Goal: Communication & Community: Answer question/provide support

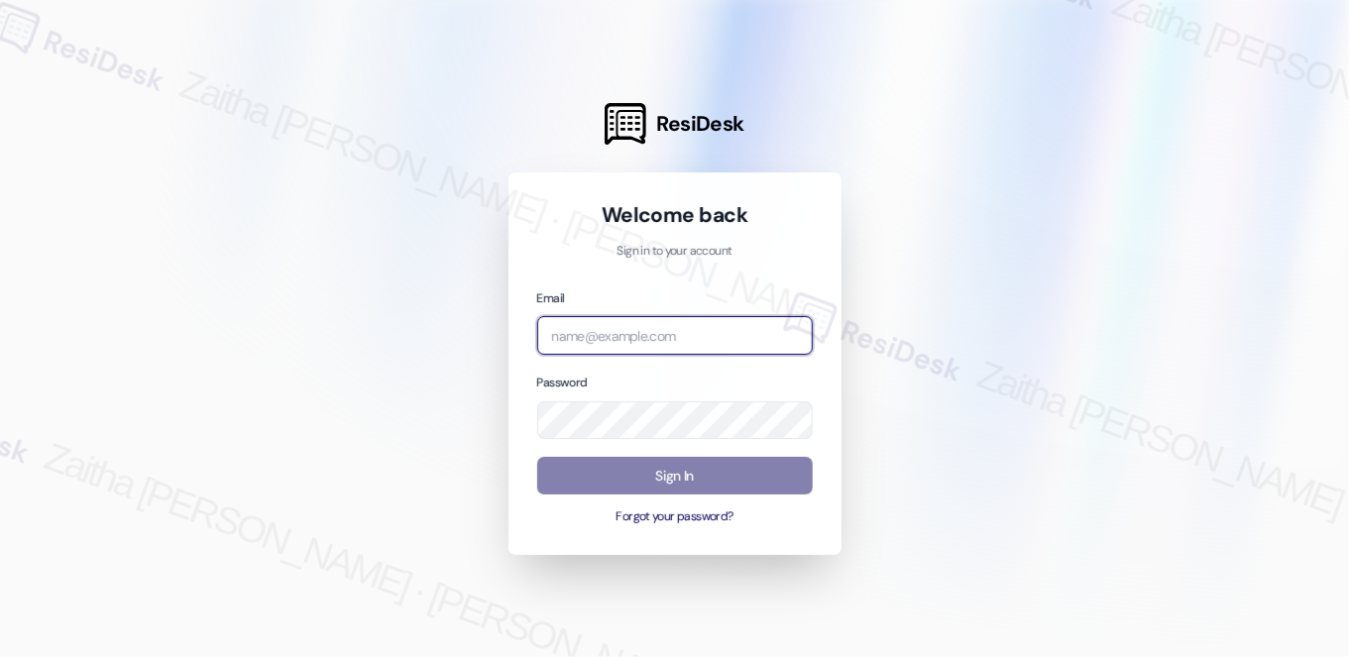
click at [604, 328] on input "email" at bounding box center [675, 335] width 276 height 39
type input "automated-surveys-icarus-zaitha.mae.garcia@icarus.com"
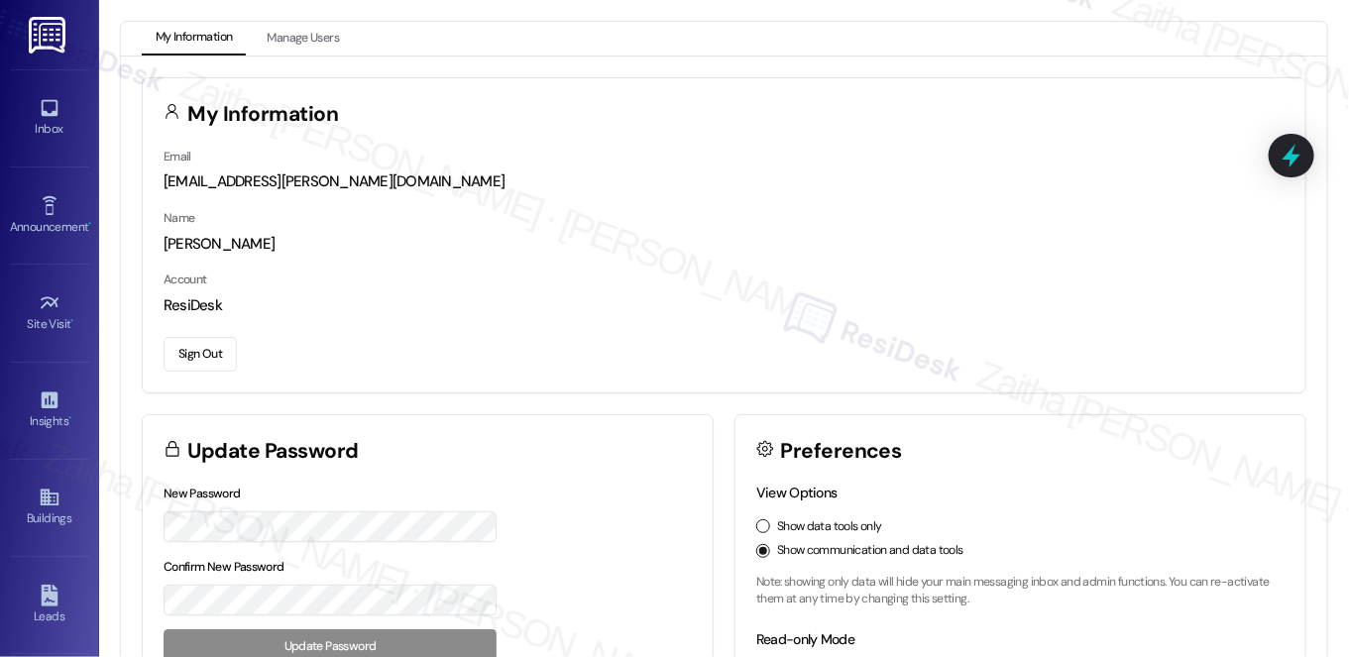
click at [782, 230] on div "Name Sarah" at bounding box center [724, 231] width 1121 height 48
click at [47, 121] on div "Inbox" at bounding box center [49, 129] width 99 height 20
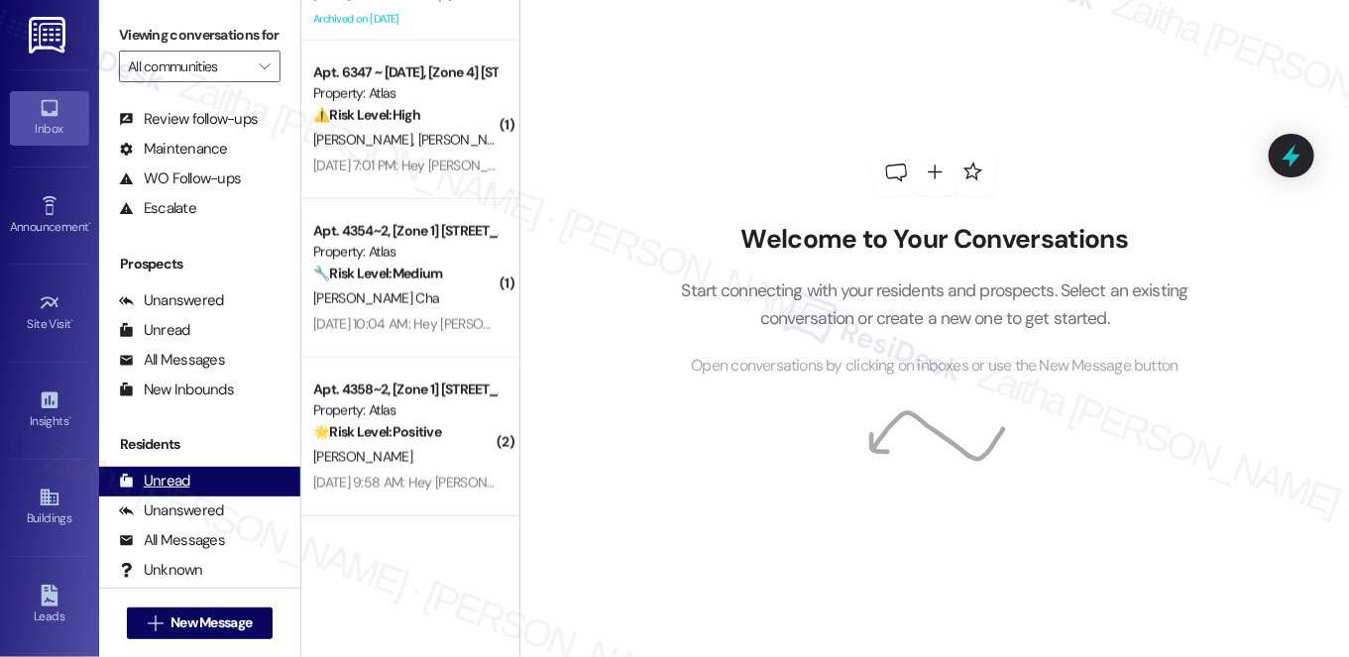
scroll to position [236, 0]
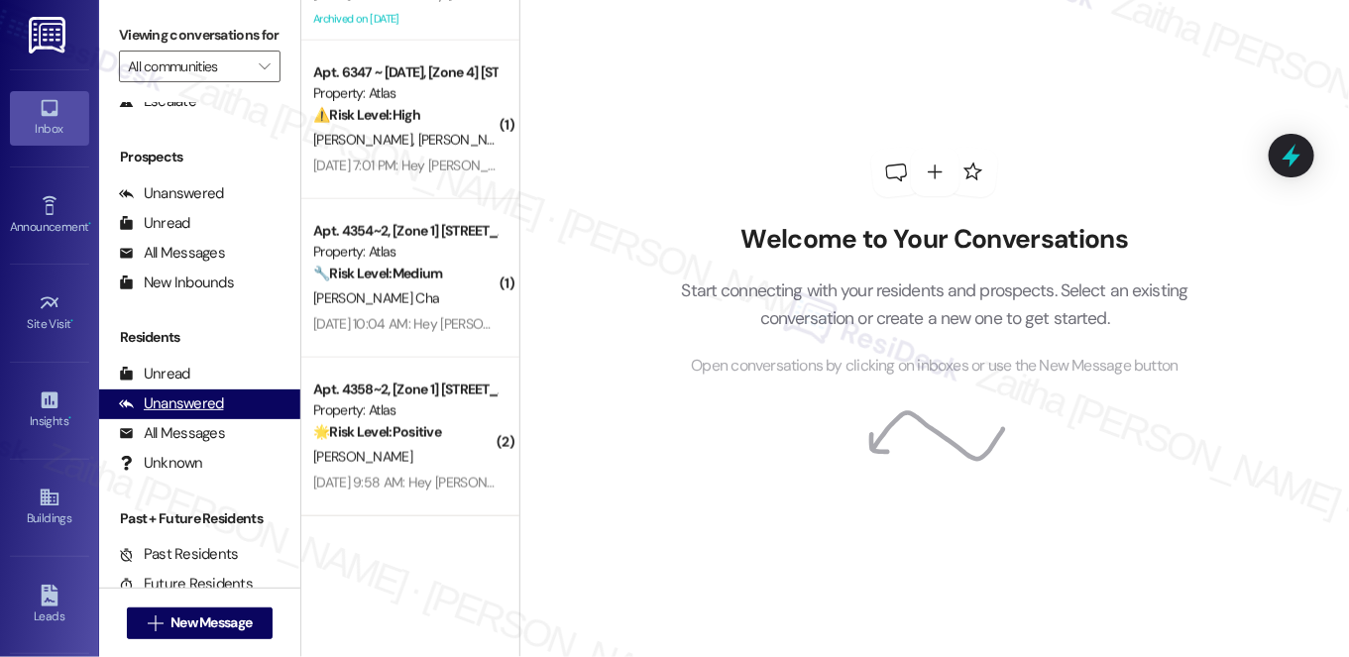
click at [179, 414] on div "Unanswered" at bounding box center [171, 404] width 105 height 21
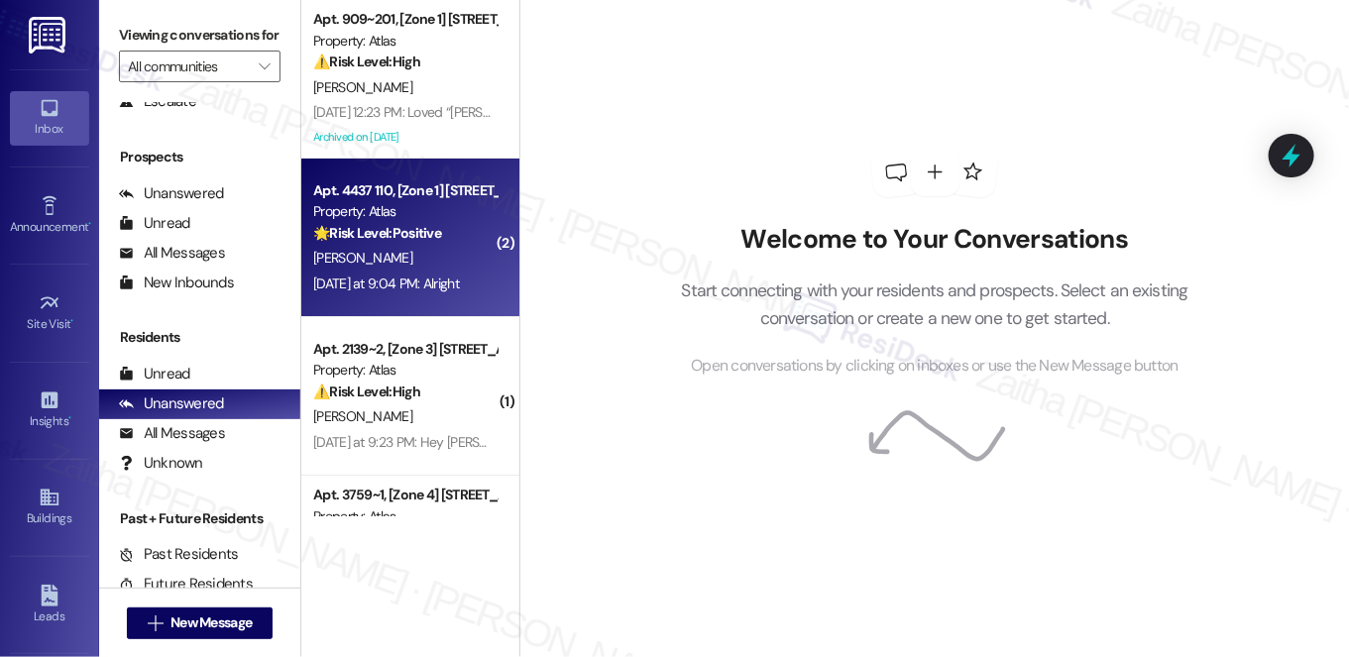
click at [411, 246] on div "J. Brown" at bounding box center [404, 258] width 187 height 25
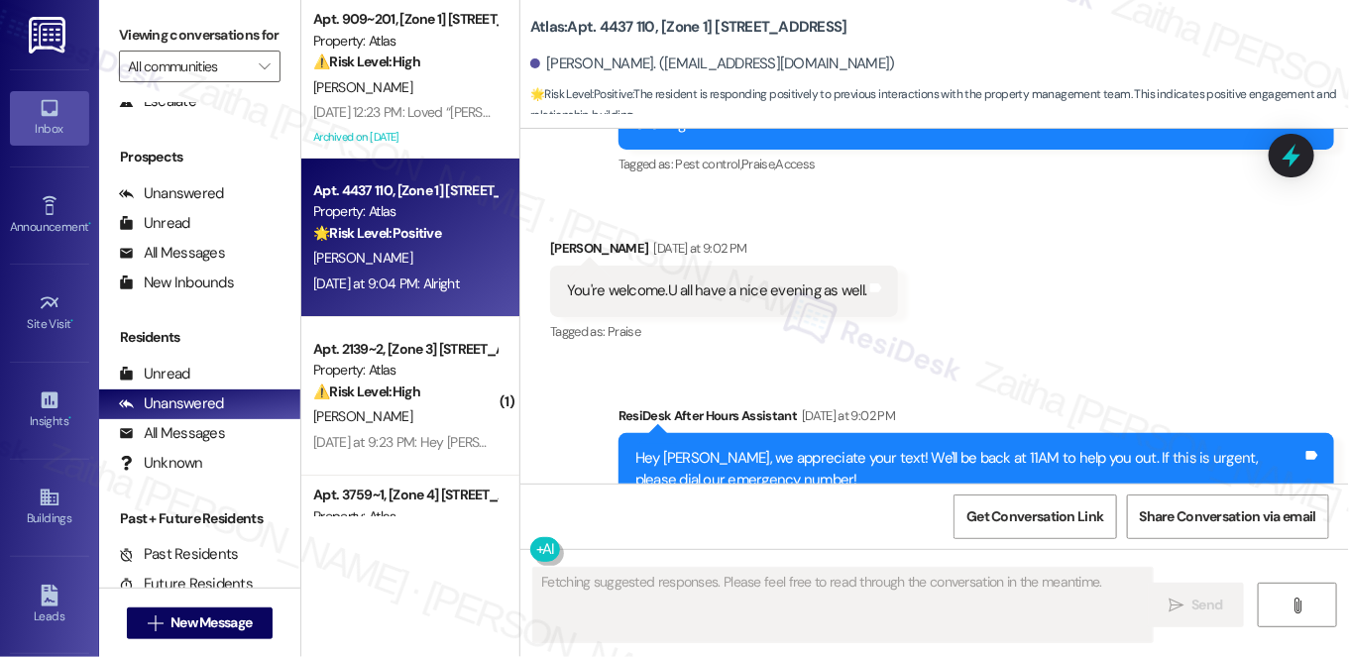
scroll to position [9628, 0]
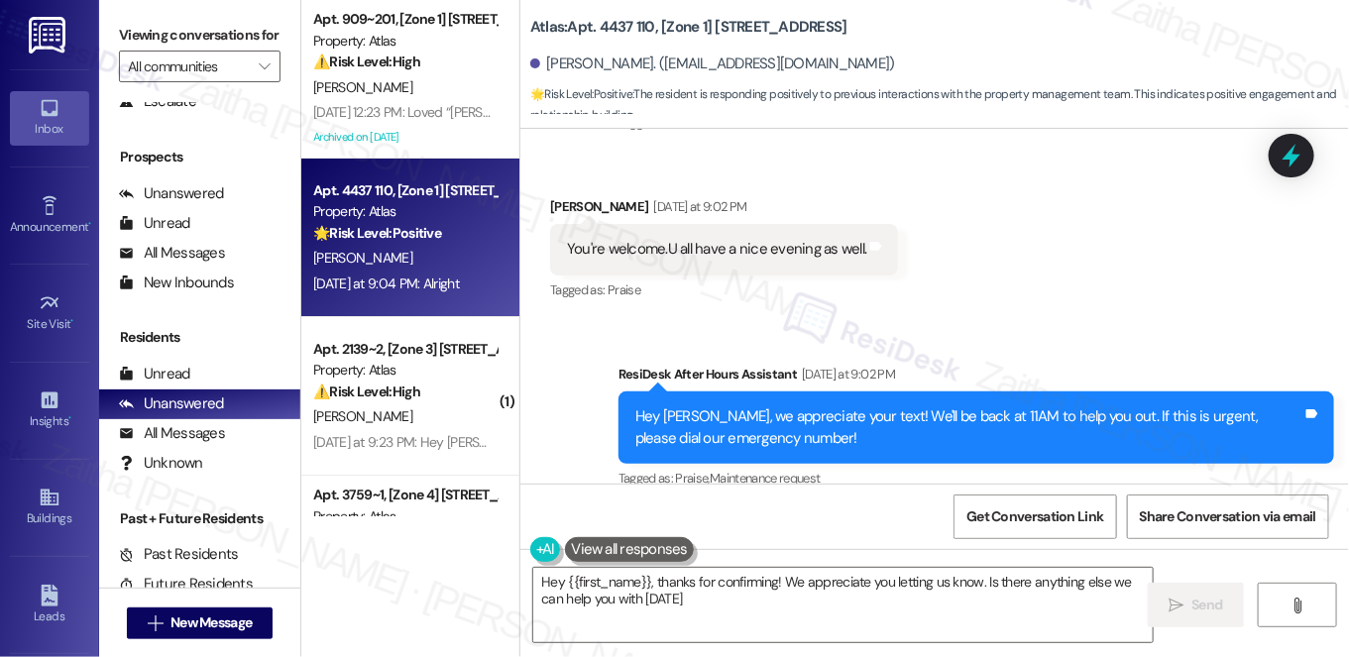
type textarea "Hey {{first_name}}, thanks for confirming! We appreciate you letting us know. I…"
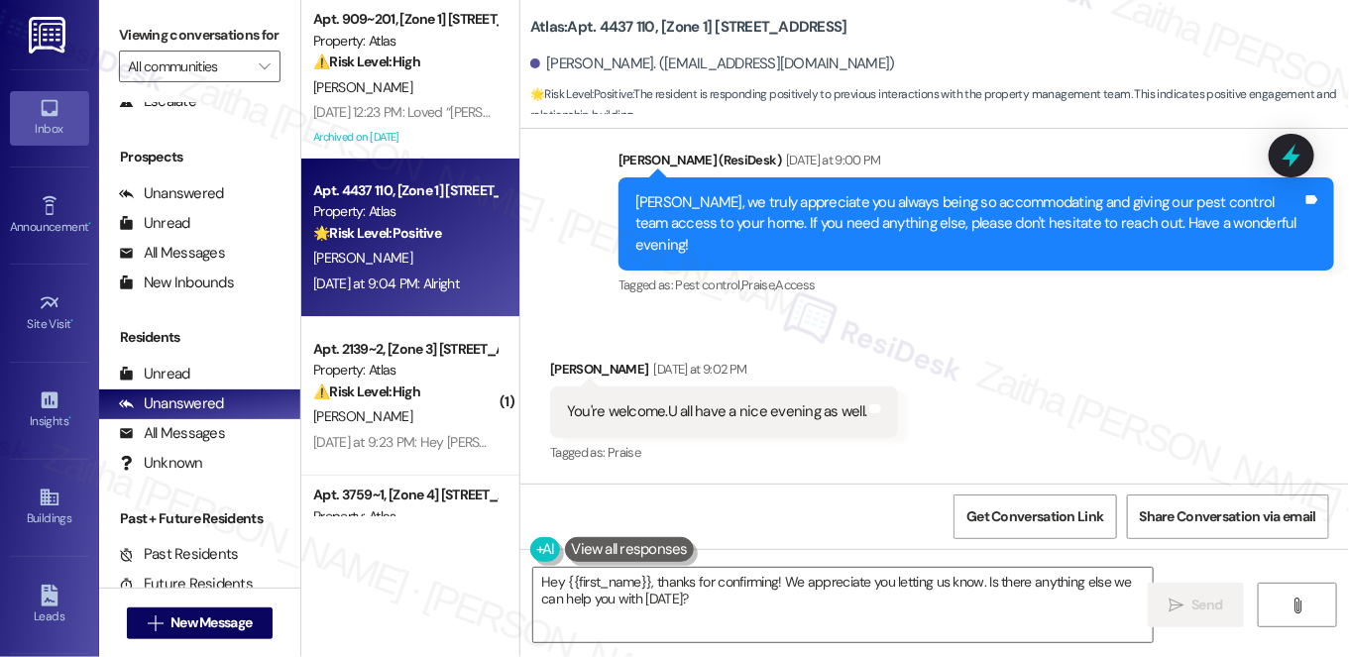
scroll to position [9629, 0]
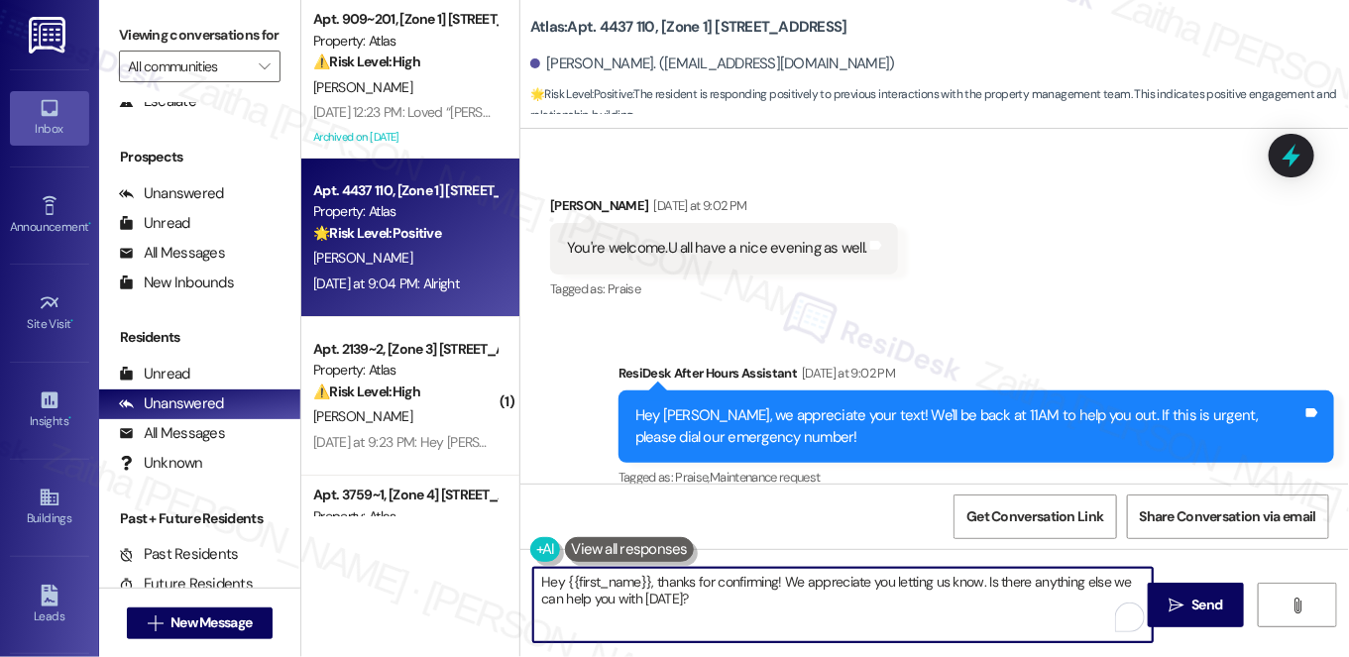
drag, startPoint x: 538, startPoint y: 583, endPoint x: 730, endPoint y: 609, distance: 193.0
click at [730, 609] on textarea "Hey {{first_name}}, thanks for confirming! We appreciate you letting us know. I…" at bounding box center [843, 605] width 620 height 74
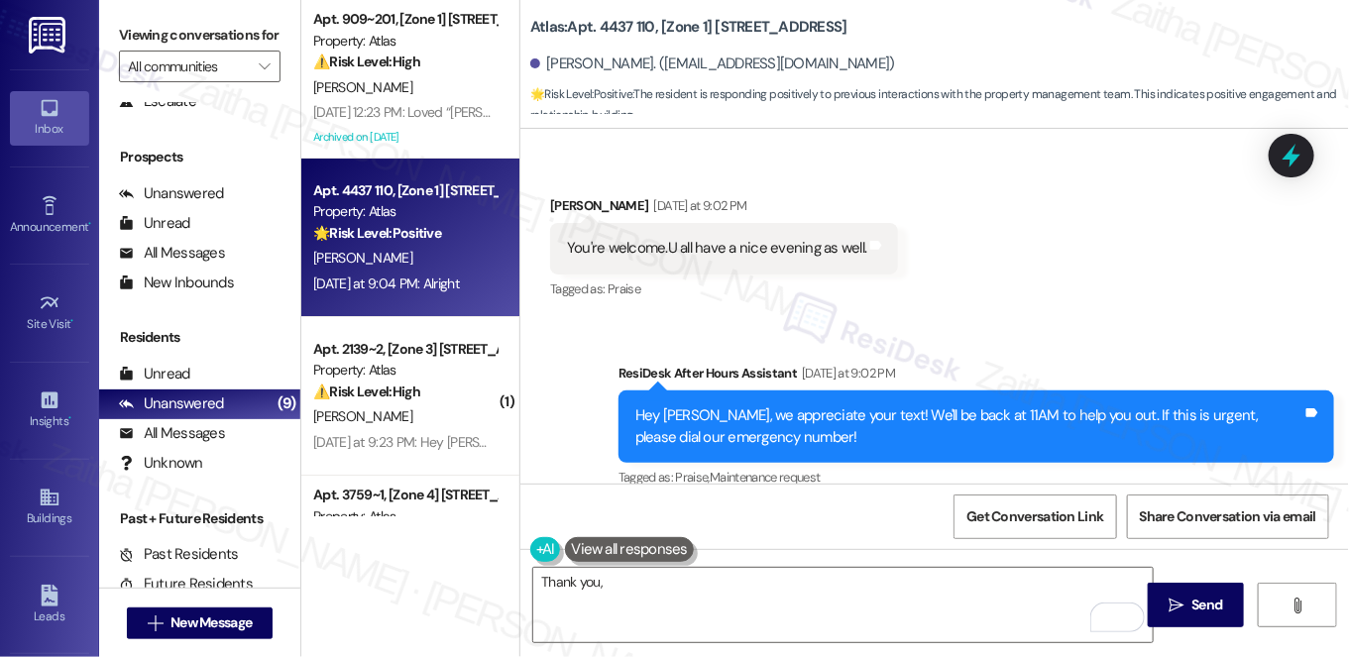
click at [565, 551] on div "Jerry Brown Yesterday at 9:04 PM" at bounding box center [649, 565] width 198 height 28
copy div "Jerry"
click at [616, 586] on textarea "Thank you," at bounding box center [843, 605] width 620 height 74
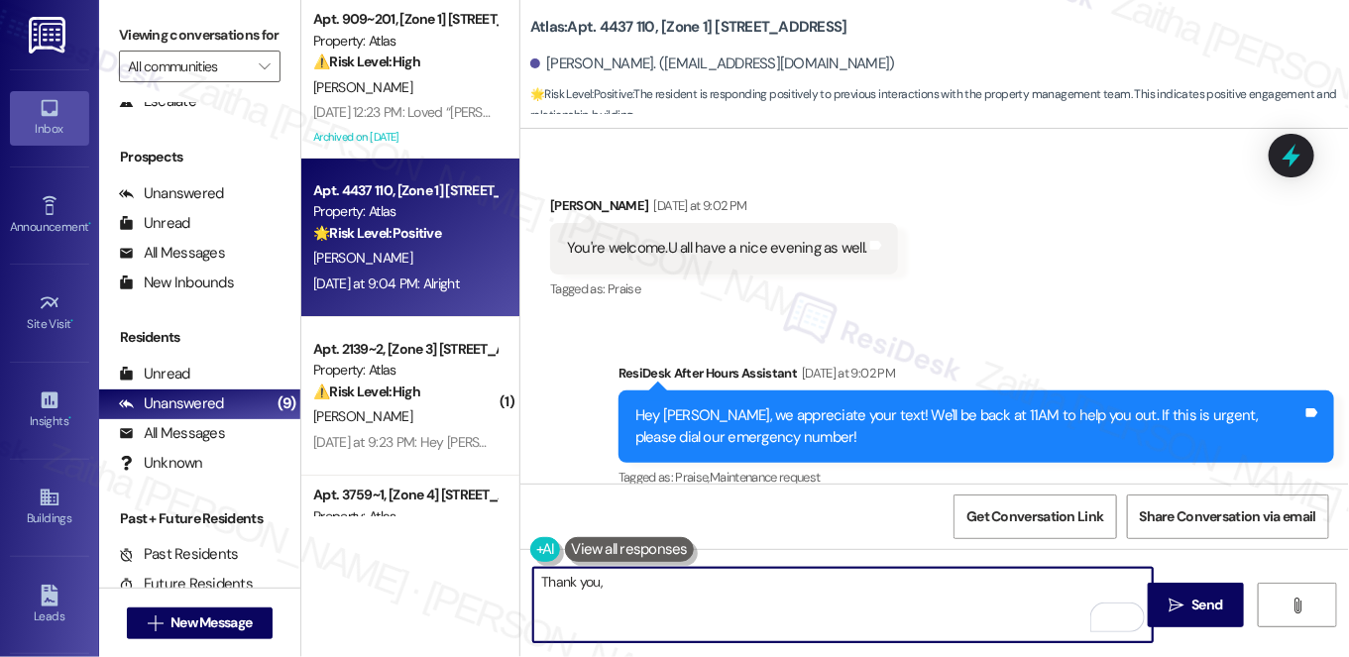
paste textarea "Jerry"
click at [739, 590] on textarea "Thank you, Jerry! 😊" at bounding box center [843, 605] width 620 height 74
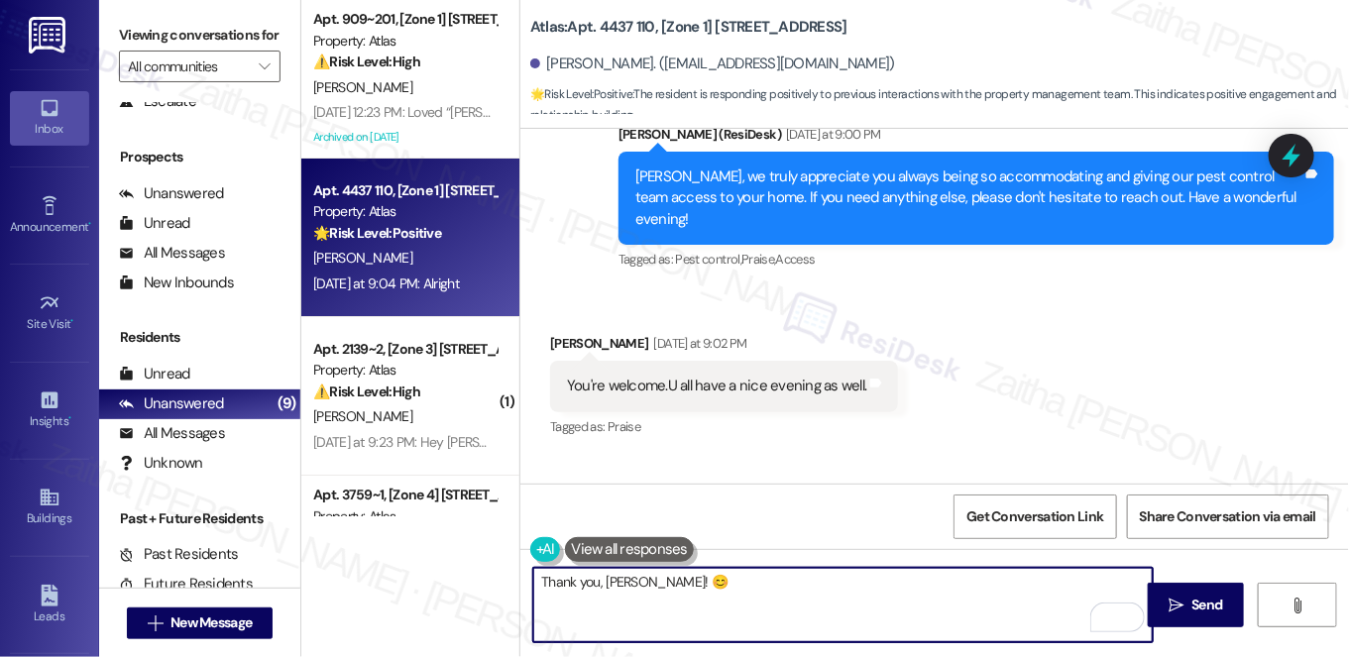
scroll to position [9539, 0]
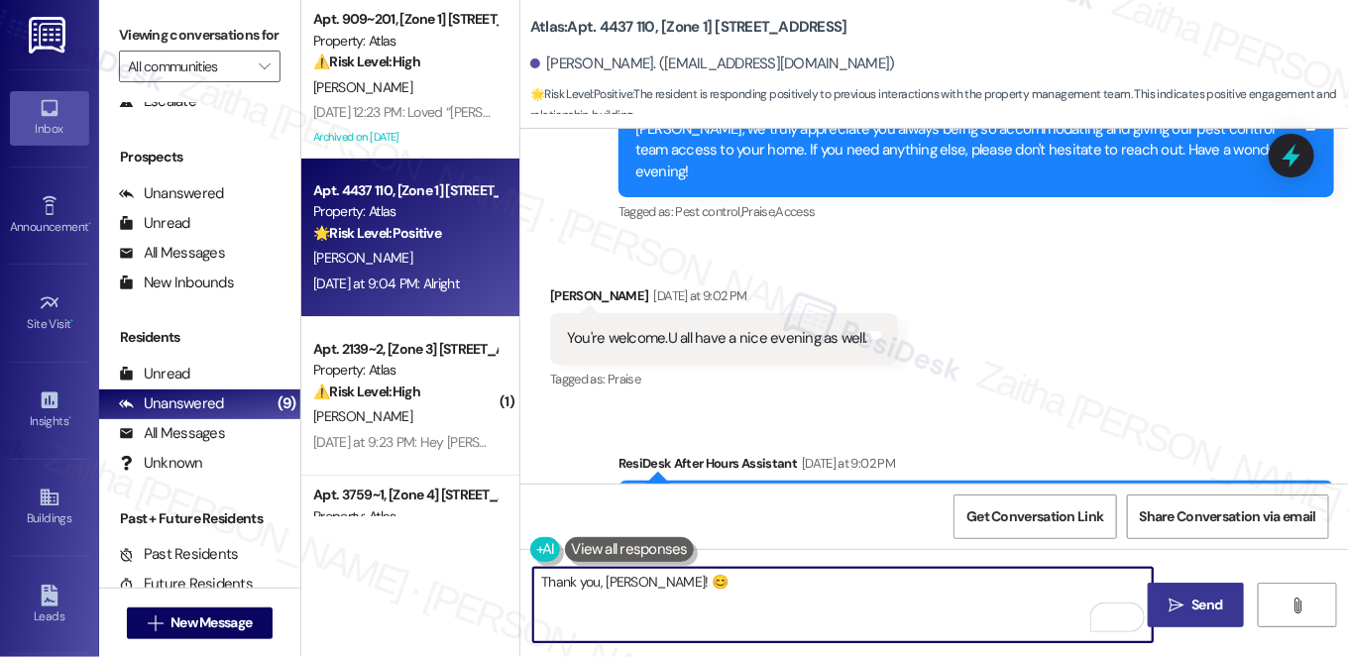
type textarea "Thank you, Jerry! 😊"
click at [1189, 604] on span "Send" at bounding box center [1207, 605] width 39 height 21
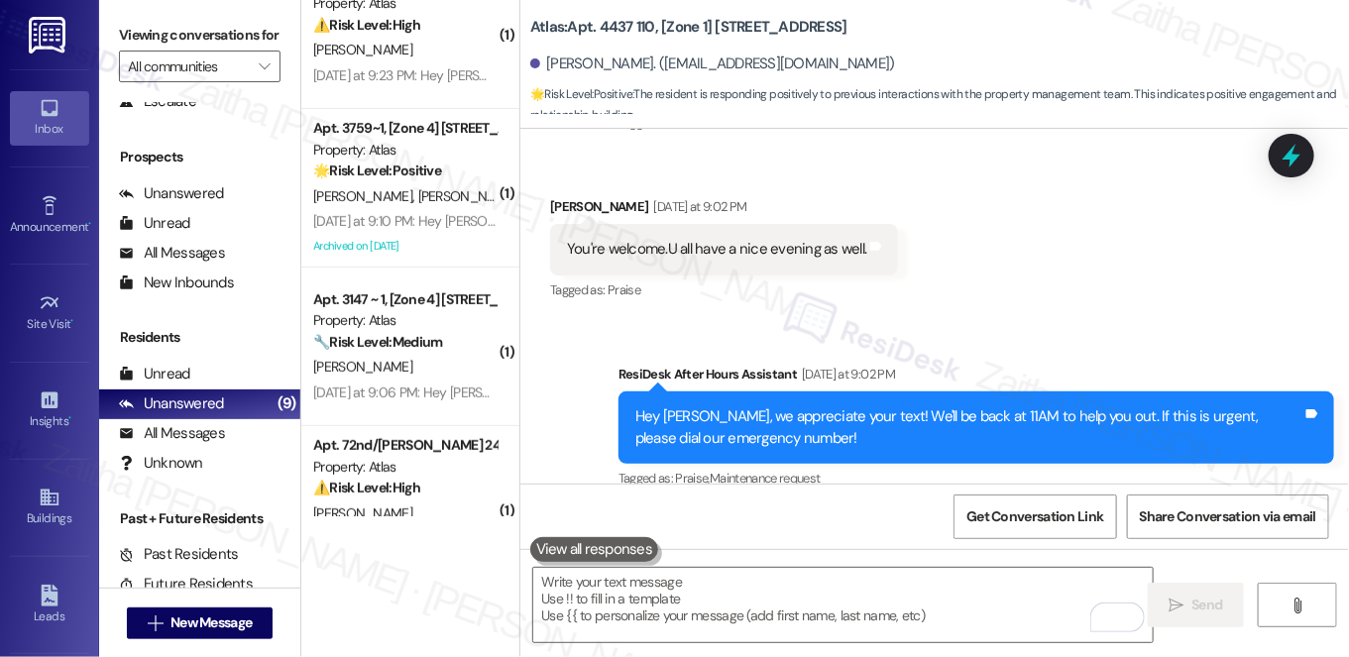
scroll to position [89, 0]
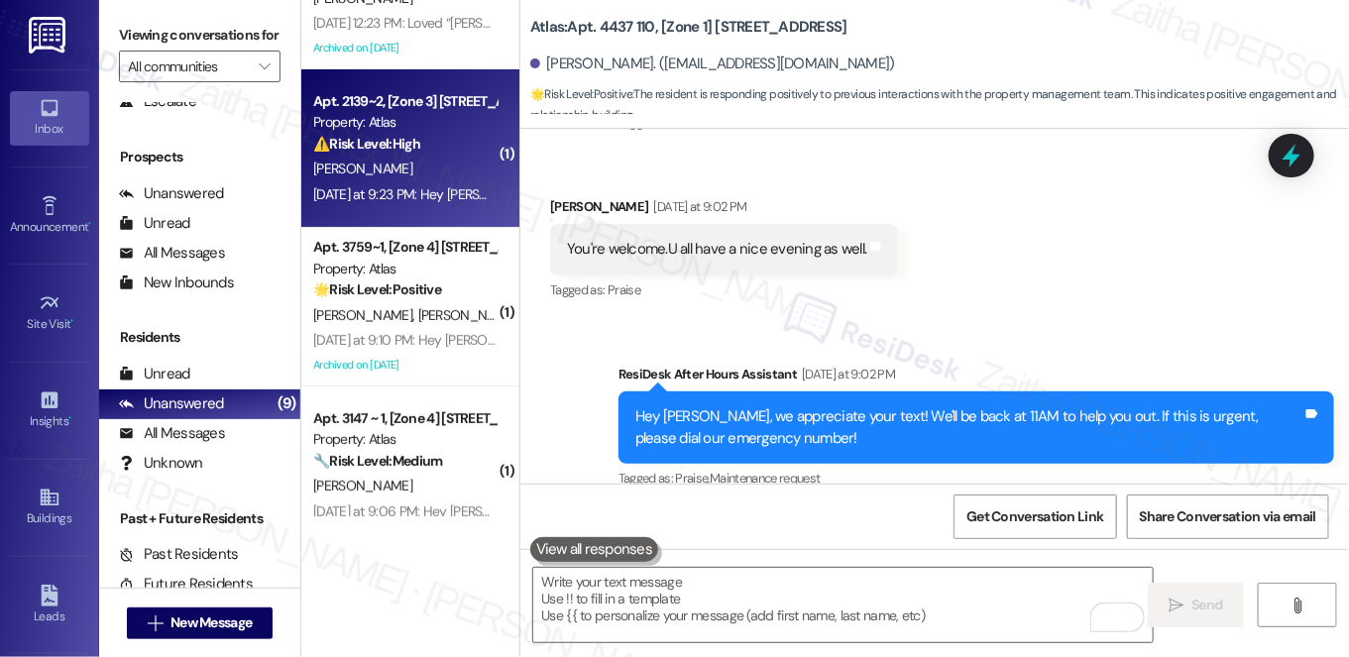
click at [467, 146] on div "⚠️ Risk Level: High The resident reports that the lock, recently fixed, is bein…" at bounding box center [404, 144] width 183 height 21
type textarea "Fetching suggested responses. Please feel free to read through the conversation…"
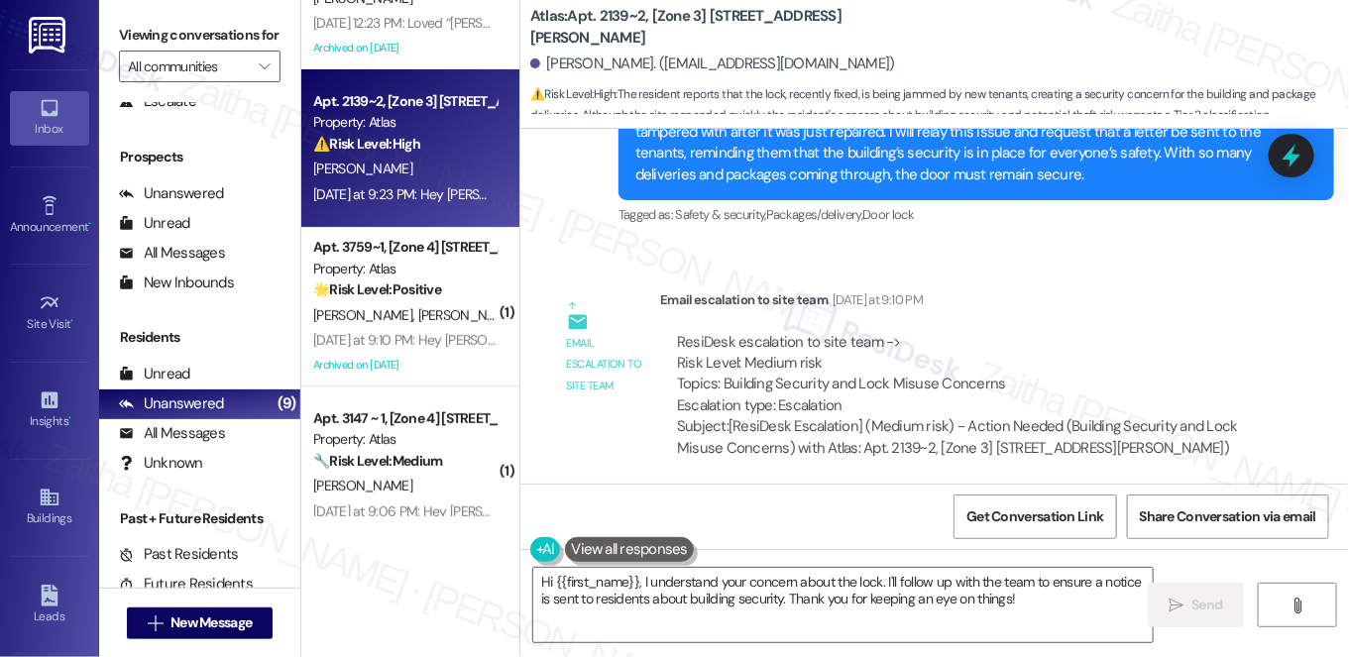
scroll to position [7667, 0]
click at [541, 580] on textarea "Hi {{first_name}}, I understand your concern about the lock. I'll follow up wit…" at bounding box center [843, 605] width 620 height 74
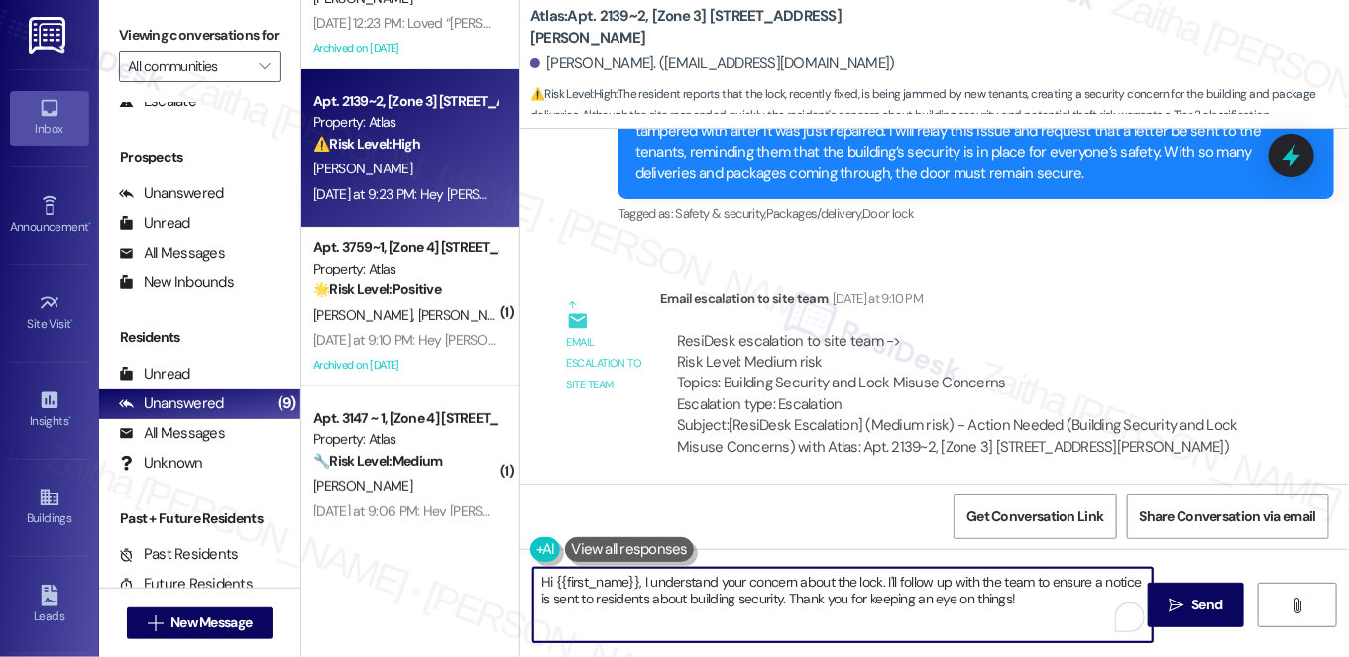
click at [541, 580] on textarea "Hi {{first_name}}, I understand your concern about the lock. I'll follow up wit…" at bounding box center [843, 605] width 620 height 74
drag, startPoint x: 622, startPoint y: 583, endPoint x: 1022, endPoint y: 637, distance: 404.2
click at [1039, 651] on div "{{first_name}}, I understand your concern about the lock. I'll follow up with t…" at bounding box center [934, 623] width 829 height 149
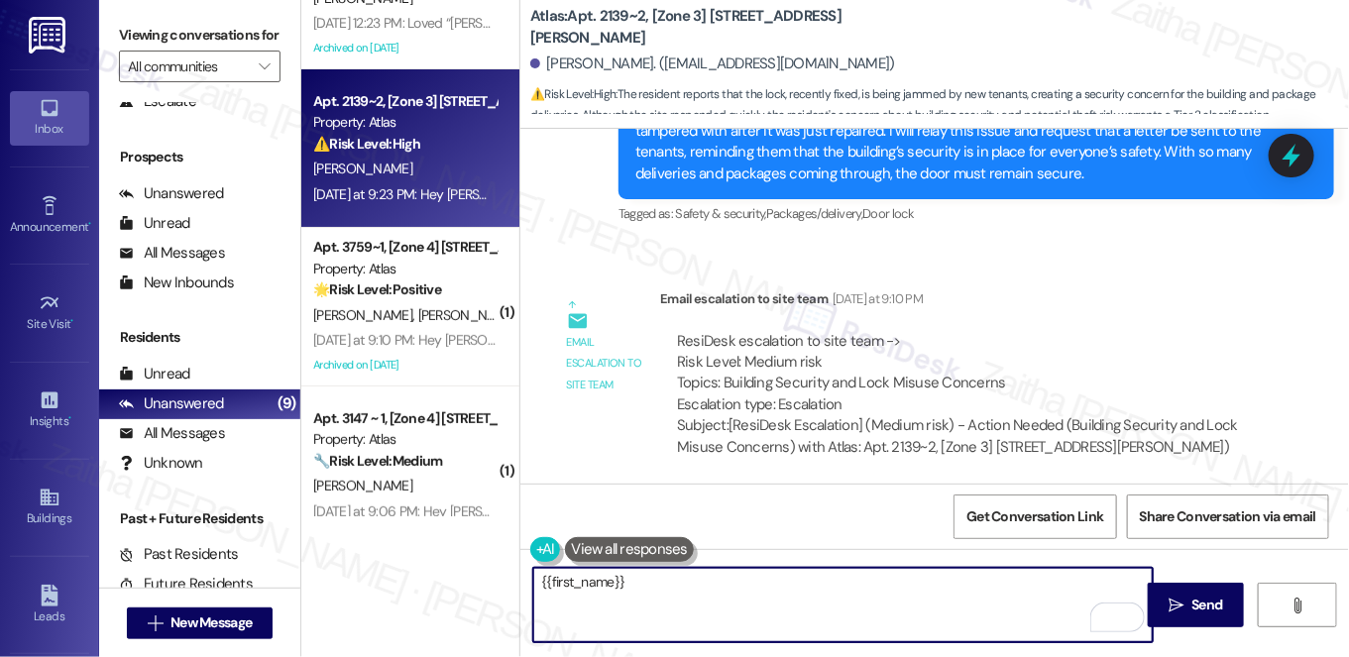
click at [539, 587] on textarea "{{first_name}}" at bounding box center [843, 605] width 620 height 74
click at [751, 582] on textarea "You're welcome, {{first_name}}" at bounding box center [843, 605] width 620 height 74
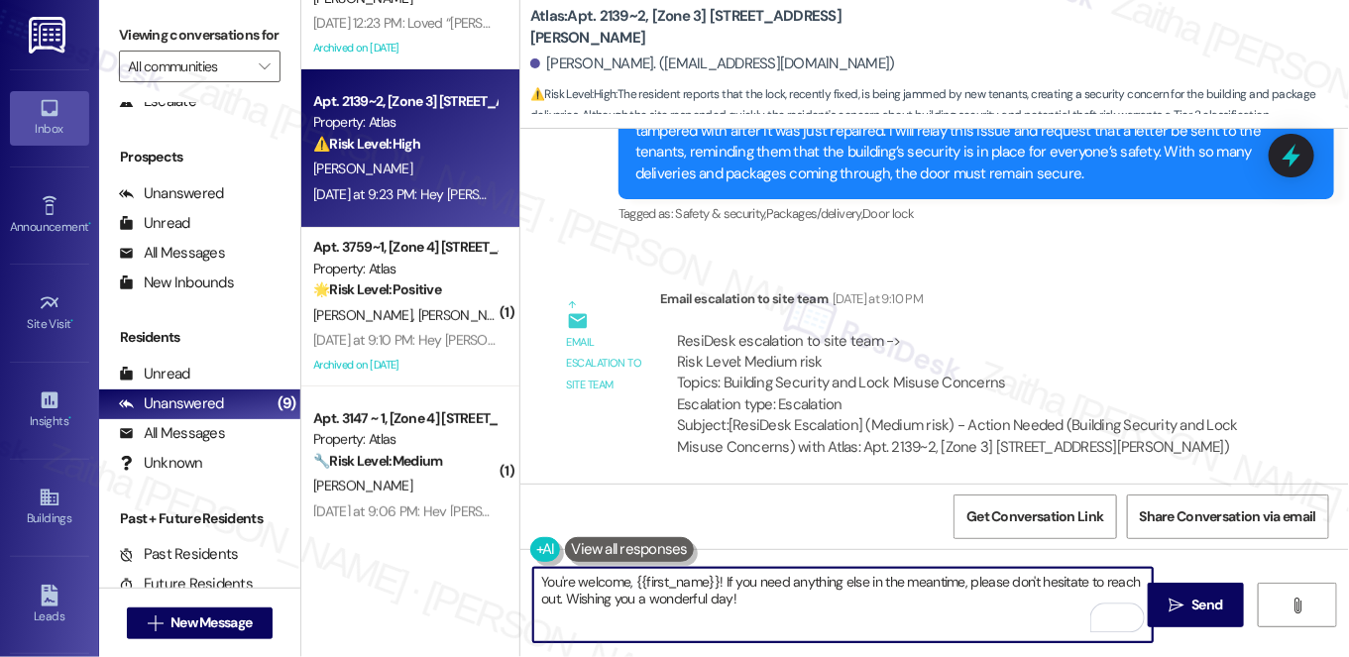
type textarea "You're welcome, {{first_name}}! If you need anything else in the meantime, plea…"
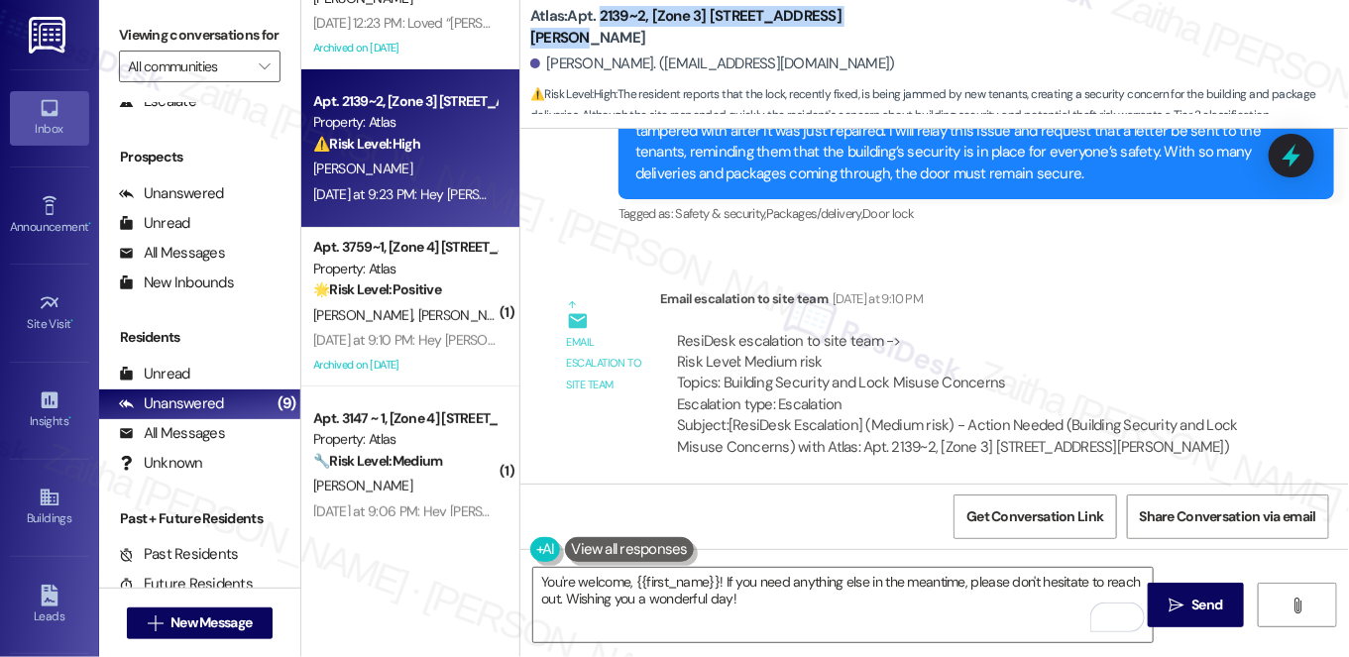
drag, startPoint x: 595, startPoint y: 25, endPoint x: 917, endPoint y: 30, distance: 322.2
click at [917, 30] on div "Atlas: Apt. 2139~2, [Zone 3] 7001-7007 S Merrill Ave" at bounding box center [728, 27] width 396 height 25
copy b "2139~2, [Zone 3] 7001-7007 S Merrill Ave"
click at [1174, 613] on icon "" at bounding box center [1176, 606] width 15 height 16
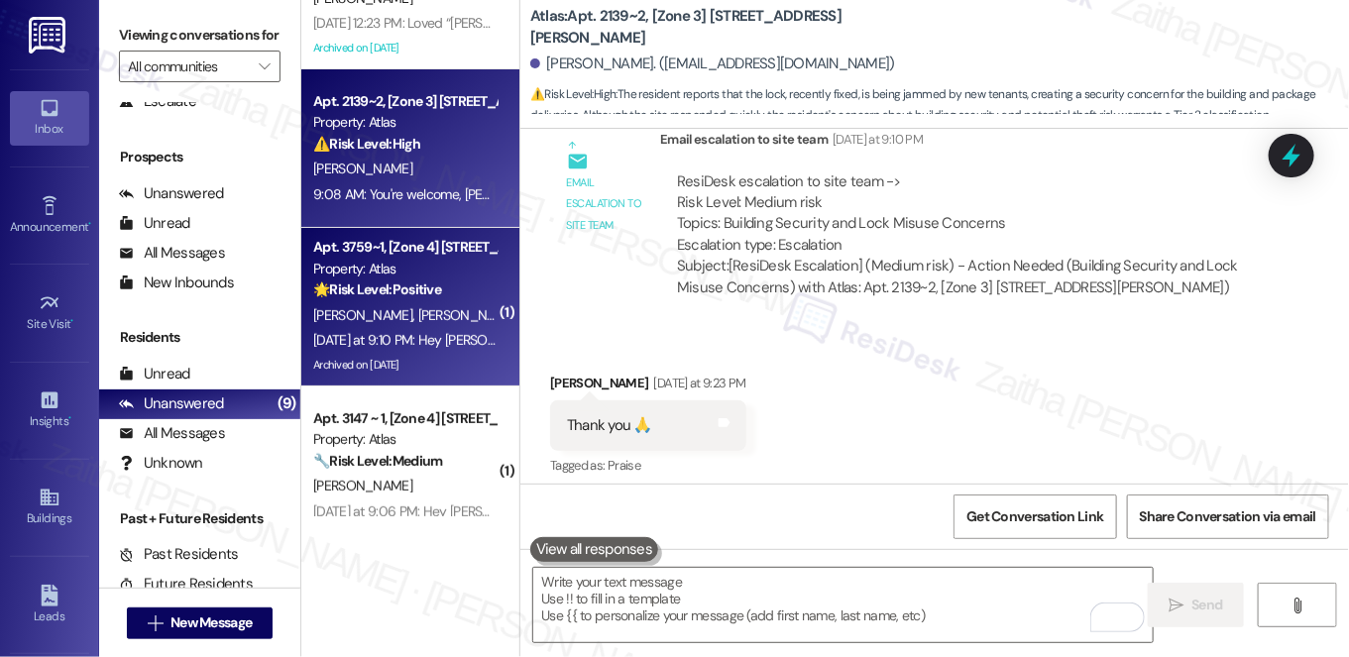
scroll to position [179, 0]
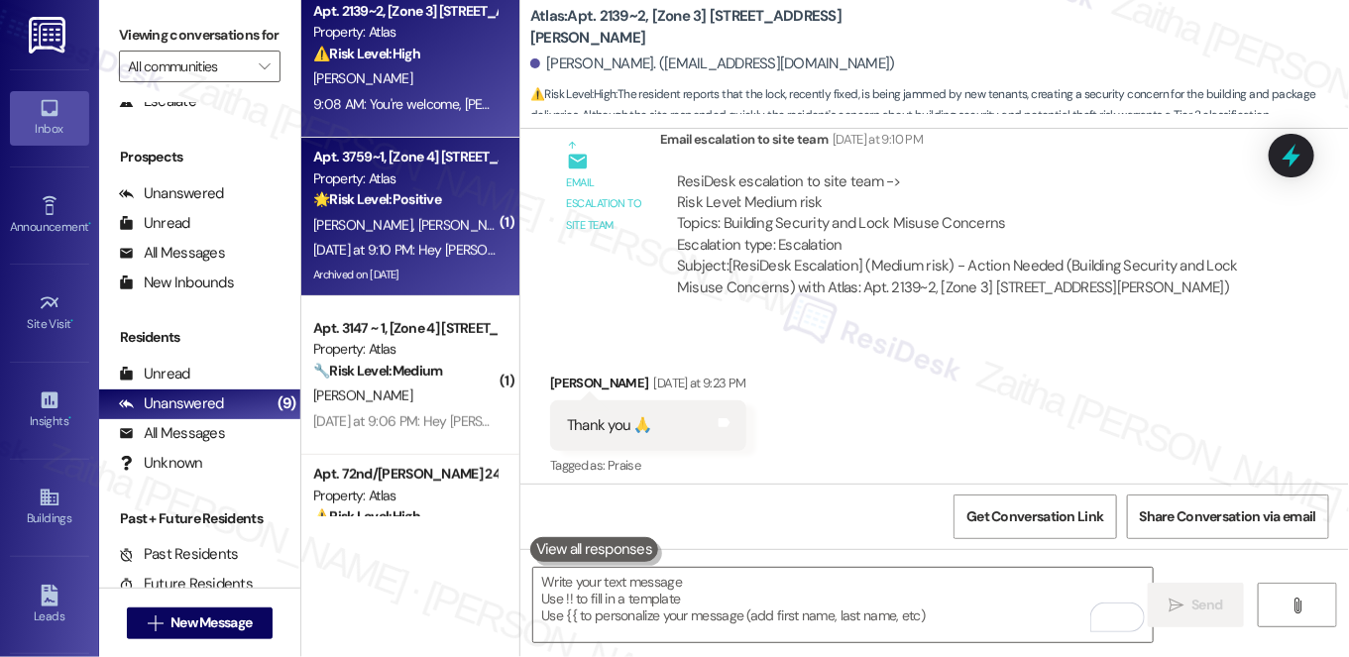
click at [449, 220] on div "M. Herrera A. Herrera" at bounding box center [404, 225] width 187 height 25
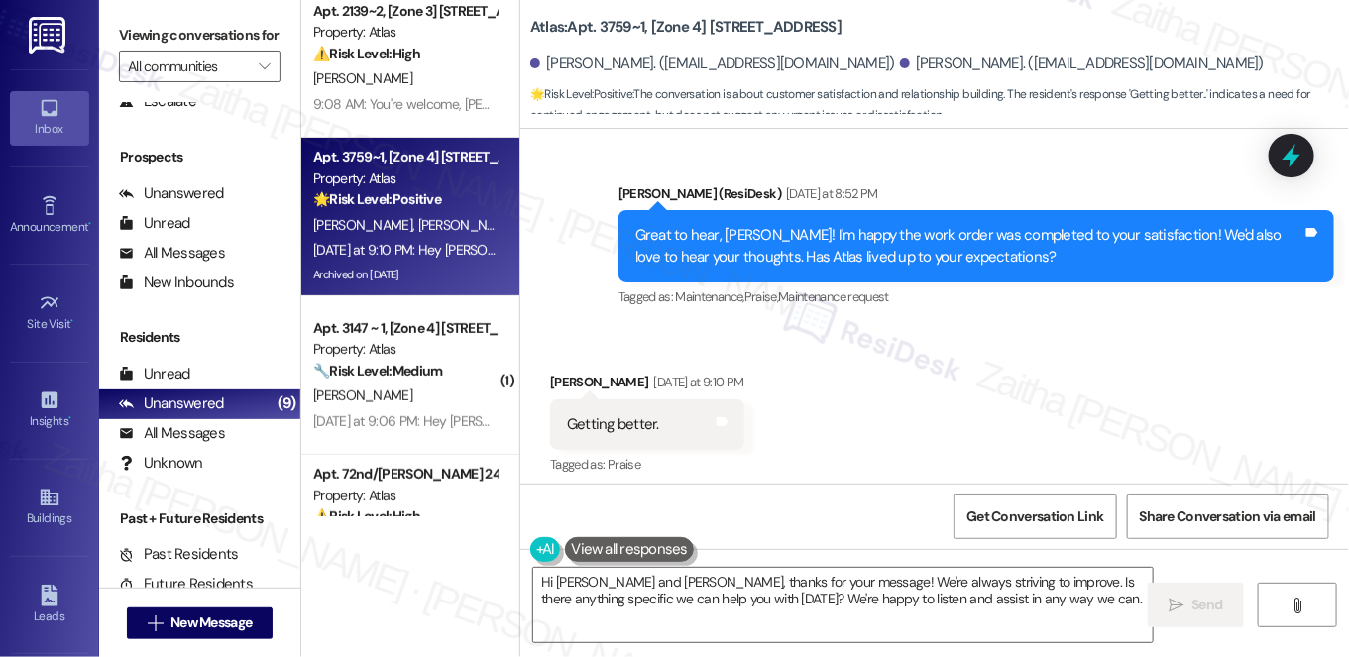
scroll to position [14063, 0]
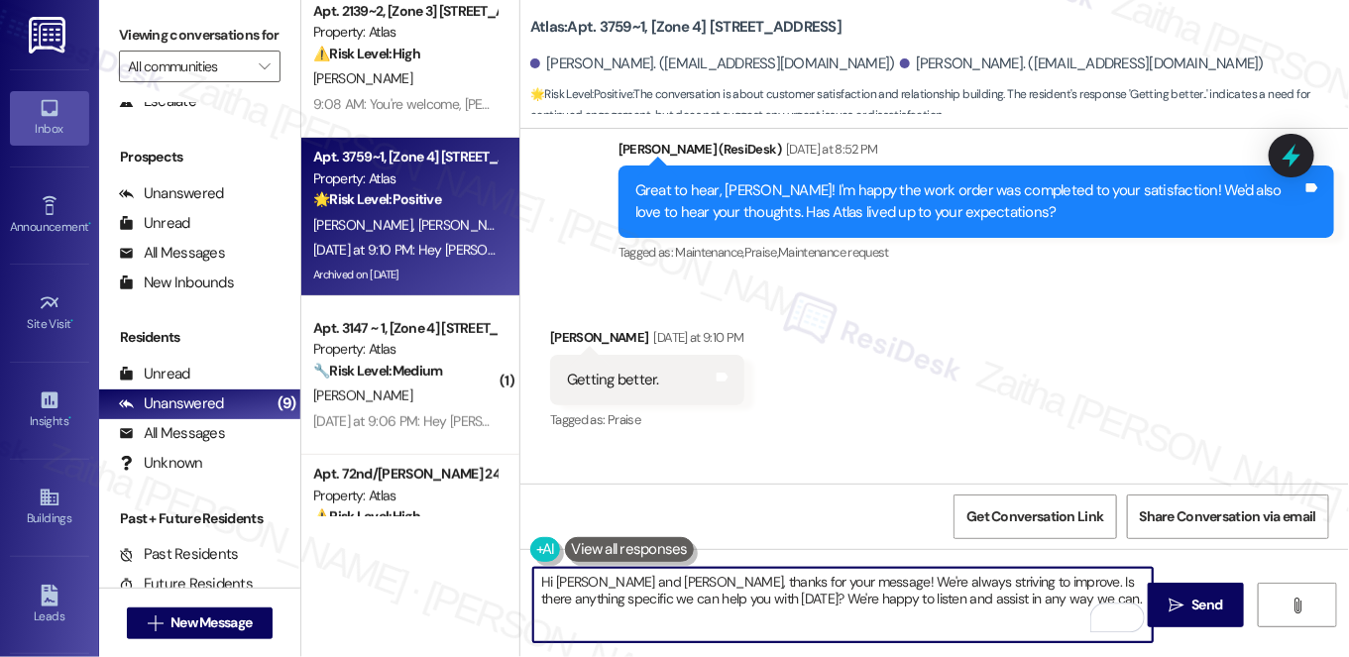
drag, startPoint x: 537, startPoint y: 579, endPoint x: 801, endPoint y: 577, distance: 263.7
click at [801, 577] on textarea "Hi Martha and Albert, thanks for your message! We're always striving to improve…" at bounding box center [843, 605] width 620 height 74
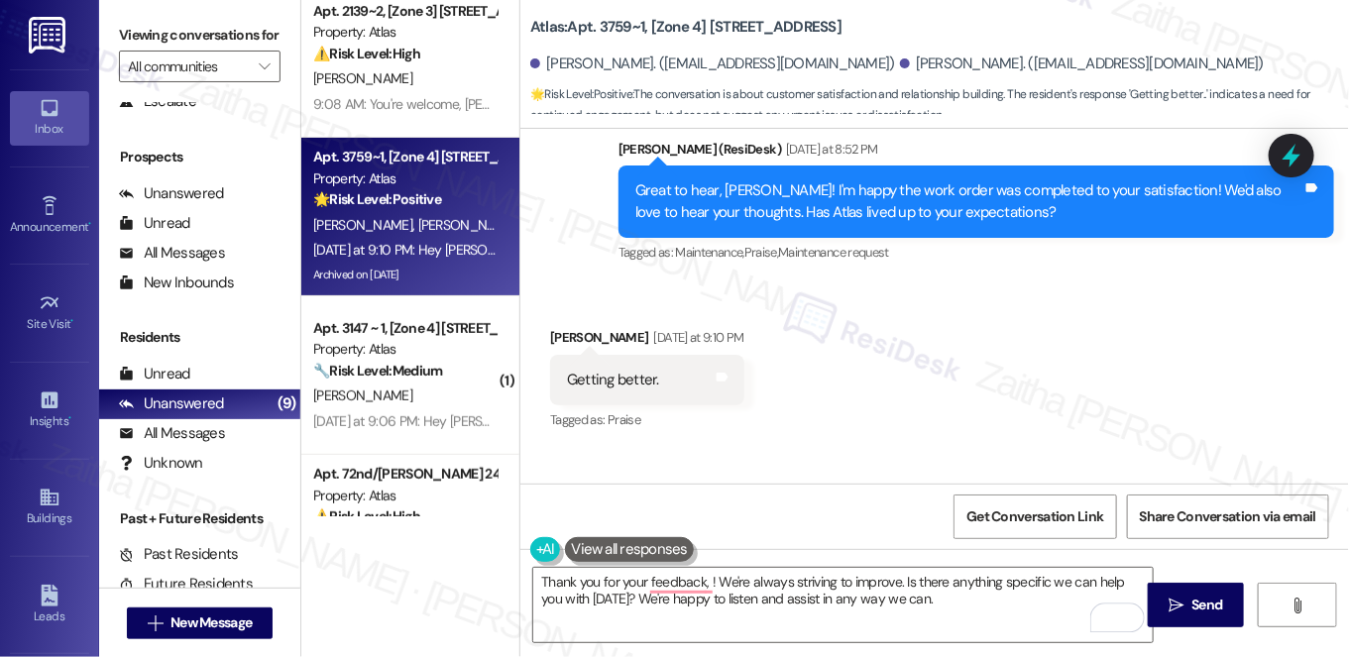
click at [561, 327] on div "Albert Herrera Yesterday at 9:10 PM" at bounding box center [647, 341] width 194 height 28
copy div "Albert"
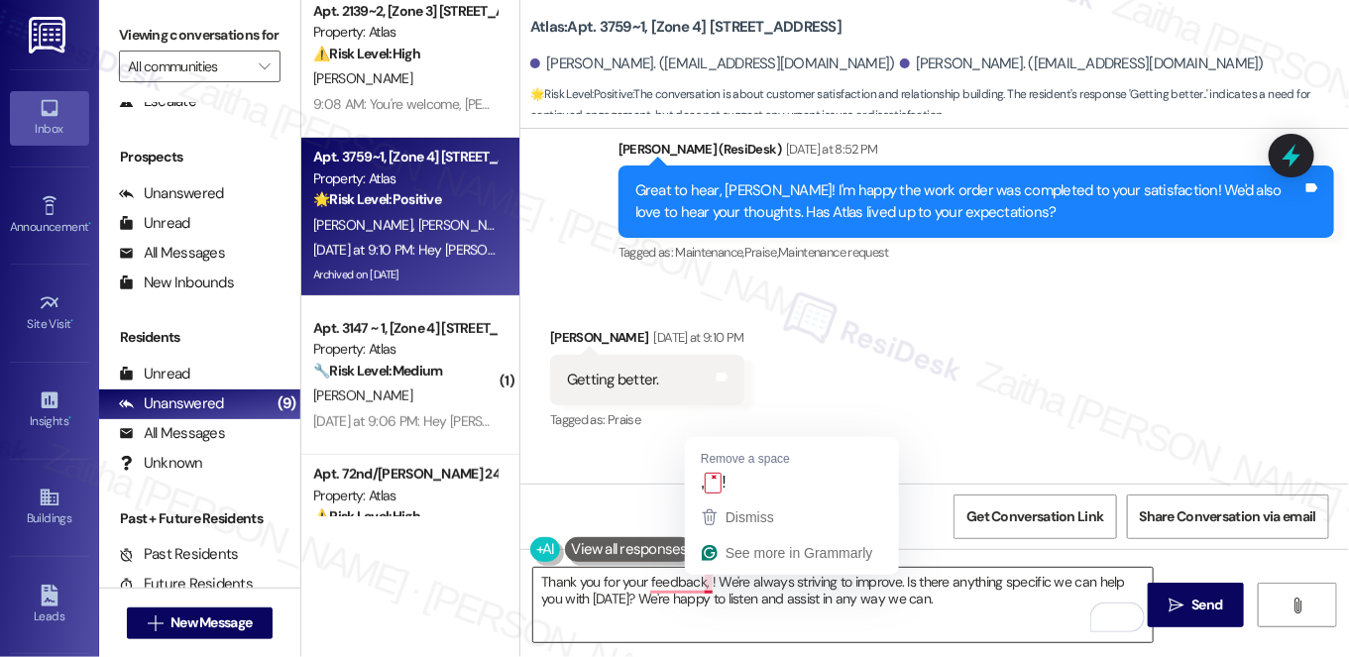
click at [702, 579] on textarea "Thank you for your feedback, ! We're always striving to improve. Is there anyth…" at bounding box center [843, 605] width 620 height 74
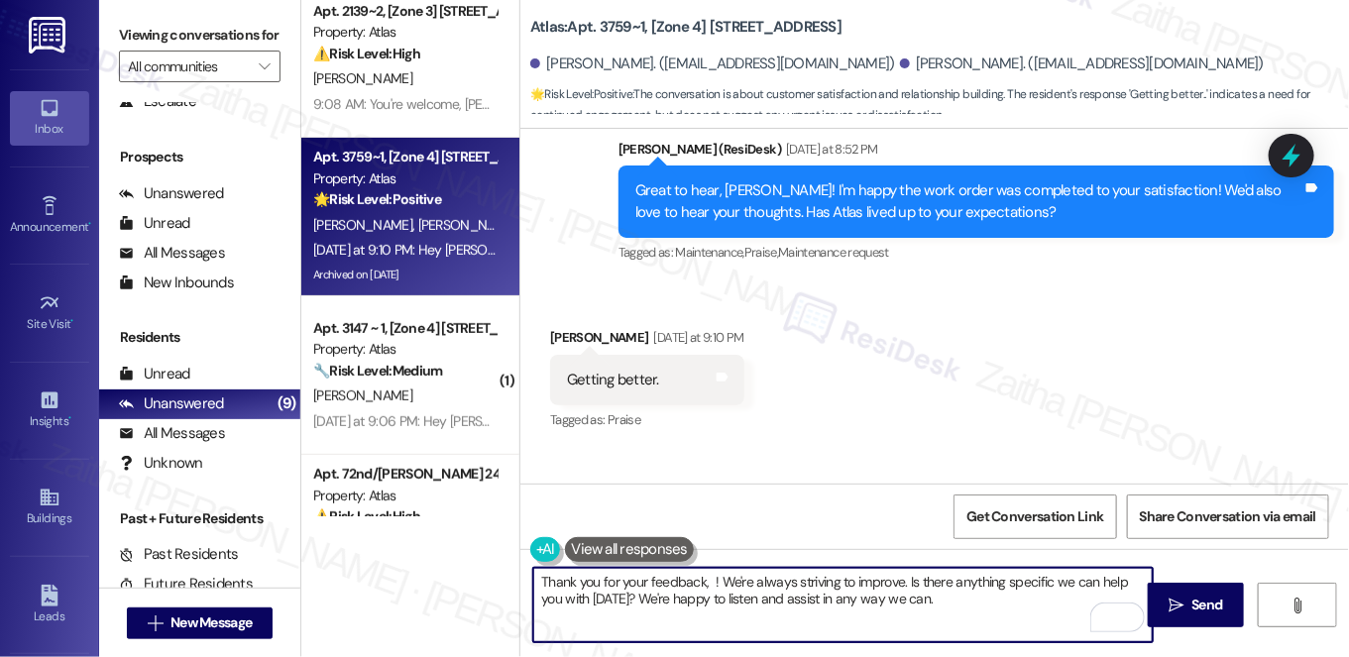
paste textarea "Albert"
type textarea "Thank you for your feedback, Albert! We're always striving to improve. Is there…"
click at [977, 599] on textarea "Thank you for your feedback, Albert! We're always striving to improve. Is there…" at bounding box center [843, 605] width 620 height 74
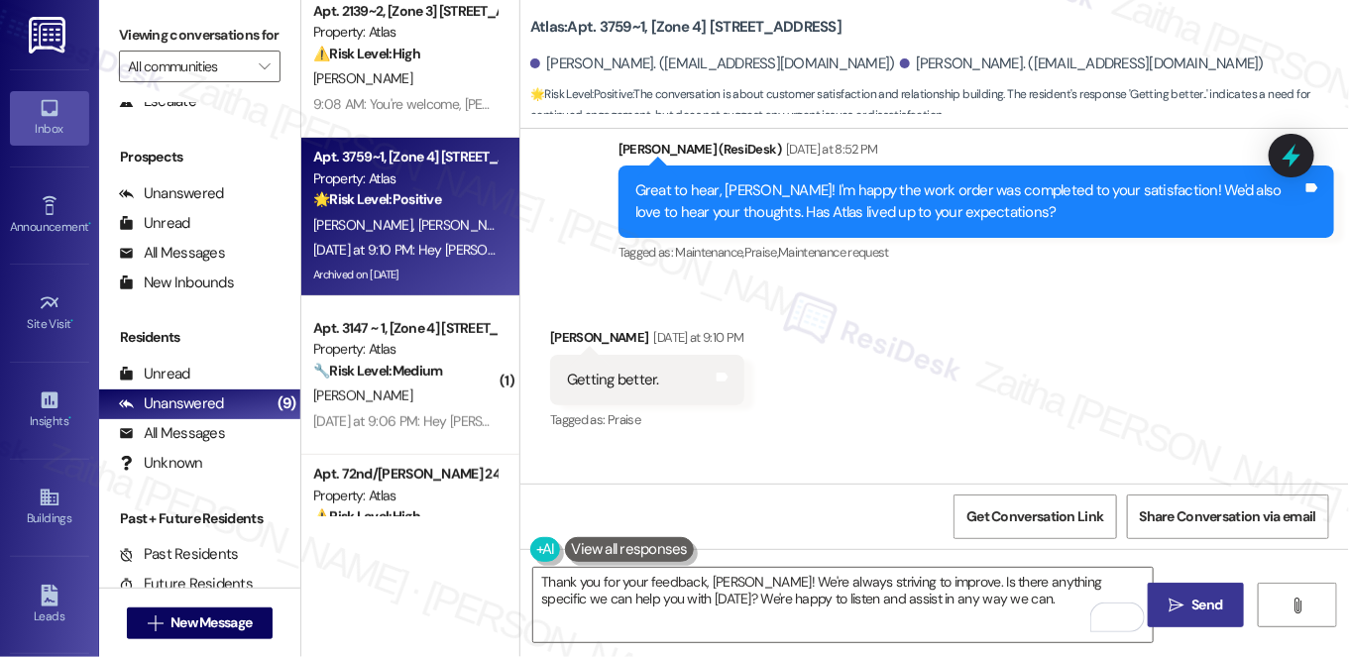
click at [1210, 609] on span "Send" at bounding box center [1207, 605] width 31 height 21
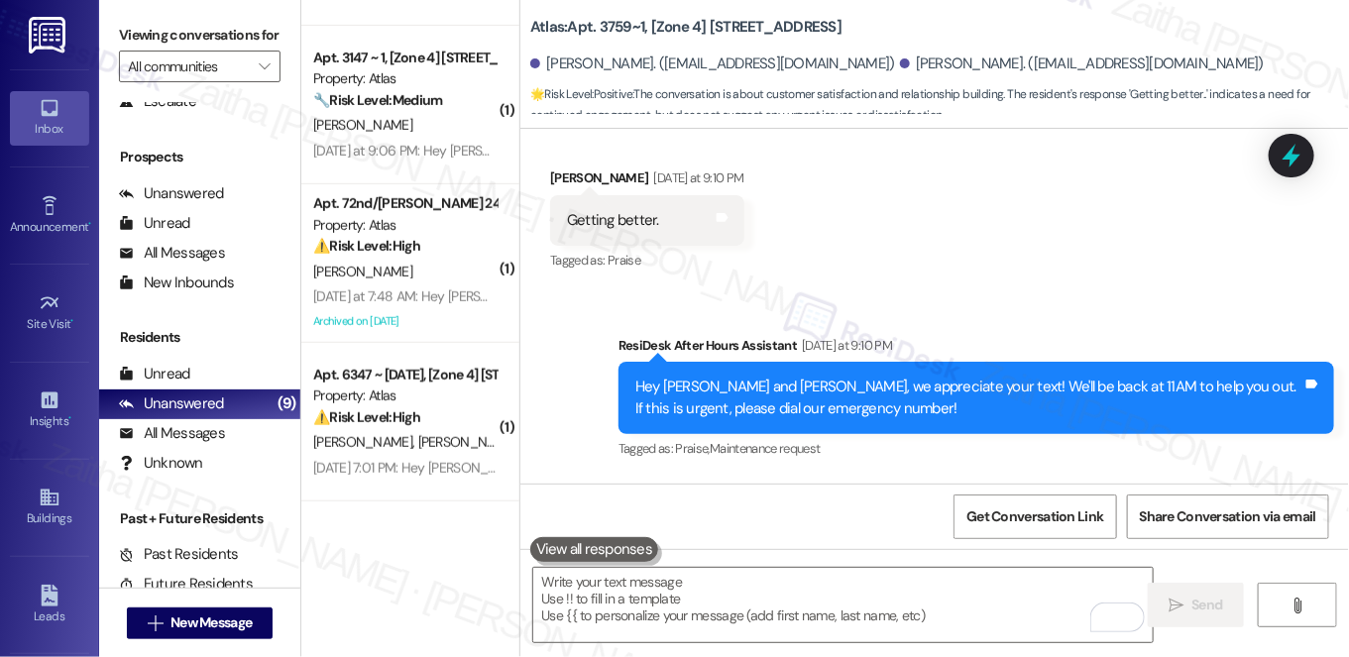
scroll to position [0, 0]
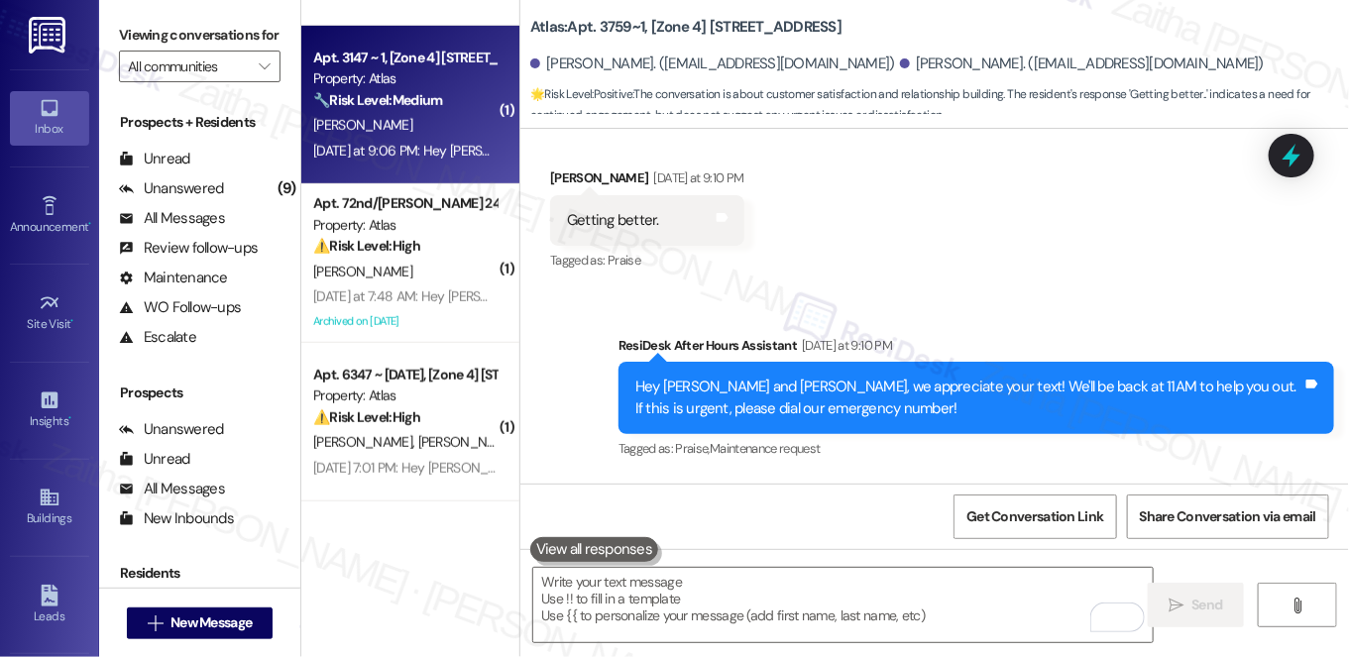
click at [420, 128] on div "T. Dawson-Smith" at bounding box center [404, 125] width 187 height 25
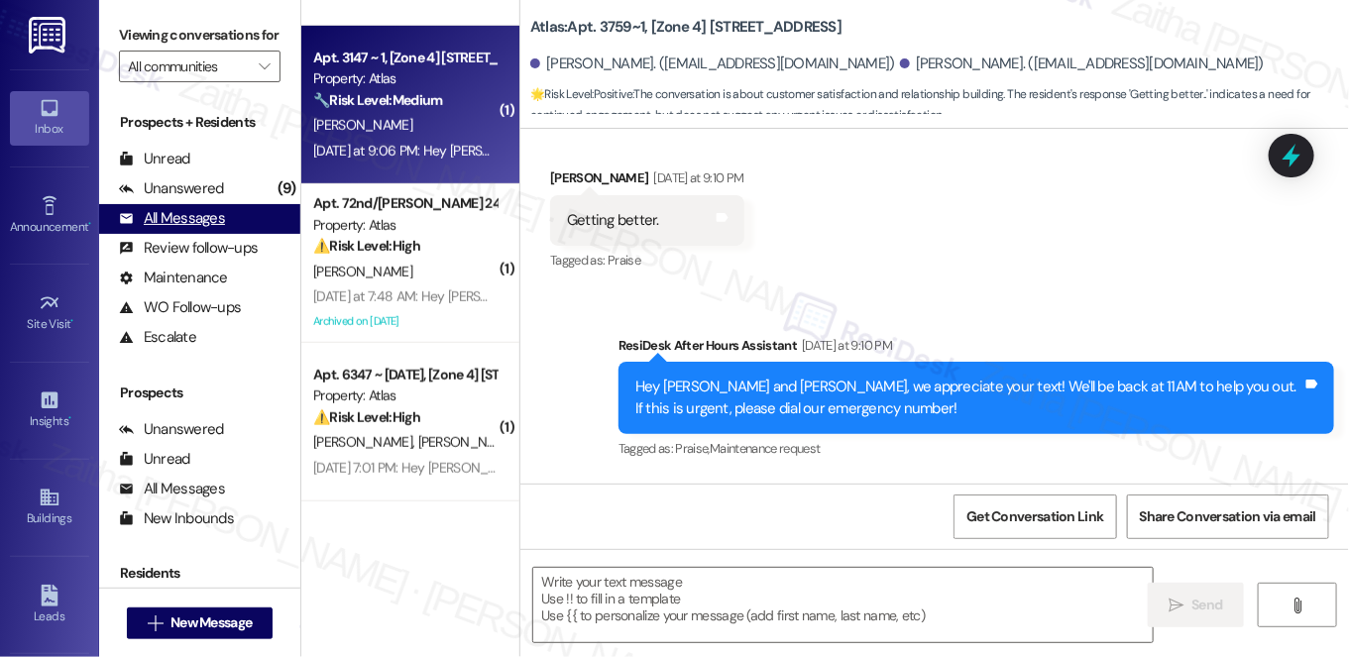
type textarea "Fetching suggested responses. Please feel free to read through the conversation…"
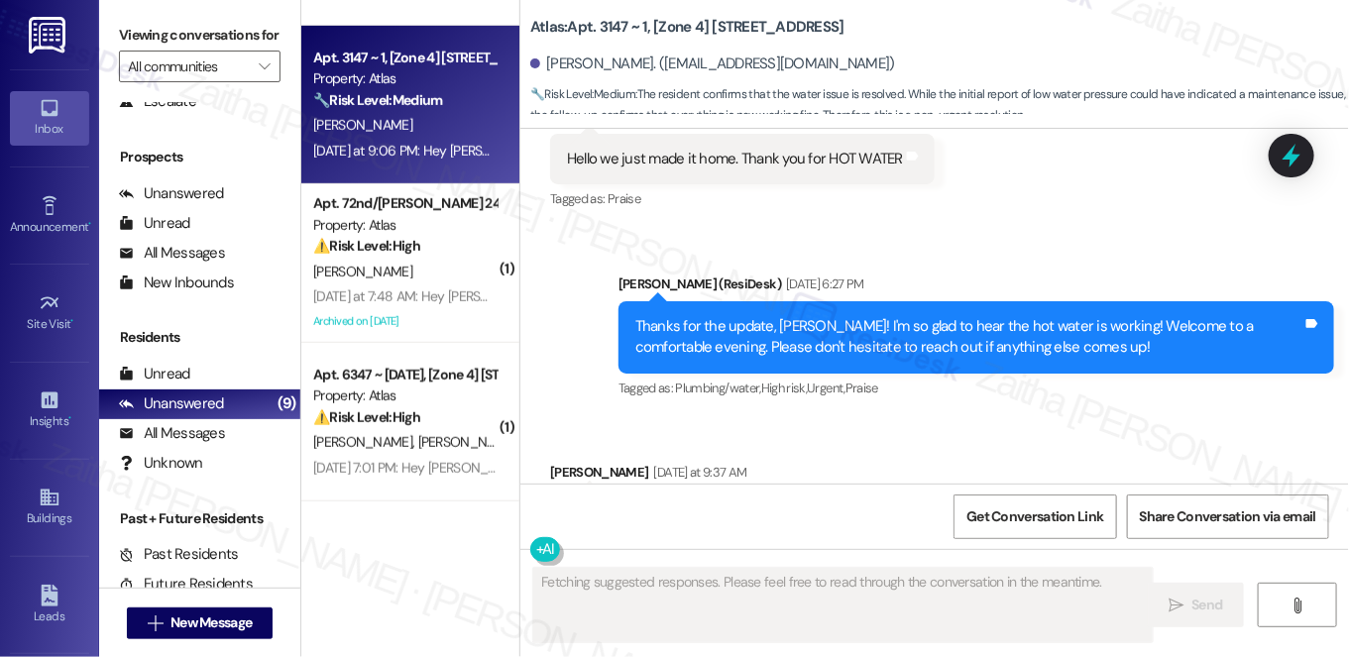
scroll to position [17186, 0]
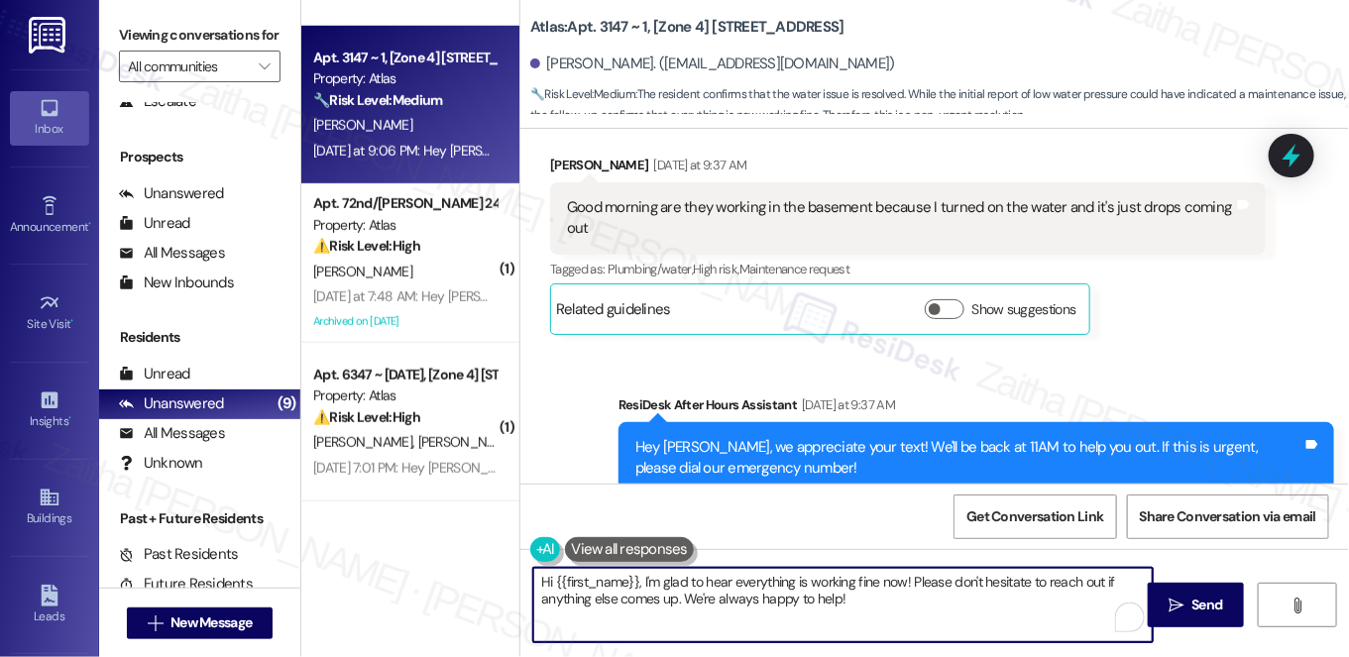
click at [639, 578] on textarea "Hi {{first_name}}, I'm glad to hear everything is working fine now! Please don'…" at bounding box center [843, 605] width 620 height 74
type textarea "Hi {{first_name}}, good morning! I'm glad to hear everything is working fine no…"
click at [1217, 609] on span "Send" at bounding box center [1207, 605] width 31 height 21
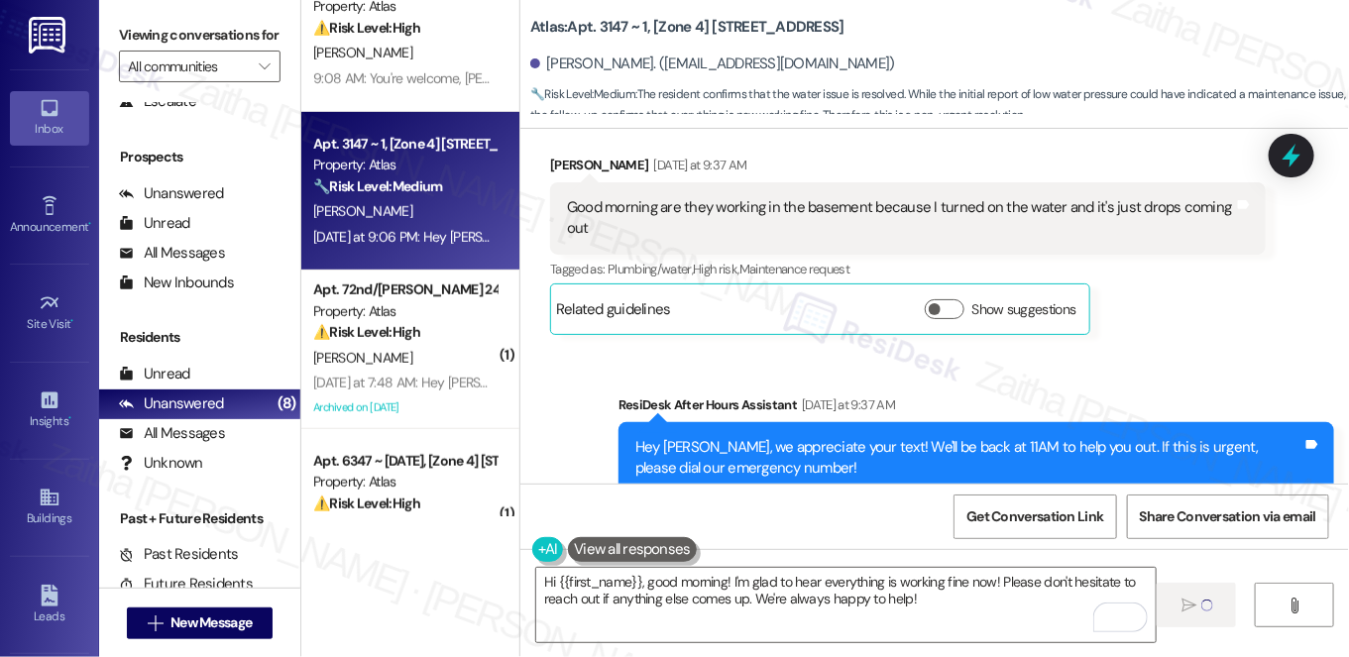
scroll to position [360, 0]
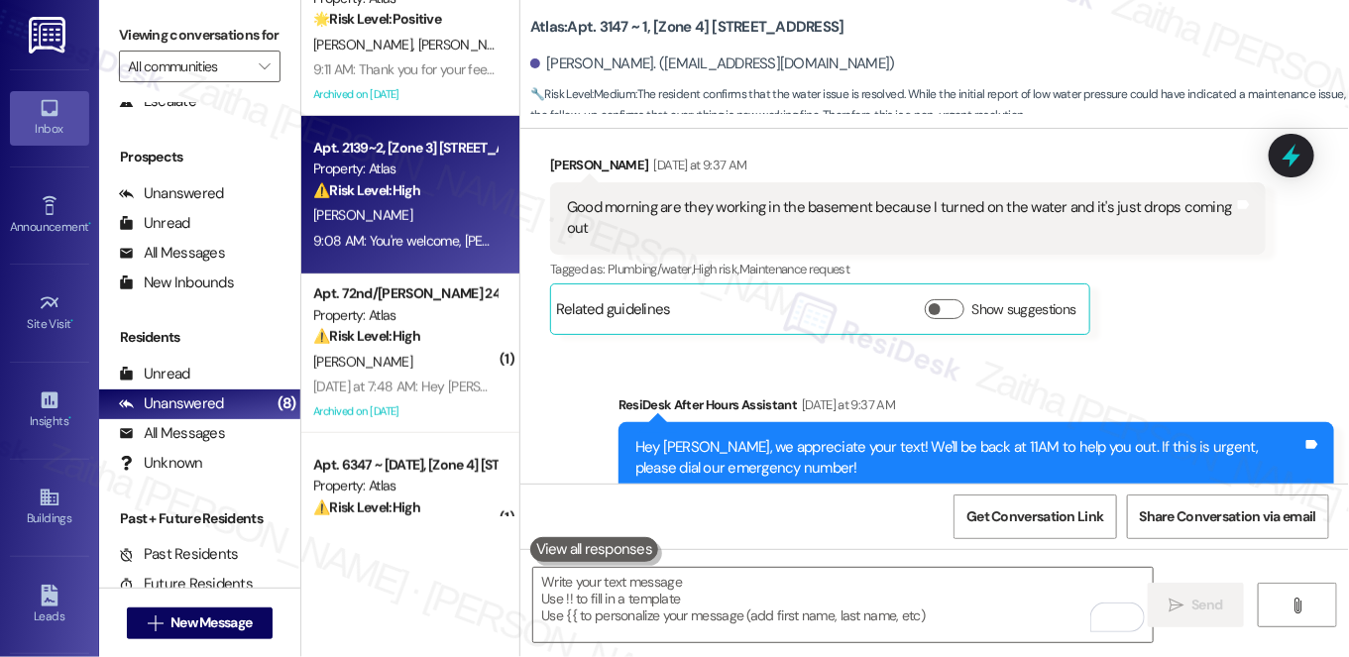
click at [455, 209] on div "R. Smith" at bounding box center [404, 215] width 187 height 25
type textarea "Fetching suggested responses. Please feel free to read through the conversation…"
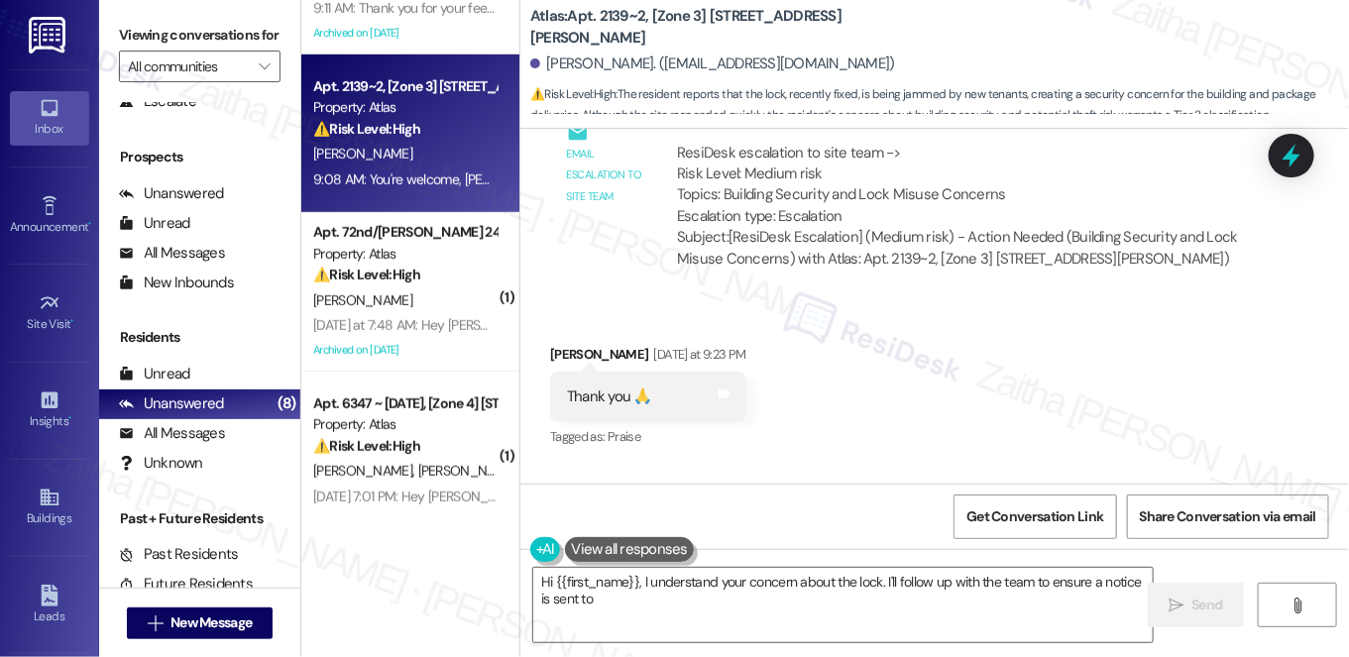
scroll to position [450, 0]
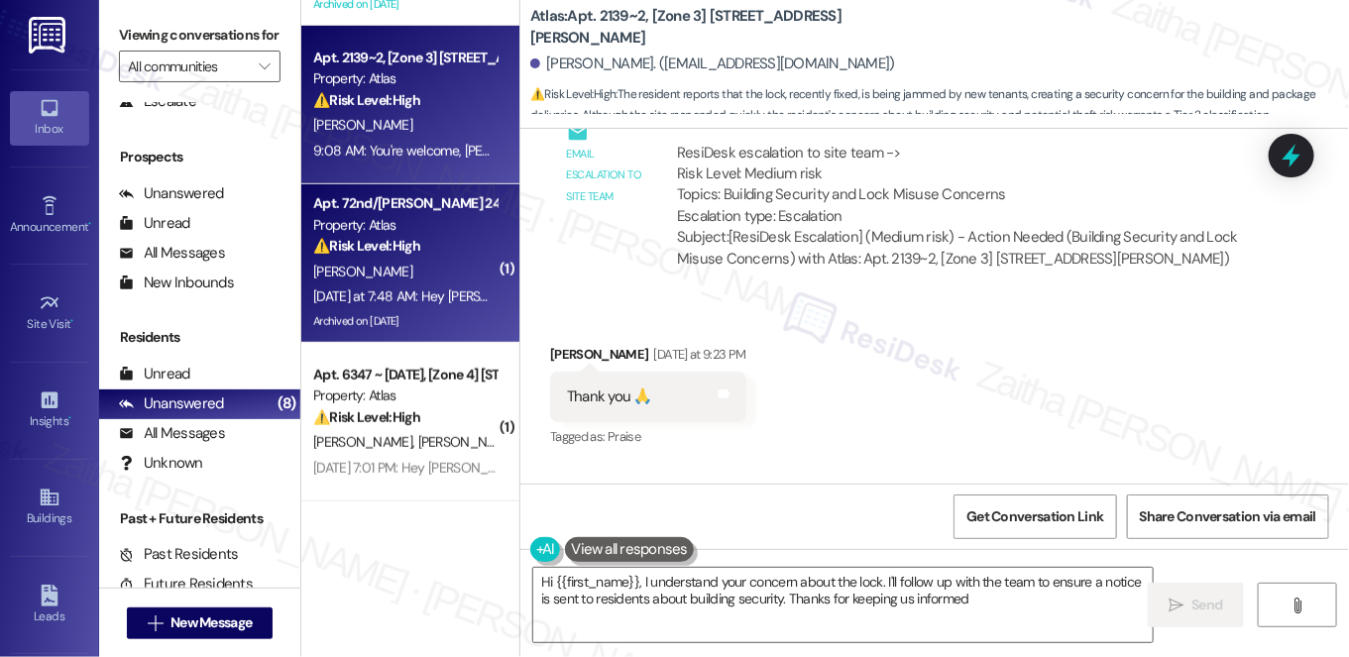
type textarea "Hi {{first_name}}, I understand your concern about the lock. I'll follow up wit…"
click at [454, 260] on div "A. Gant" at bounding box center [404, 272] width 187 height 25
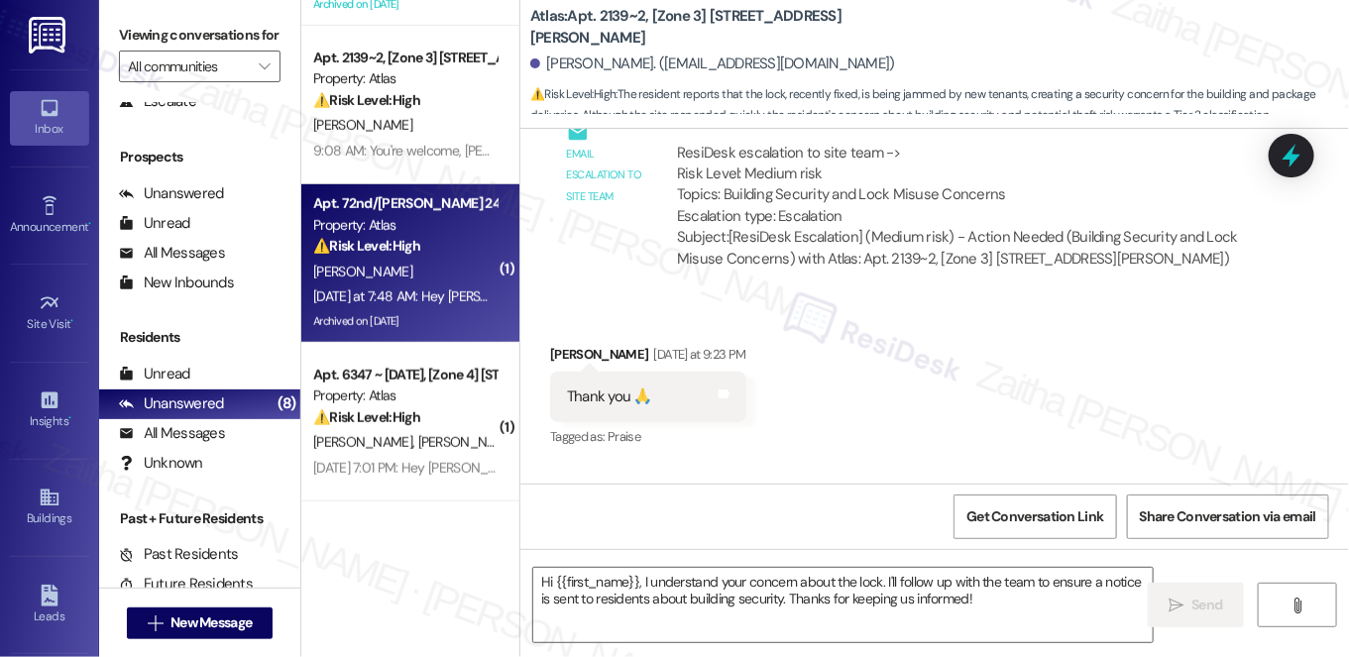
type textarea "Fetching suggested responses. Please feel free to read through the conversation…"
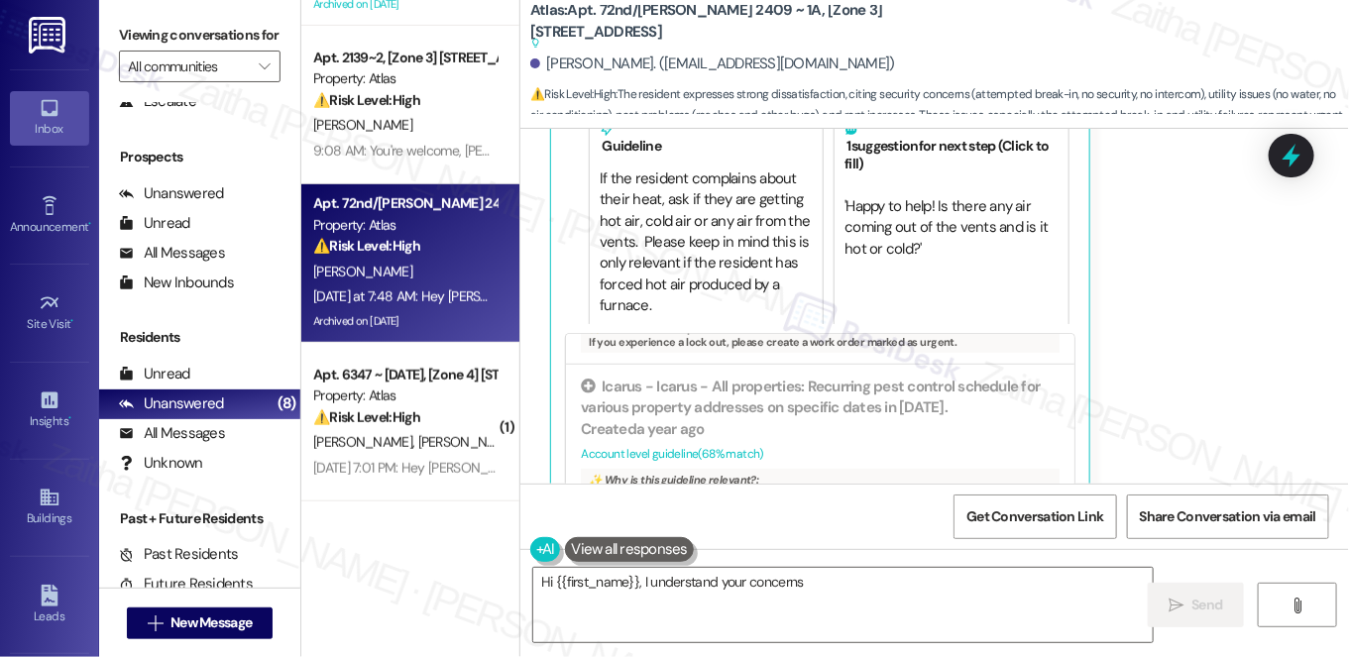
scroll to position [12287, 0]
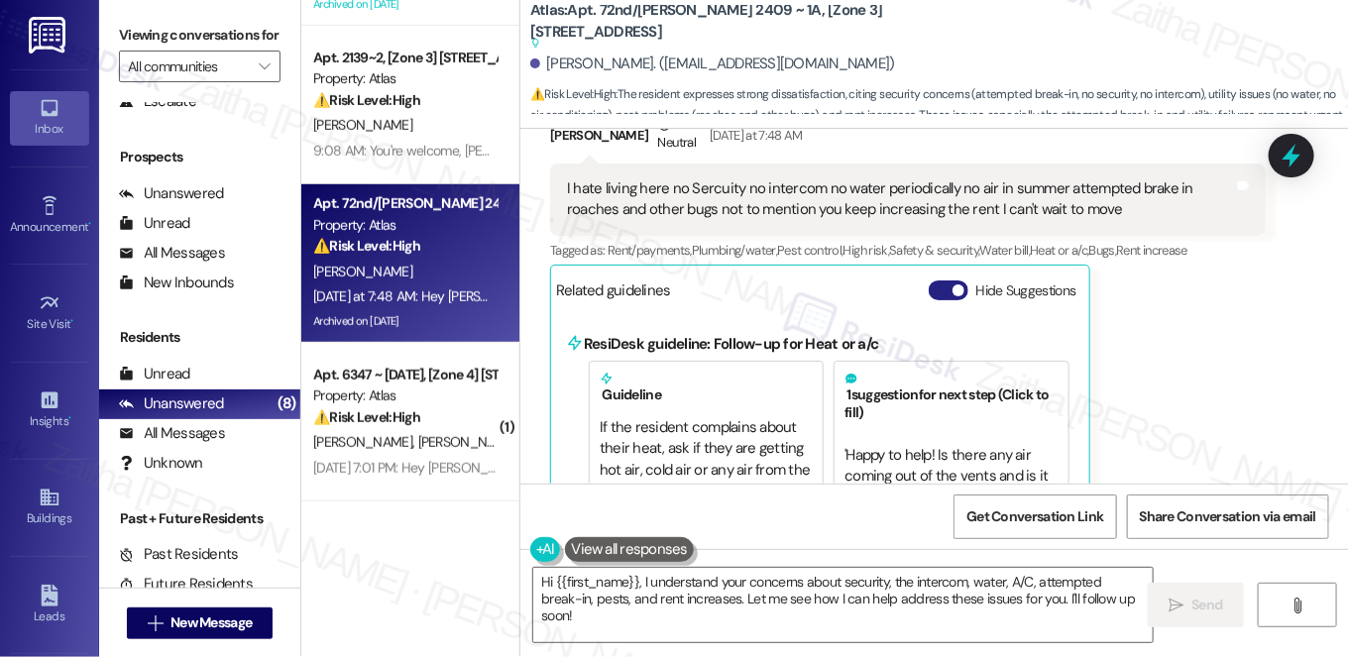
click at [938, 281] on button "Hide Suggestions" at bounding box center [949, 291] width 40 height 20
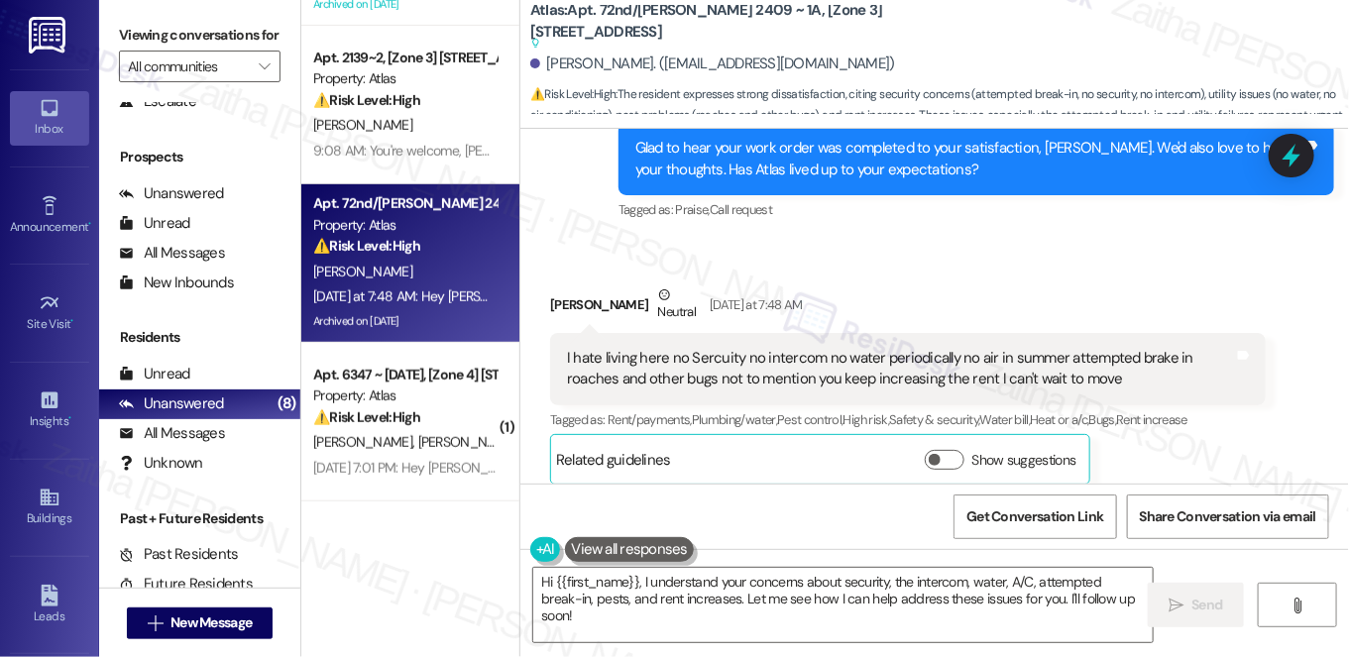
scroll to position [12121, 0]
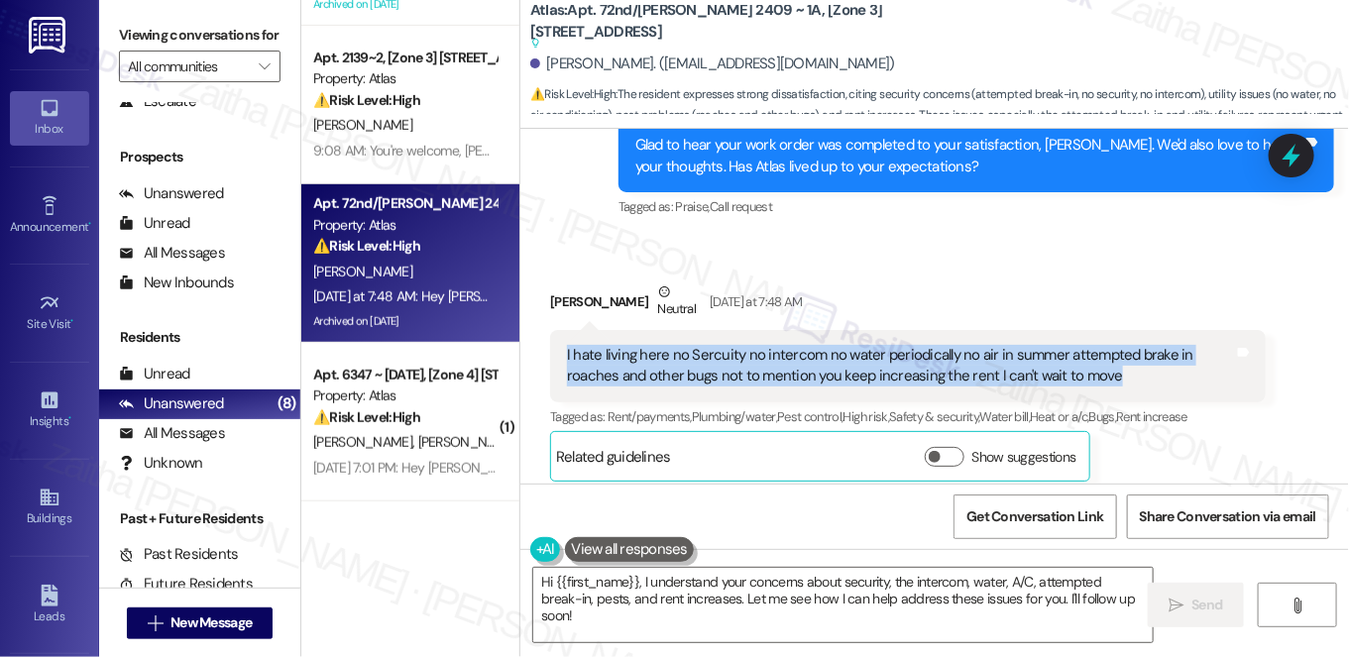
drag, startPoint x: 548, startPoint y: 241, endPoint x: 1107, endPoint y: 285, distance: 560.8
click at [1107, 330] on div "I hate living here no Sercuity no intercom no water periodically no air in summ…" at bounding box center [908, 366] width 716 height 72
copy div "I hate living here no Sercuity no intercom no water periodically no air in summ…"
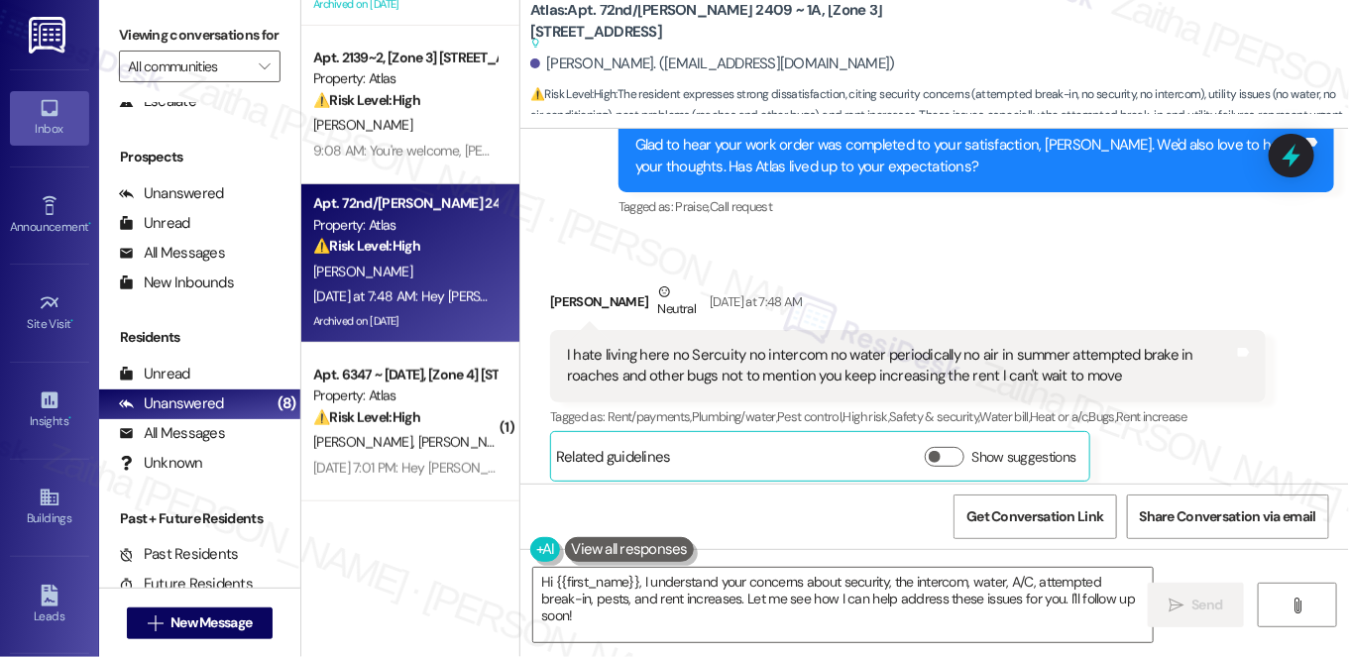
click at [769, 497] on div "Sent via SMS ResiDesk After Hours Assistant Yesterday at 7:48 AM Hey Anthony, w…" at bounding box center [934, 591] width 829 height 188
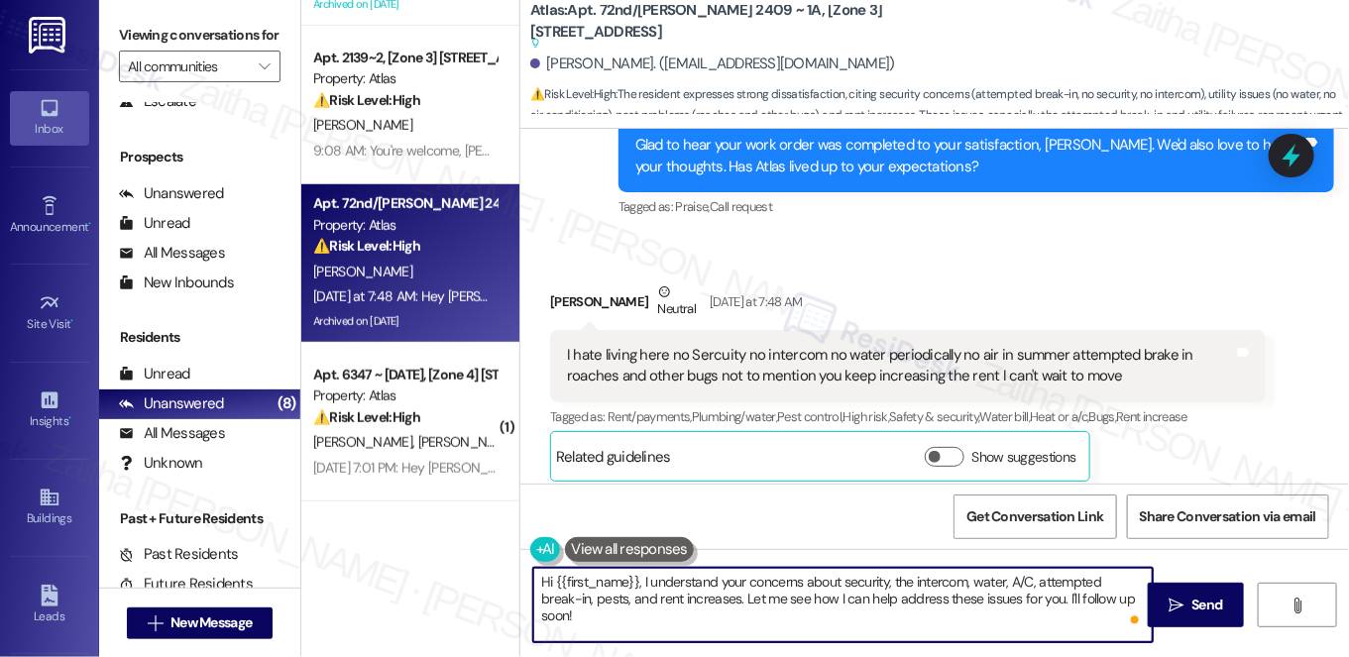
drag, startPoint x: 699, startPoint y: 597, endPoint x: 1128, endPoint y: 612, distance: 429.5
click at [1128, 612] on div "Hi {{first_name}}, I understand your concerns about security, the intercom, wat…" at bounding box center [843, 605] width 622 height 76
type textarea "Hi {{first_name}}, I understand your concerns about security, the intercom, wat…"
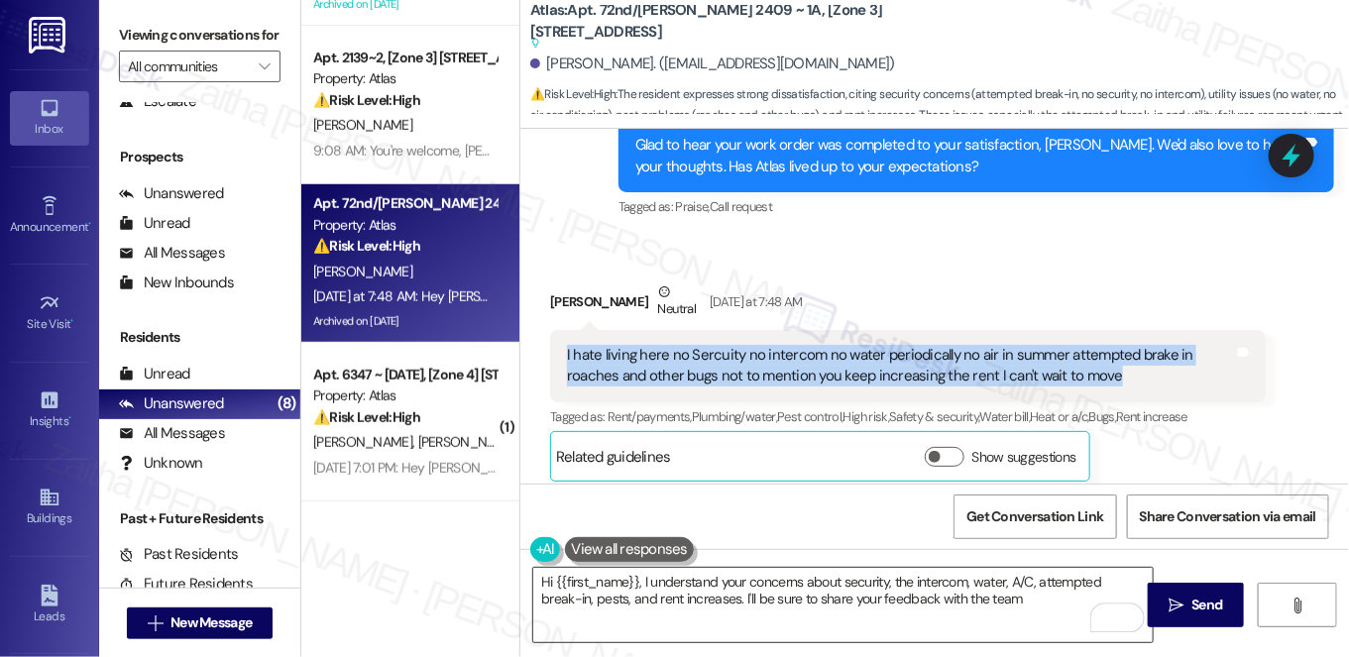
drag, startPoint x: 555, startPoint y: 244, endPoint x: 1077, endPoint y: 270, distance: 523.0
click at [1077, 330] on div "I hate living here no Sercuity no intercom no water periodically no air in summ…" at bounding box center [908, 366] width 716 height 72
copy div "I hate living here no Sercuity no intercom no water periodically no air in summ…"
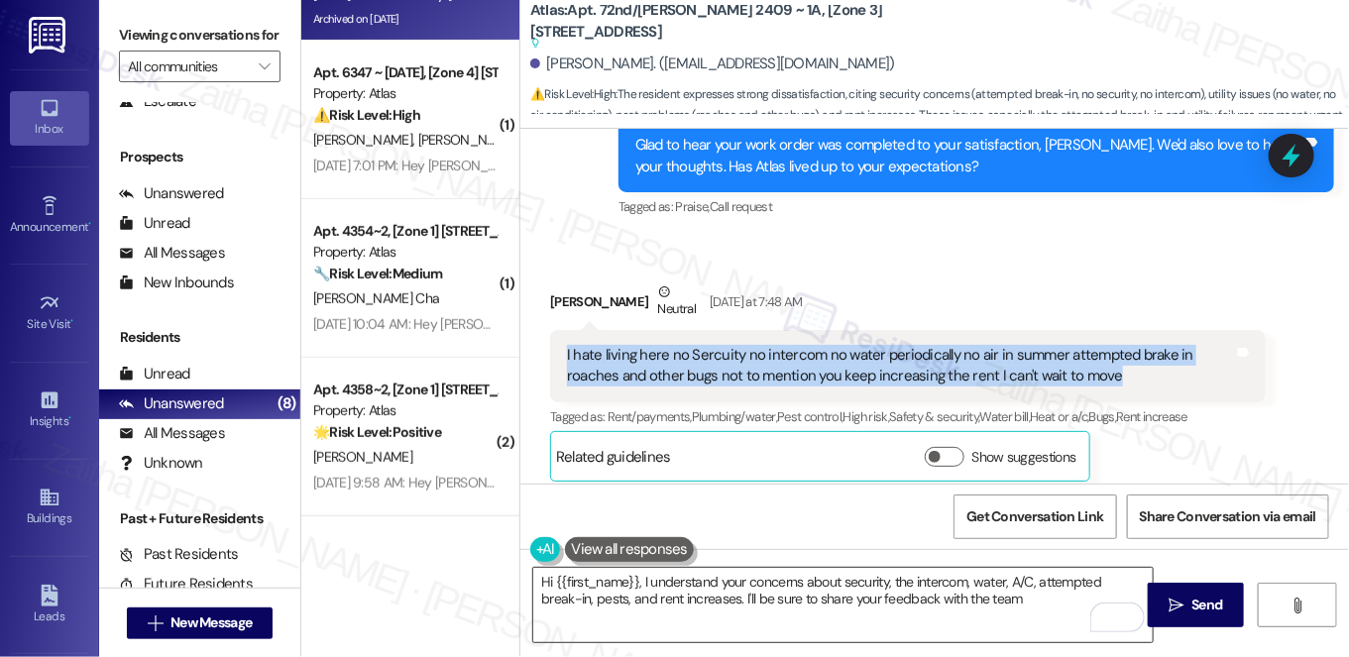
scroll to position [277, 0]
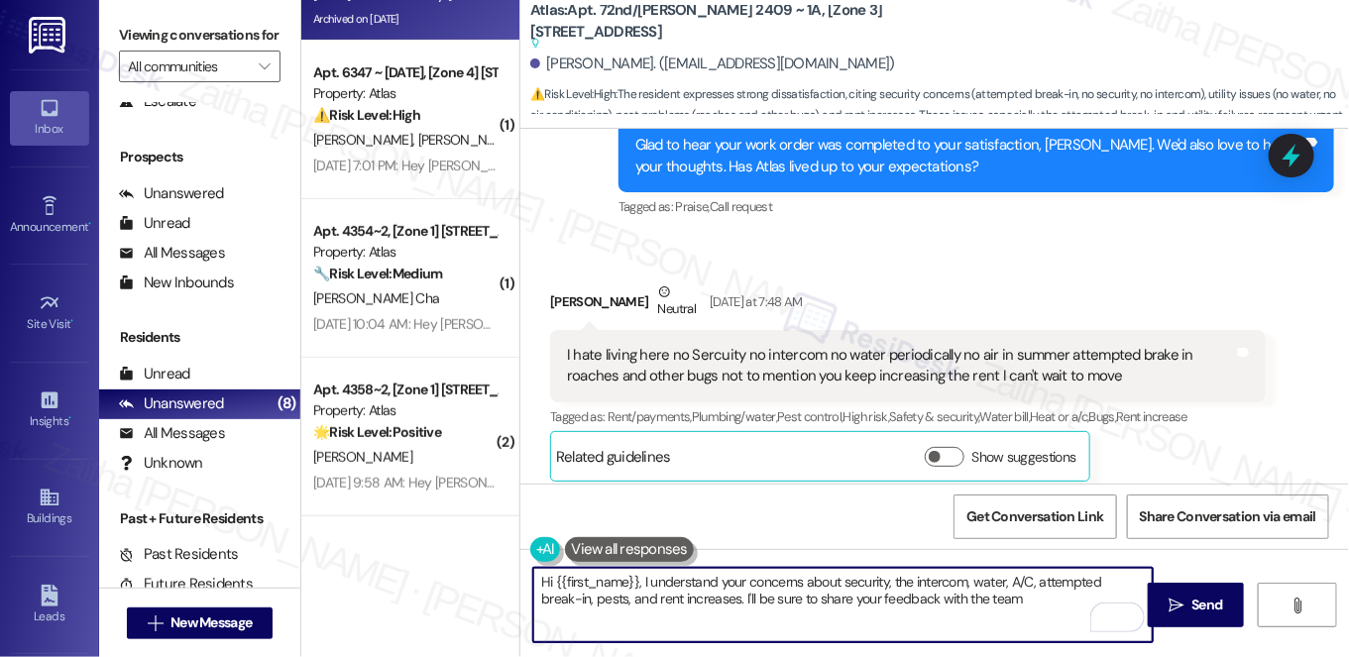
click at [535, 584] on textarea "Hi {{first_name}}, I understand your concerns about security, the intercom, wat…" at bounding box center [843, 605] width 620 height 74
drag, startPoint x: 535, startPoint y: 584, endPoint x: 996, endPoint y: 622, distance: 462.5
click at [996, 622] on textarea "Hi {{first_name}}, I understand your concerns about security, the intercom, wat…" at bounding box center [843, 605] width 620 height 74
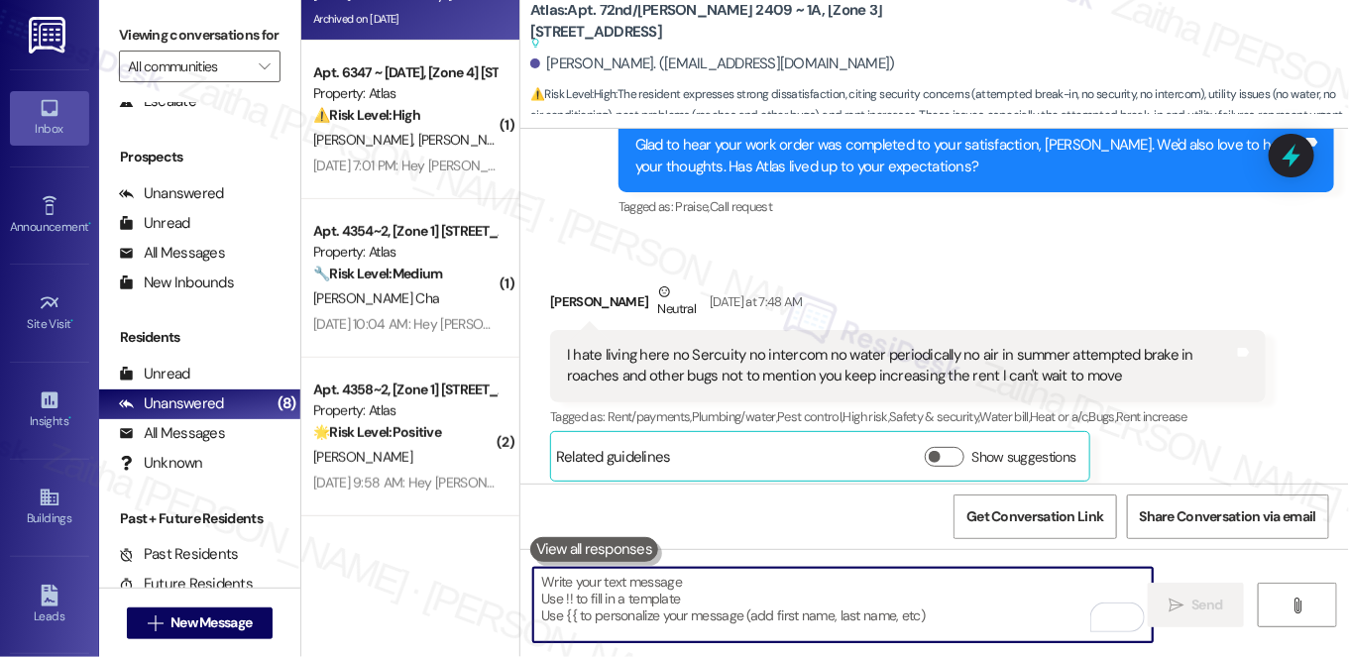
paste textarea "Thank you for sharing your feedback. We’re very sorry to hear about the challen…"
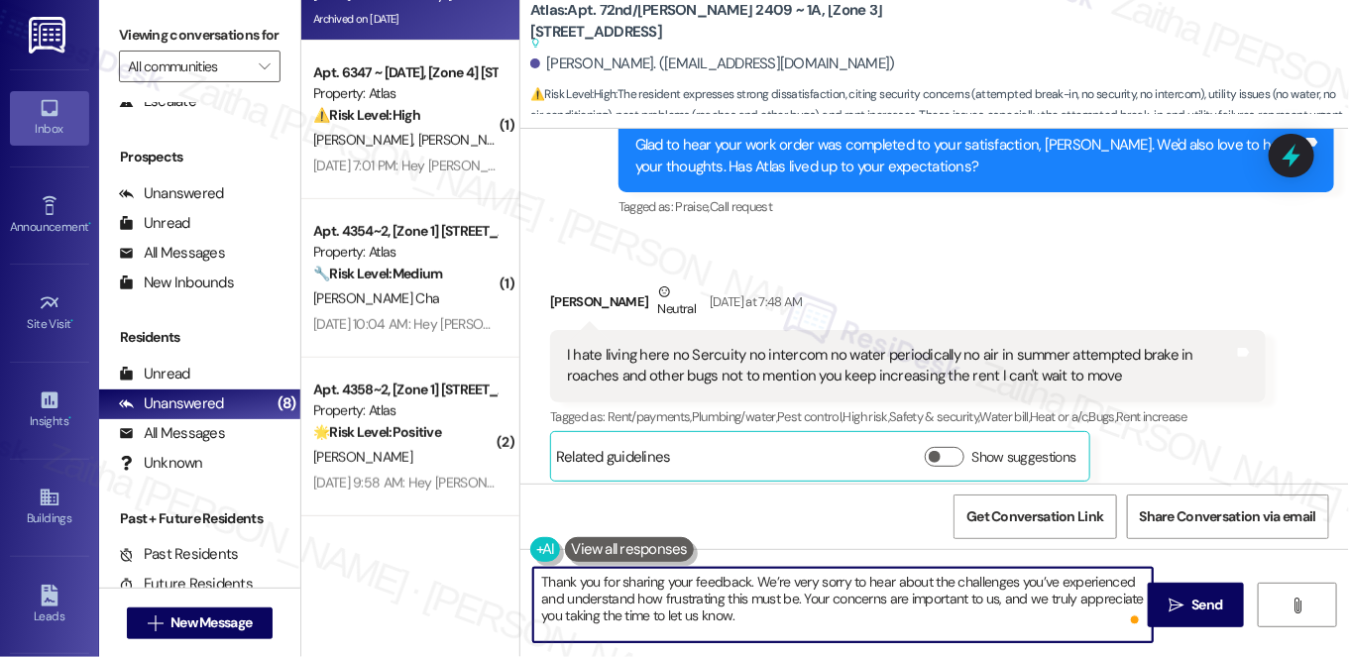
click at [557, 282] on div "Anthony Gant Neutral Yesterday at 7:48 AM" at bounding box center [908, 306] width 716 height 49
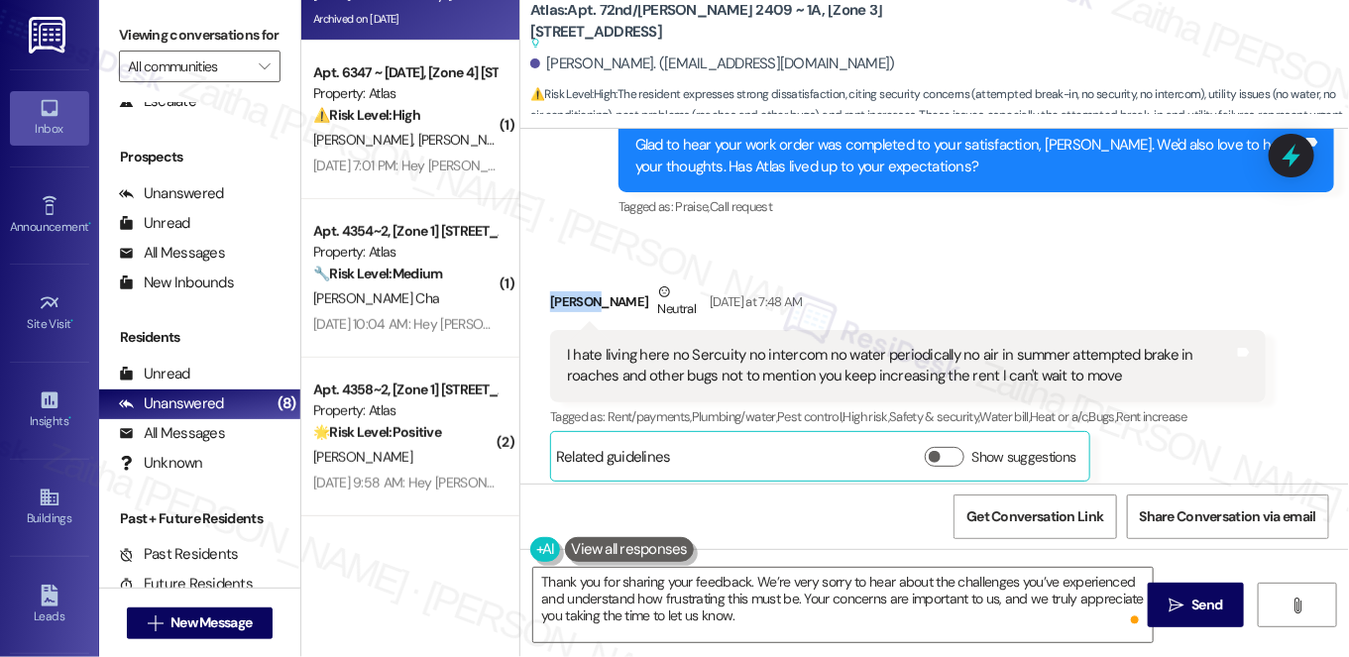
click at [557, 282] on div "Anthony Gant Neutral Yesterday at 7:48 AM" at bounding box center [908, 306] width 716 height 49
copy div "Anthony"
click at [743, 578] on textarea "Thank you for sharing your feedback. We’re very sorry to hear about the challen…" at bounding box center [843, 605] width 620 height 74
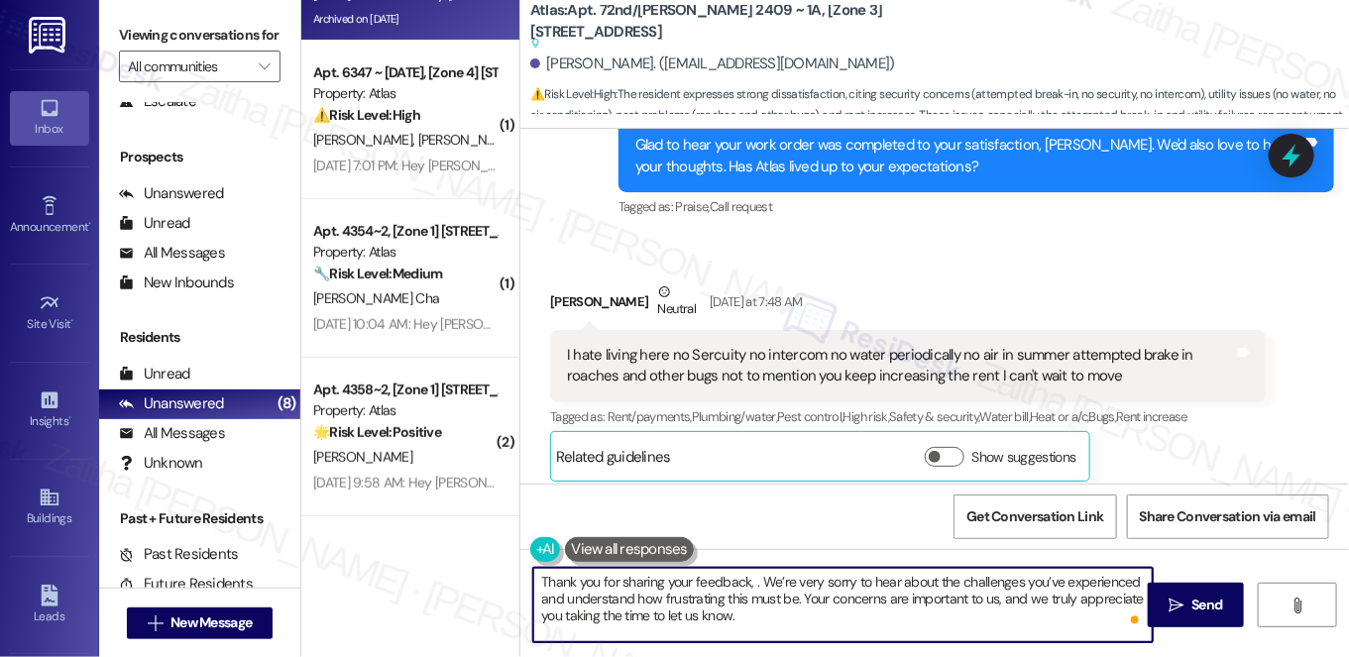
paste textarea "Anthony"
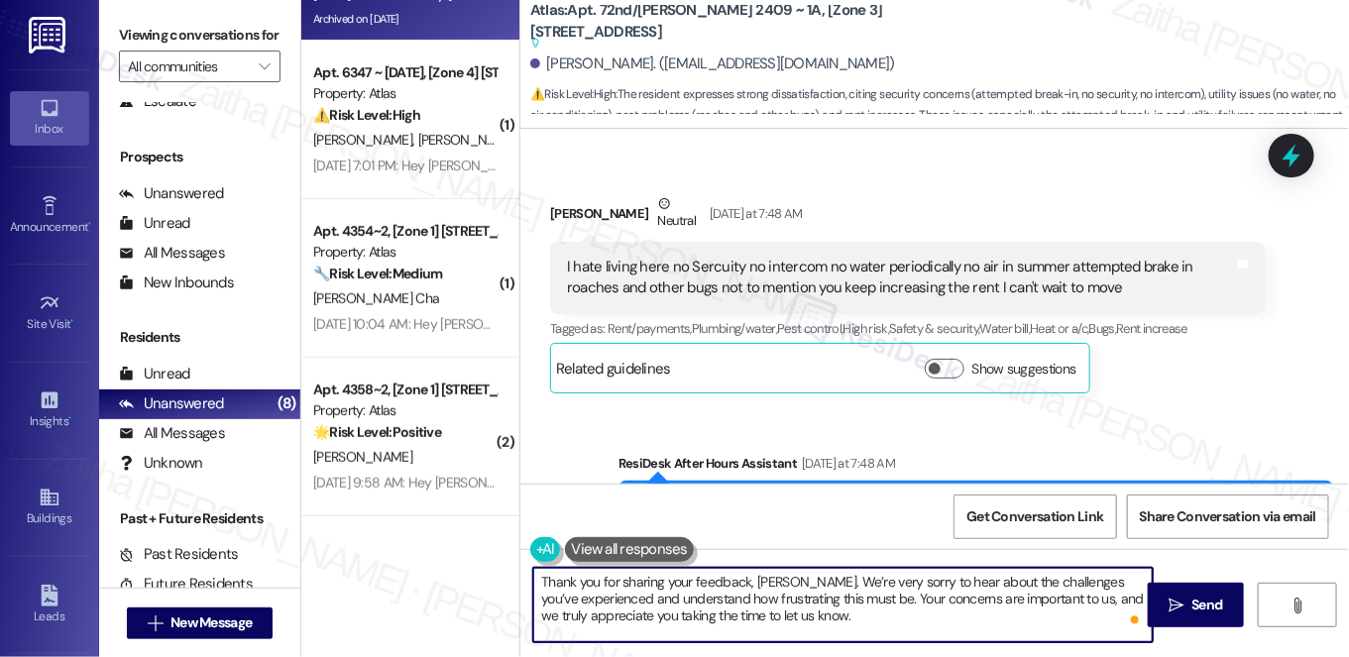
scroll to position [12211, 0]
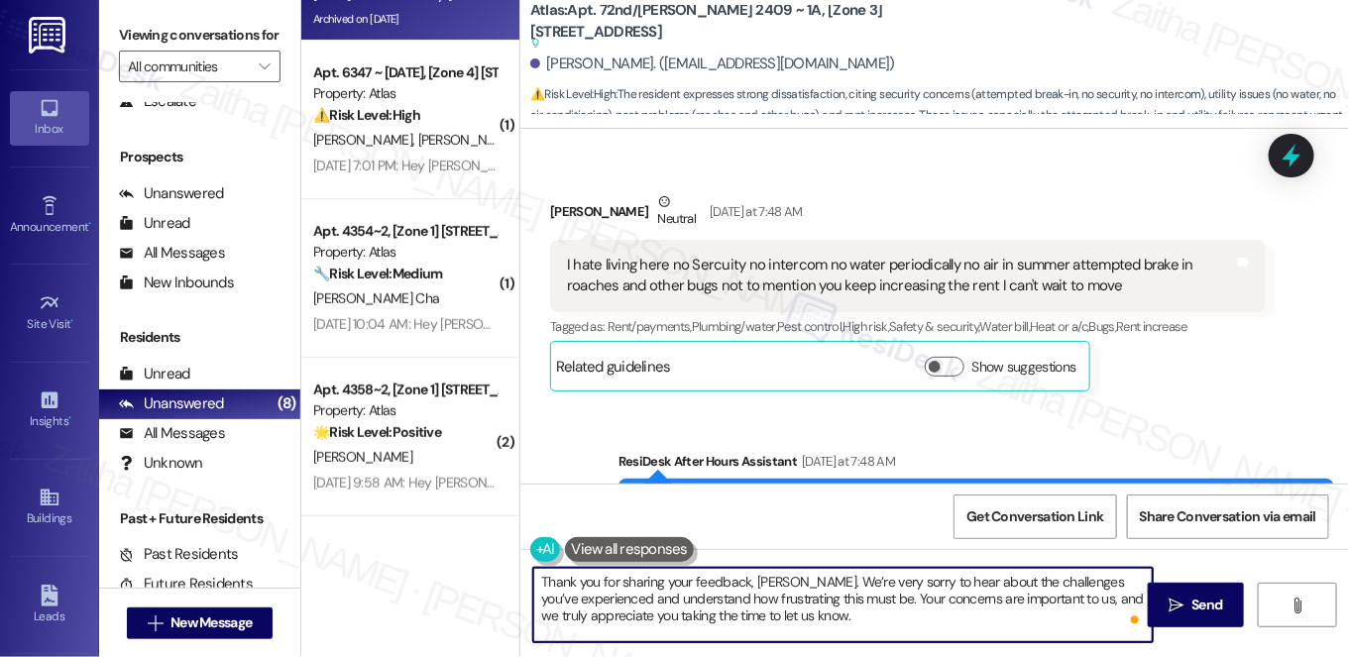
click at [861, 617] on textarea "Thank you for sharing your feedback, Anthony. We’re very sorry to hear about th…" at bounding box center [843, 605] width 620 height 74
paste textarea "Your input is valuable to us as we work to improve our community."
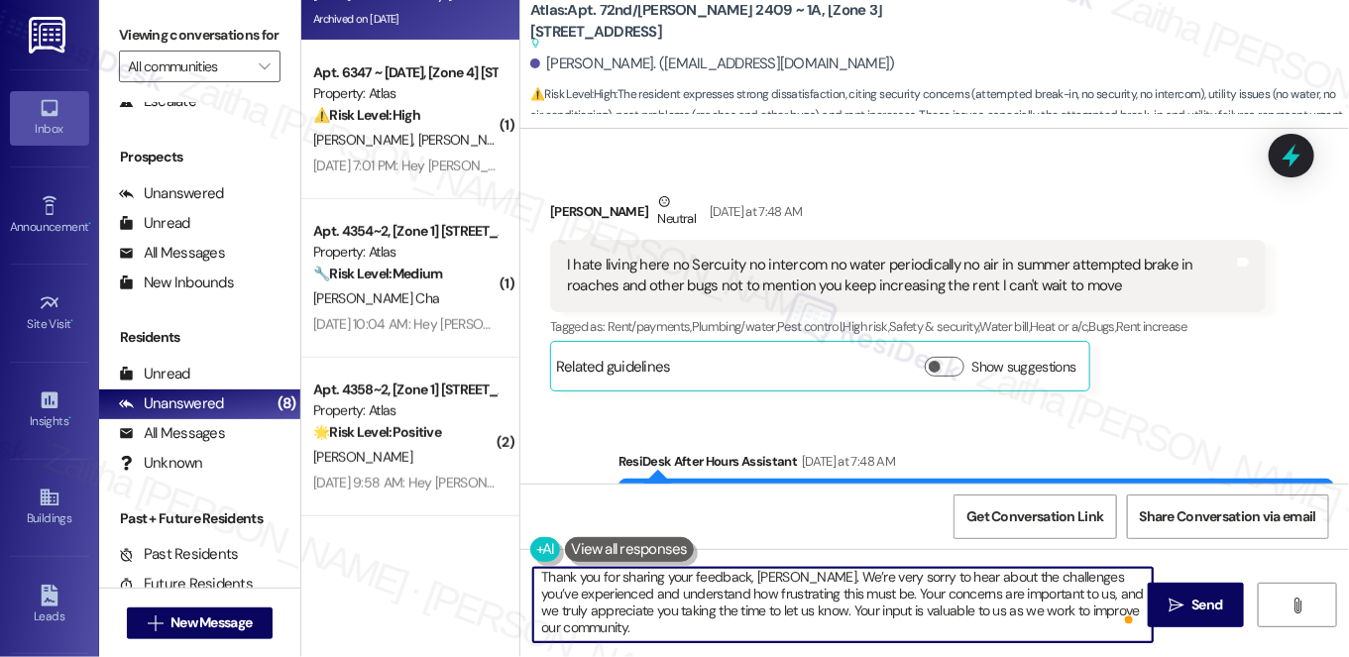
scroll to position [5, 0]
type textarea "Thank you for sharing your feedback, Anthony. We’re very sorry to hear about th…"
drag, startPoint x: 534, startPoint y: 579, endPoint x: 613, endPoint y: 624, distance: 90.6
click at [613, 624] on textarea "Thank you for sharing your feedback, Anthony. We’re very sorry to hear about th…" at bounding box center [843, 605] width 620 height 74
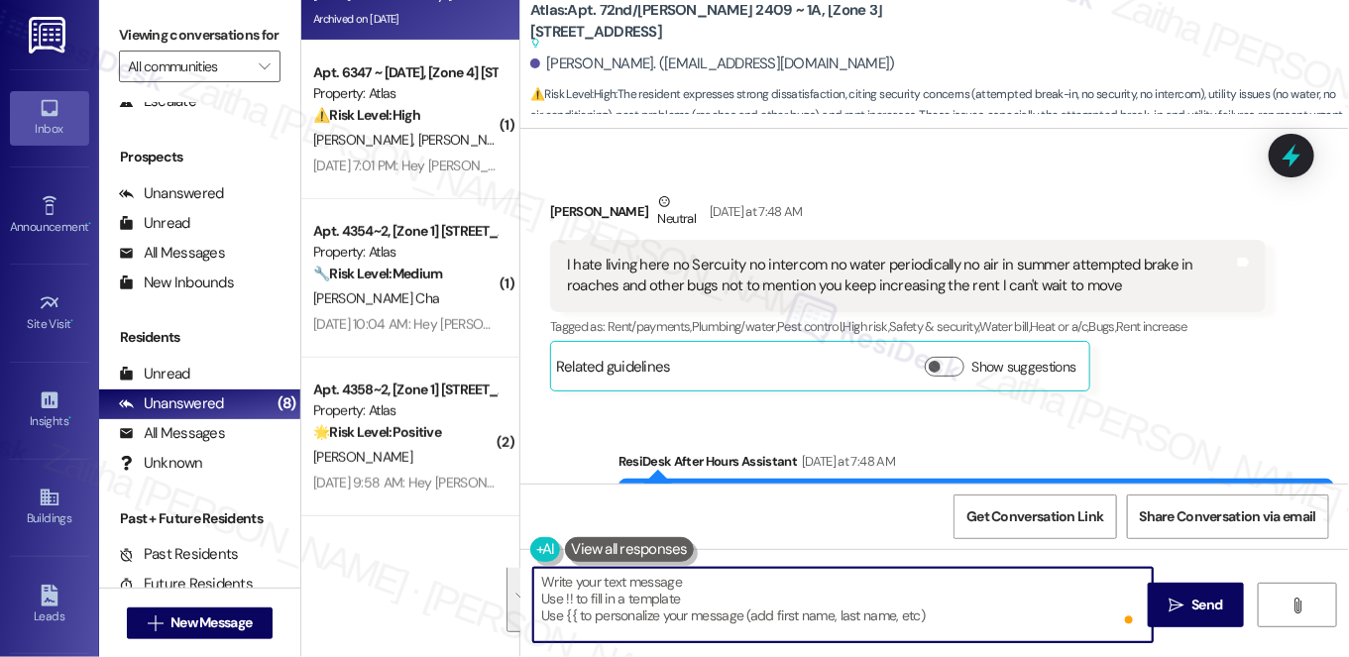
scroll to position [0, 0]
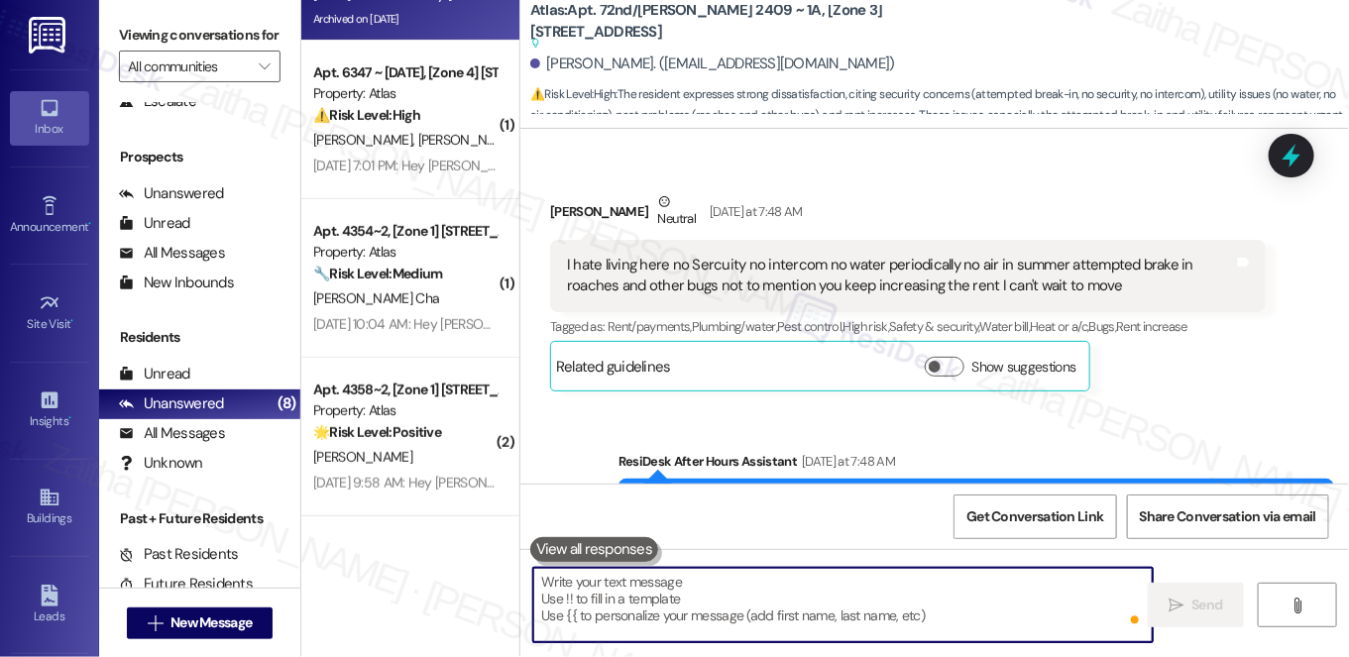
paste textarea "Thank you for sharing your feedback, Anthony. We’re very sorry to hear about th…"
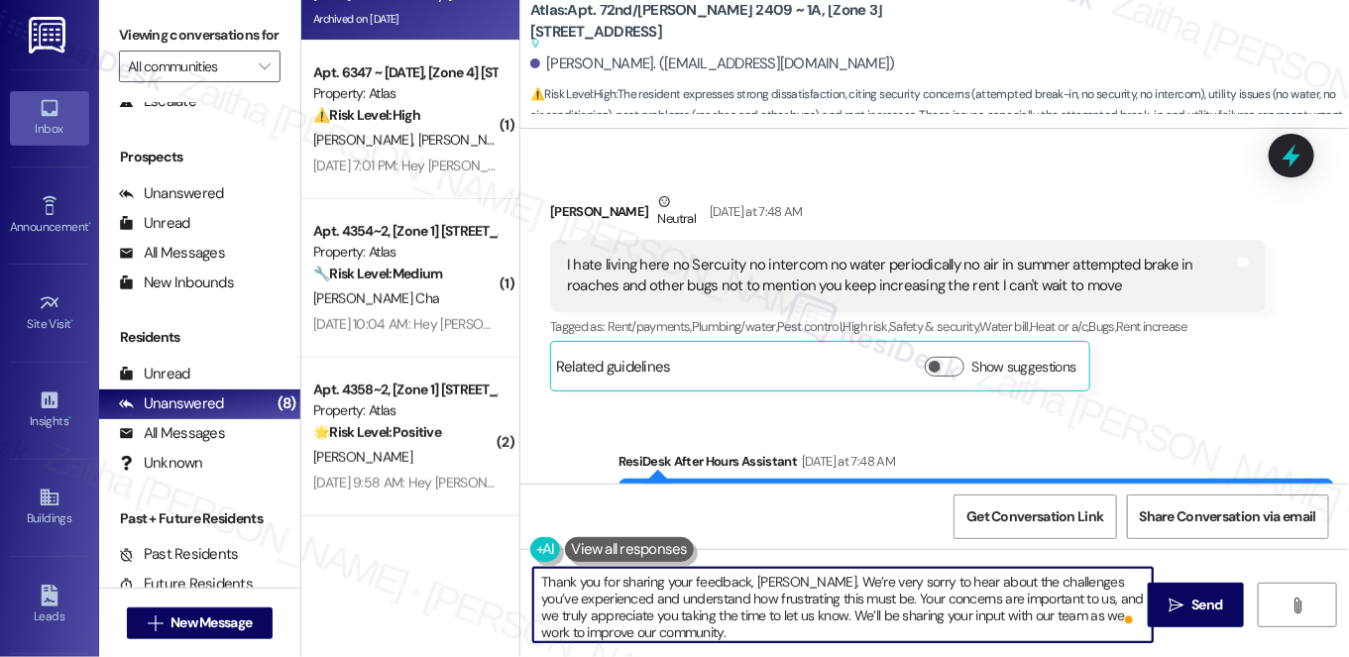
scroll to position [5, 0]
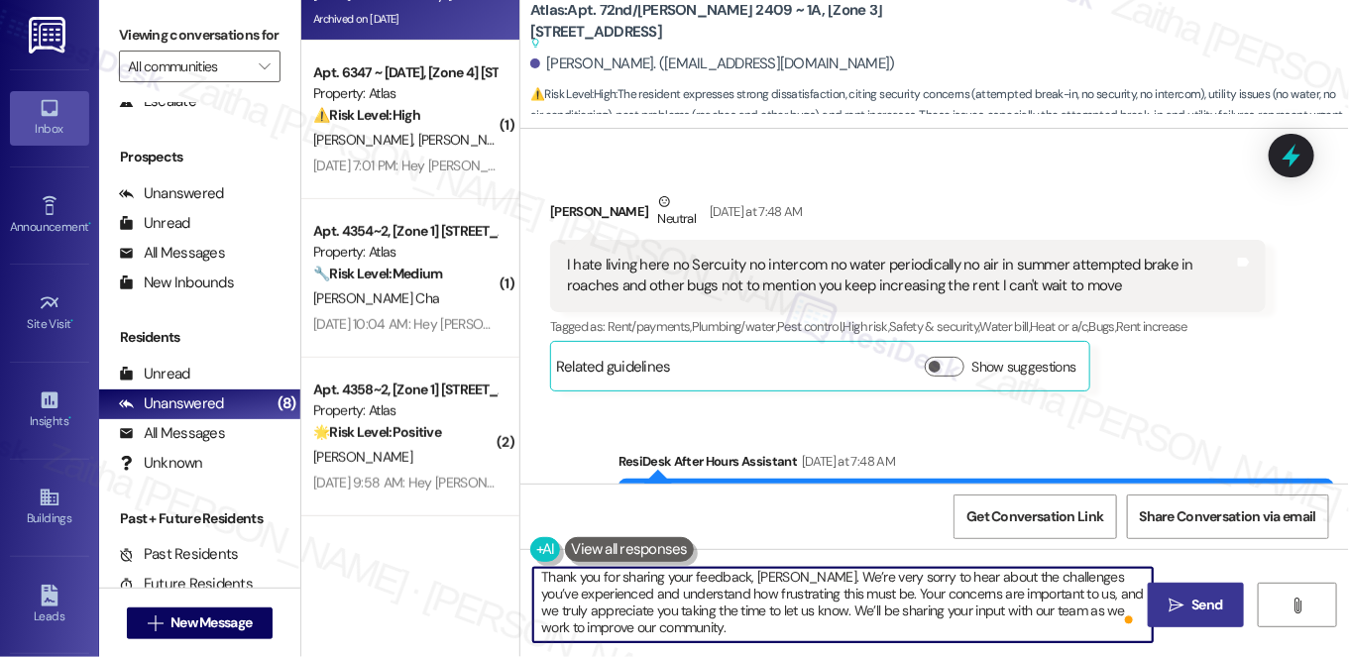
type textarea "Thank you for sharing your feedback, Anthony. We’re very sorry to hear about th…"
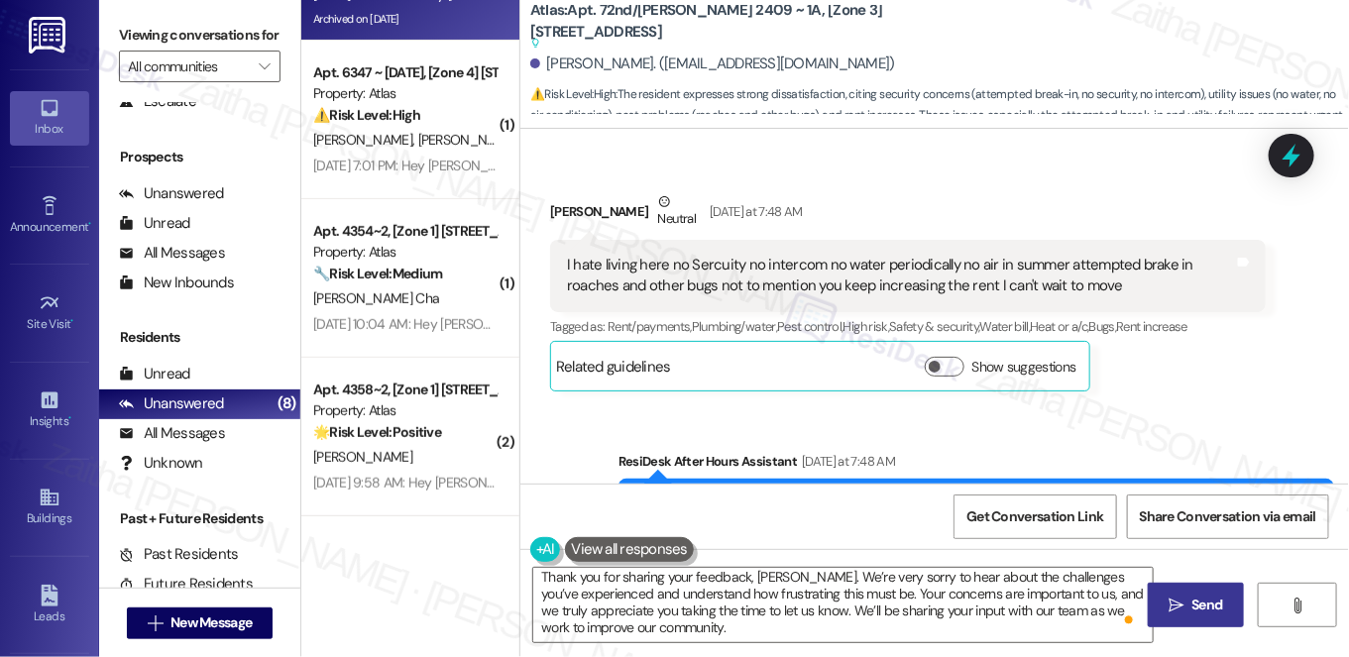
click at [1205, 598] on span "Send" at bounding box center [1207, 605] width 31 height 21
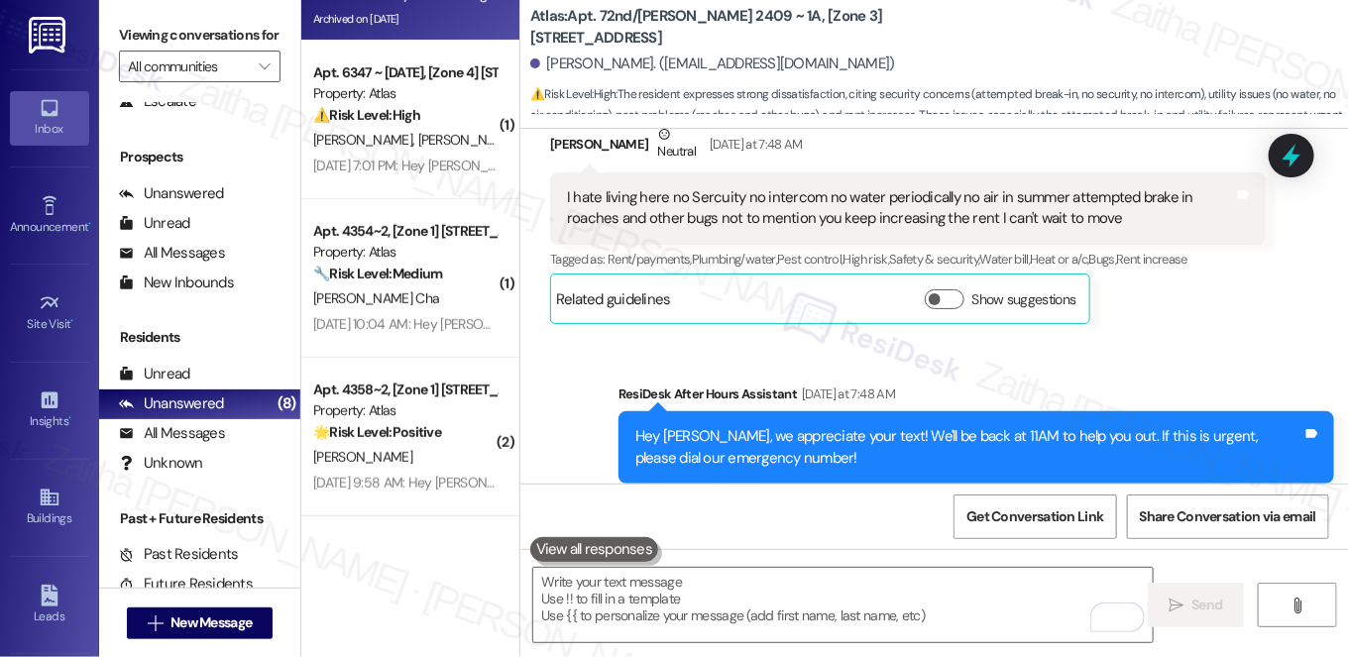
scroll to position [12412, 0]
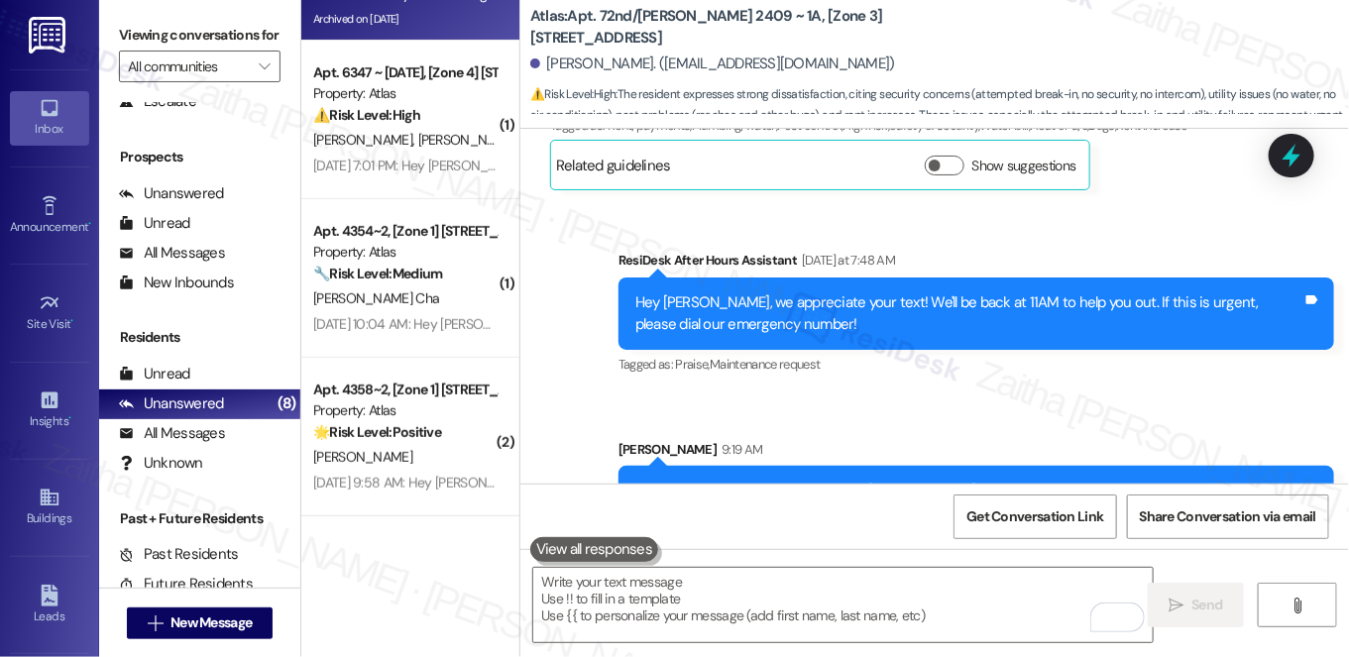
click at [1186, 270] on div "Sent via SMS ResiDesk After Hours Assistant Yesterday at 7:48 AM Hey Anthony, w…" at bounding box center [976, 314] width 745 height 159
click at [1295, 164] on icon at bounding box center [1292, 156] width 24 height 31
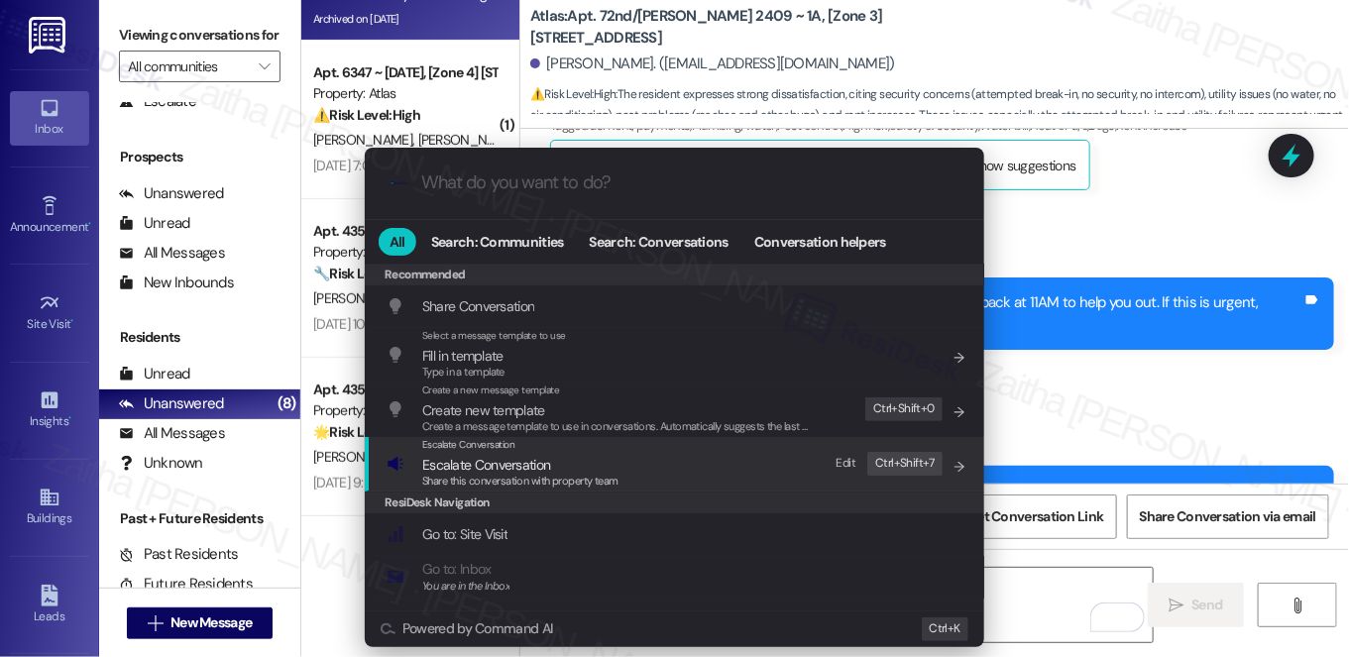
click at [471, 468] on span "Escalate Conversation" at bounding box center [486, 465] width 128 height 18
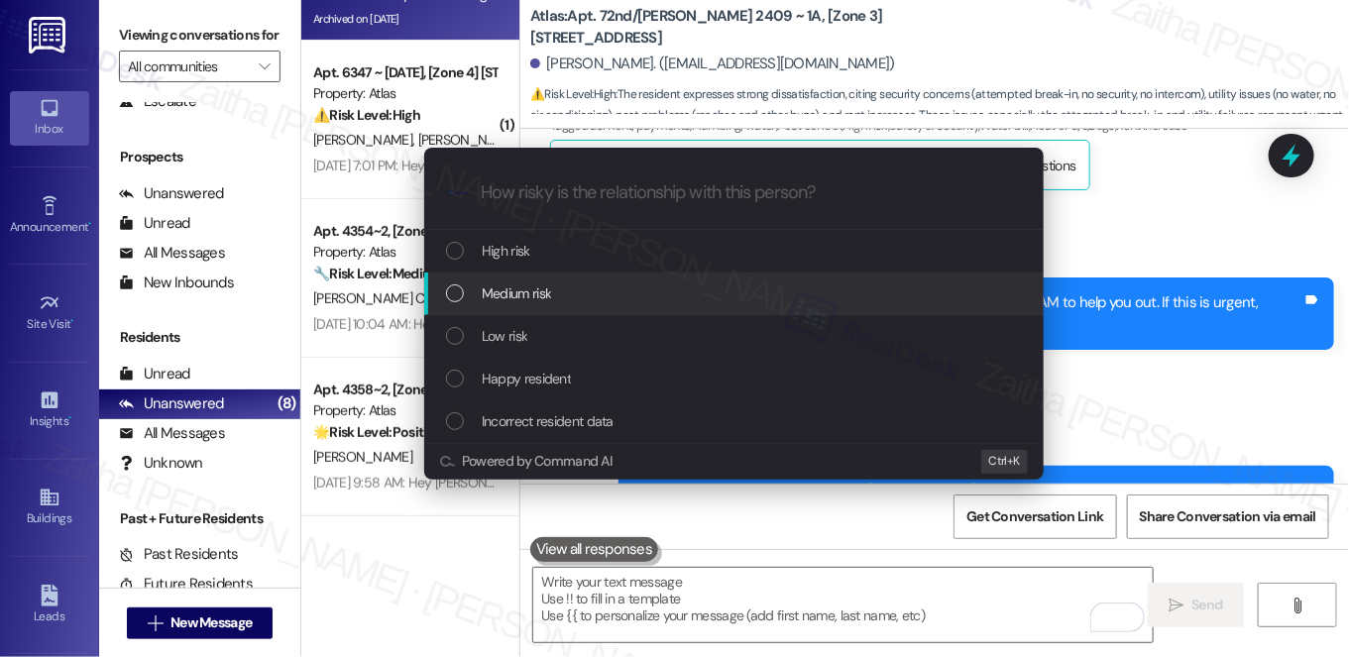
click at [495, 291] on span "Medium risk" at bounding box center [516, 294] width 69 height 22
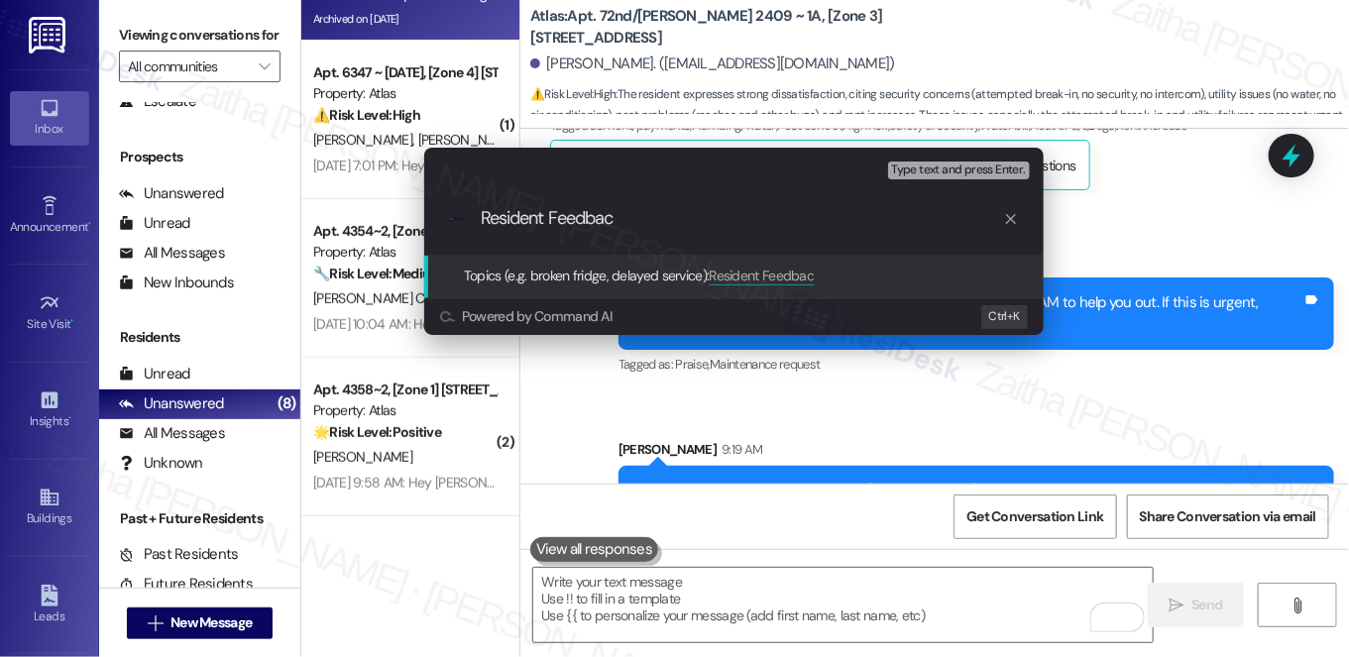
type input "Resident Feedback"
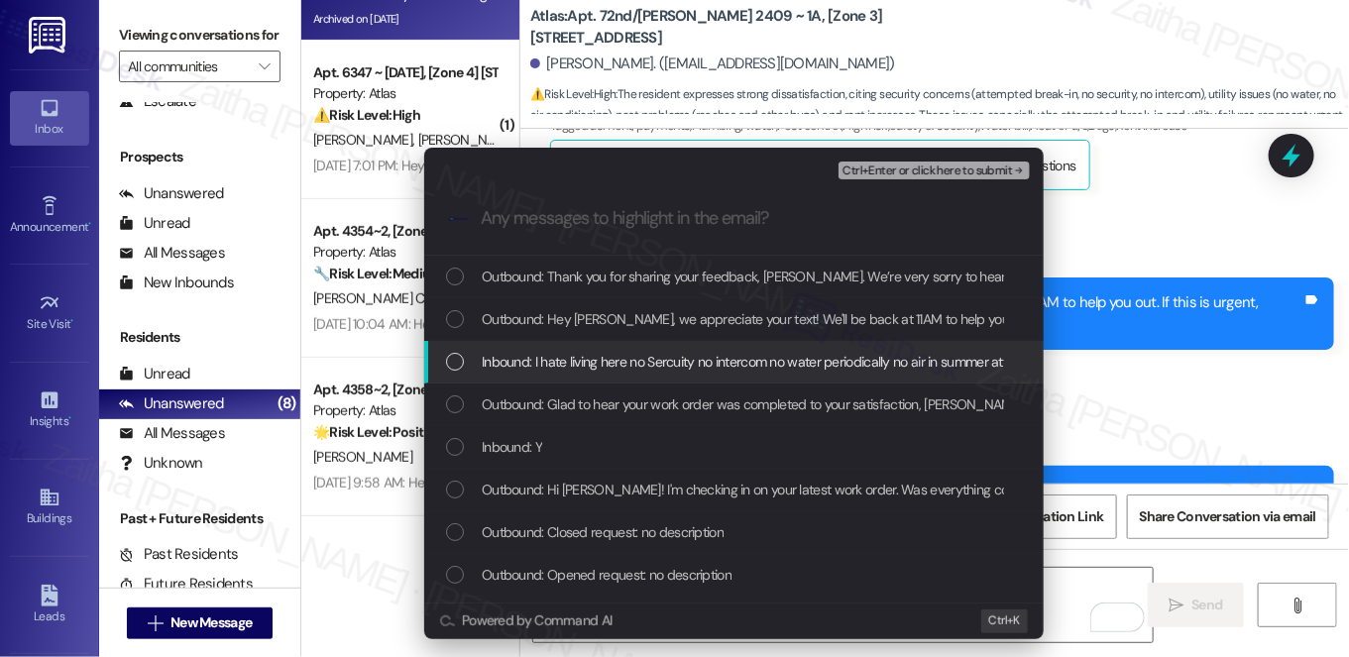
click at [586, 364] on span "Inbound: I hate living here no Sercuity no intercom no water periodically no ai…" at bounding box center [1045, 362] width 1126 height 22
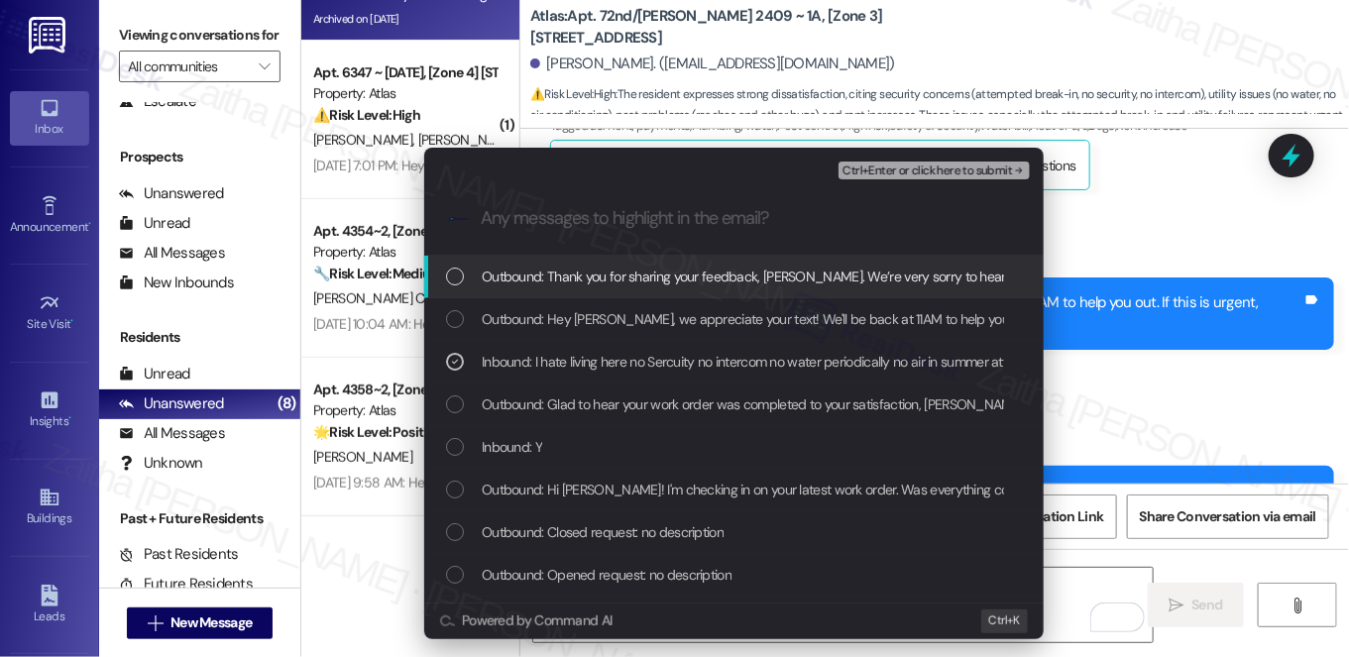
click at [914, 173] on span "Ctrl+Enter or click here to submit" at bounding box center [928, 172] width 170 height 14
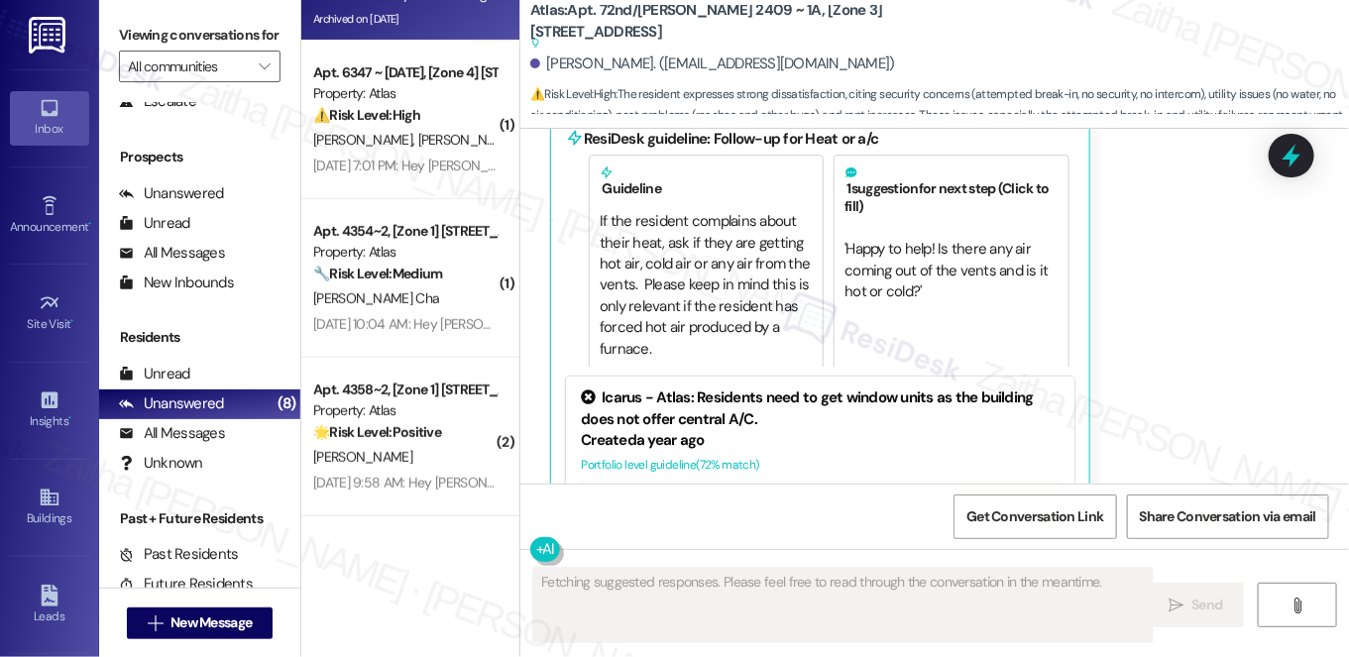
scroll to position [12569, 0]
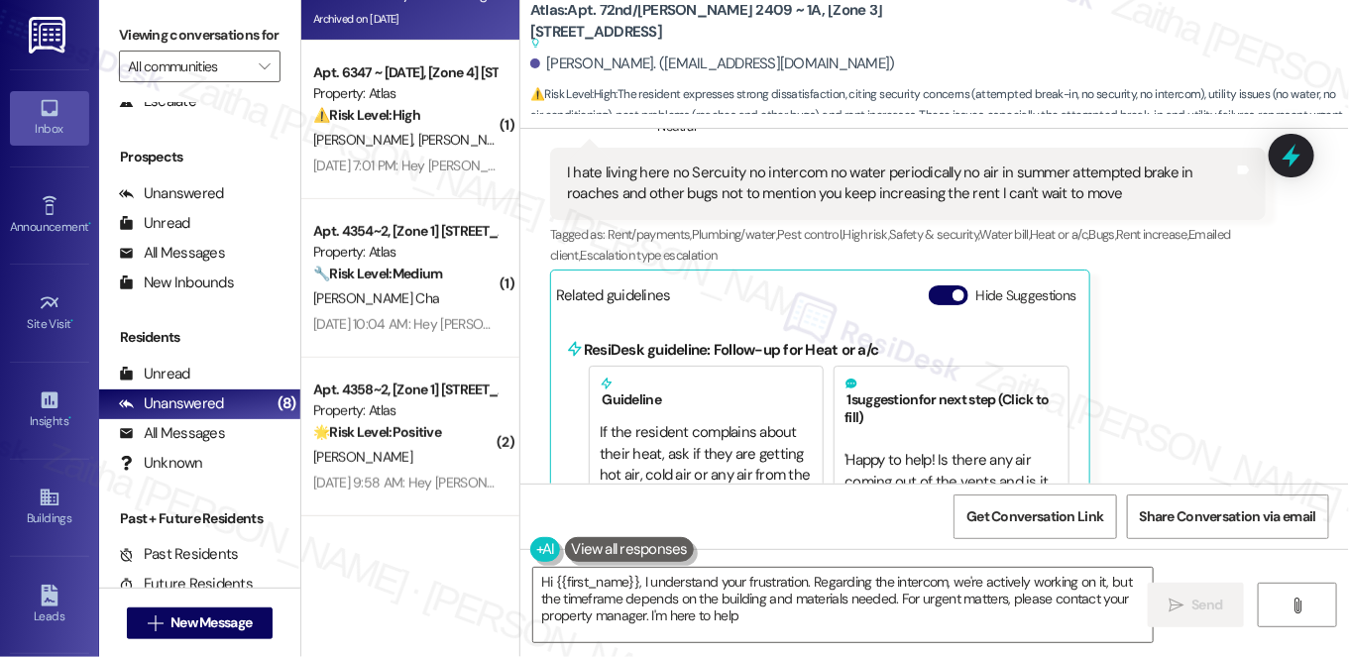
type textarea "Hi {{first_name}}, I understand your frustration. Regarding the intercom, we're…"
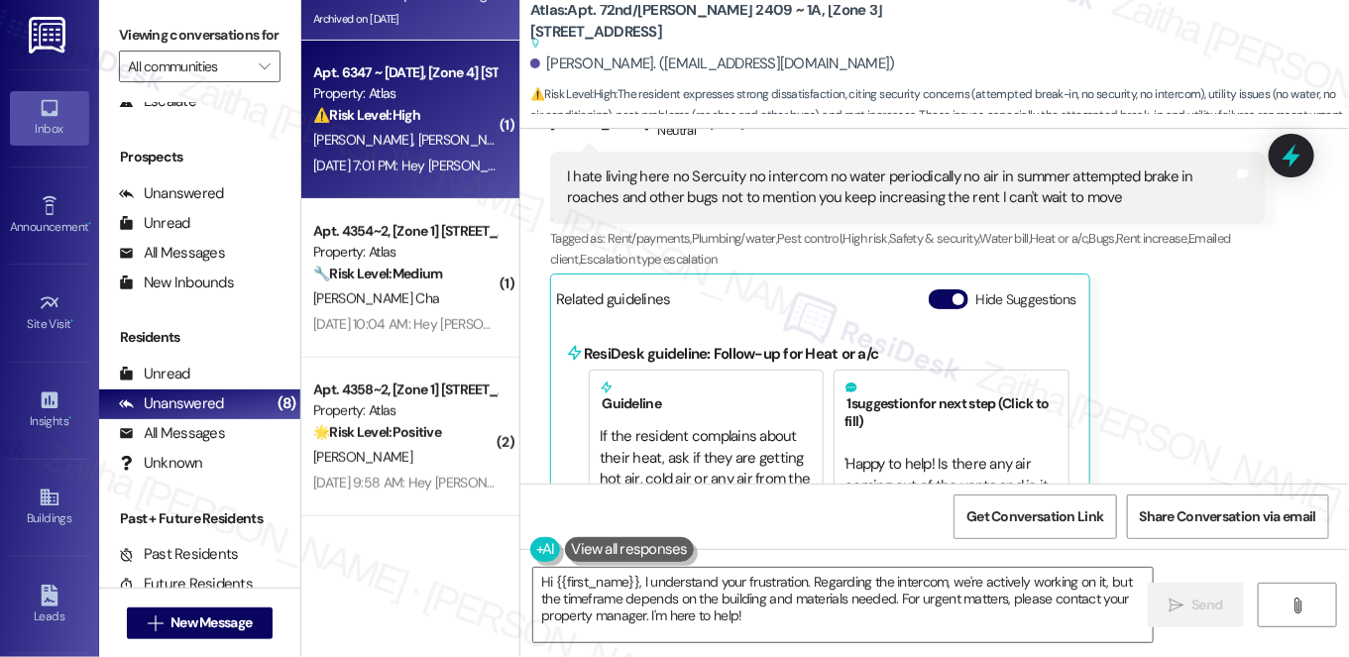
click at [457, 109] on div "⚠️ Risk Level: High The resident is confirming permission to enter for a mainte…" at bounding box center [404, 115] width 183 height 21
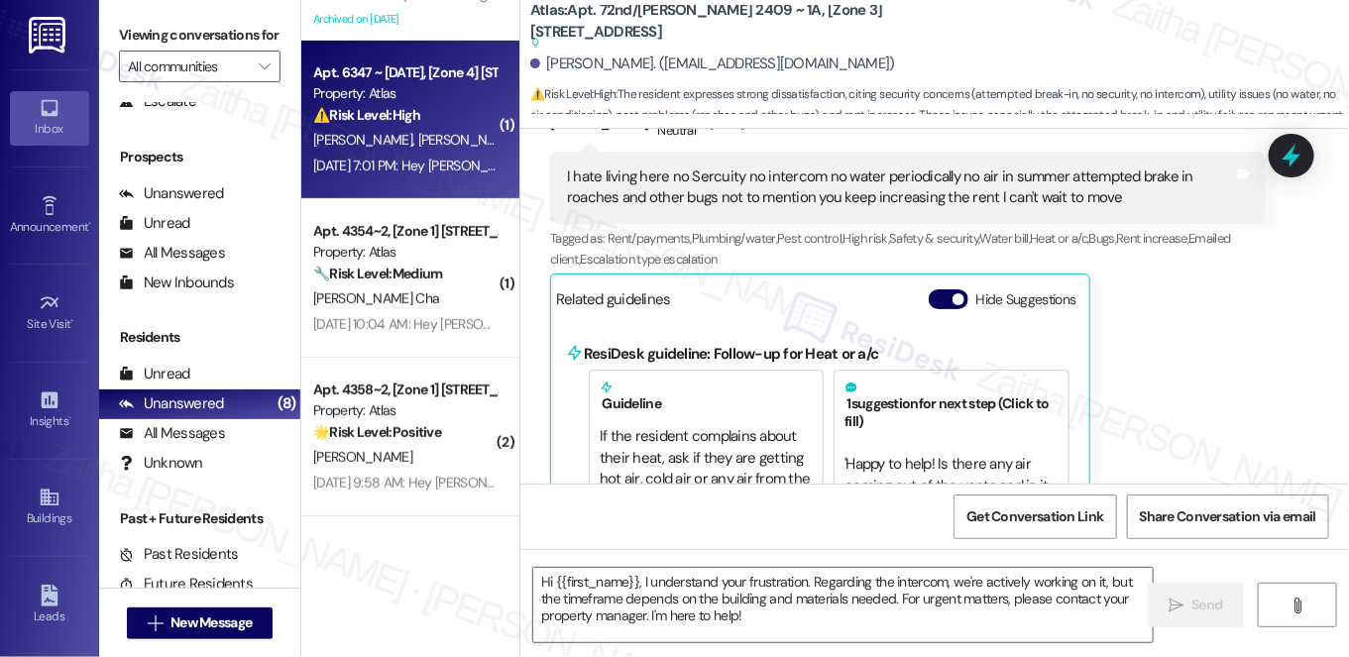
type textarea "Fetching suggested responses. Please feel free to read through the conversation…"
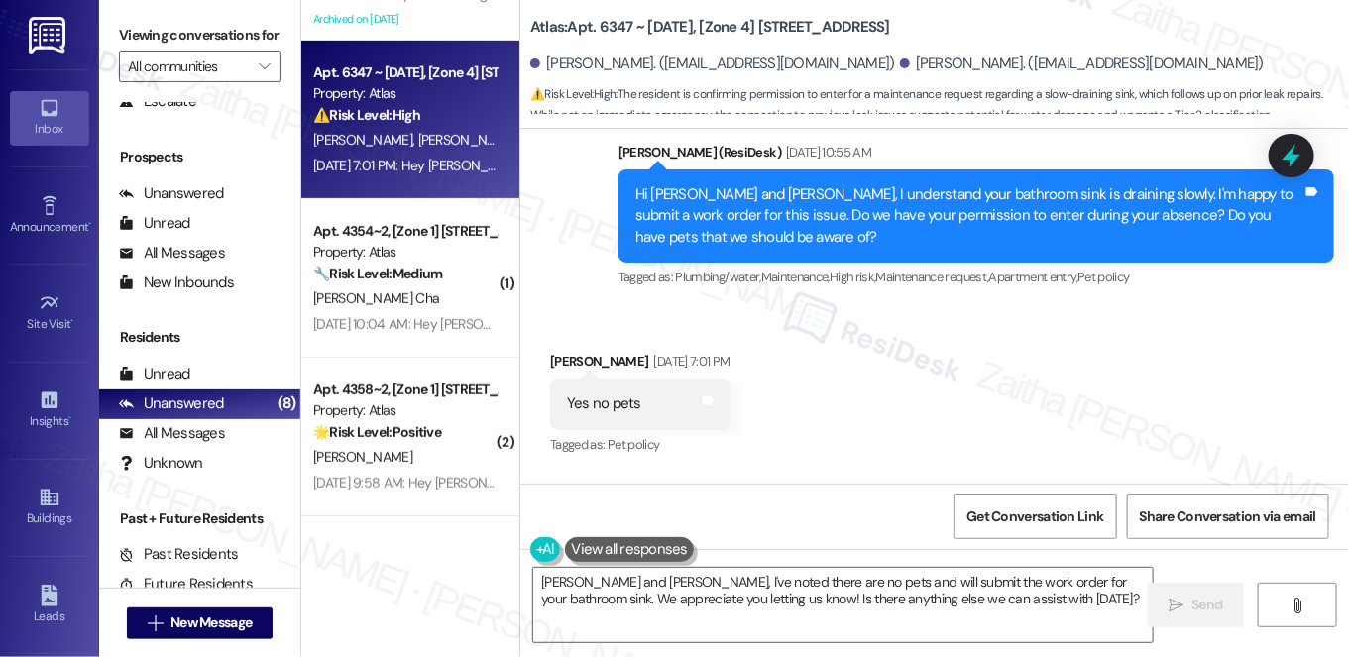
scroll to position [9103, 0]
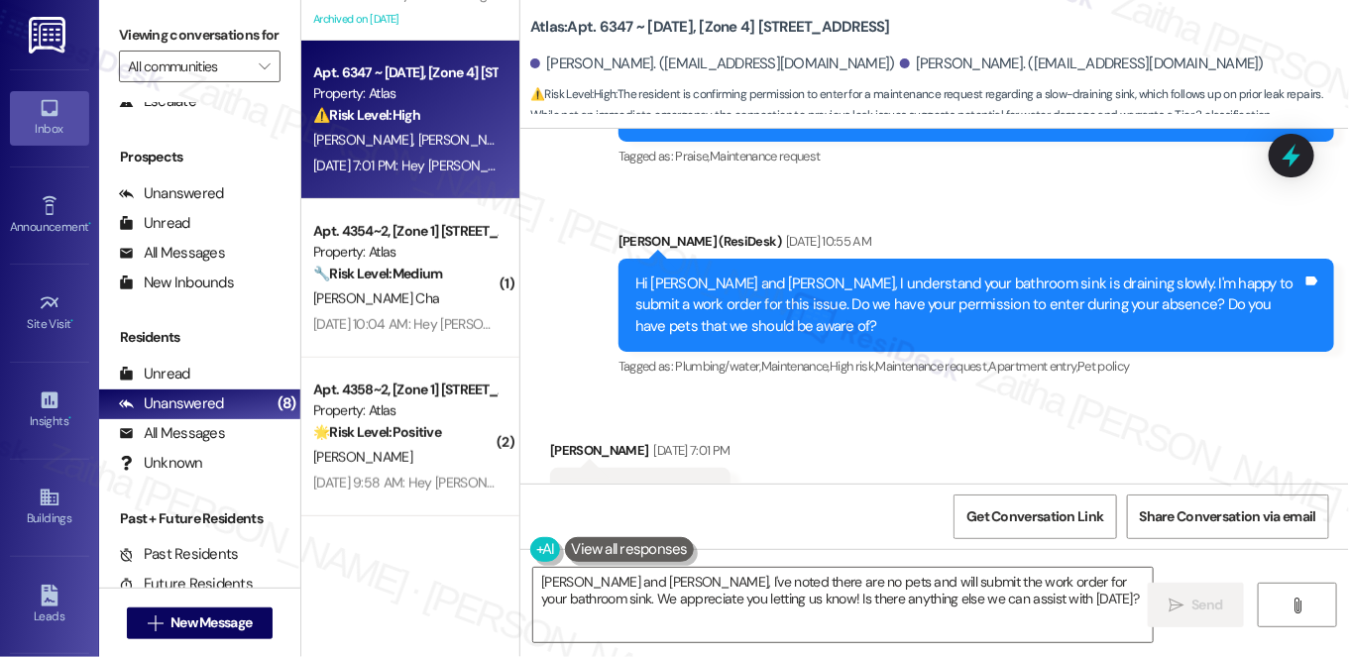
click at [549, 66] on div "James Wright. (iamjayy6@gmail.com)" at bounding box center [712, 64] width 365 height 21
drag, startPoint x: 549, startPoint y: 66, endPoint x: 617, endPoint y: 63, distance: 67.5
click at [617, 63] on div "James Wright. (iamjayy6@gmail.com)" at bounding box center [712, 64] width 365 height 21
copy div "James Wright"
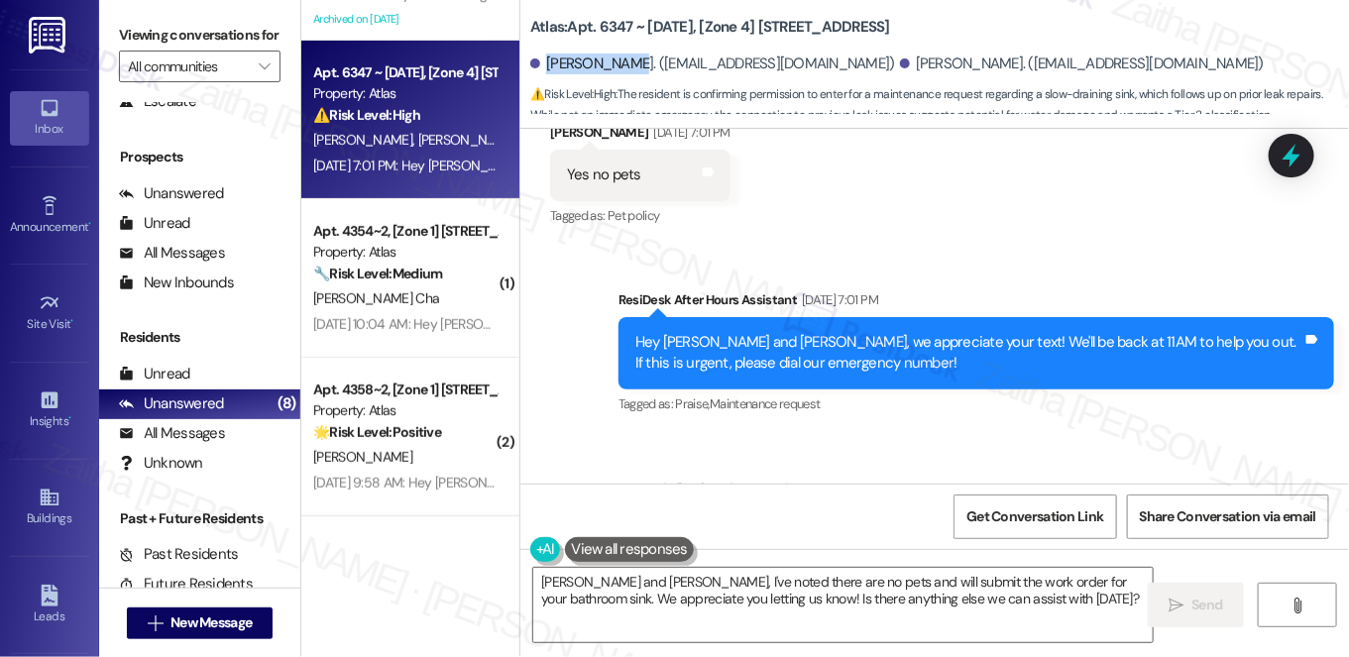
scroll to position [9462, 0]
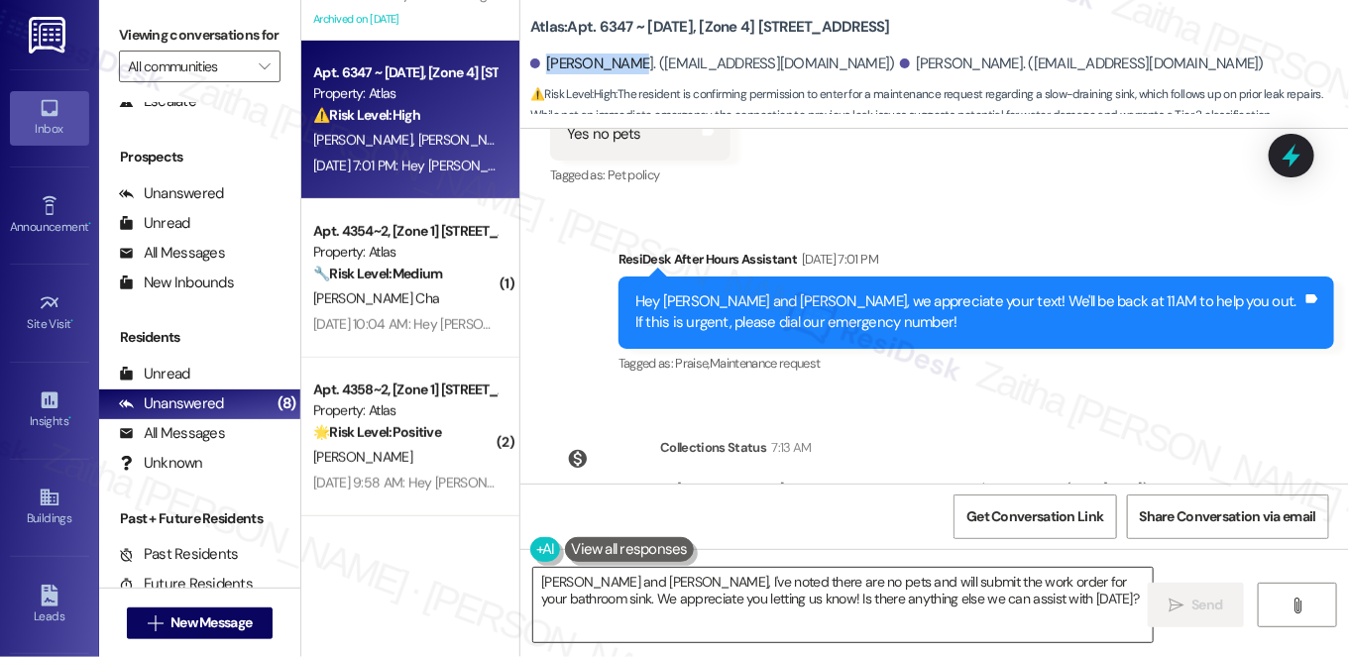
click at [557, 580] on textarea "Okay James and Liane, I've noted there are no pets and will submit the work ord…" at bounding box center [843, 605] width 620 height 74
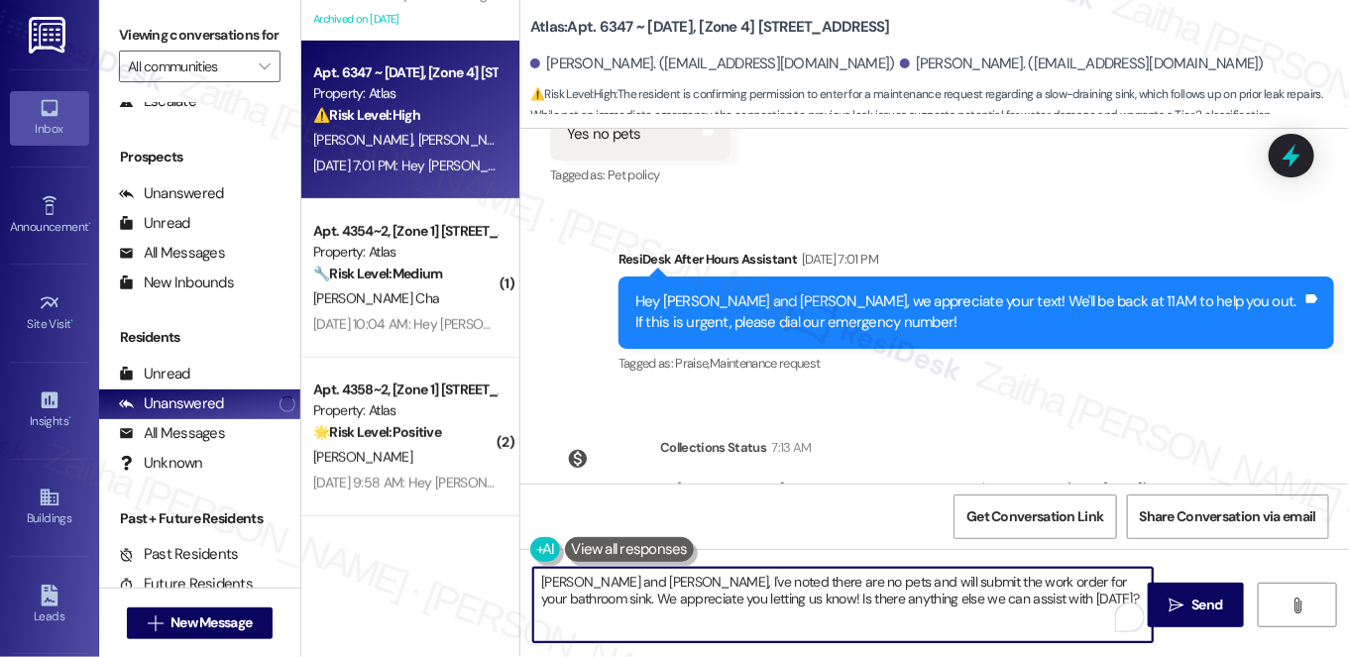
click at [557, 580] on textarea "Okay James and Liane, I've noted there are no pets and will submit the work ord…" at bounding box center [843, 605] width 620 height 74
drag, startPoint x: 587, startPoint y: 580, endPoint x: 647, endPoint y: 581, distance: 60.5
click at [647, 581] on textarea "Hi James and Liane, I've noted there are no pets and will submit the work order…" at bounding box center [843, 605] width 620 height 74
drag, startPoint x: 866, startPoint y: 578, endPoint x: 1039, endPoint y: 595, distance: 173.3
click at [1039, 595] on textarea "Hi James, good morning! I've noted there are no pets and will submit the work o…" at bounding box center [843, 605] width 620 height 74
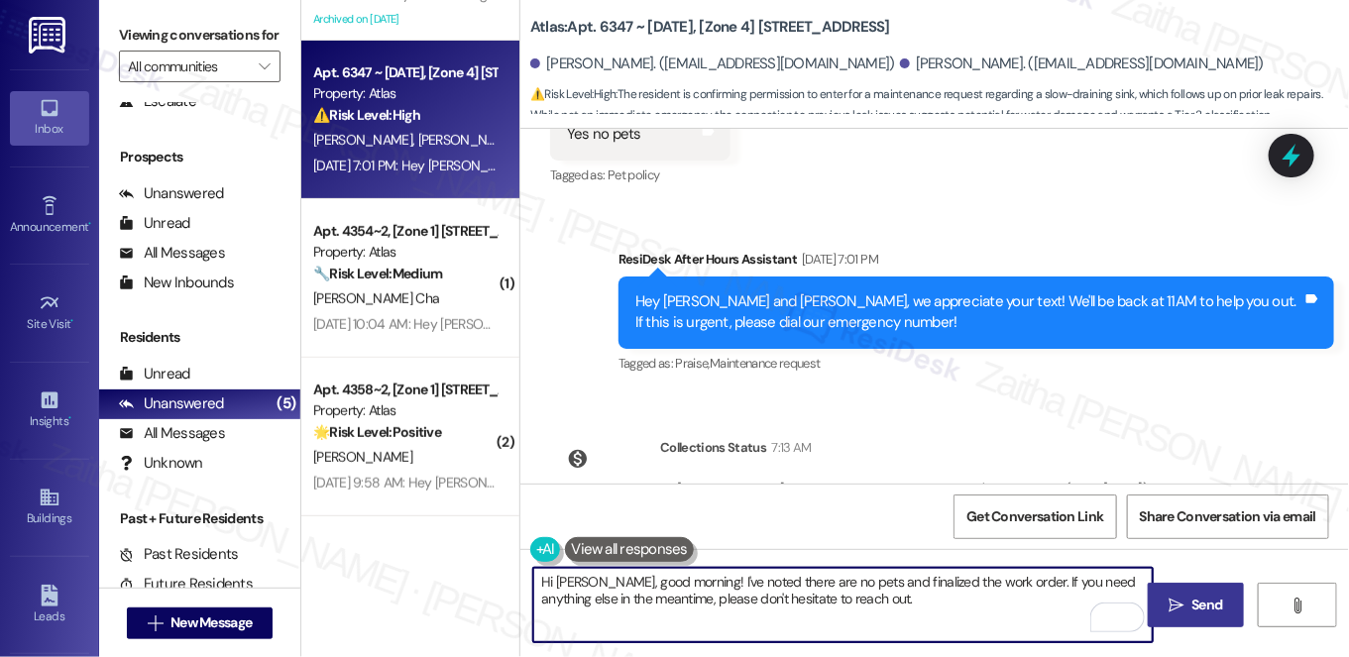
type textarea "Hi James, good morning! I've noted there are no pets and finalized the work ord…"
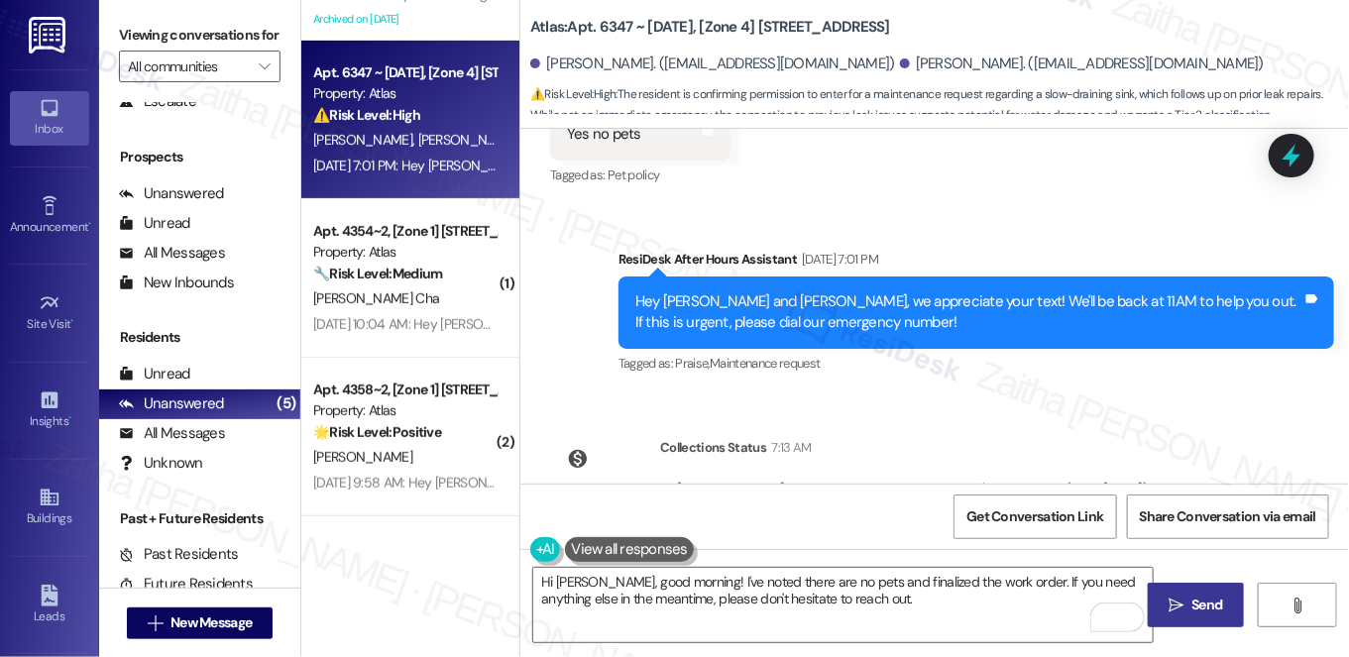
click at [1188, 603] on span "Send" at bounding box center [1207, 605] width 39 height 21
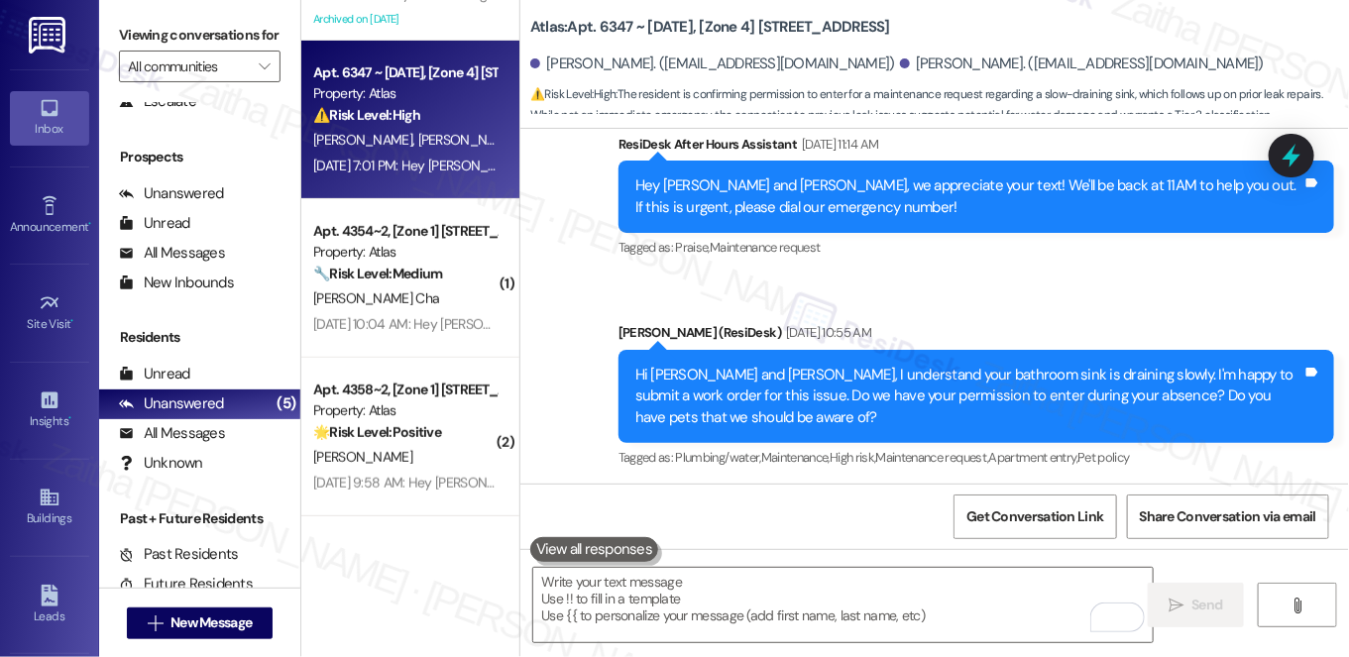
scroll to position [9092, 0]
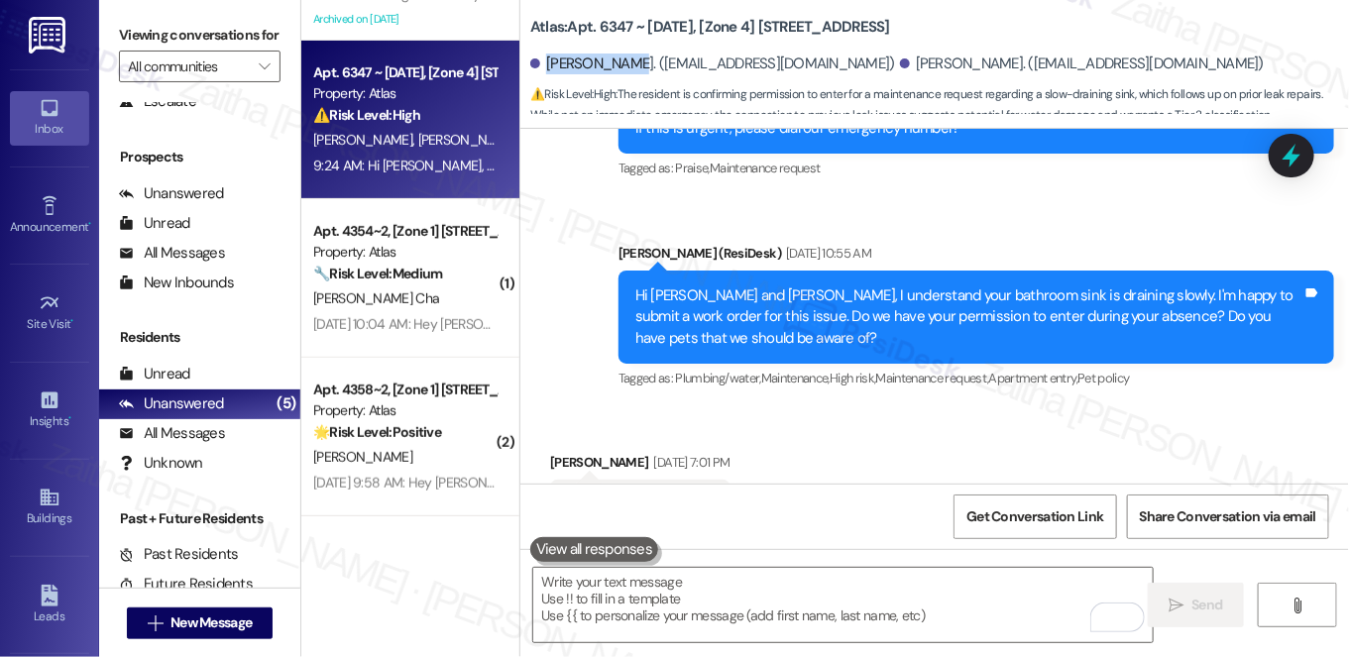
drag, startPoint x: 540, startPoint y: 63, endPoint x: 628, endPoint y: 54, distance: 88.8
click at [628, 54] on div "James Wright. (iamjayy6@gmail.com)" at bounding box center [712, 64] width 365 height 21
copy div "James Wright"
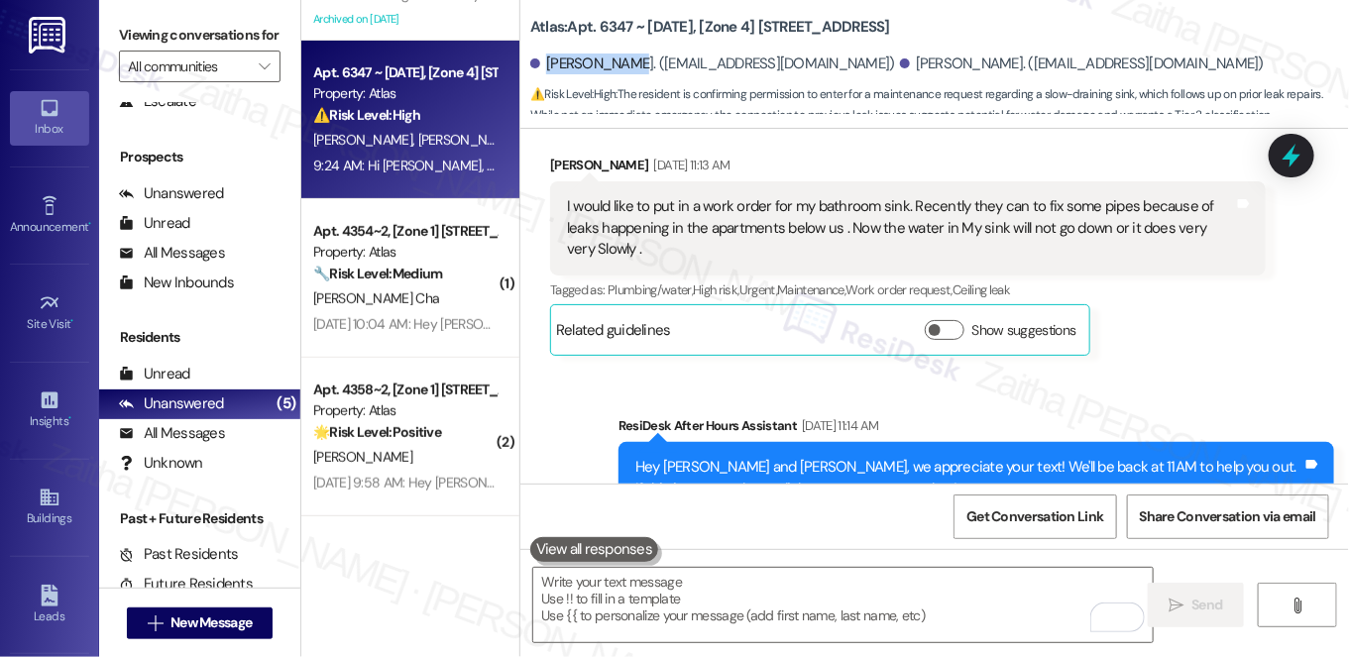
scroll to position [8641, 0]
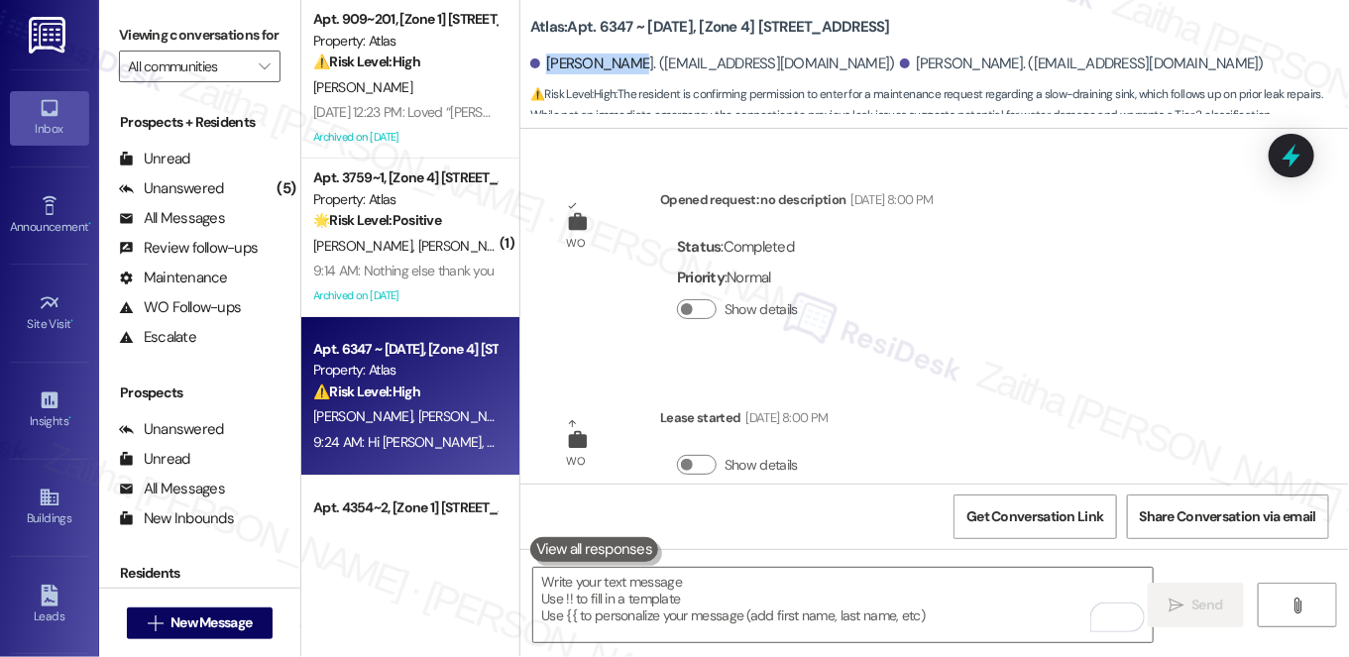
scroll to position [8641, 0]
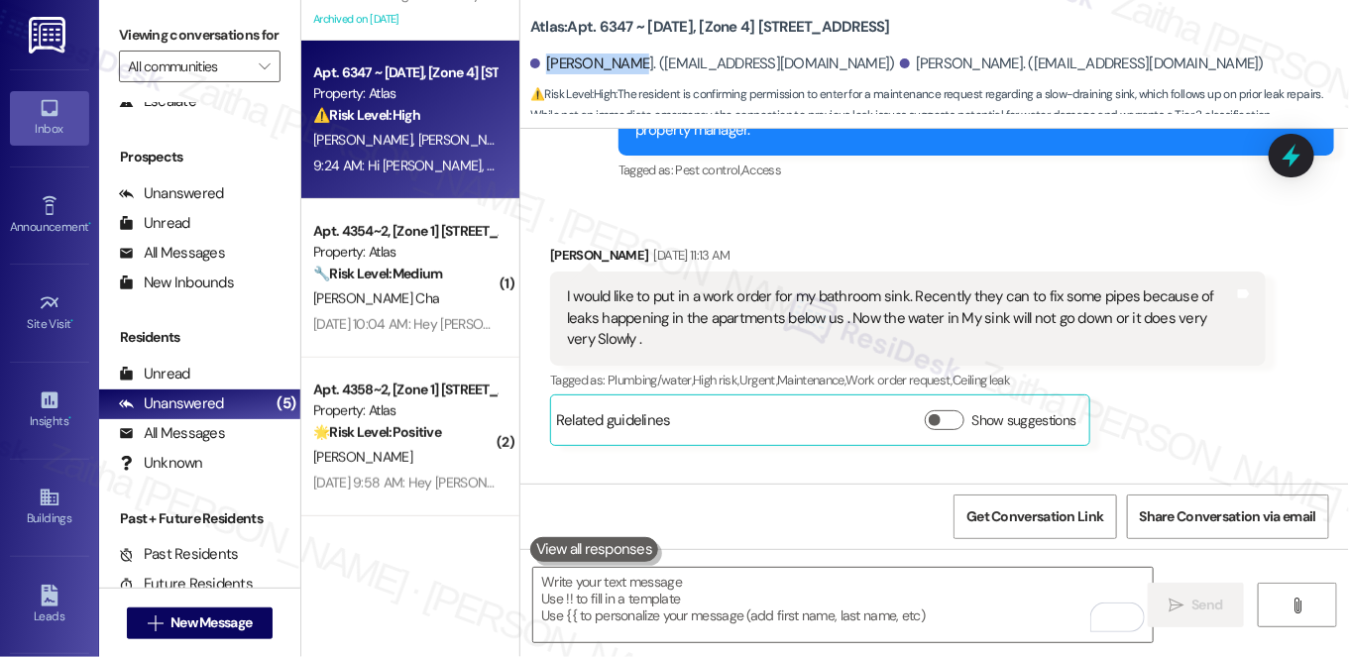
drag, startPoint x: 896, startPoint y: 222, endPoint x: 912, endPoint y: 241, distance: 24.6
click at [912, 286] on div "I would like to put in a work order for my bathroom sink. Recently they can to …" at bounding box center [900, 317] width 667 height 63
copy div "water in My sink will not go down or it does very very Slowly ."
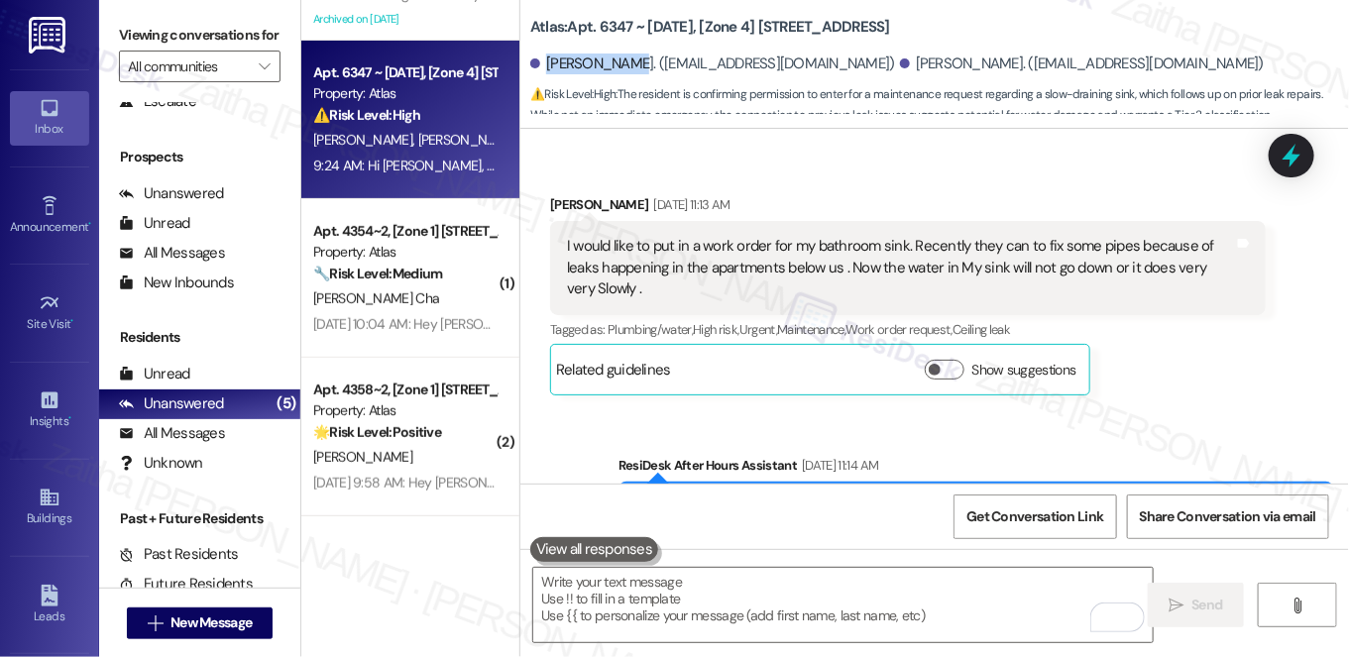
scroll to position [8731, 0]
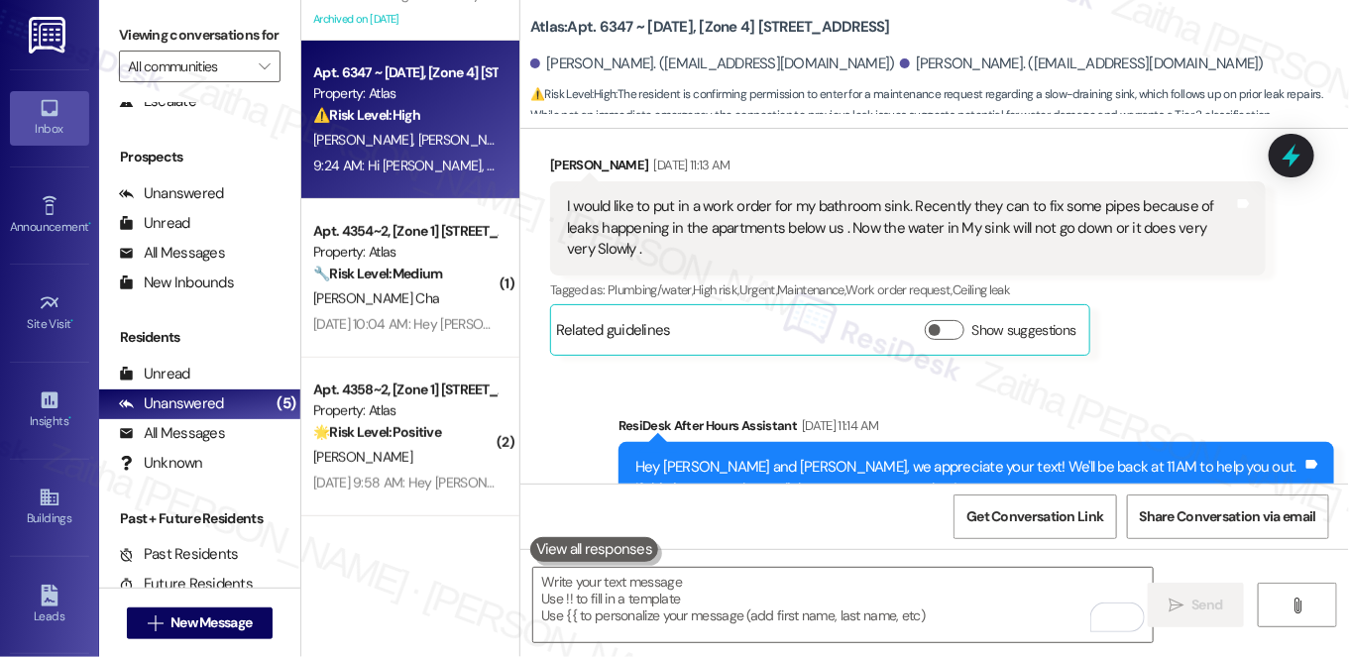
click at [1197, 415] on div "ResiDesk After Hours Assistant Aug 31, 2025 at 11:14 AM" at bounding box center [977, 429] width 716 height 28
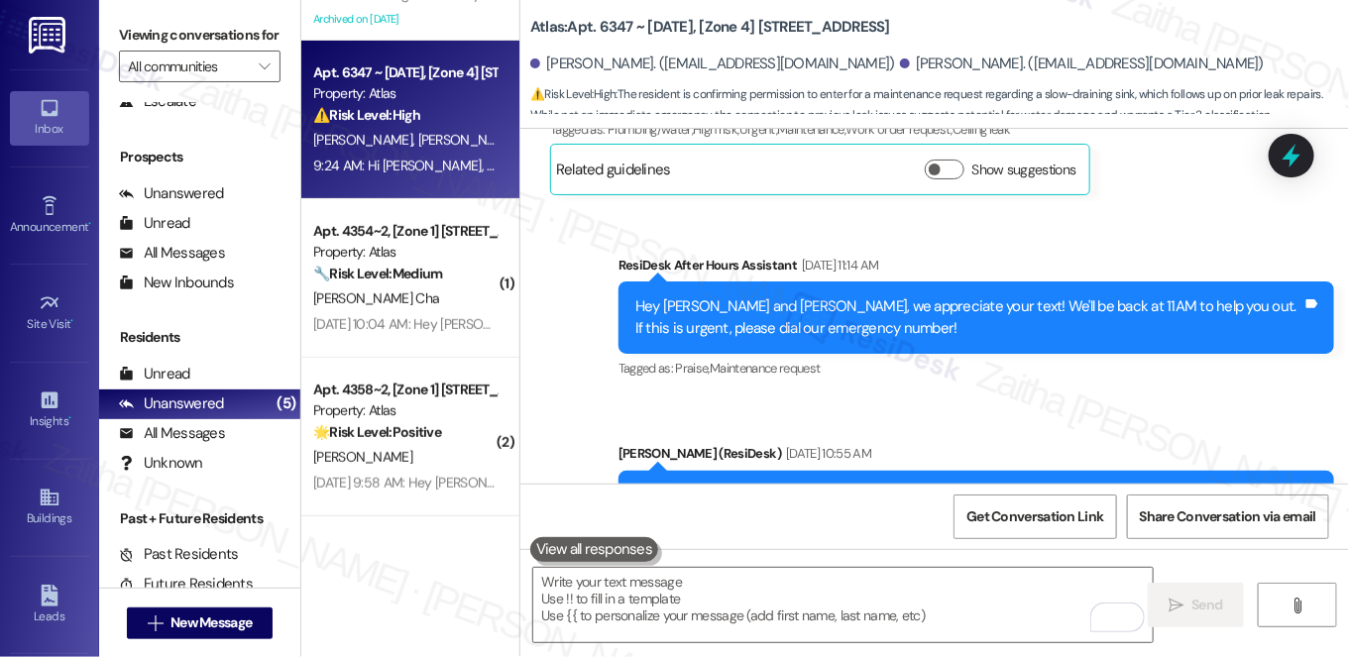
scroll to position [9092, 0]
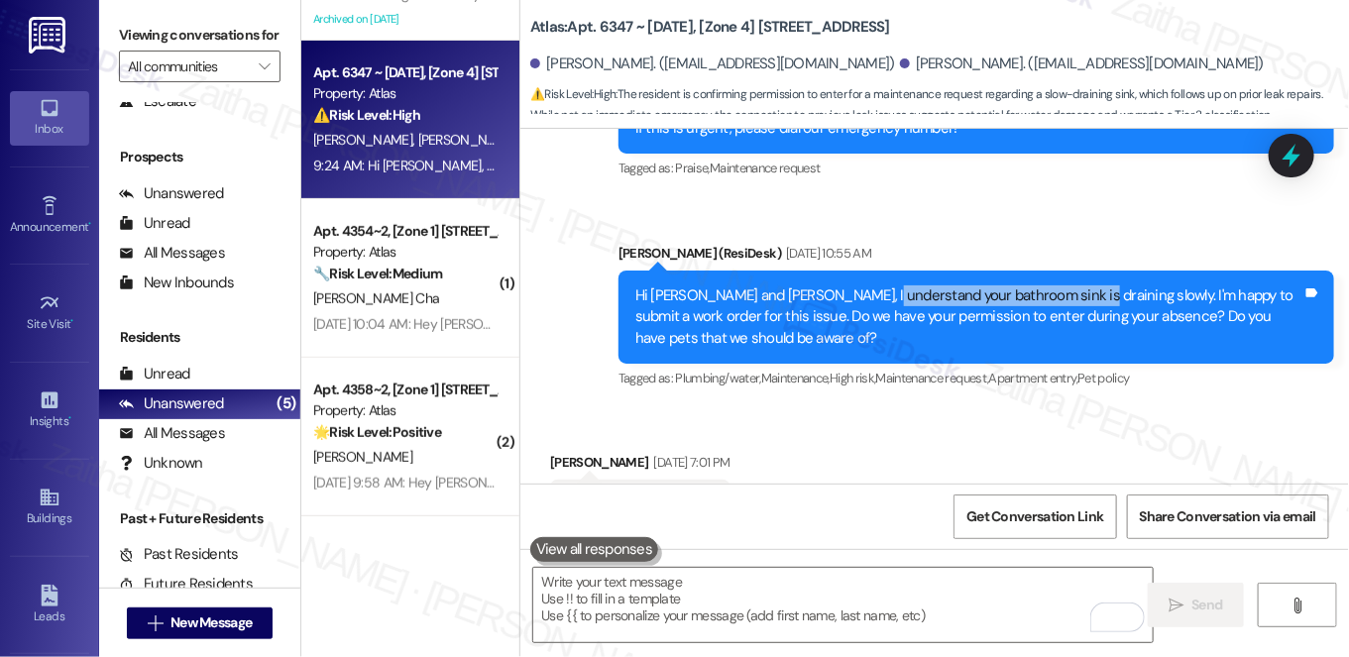
drag, startPoint x: 861, startPoint y: 199, endPoint x: 1061, endPoint y: 200, distance: 199.2
click at [1061, 285] on div "Hi James and Liane, I understand your bathroom sink is draining slowly. I'm hap…" at bounding box center [968, 316] width 667 height 63
copy div "bathroom sink is draining slowly"
click at [1114, 407] on div "Received via SMS Liane Chambers Sep 03, 2025 at 7:01 PM Yes no pets Tags and no…" at bounding box center [934, 491] width 829 height 168
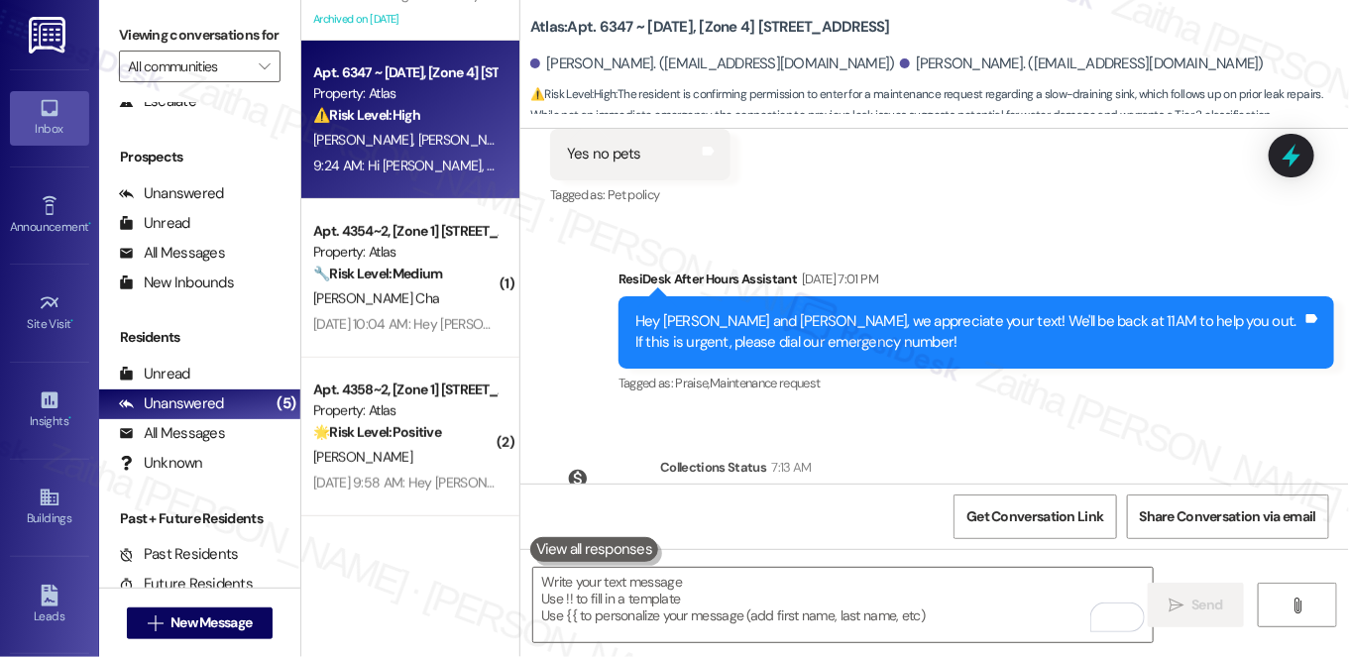
scroll to position [9623, 0]
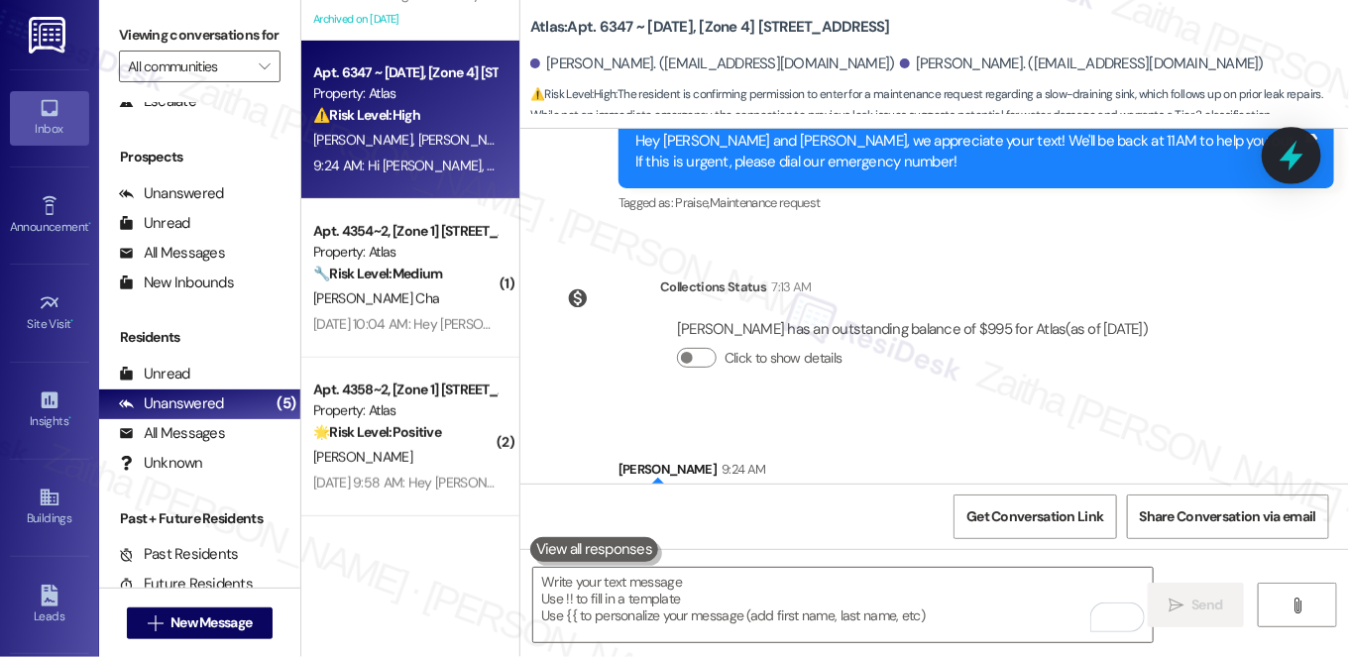
click at [1295, 157] on icon at bounding box center [1292, 156] width 24 height 31
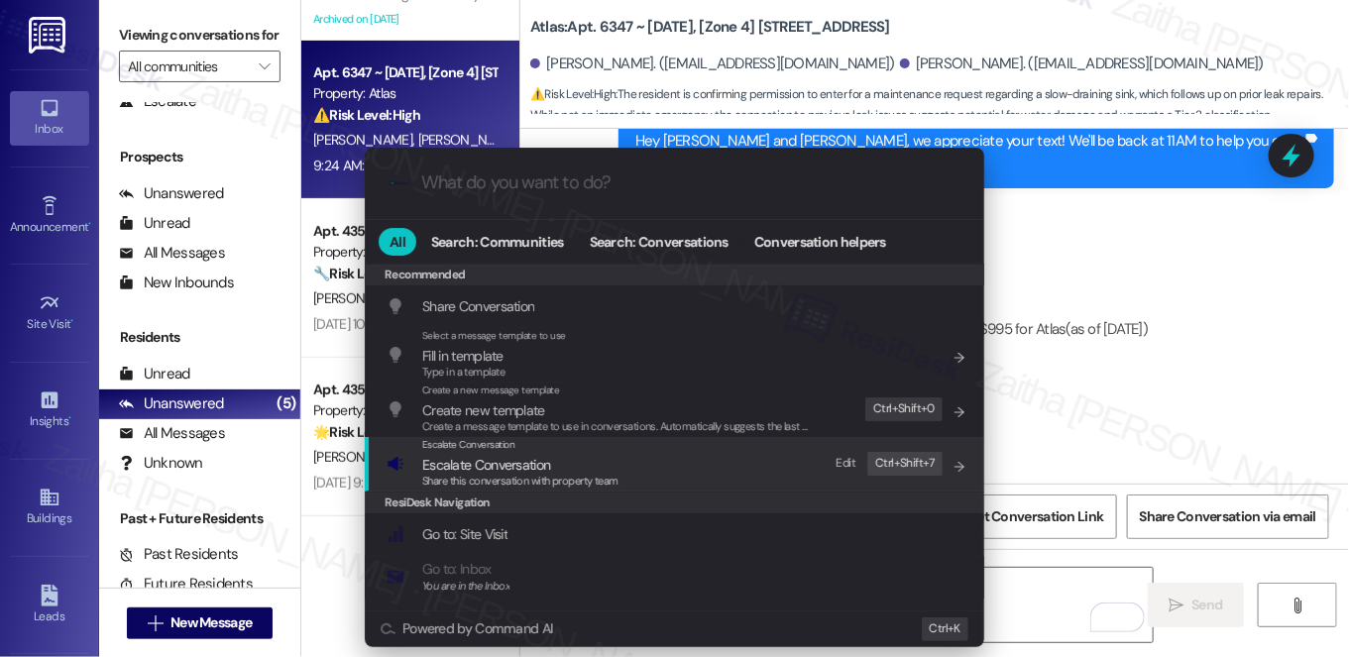
click at [481, 460] on span "Escalate Conversation" at bounding box center [486, 465] width 128 height 18
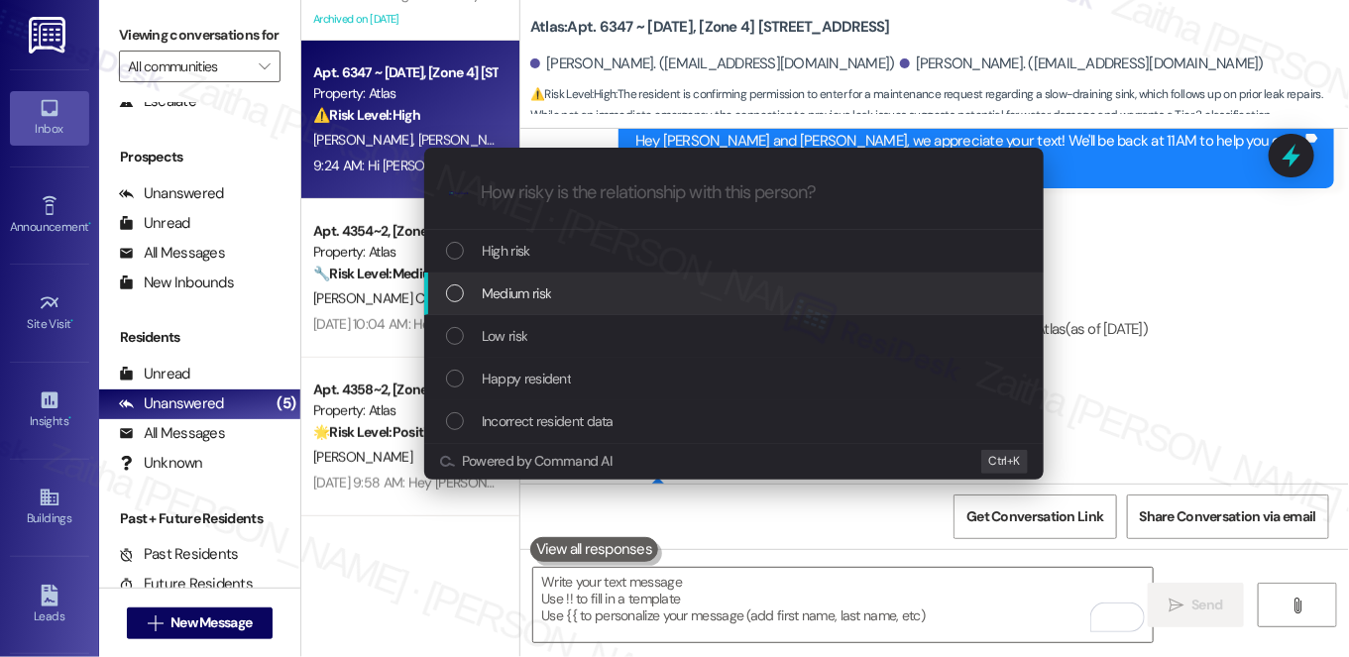
click at [556, 293] on div "Medium risk" at bounding box center [736, 294] width 580 height 22
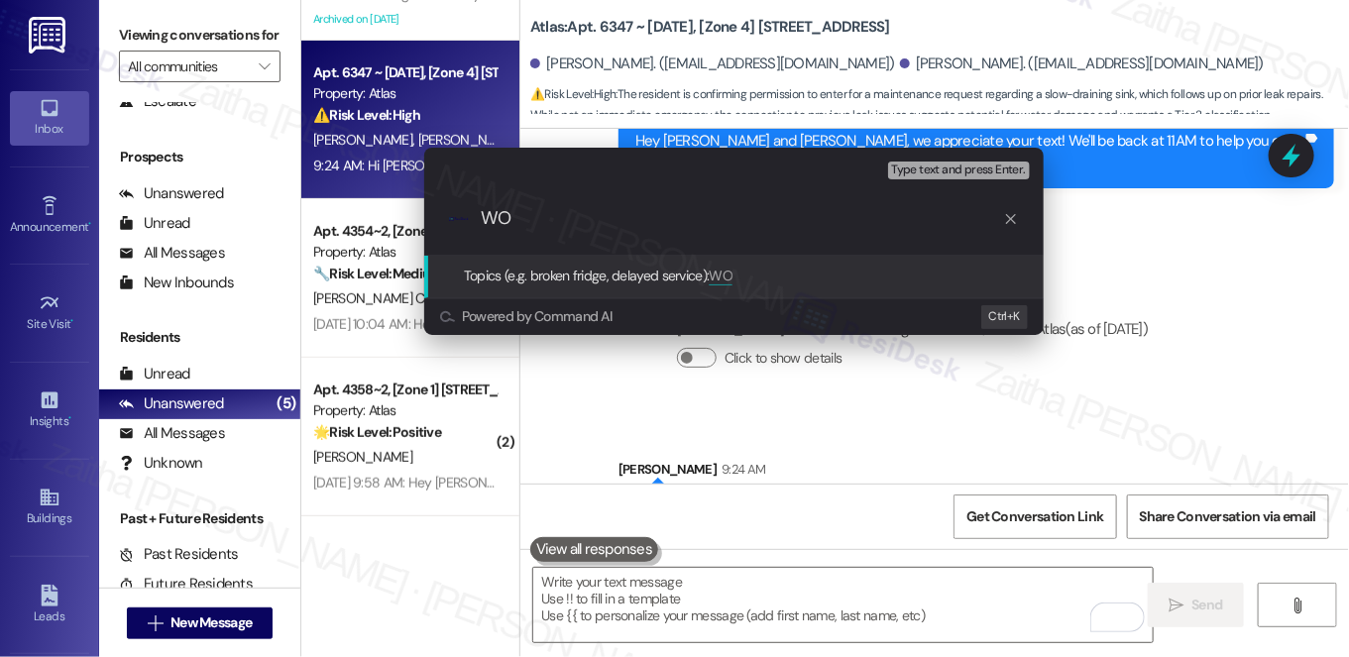
paste input "#168054"
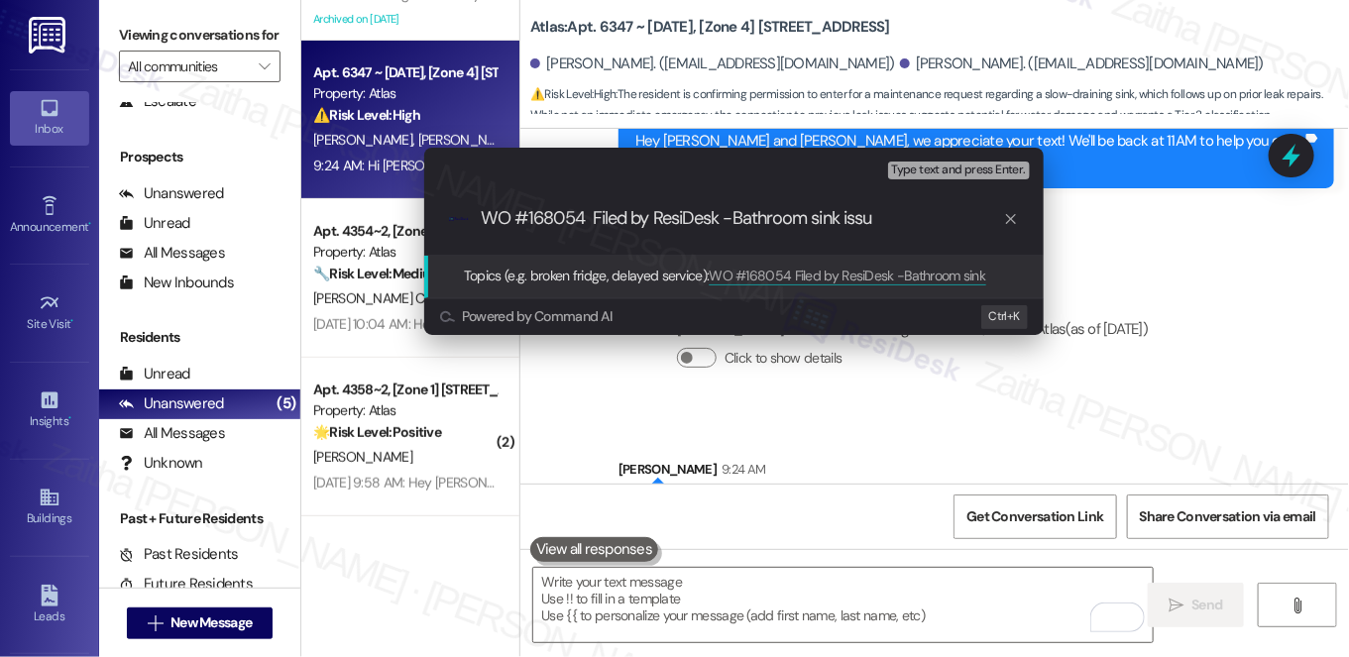
type input "WO #168054 Filed by ResiDesk -Bathroom sink issue"
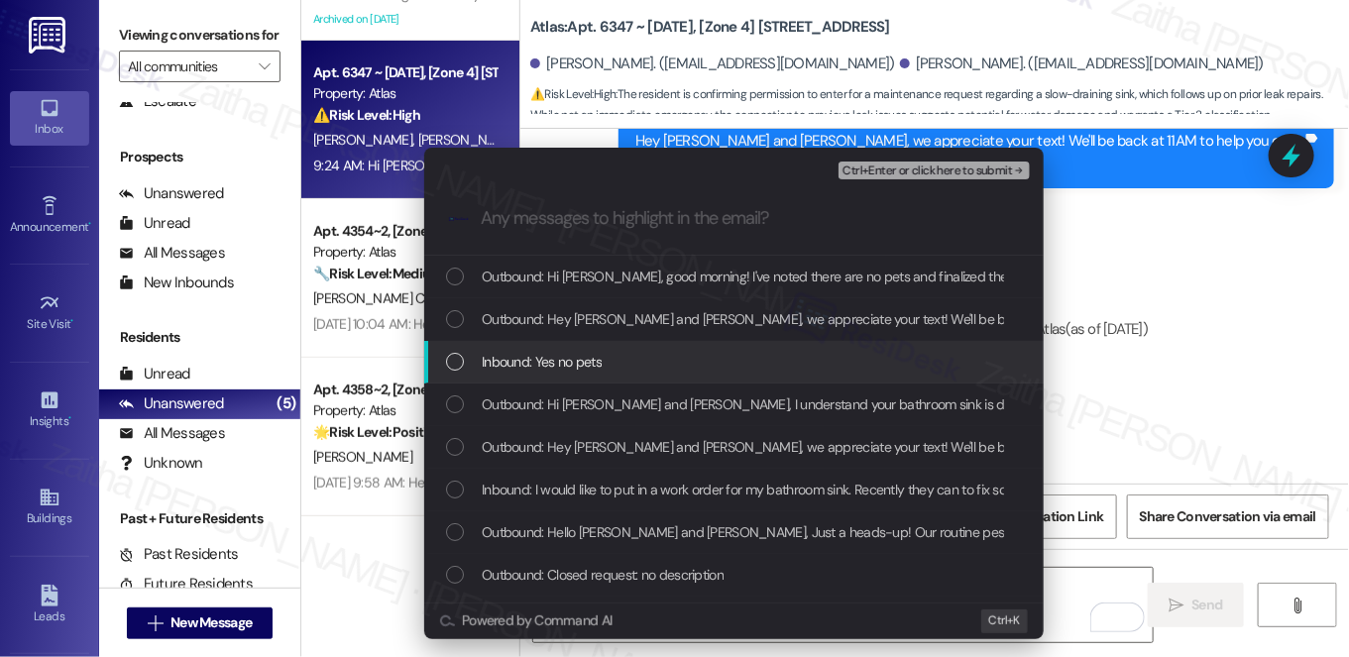
click at [600, 355] on div "Inbound: Yes no pets" at bounding box center [736, 362] width 580 height 22
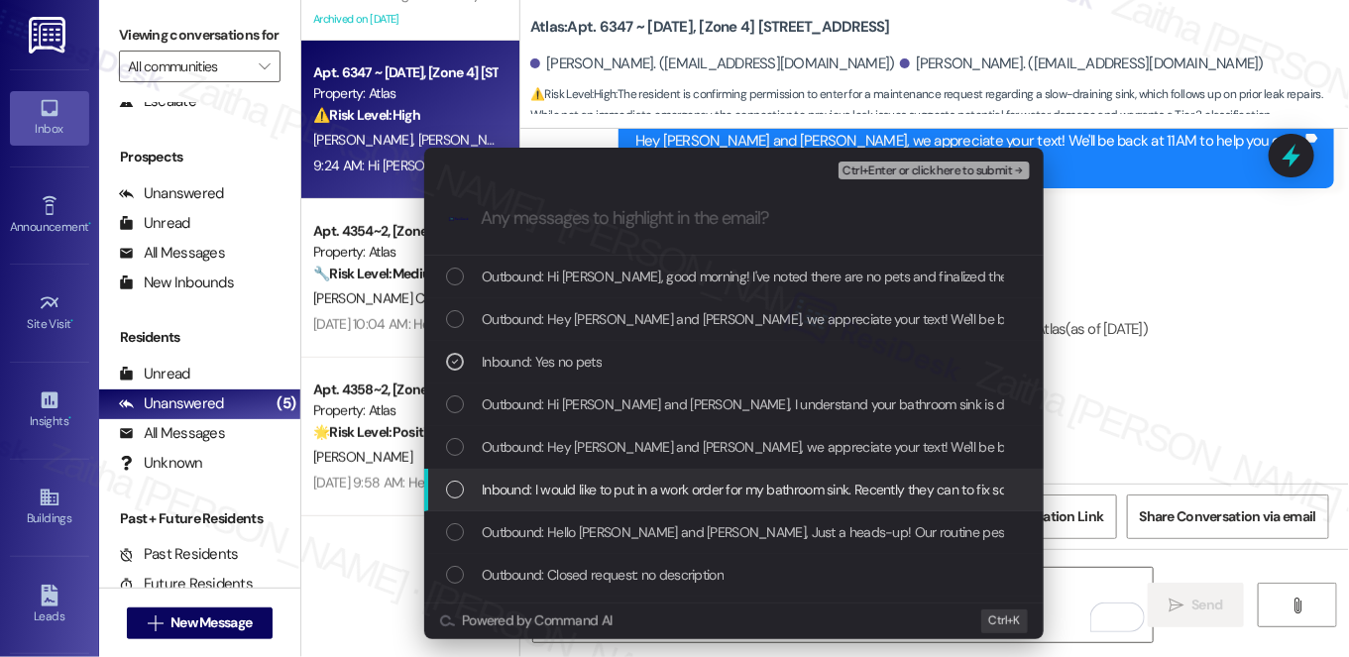
click at [658, 490] on span "Inbound: I would like to put in a work order for my bathroom sink. Recently the…" at bounding box center [1139, 490] width 1314 height 22
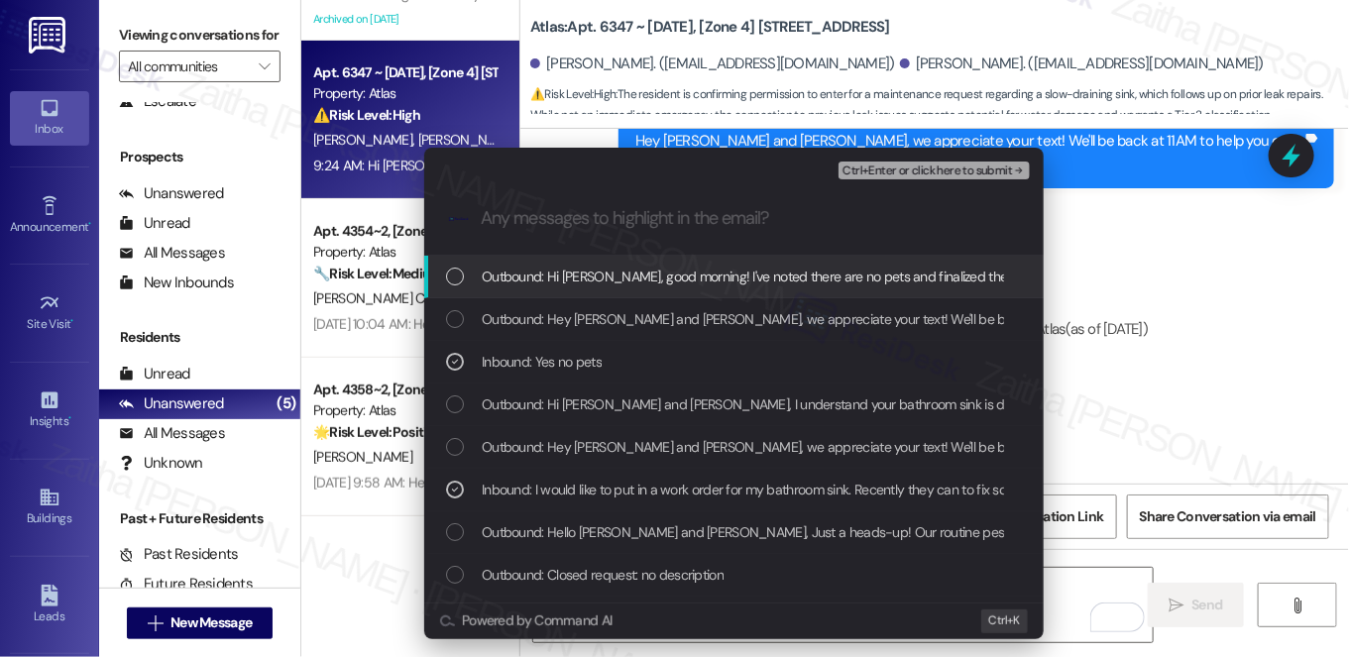
click at [962, 165] on span "Ctrl+Enter or click here to submit" at bounding box center [928, 172] width 170 height 14
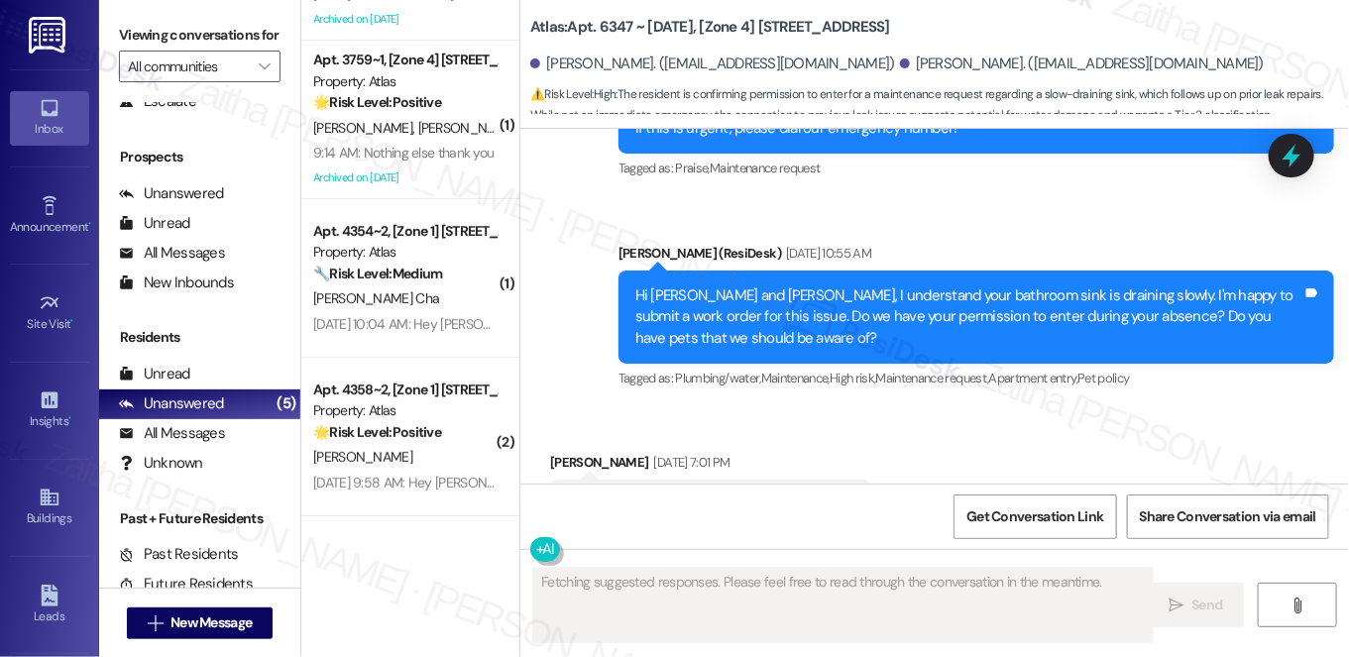
scroll to position [118, 0]
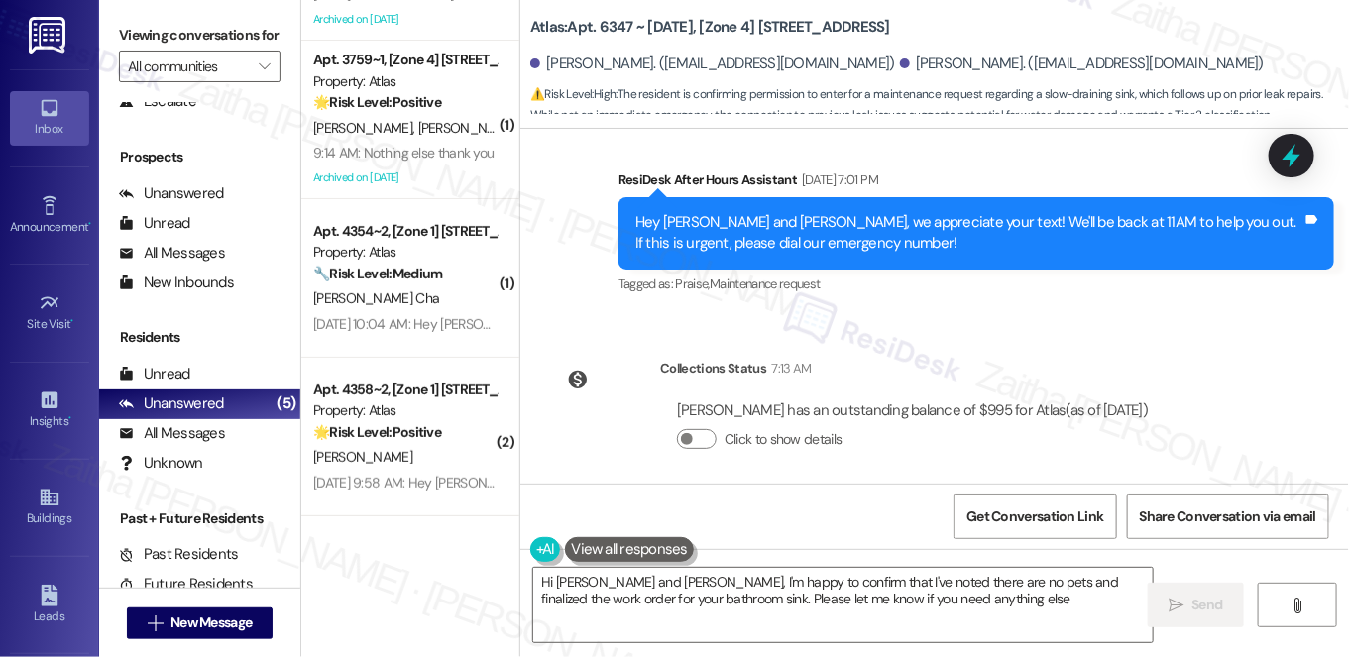
type textarea "Hi James and Liane, I'm happy to confirm that I've noted there are no pets and …"
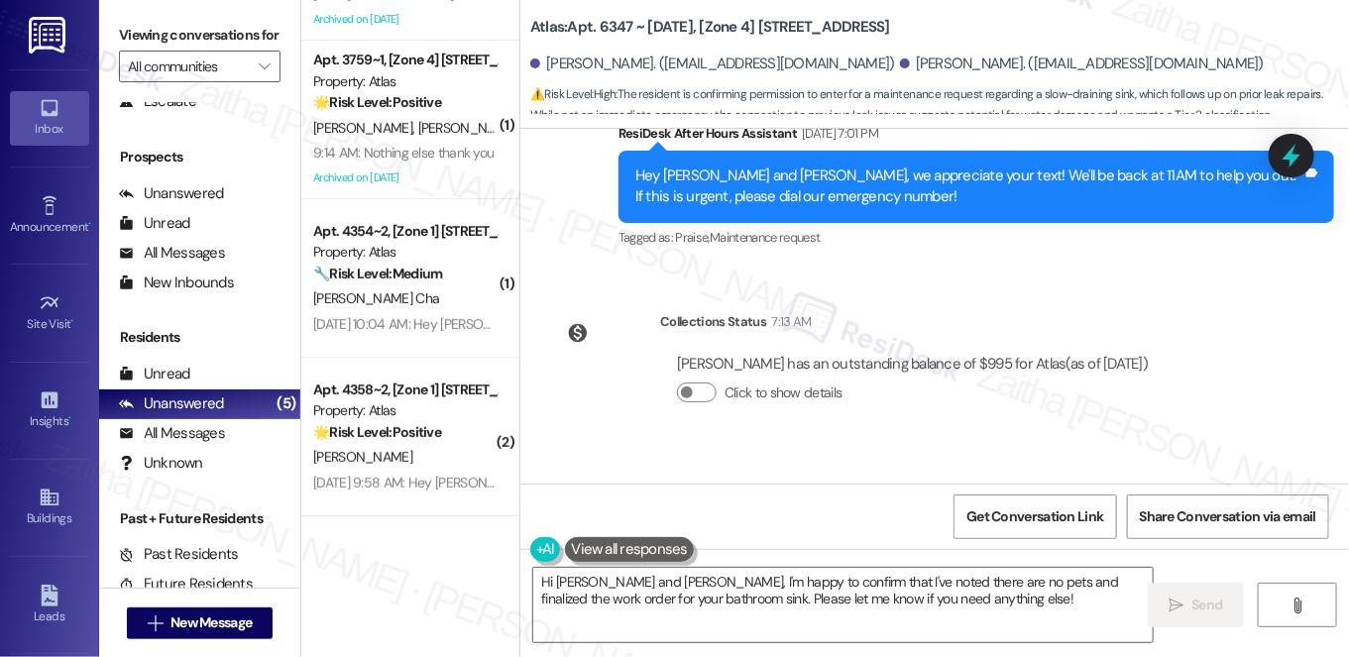
scroll to position [9652, 0]
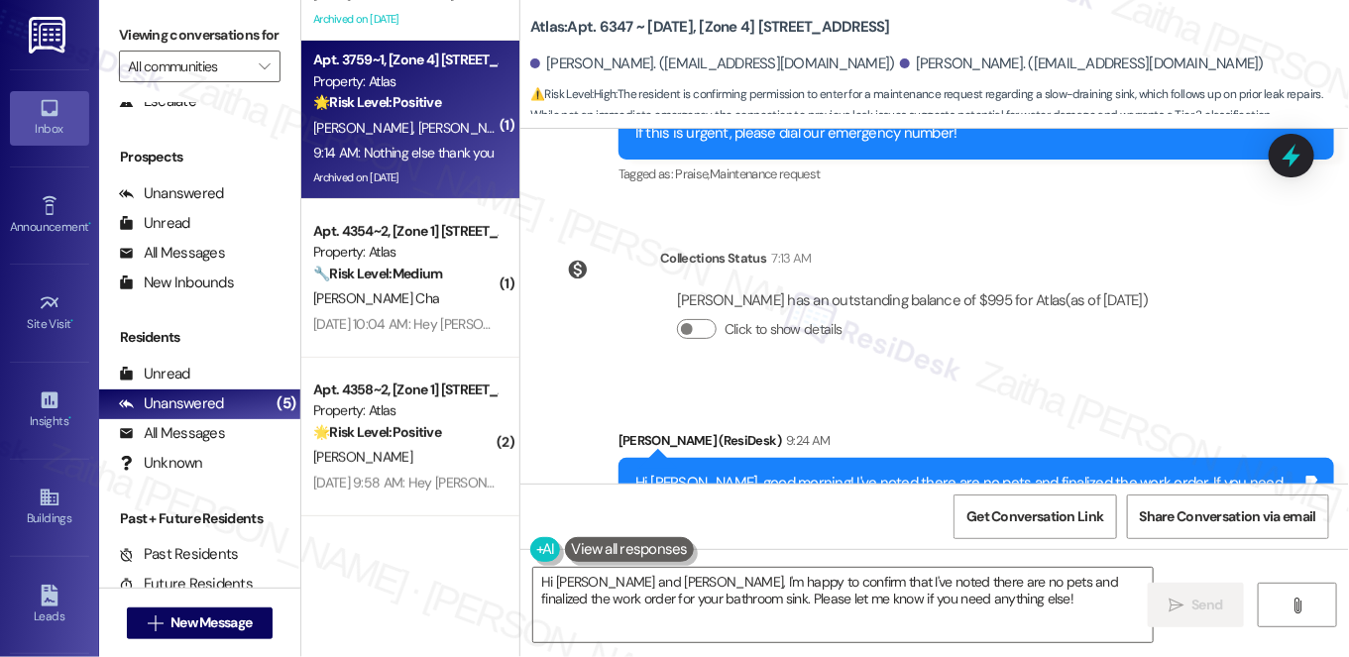
click at [420, 157] on div "9:14 AM: Nothing else thank you 9:14 AM: Nothing else thank you" at bounding box center [403, 153] width 180 height 18
type textarea "Fetching suggested responses. Please feel free to read through the conversation…"
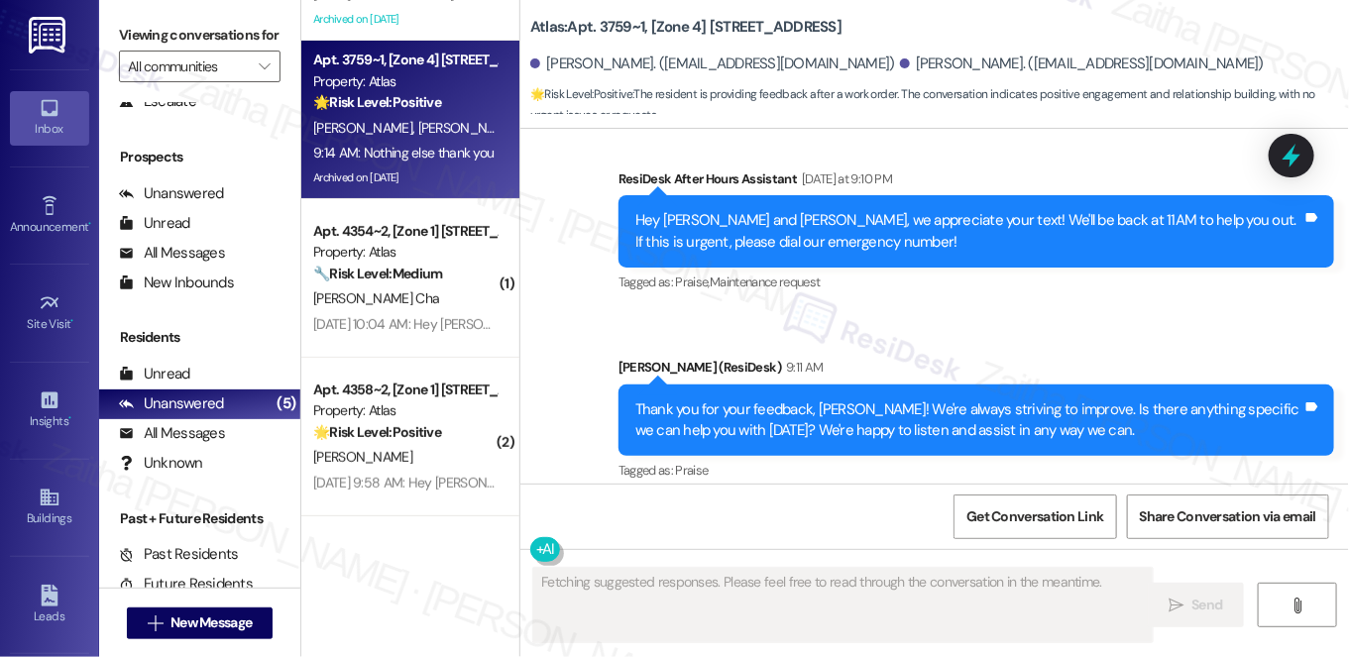
scroll to position [14390, 0]
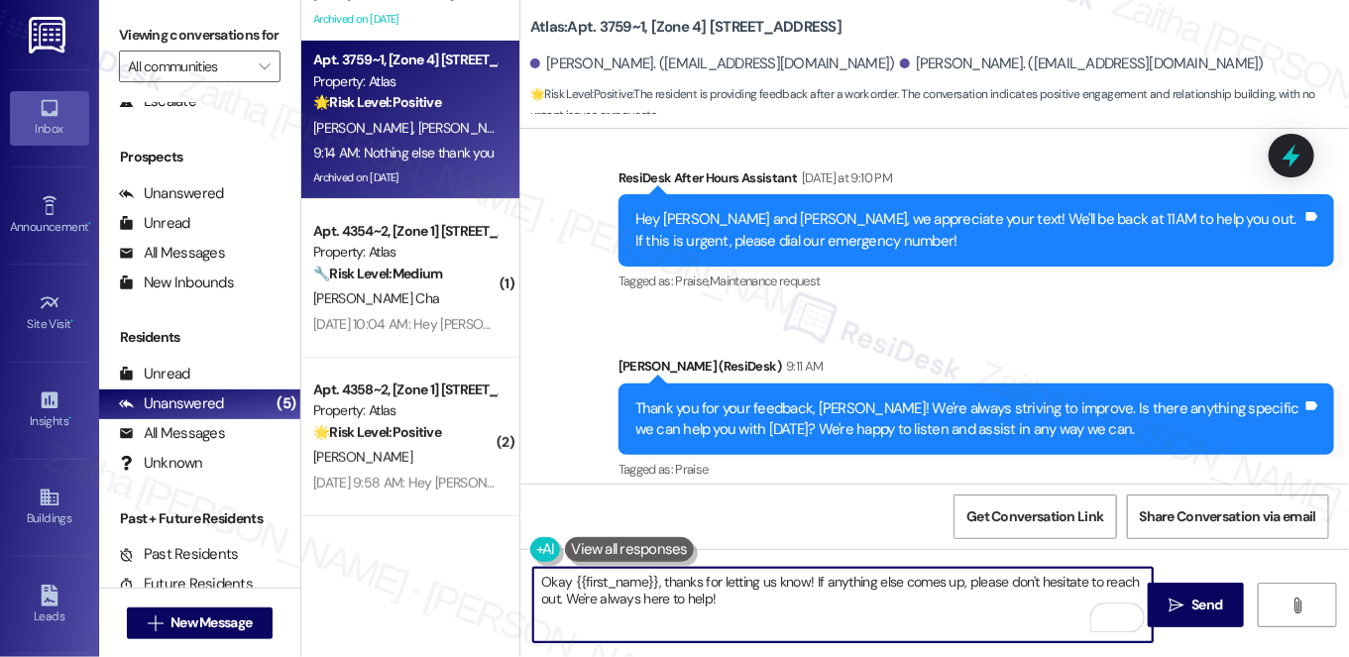
drag, startPoint x: 807, startPoint y: 581, endPoint x: 538, endPoint y: 571, distance: 268.8
click at [538, 571] on textarea "Okay {{first_name}}, thanks for letting us know! If anything else comes up, ple…" at bounding box center [843, 605] width 620 height 74
drag, startPoint x: 985, startPoint y: 580, endPoint x: 1144, endPoint y: 578, distance: 158.6
click at [1144, 578] on textarea "You're welcome! If anything else comes up, please don't hesitate to reach out. …" at bounding box center [843, 605] width 620 height 74
type textarea "You're welcome! If anything else comes up, please don't hesitate to reach out. …"
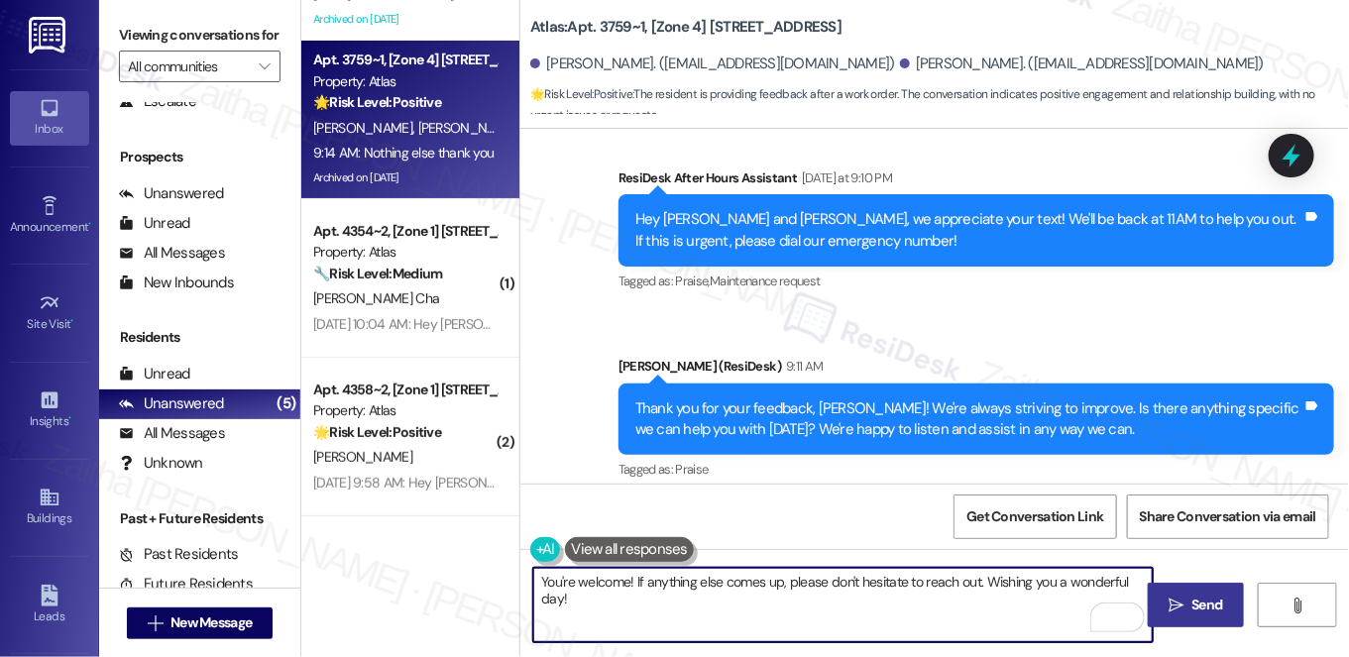
click at [1196, 601] on span "Send" at bounding box center [1207, 605] width 31 height 21
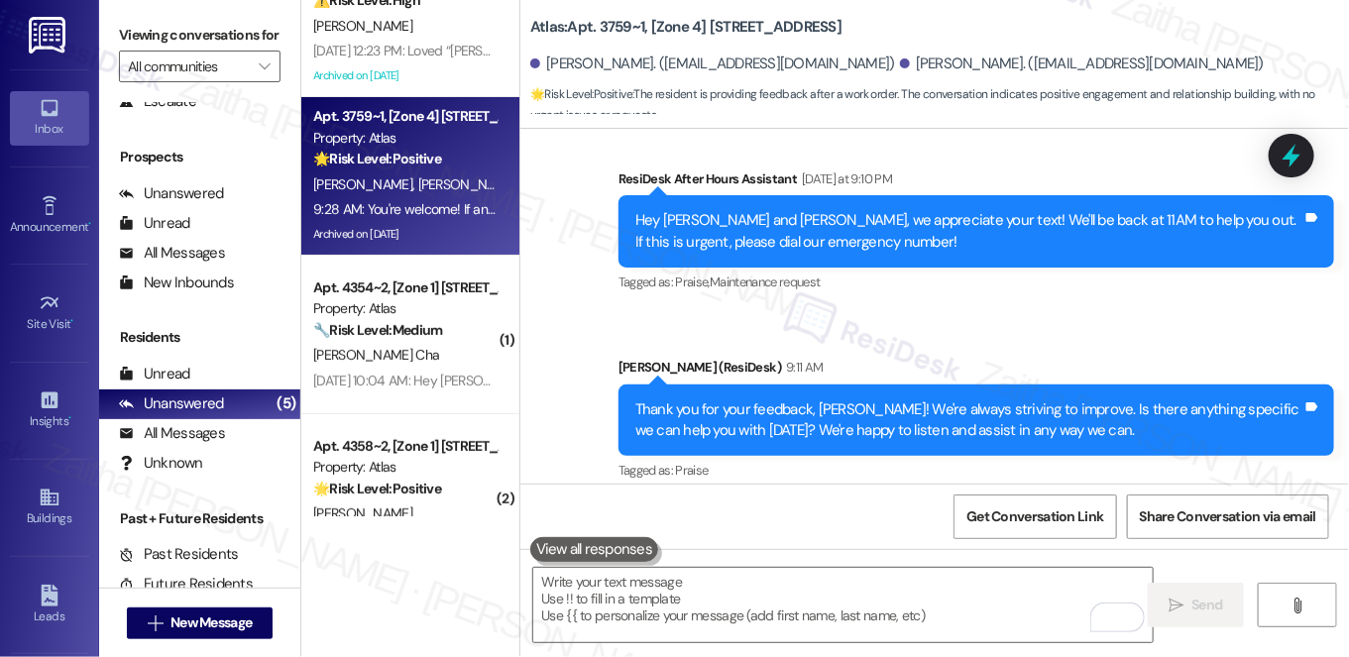
scroll to position [118, 0]
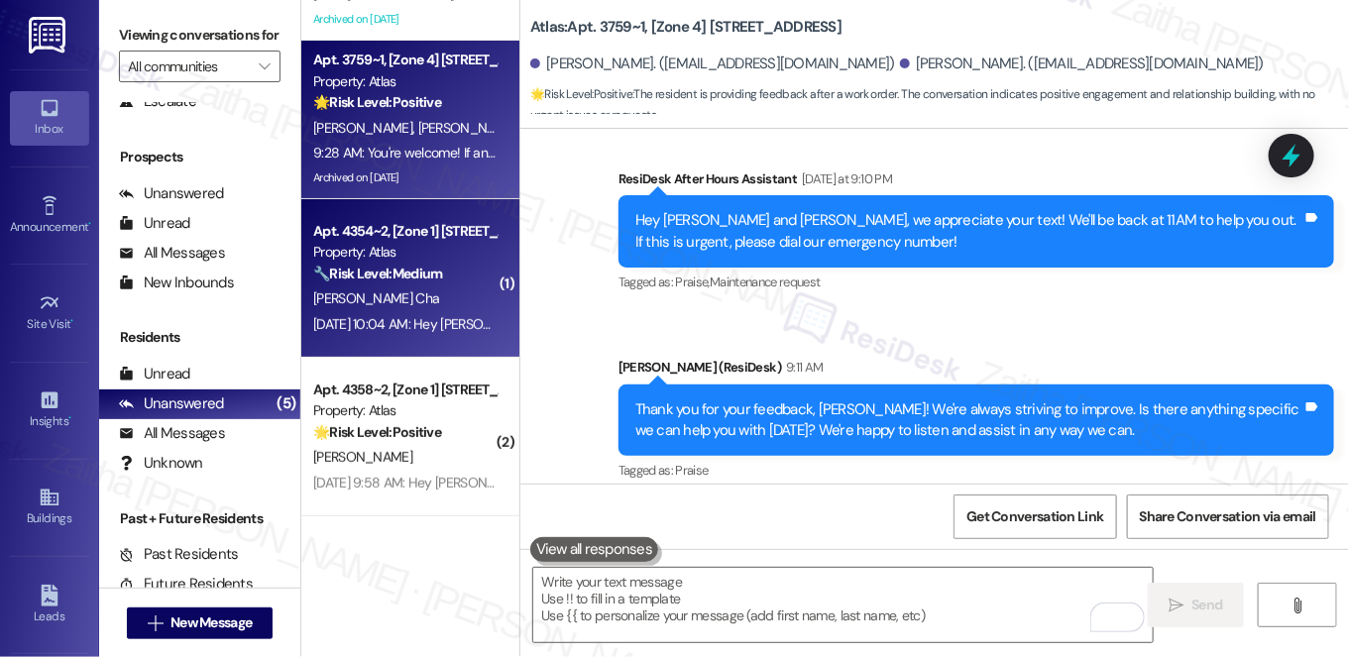
click at [452, 304] on div "F. Platt Cha" at bounding box center [404, 298] width 187 height 25
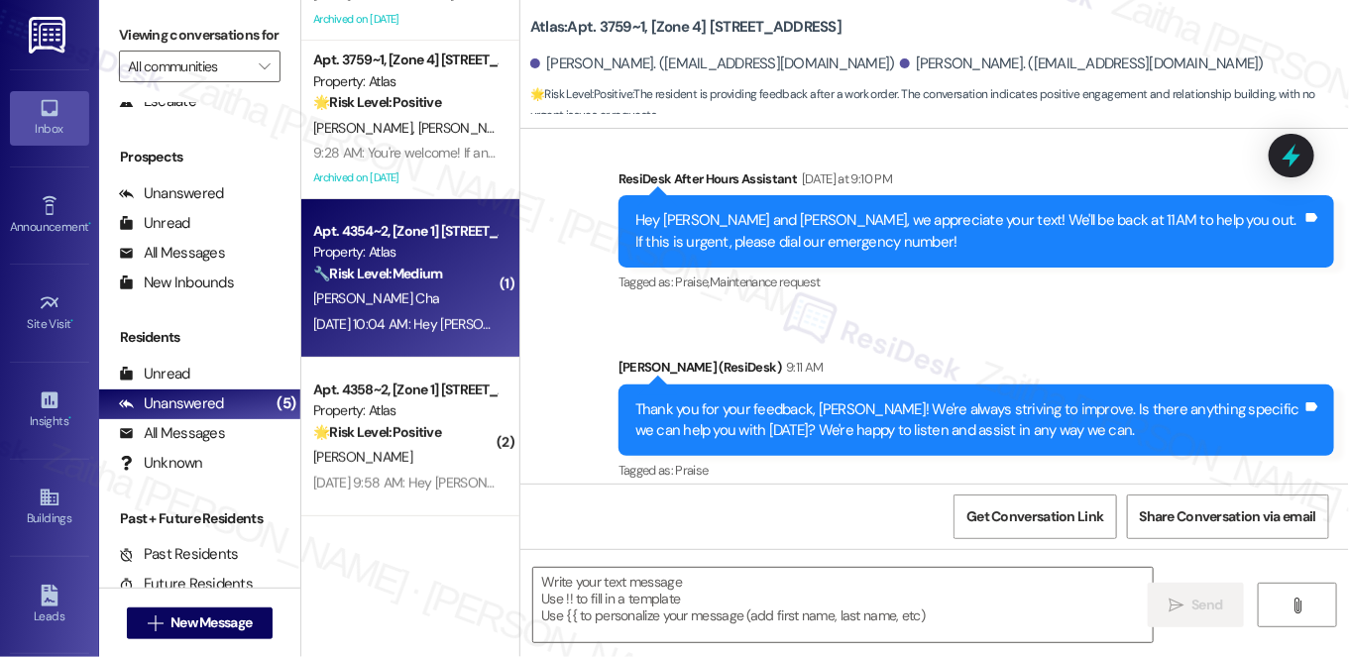
type textarea "Fetching suggested responses. Please feel free to read through the conversation…"
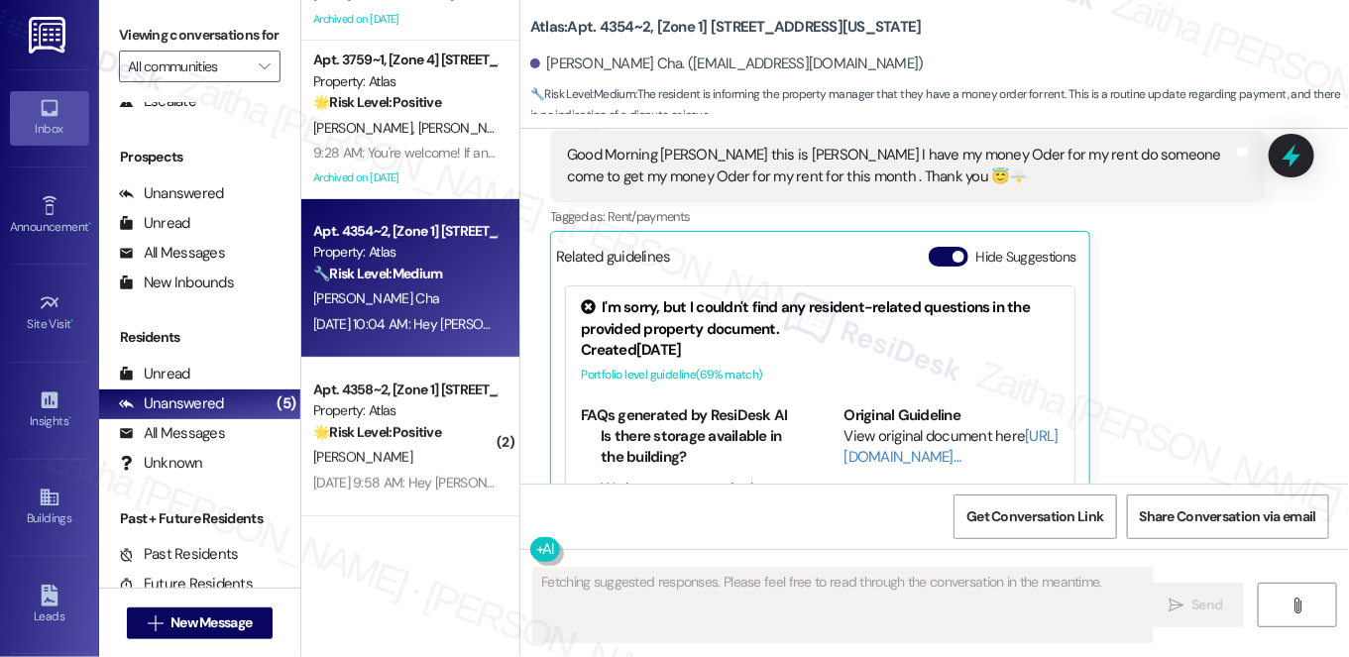
scroll to position [2646, 0]
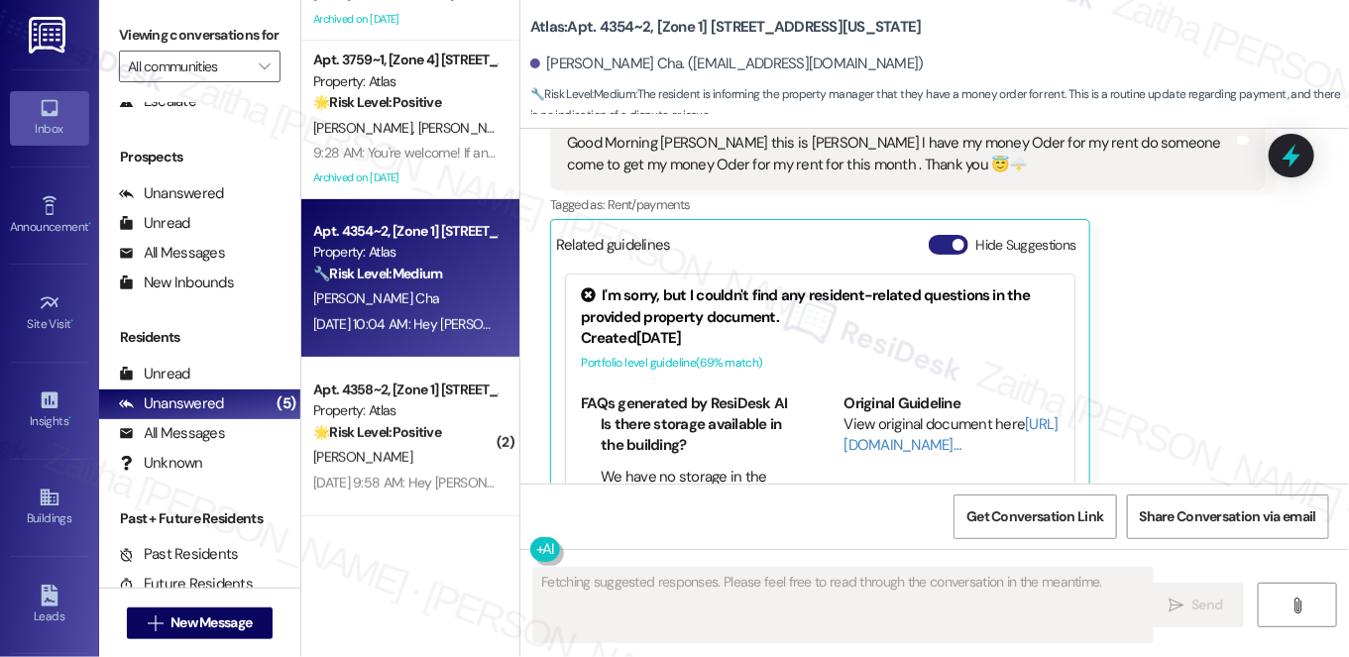
click at [939, 235] on button "Hide Suggestions" at bounding box center [949, 245] width 40 height 20
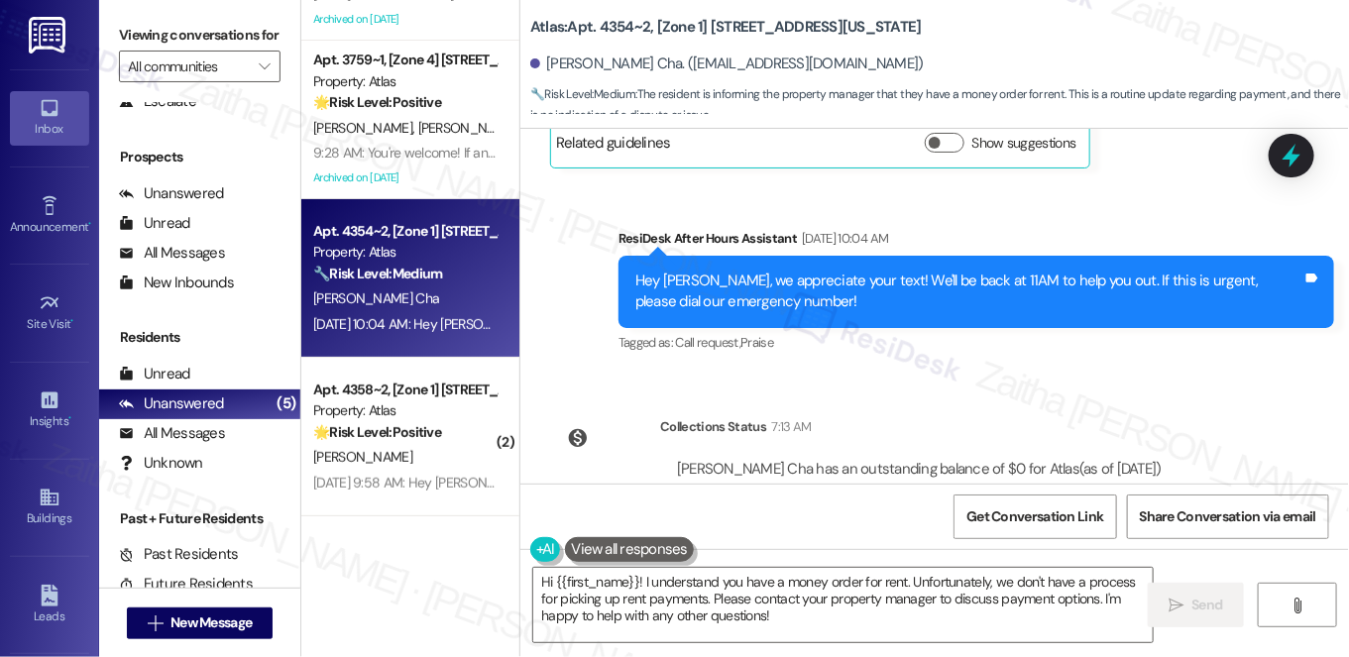
scroll to position [2754, 0]
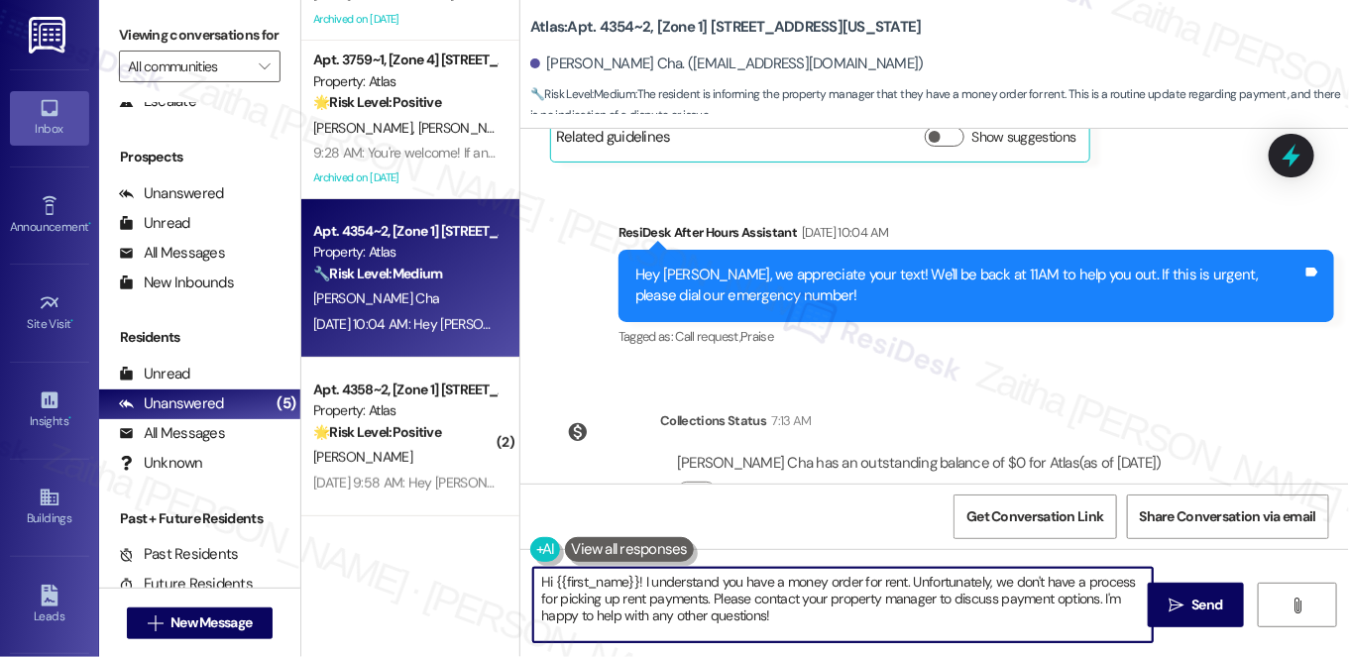
click at [637, 577] on textarea "Hi {{first_name}}! I understand you have a money order for rent. Unfortunately,…" at bounding box center [843, 605] width 620 height 74
click at [676, 583] on textarea "Hi {{first_name}}, good orning! I understand you have a money order for rent. U…" at bounding box center [843, 605] width 620 height 74
drag, startPoint x: 991, startPoint y: 580, endPoint x: 999, endPoint y: 618, distance: 38.5
click at [999, 618] on textarea "Hi {{first_name}}, good morning! I understand you have a money order for rent. …" at bounding box center [843, 605] width 620 height 74
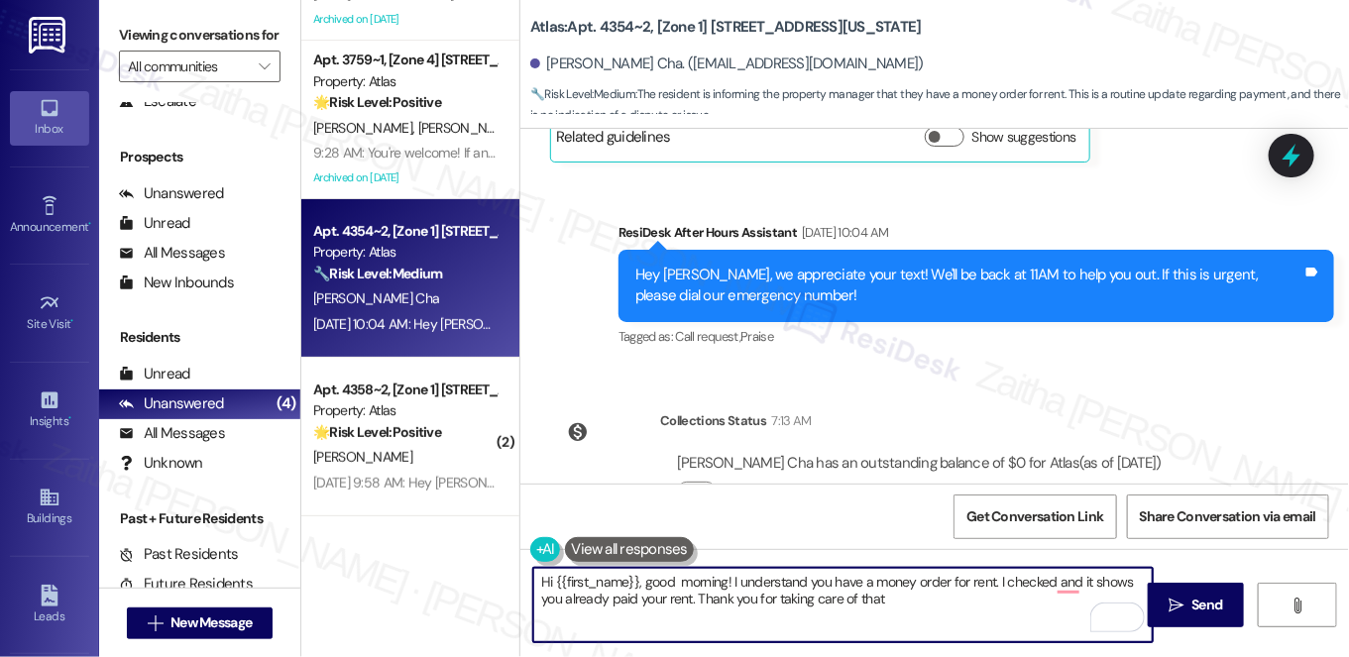
click at [864, 601] on textarea "Hi {{first_name}}, good morning! I understand you have a money order for rent. …" at bounding box center [843, 605] width 620 height 74
type textarea "Hi {{first_name}}, good morning! I understand you have a money order for rent. …"
drag, startPoint x: 533, startPoint y: 583, endPoint x: 604, endPoint y: 612, distance: 76.0
click at [604, 612] on textarea "Hi {{first_name}}, good morning! I understand you have a money order for rent. …" at bounding box center [843, 605] width 620 height 74
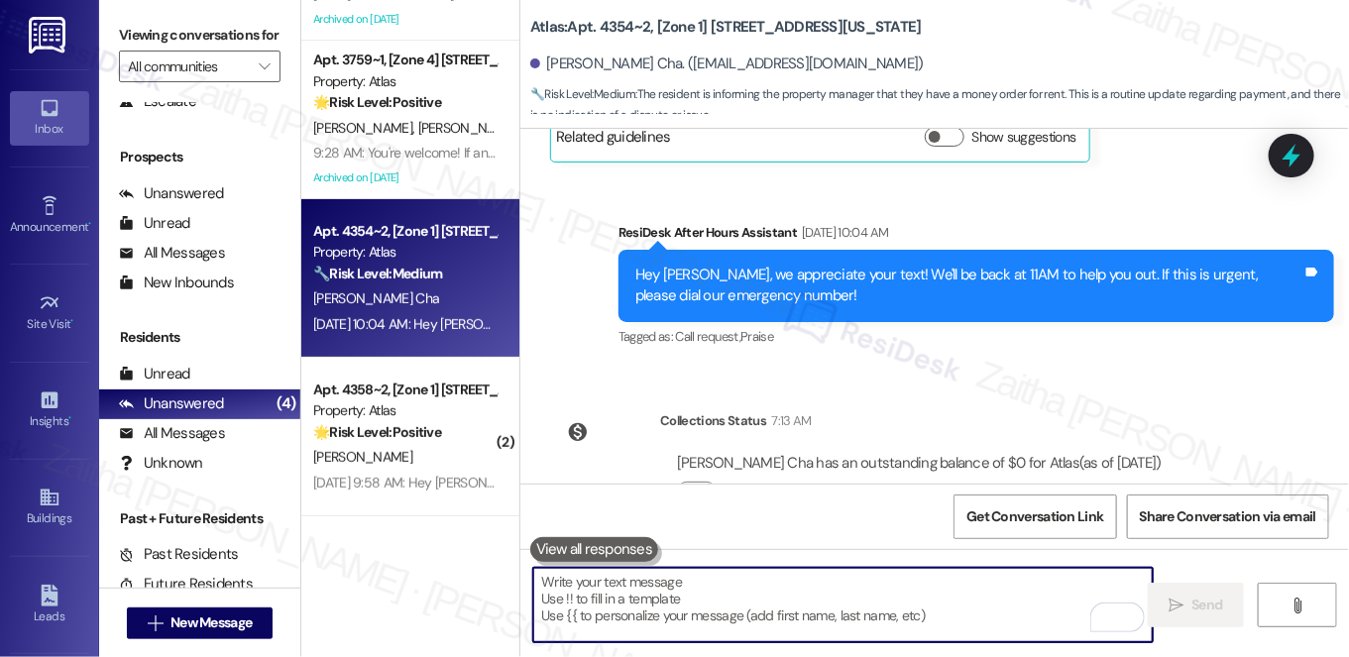
paste textarea "Hi {{first_name}}, good morning! I understand you have a money order for rent, …"
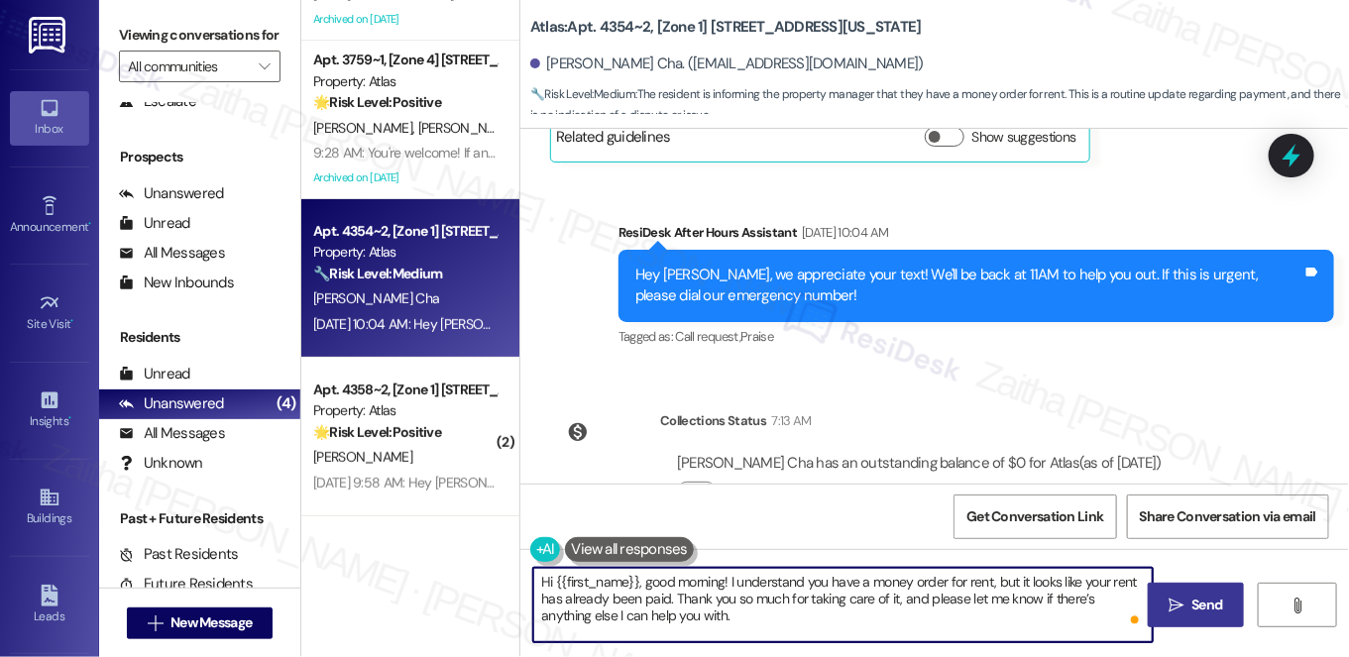
type textarea "Hi {{first_name}}, good morning! I understand you have a money order for rent, …"
click at [1188, 593] on button " Send" at bounding box center [1196, 605] width 96 height 45
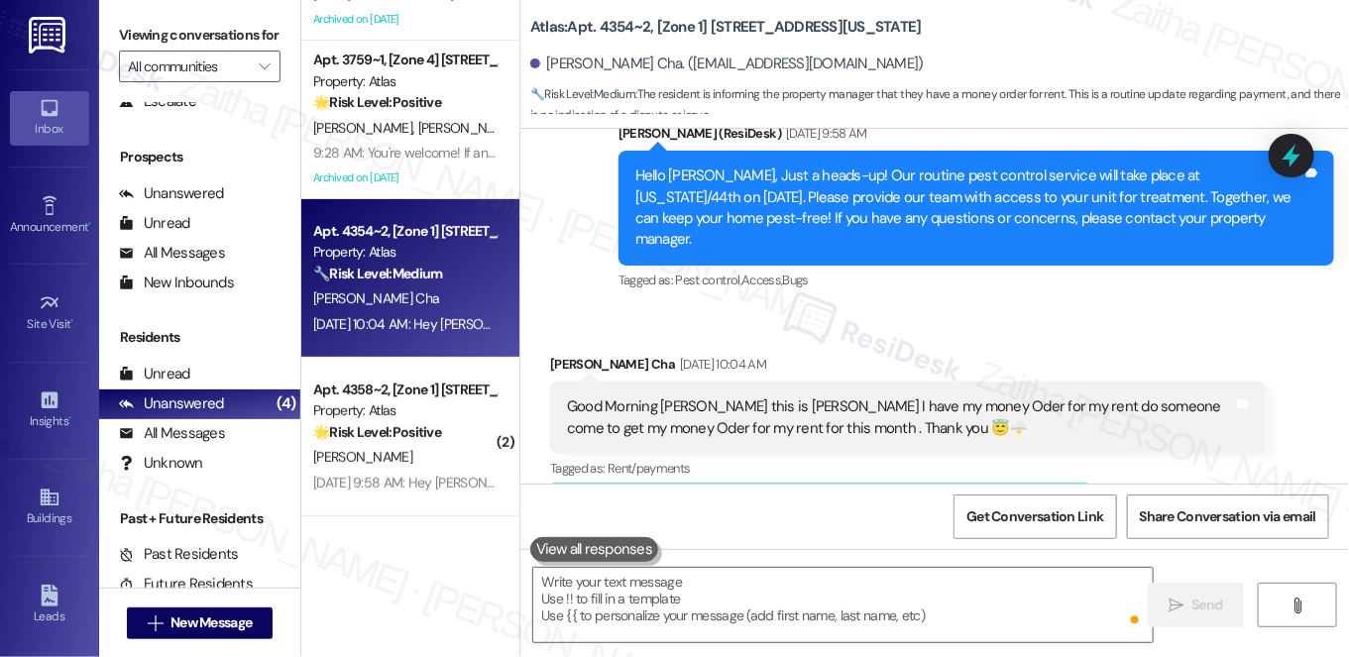
scroll to position [0, 0]
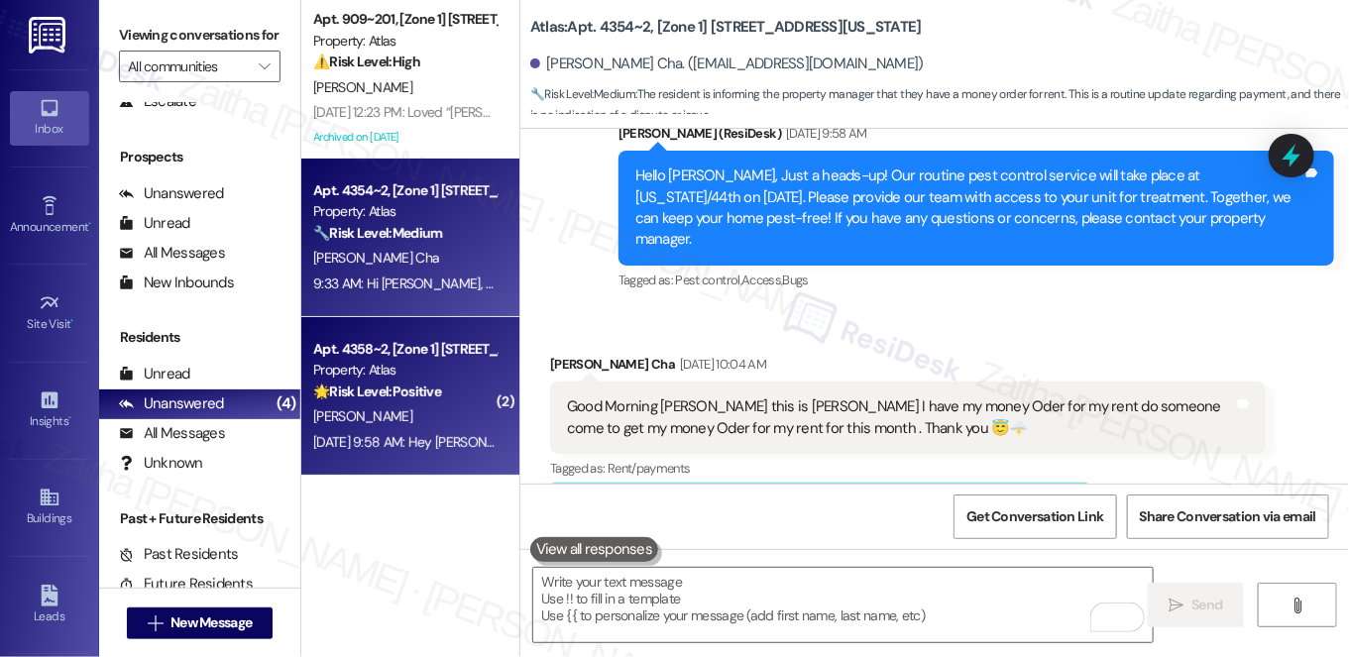
click at [465, 405] on div "C. Samuels" at bounding box center [404, 416] width 187 height 25
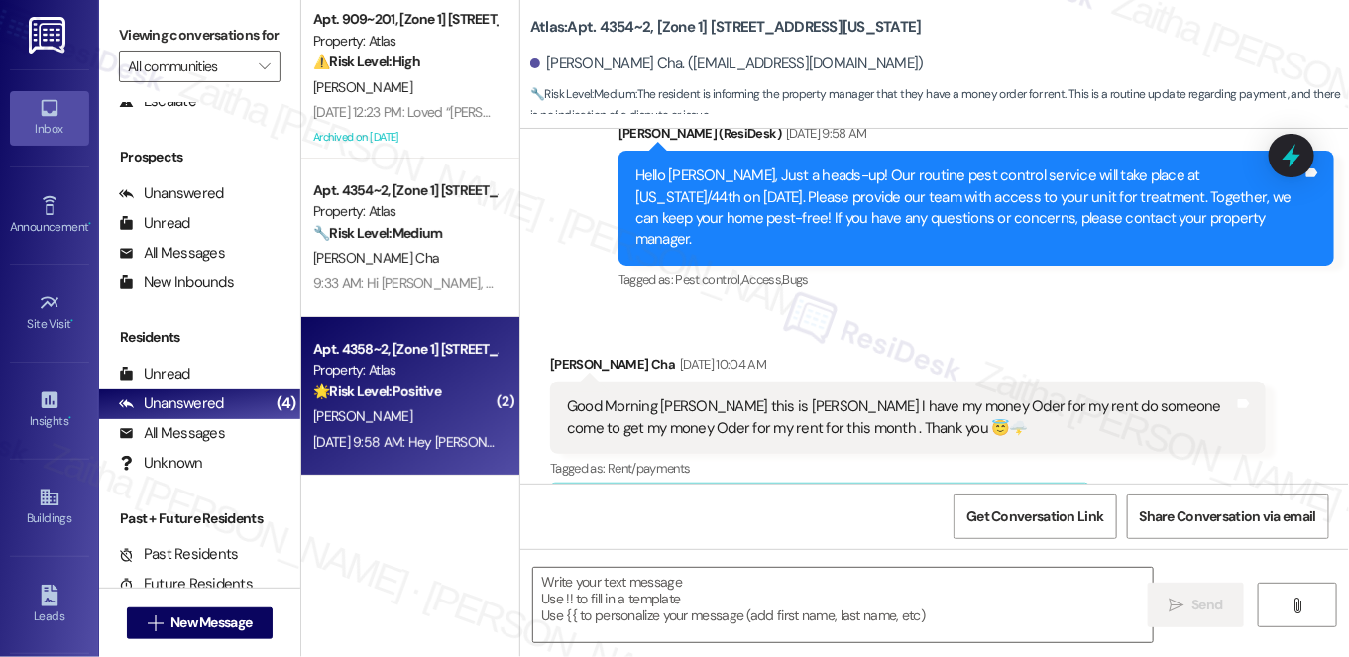
type textarea "Fetching suggested responses. Please feel free to read through the conversation…"
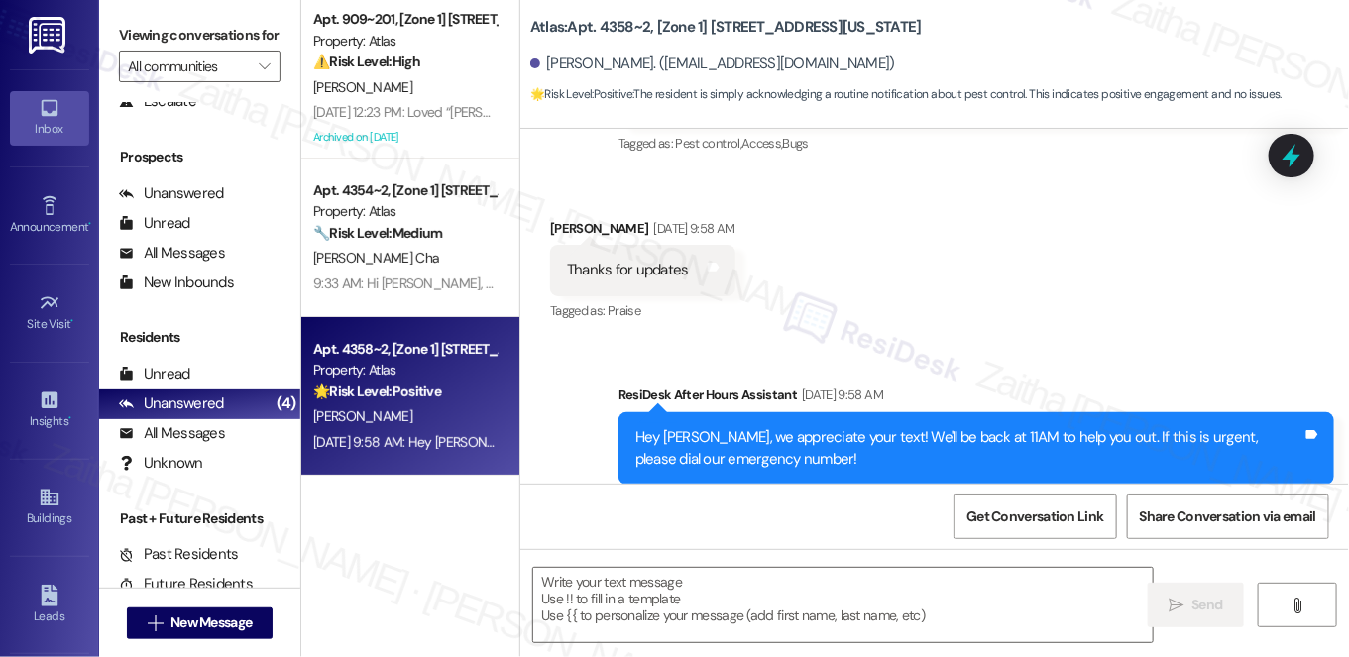
scroll to position [1149, 0]
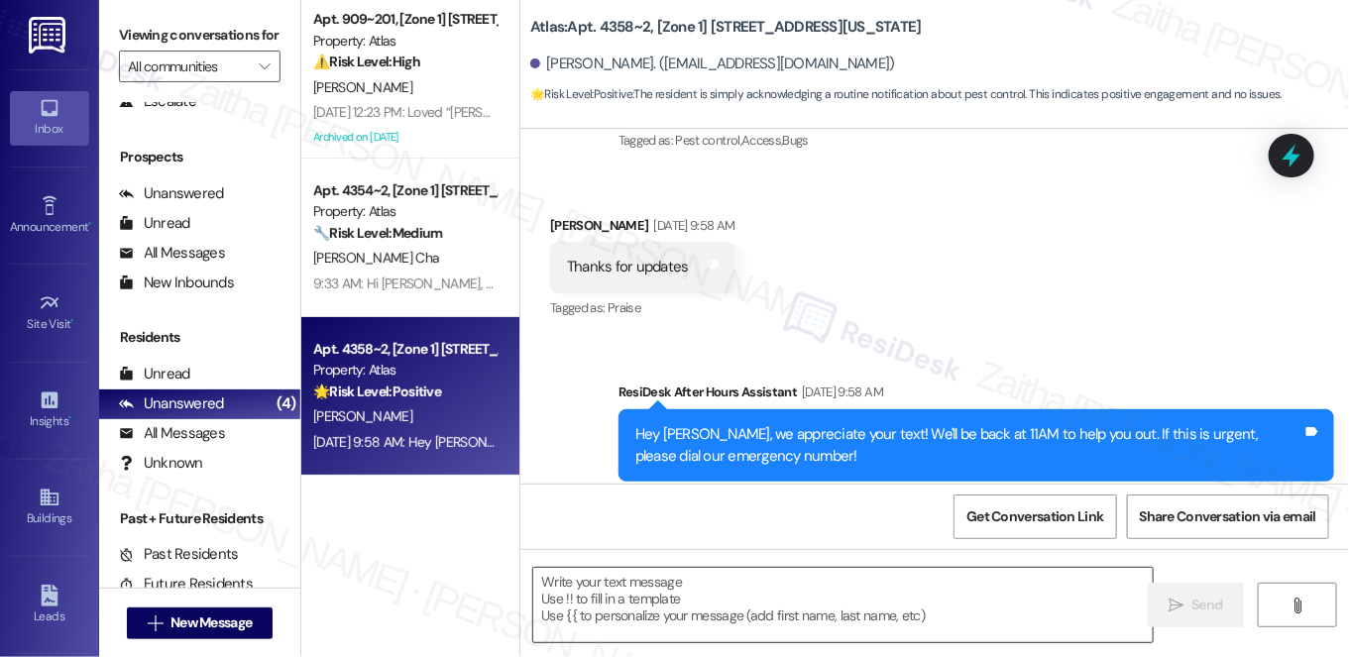
click at [689, 603] on textarea at bounding box center [843, 605] width 620 height 74
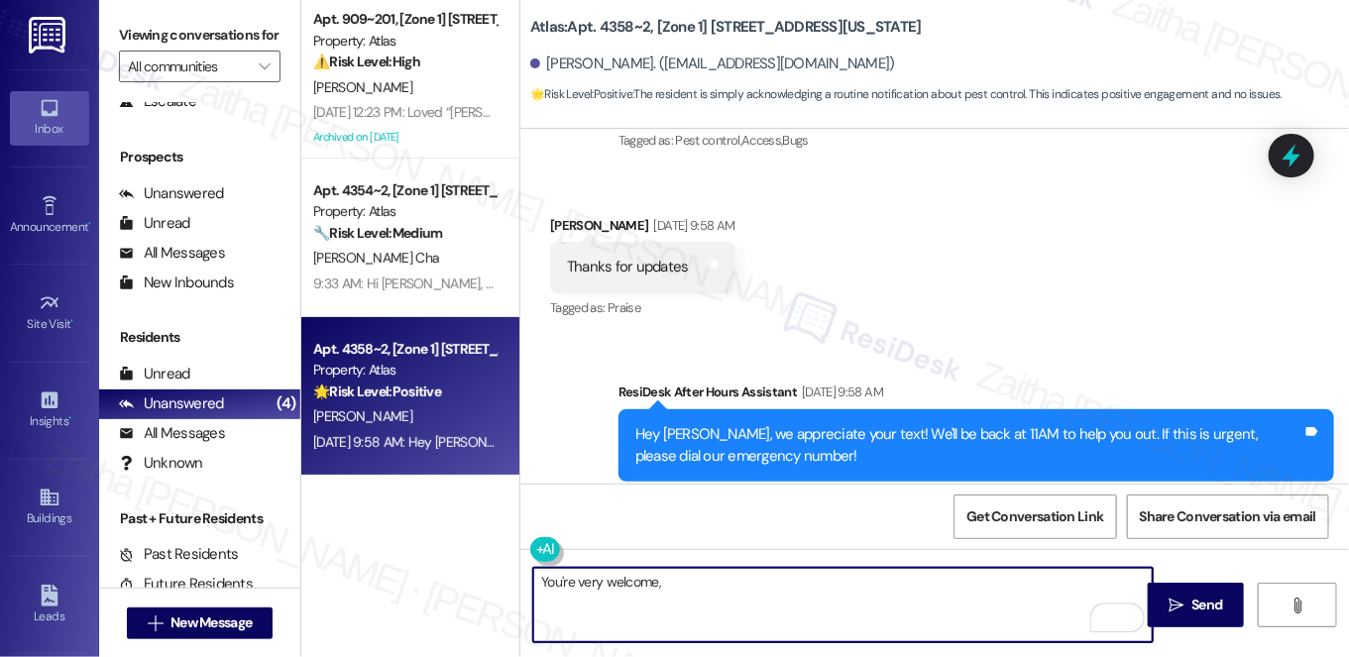
click at [558, 215] on div "Cynthia Samuels Sep 03, 2025 at 9:58 AM" at bounding box center [642, 229] width 184 height 28
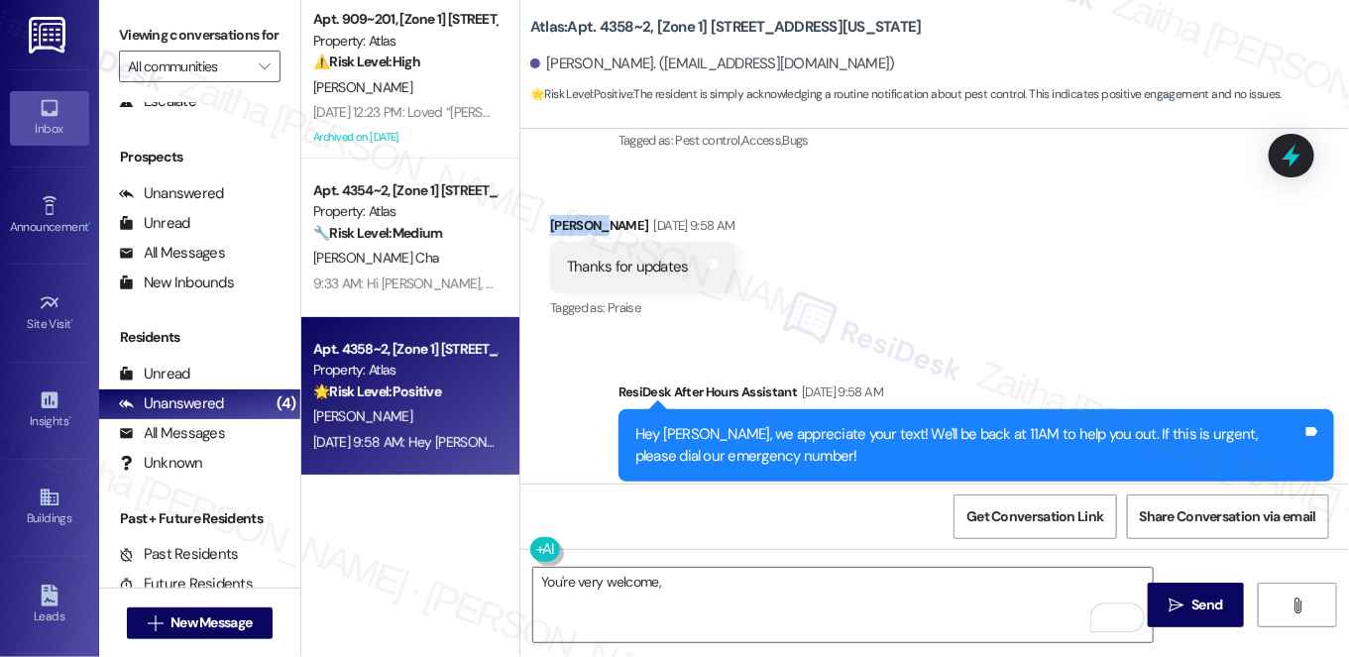
click at [558, 215] on div "Cynthia Samuels Sep 03, 2025 at 9:58 AM" at bounding box center [642, 229] width 184 height 28
copy div "Cynthia"
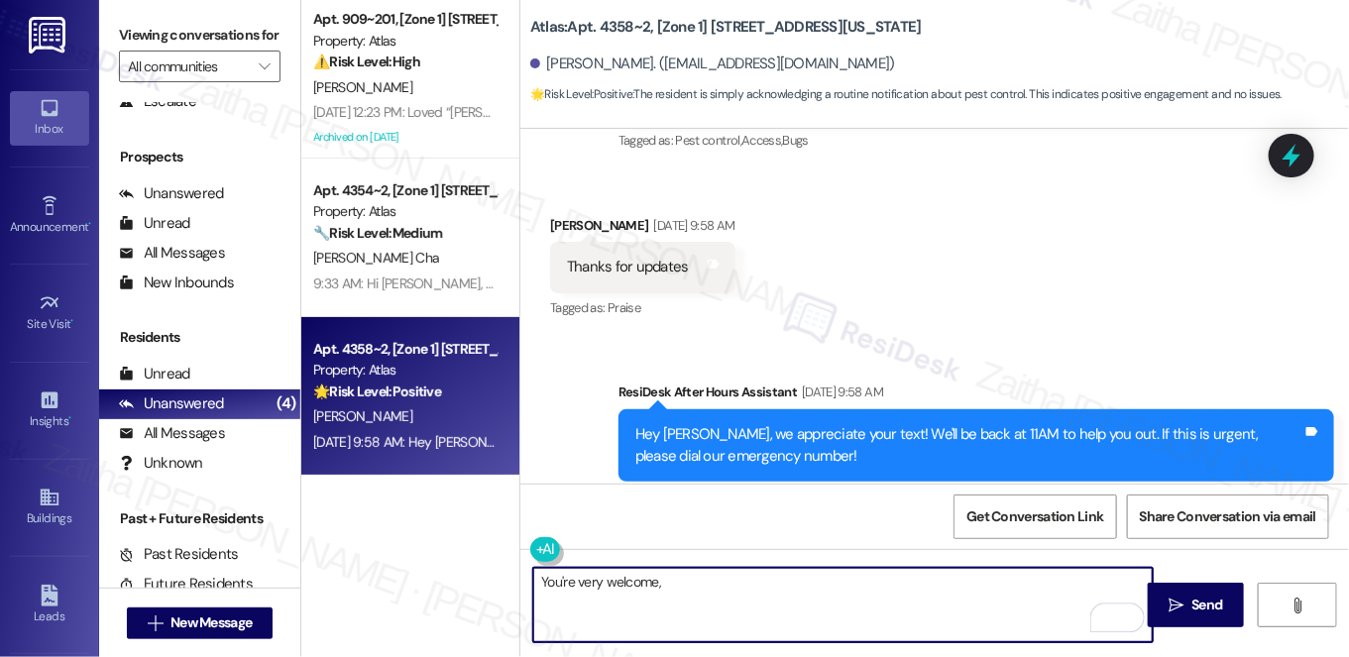
click at [694, 577] on textarea "You're very welcome," at bounding box center [843, 605] width 620 height 74
paste textarea "Cynthia"
paste textarea "f you ever need anything else, just reach out. Have a great rest of your day!"
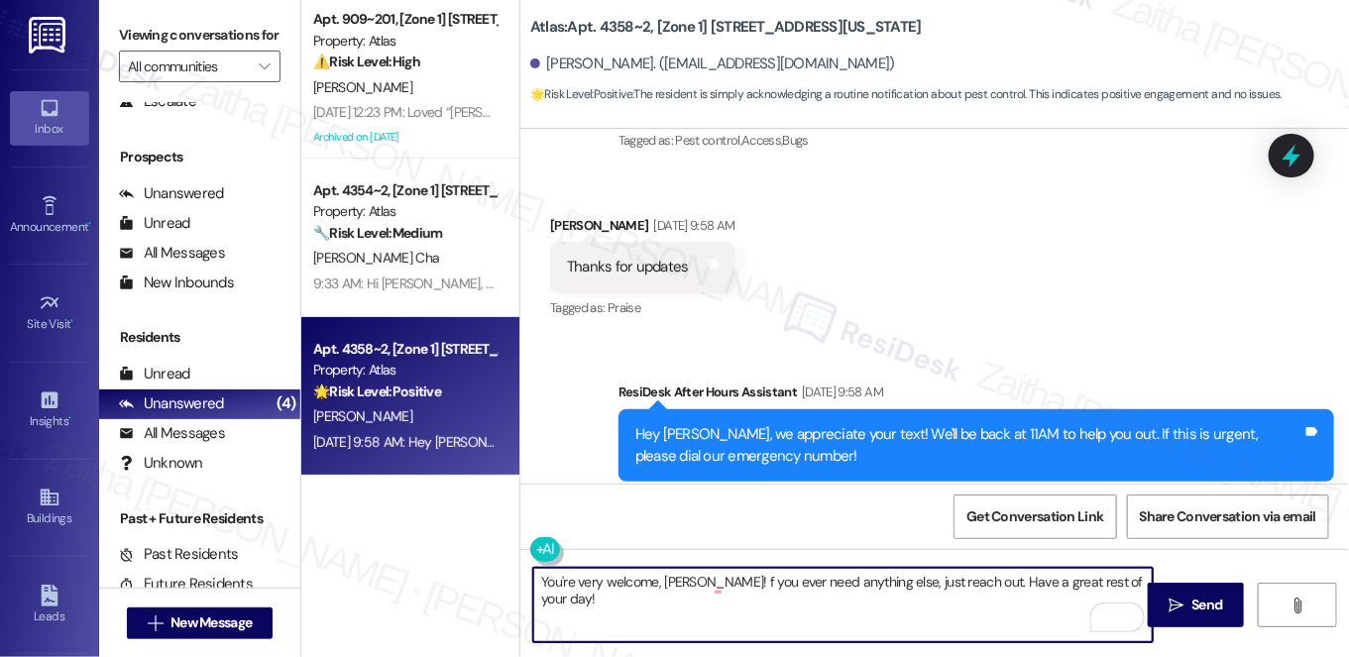
click at [893, 577] on textarea "You're very welcome, Cynthia! f you ever need anything else, just reach out. Ha…" at bounding box center [843, 605] width 620 height 74
drag, startPoint x: 984, startPoint y: 580, endPoint x: 1007, endPoint y: 606, distance: 34.4
click at [1007, 606] on textarea "You're very welcome, Cynthia! f you ever need anything else, please reach out. …" at bounding box center [843, 605] width 620 height 74
type textarea "You're very welcome, Cynthia! f you ever need anything else, please reach out. …"
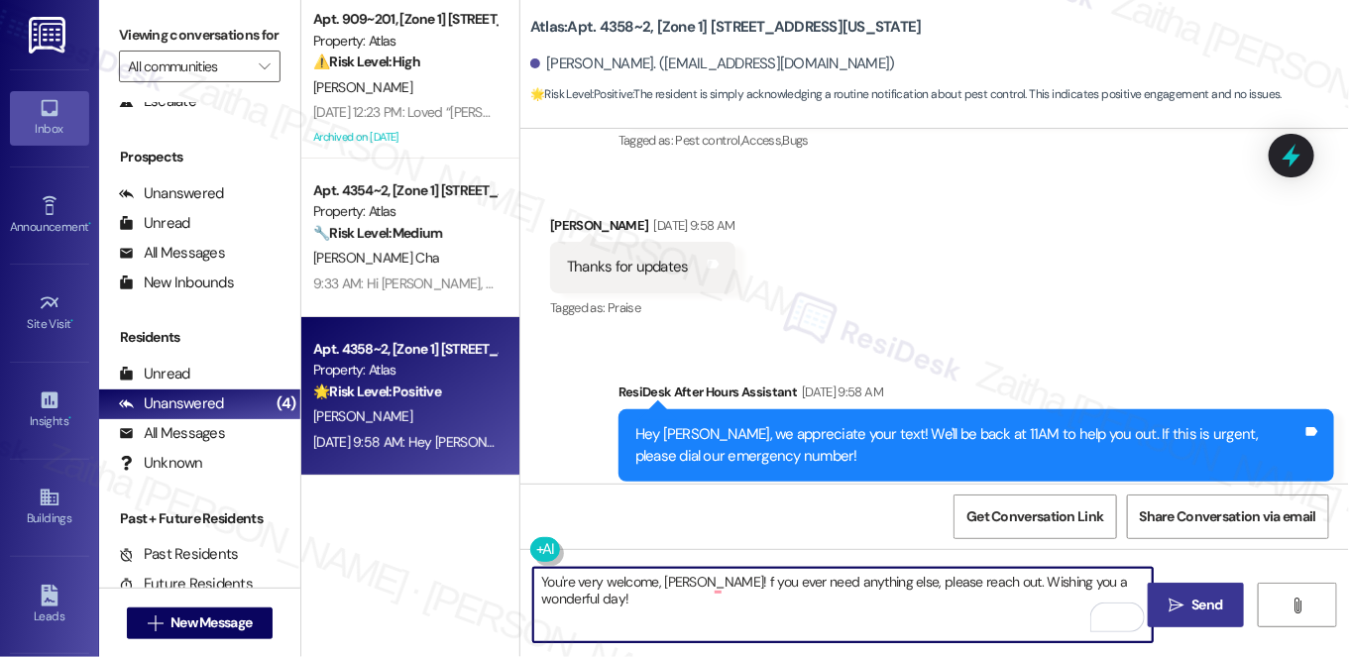
click at [1183, 607] on icon "" at bounding box center [1176, 606] width 15 height 16
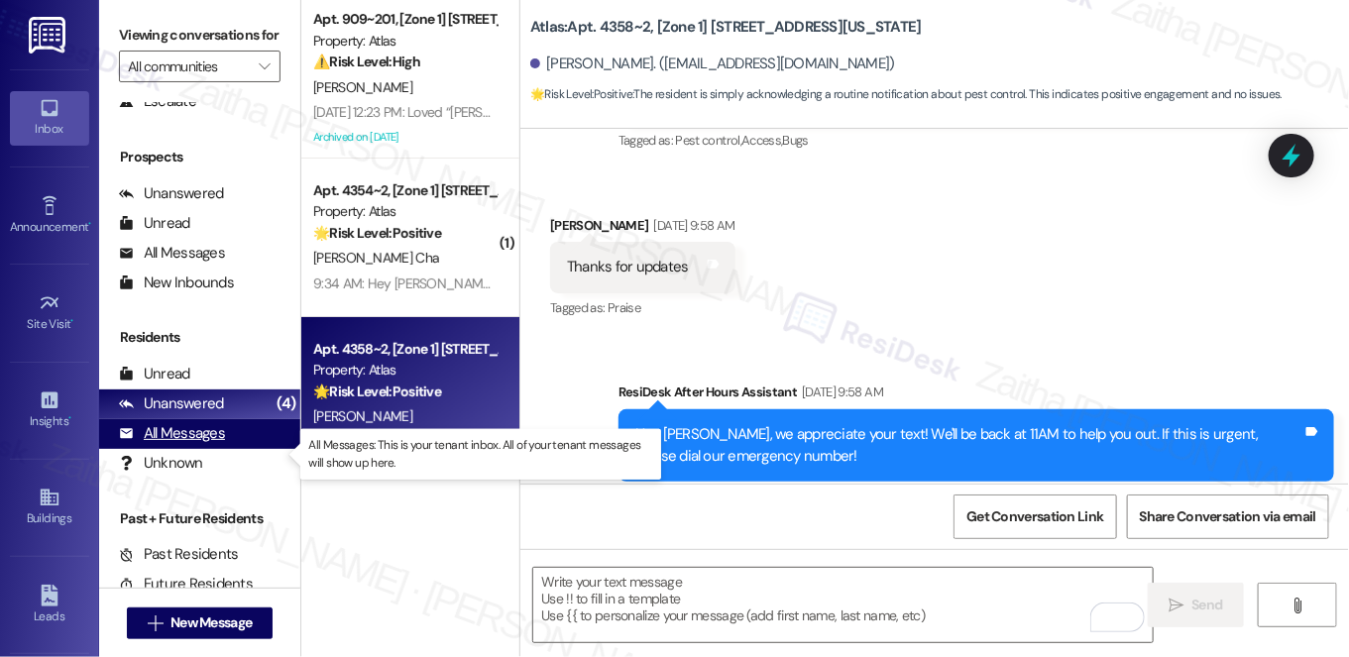
click at [179, 444] on div "All Messages" at bounding box center [172, 433] width 106 height 21
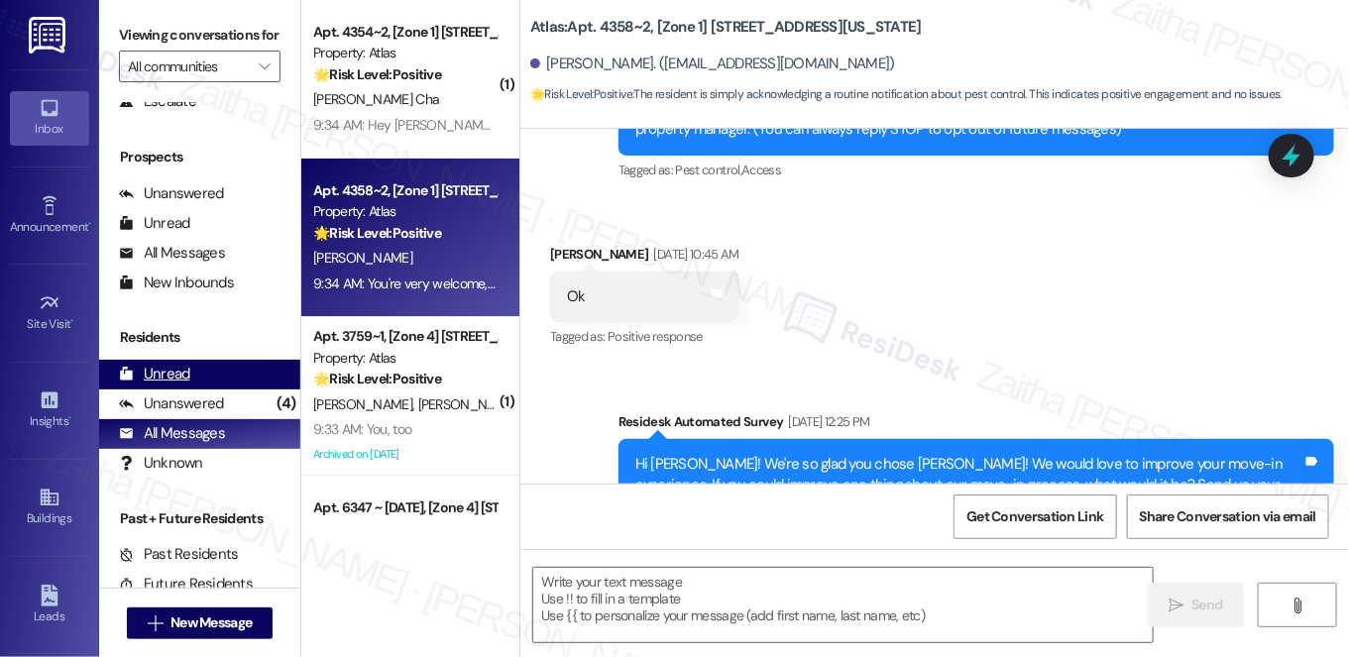
type textarea "Fetching suggested responses. Please feel free to read through the conversation…"
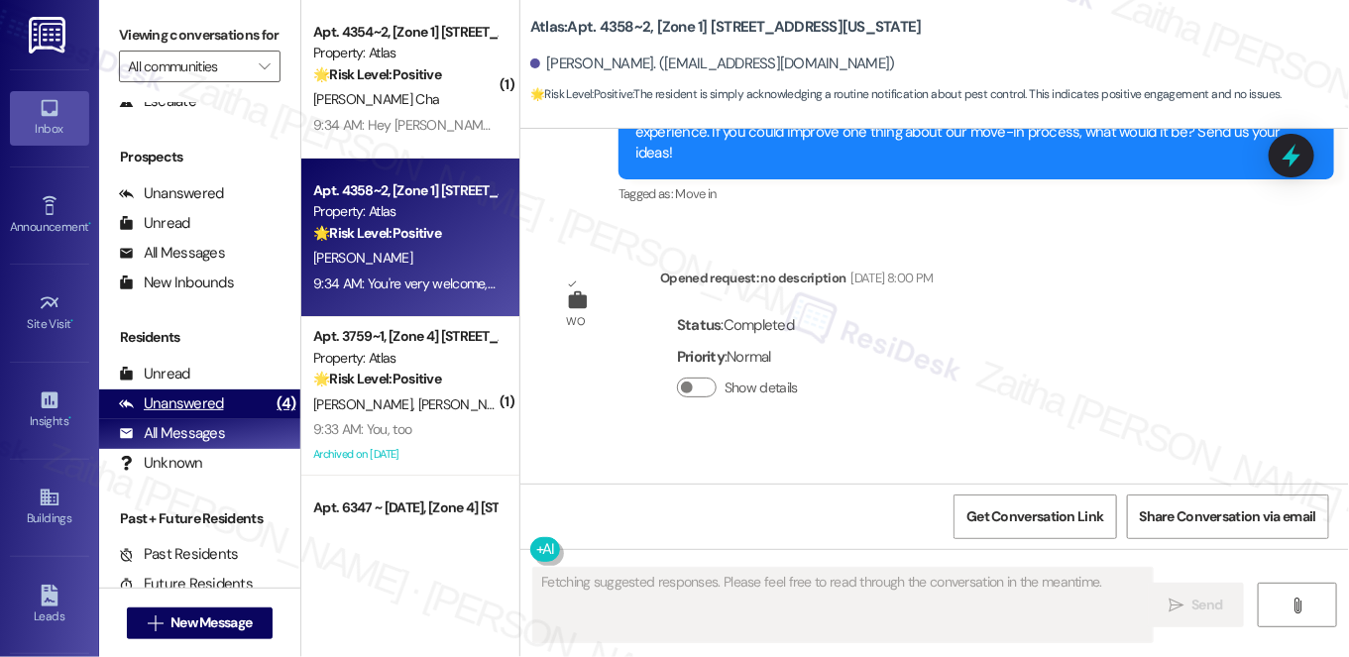
scroll to position [960, 0]
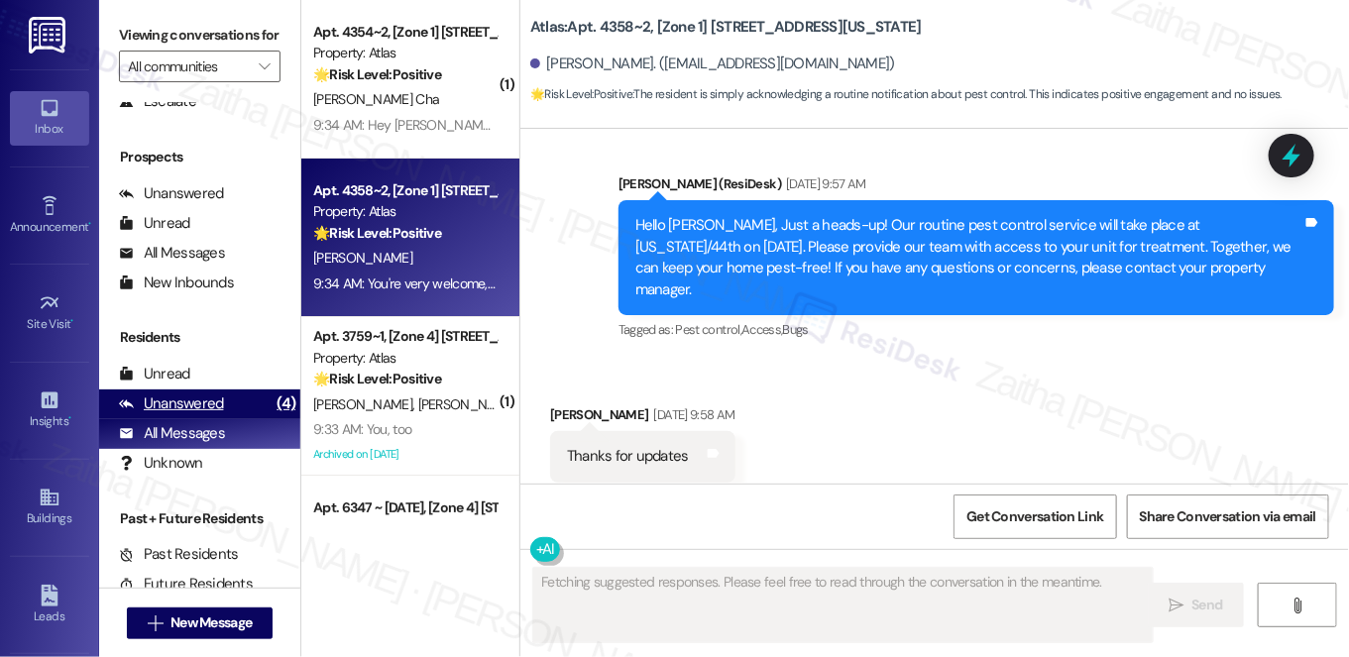
click at [199, 414] on div "Unanswered" at bounding box center [171, 404] width 105 height 21
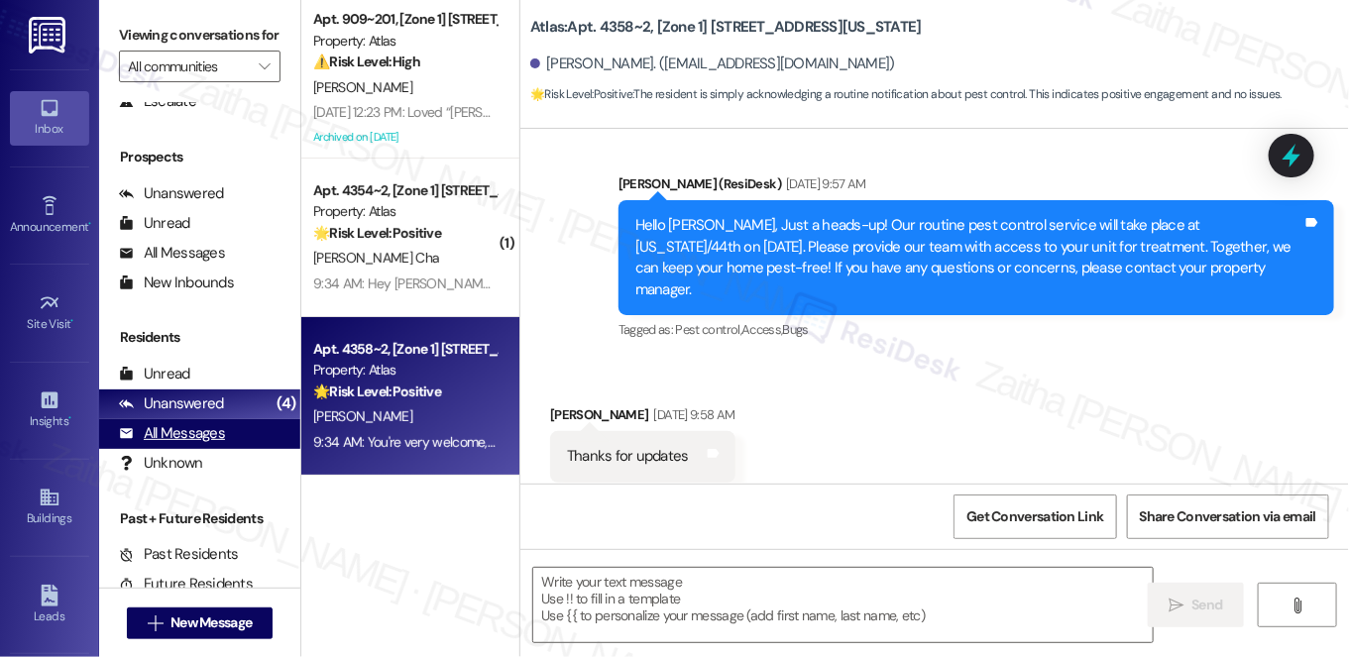
click at [184, 444] on div "All Messages" at bounding box center [172, 433] width 106 height 21
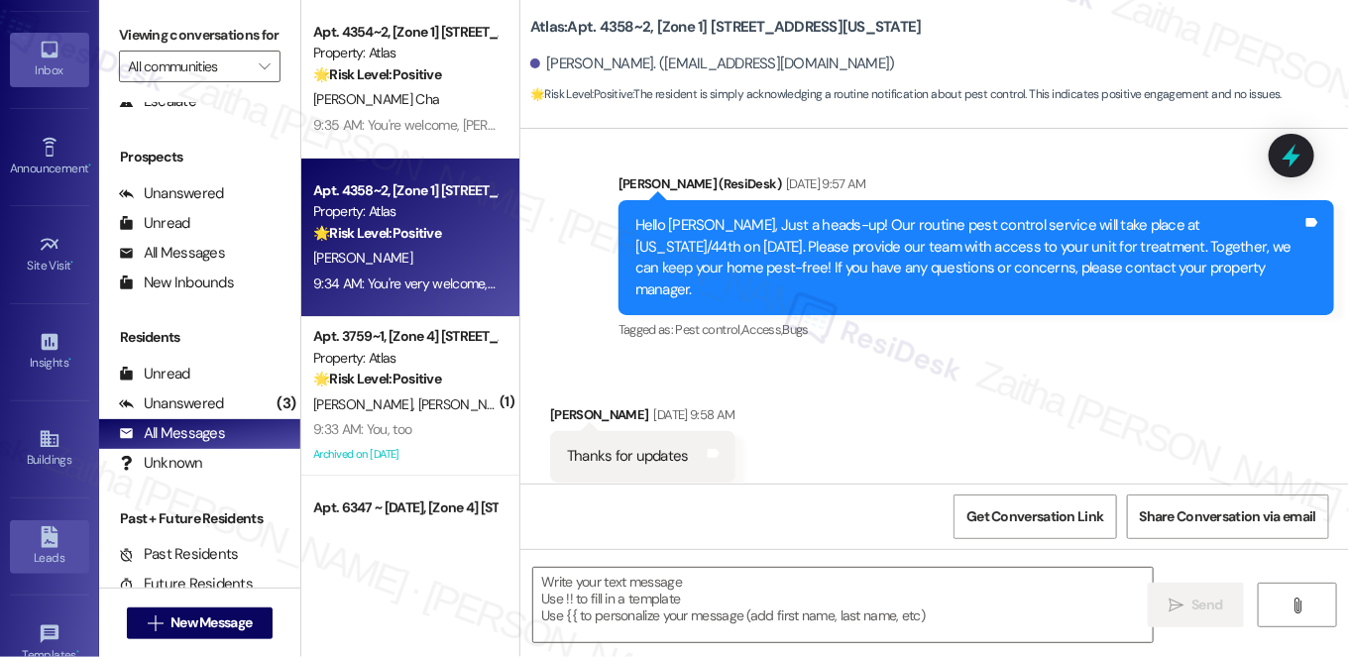
scroll to position [89, 0]
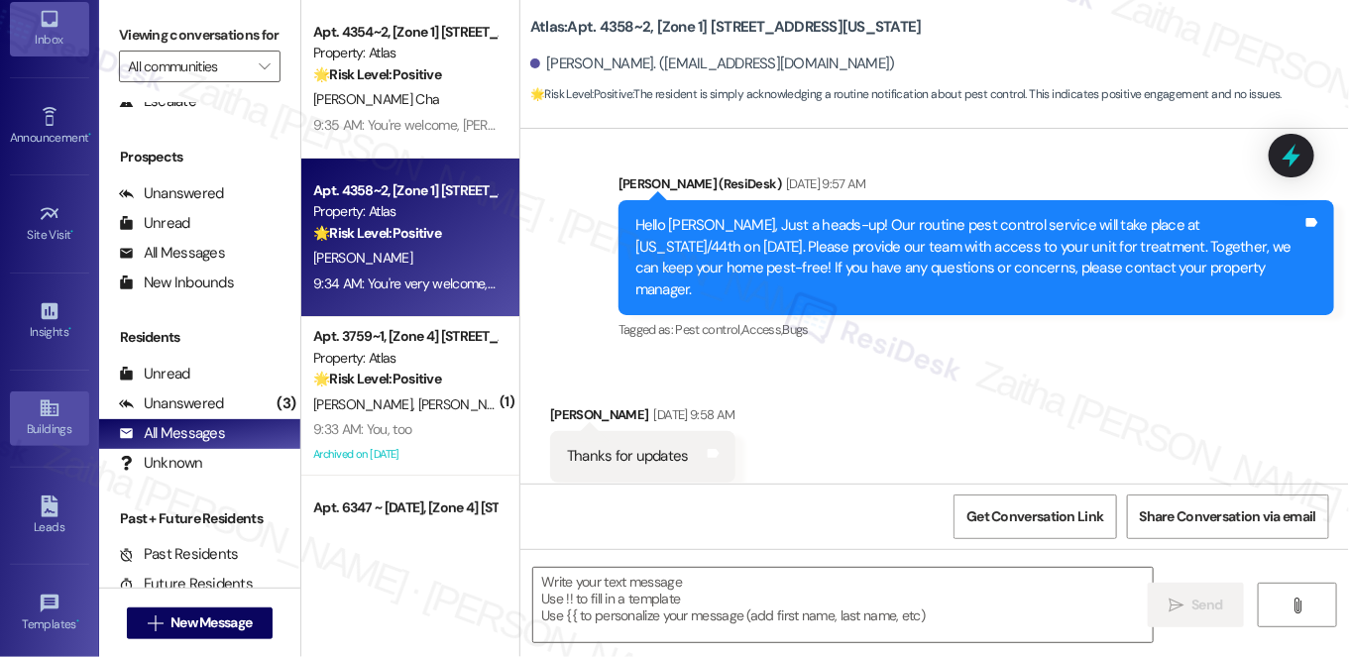
click at [34, 428] on div "Buildings" at bounding box center [49, 429] width 99 height 20
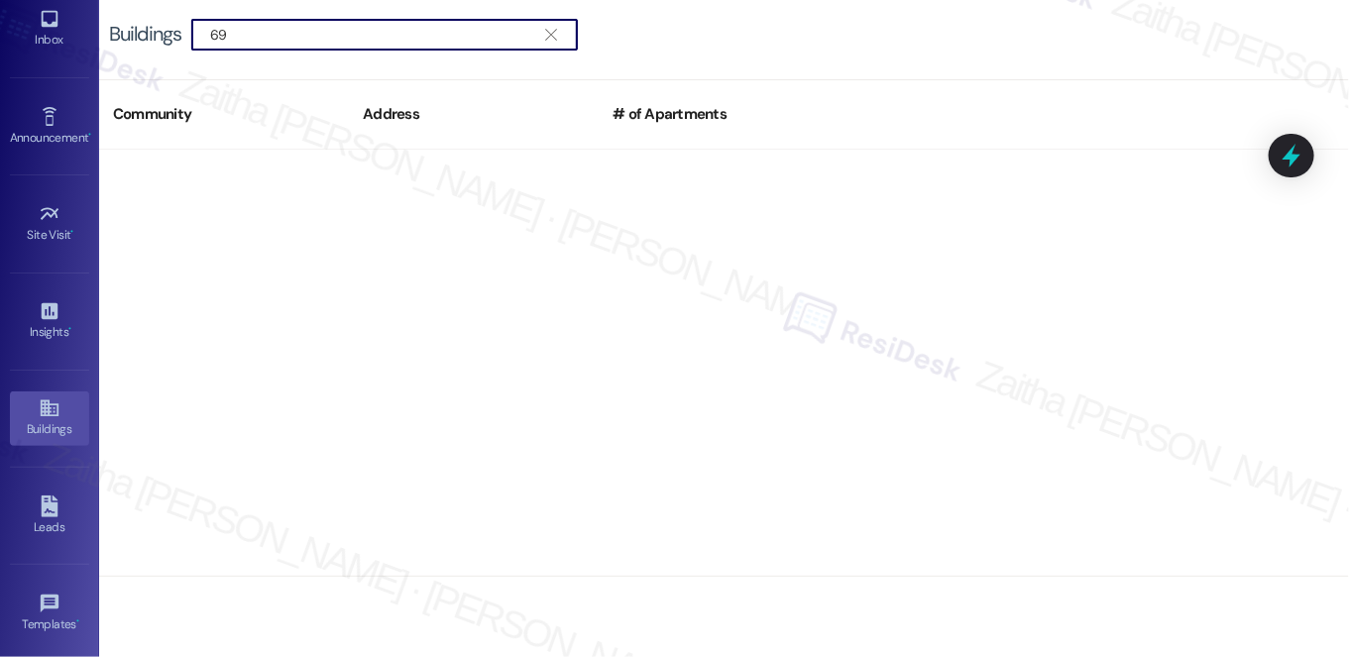
type input "6"
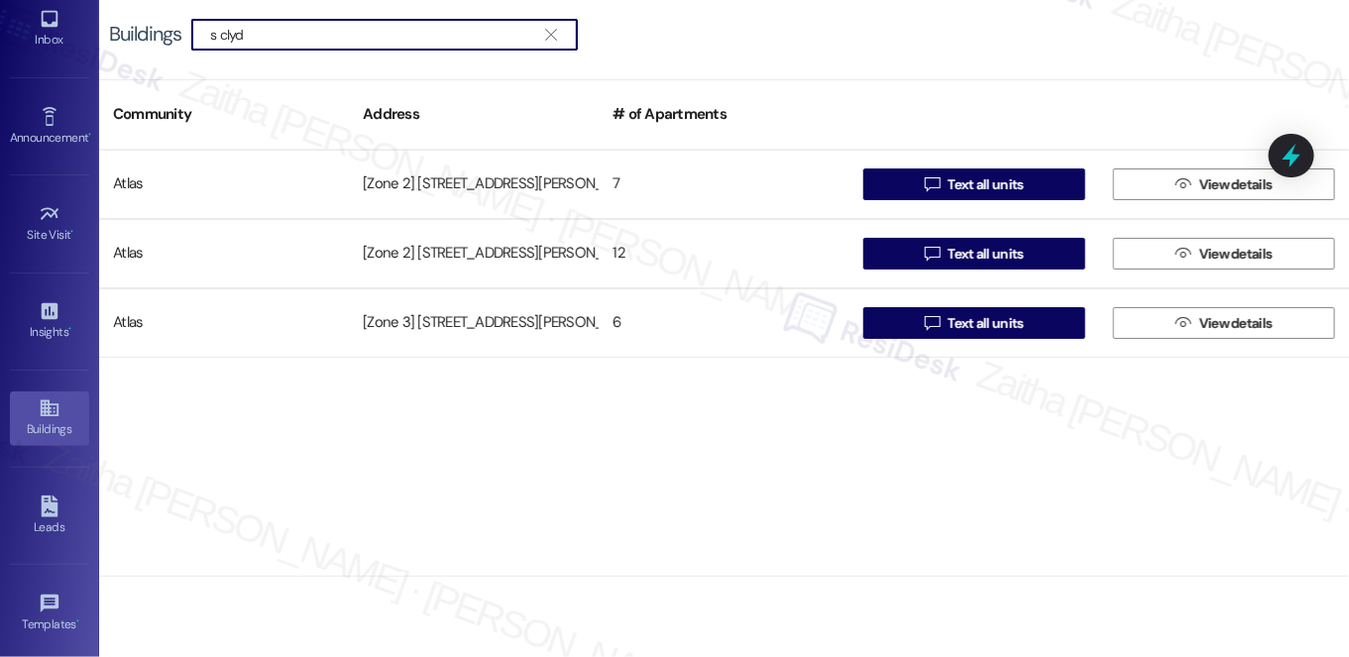
type input "s clyd"
click at [550, 27] on icon "" at bounding box center [550, 35] width 11 height 16
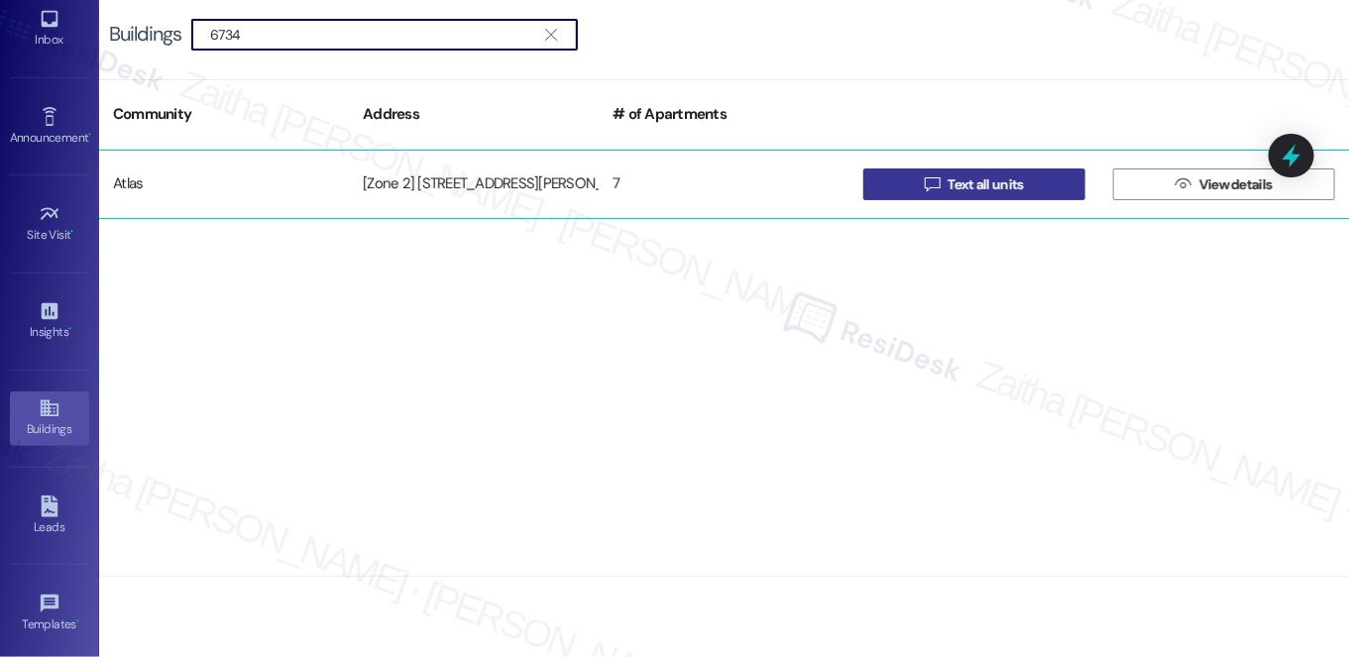
type input "6734"
click at [985, 184] on span "Text all units" at bounding box center [985, 184] width 75 height 21
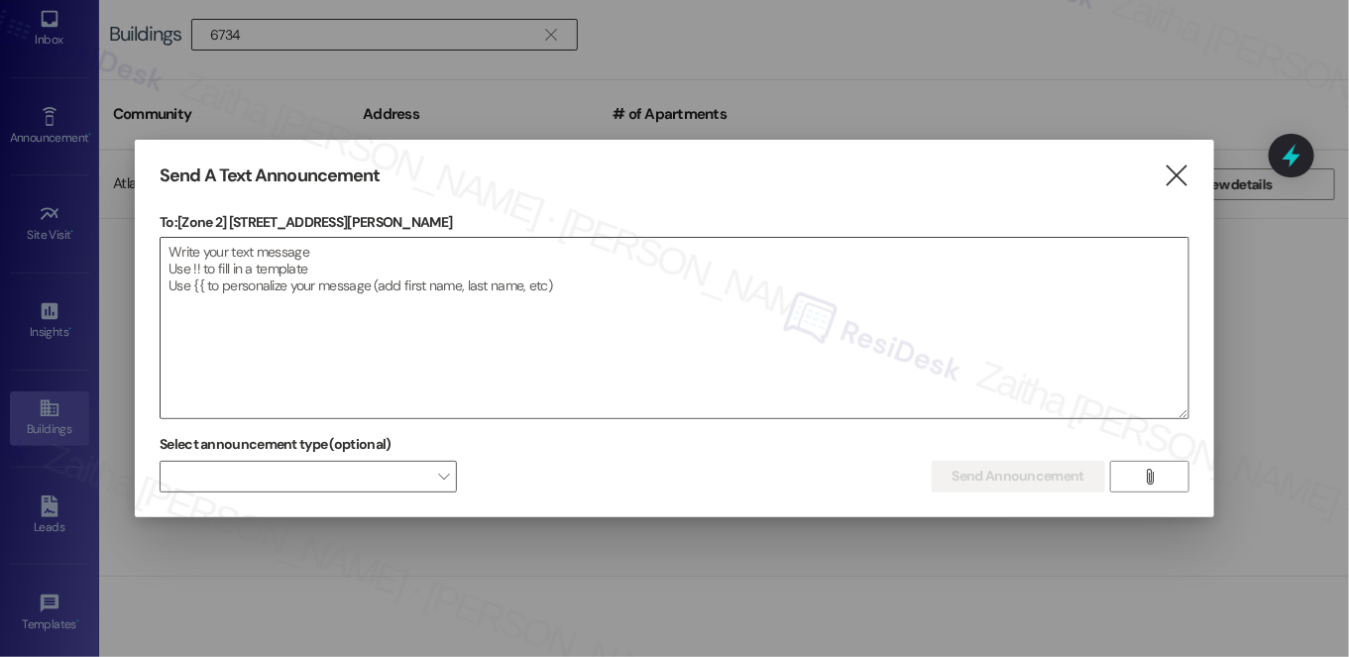
click at [571, 392] on textarea at bounding box center [675, 328] width 1028 height 180
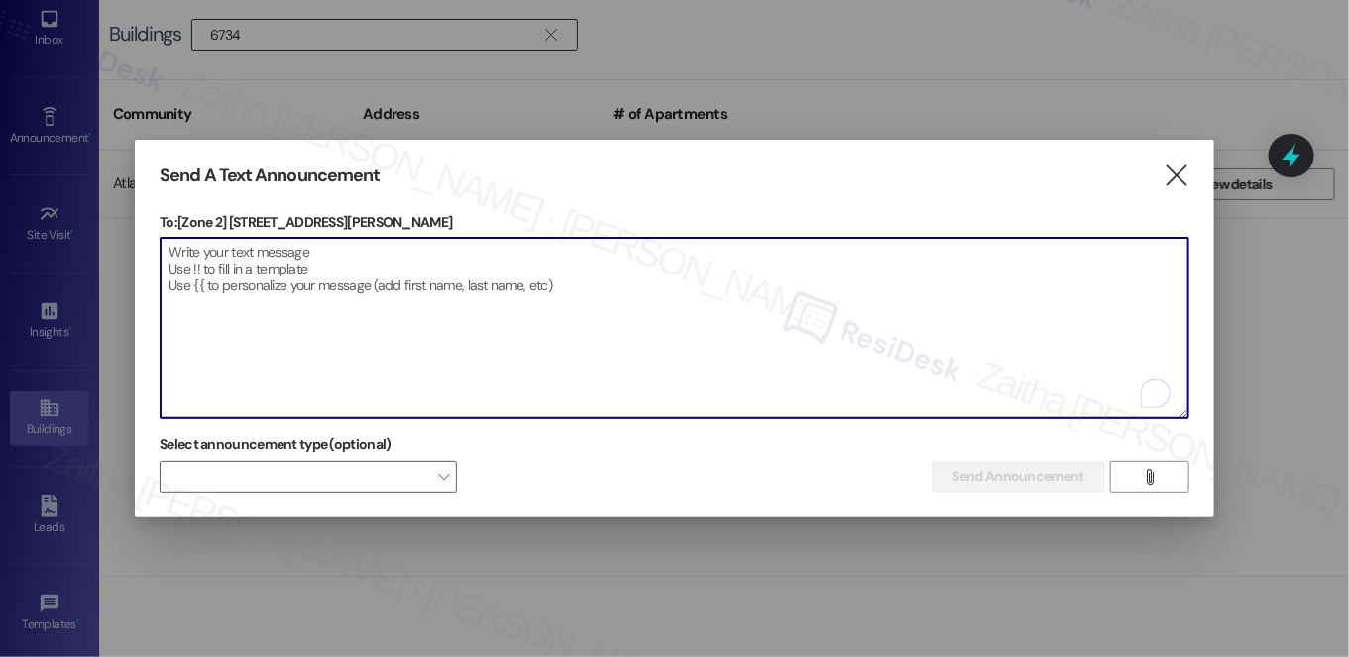
paste textarea "Hello {{first_name}}, Just a heads-up! Our routine pest control service will ta…"
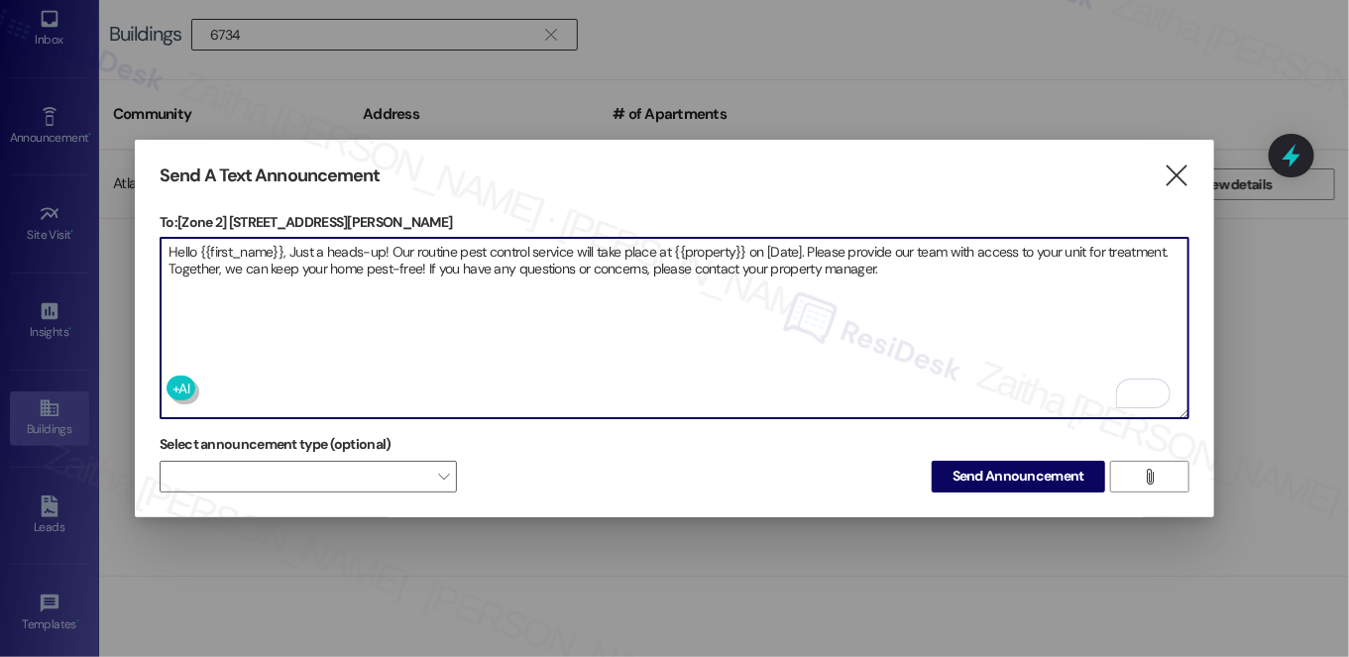
click at [230, 212] on p "To: [Zone 2] 6734-6736 S Clyde Ave" at bounding box center [675, 222] width 1030 height 20
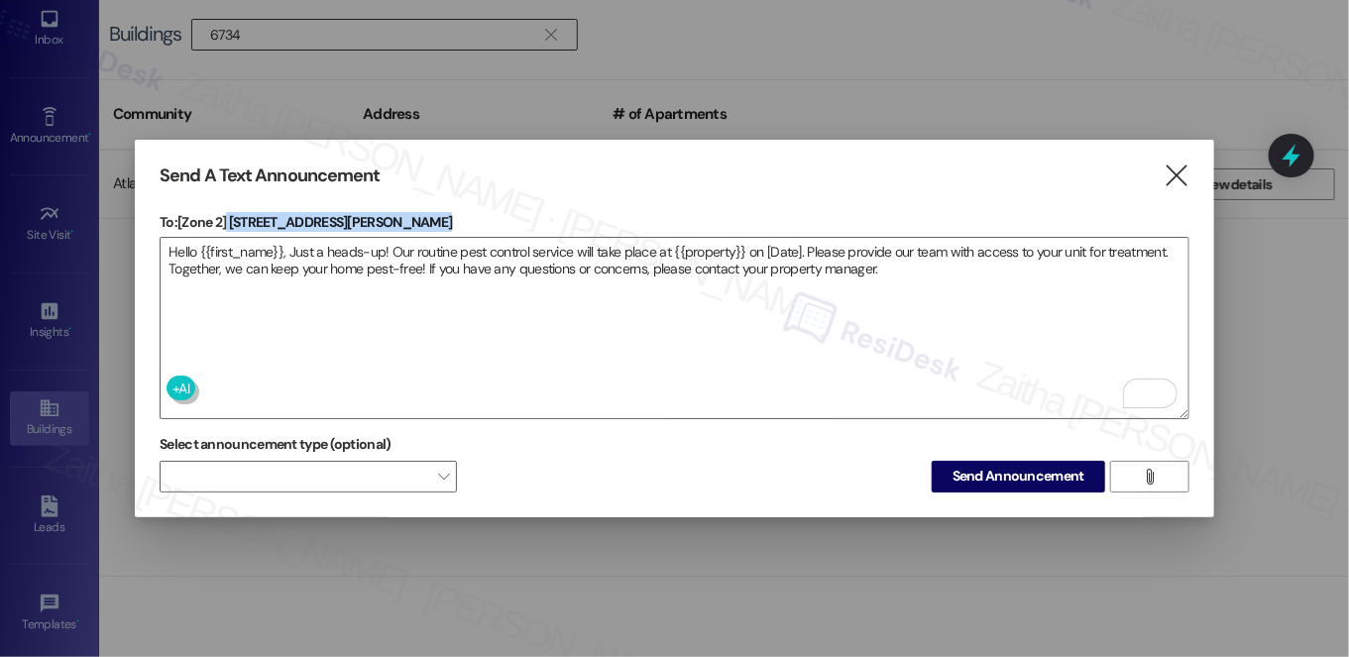
drag, startPoint x: 230, startPoint y: 211, endPoint x: 382, endPoint y: 208, distance: 151.7
click at [382, 212] on p "To: [Zone 2] 6734-6736 S Clyde Ave" at bounding box center [675, 222] width 1030 height 20
copy p "6734-6736 S Clyde Ave"
click at [700, 244] on textarea "Hello {{first_name}}, Just a heads-up! Our routine pest control service will ta…" at bounding box center [675, 328] width 1028 height 180
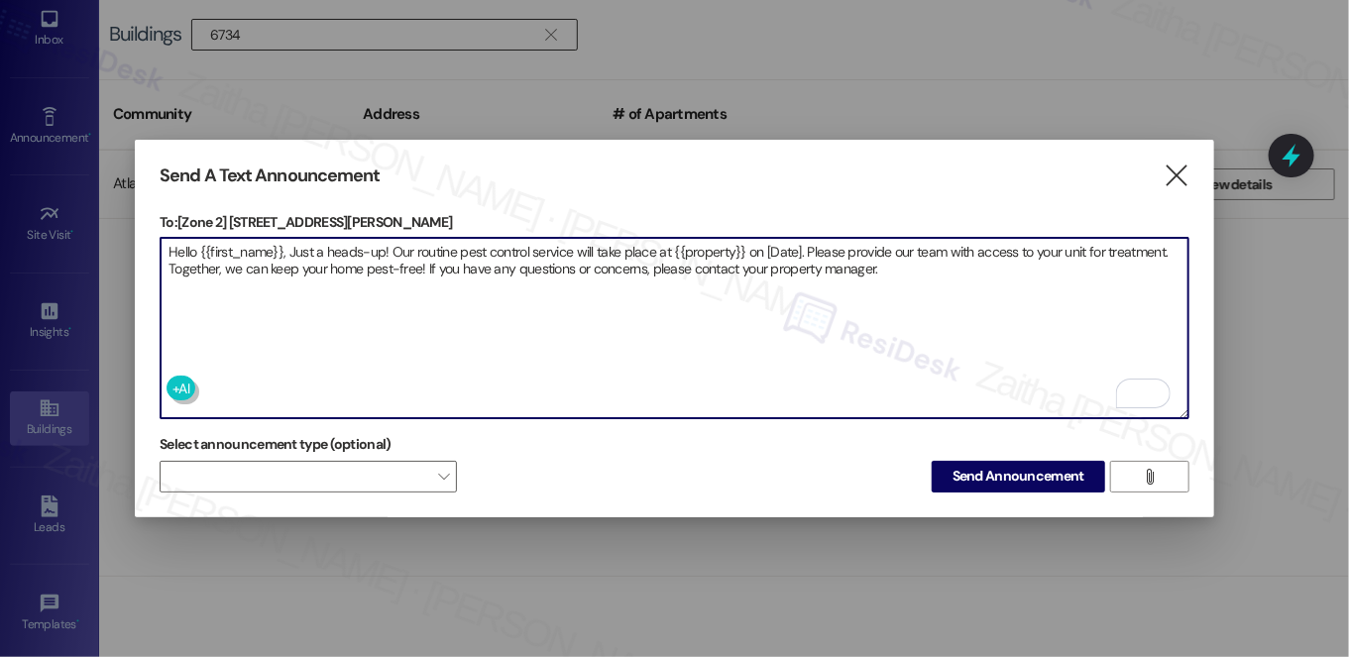
click at [700, 244] on textarea "Hello {{first_name}}, Just a heads-up! Our routine pest control service will ta…" at bounding box center [675, 328] width 1028 height 180
paste textarea "6734-6736 S Clyde Ave"
click at [841, 242] on textarea "Hello {{first_name}}, Just a heads-up! Our routine pest control service will ta…" at bounding box center [675, 328] width 1028 height 180
type textarea "Hello {{first_name}}, Just a heads-up! Our routine pest control service will ta…"
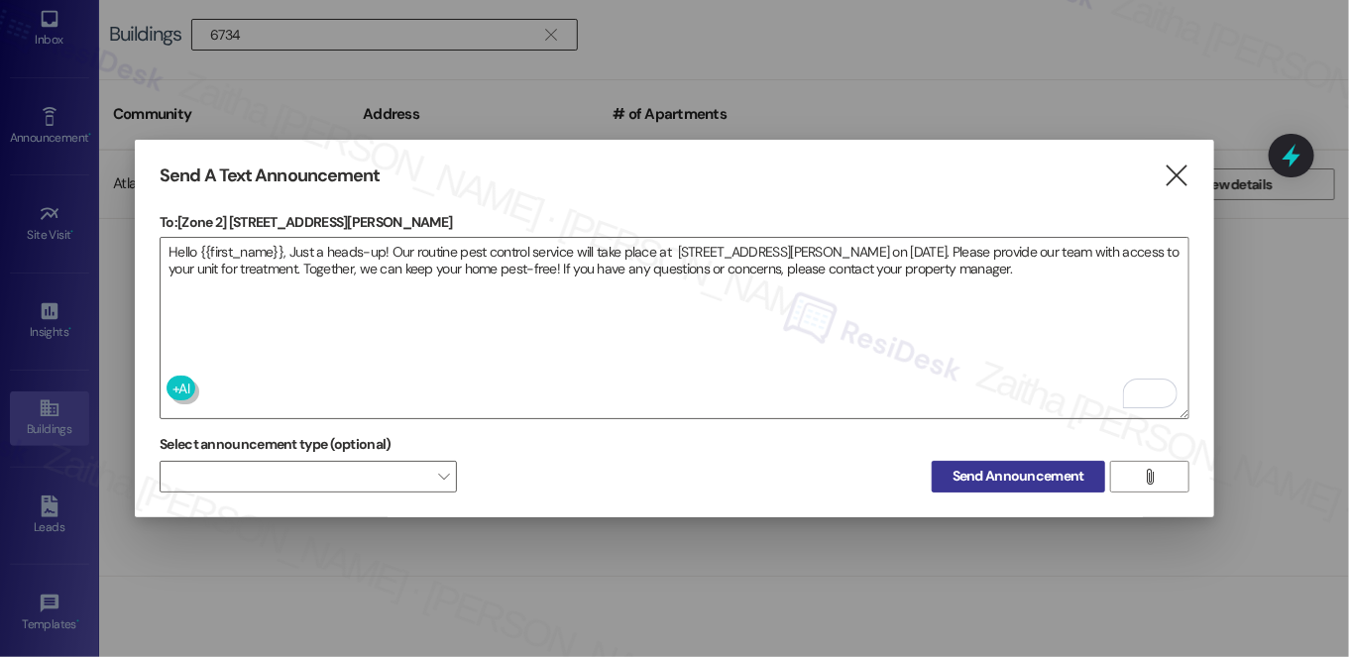
click at [1015, 471] on span "Send Announcement" at bounding box center [1019, 476] width 132 height 21
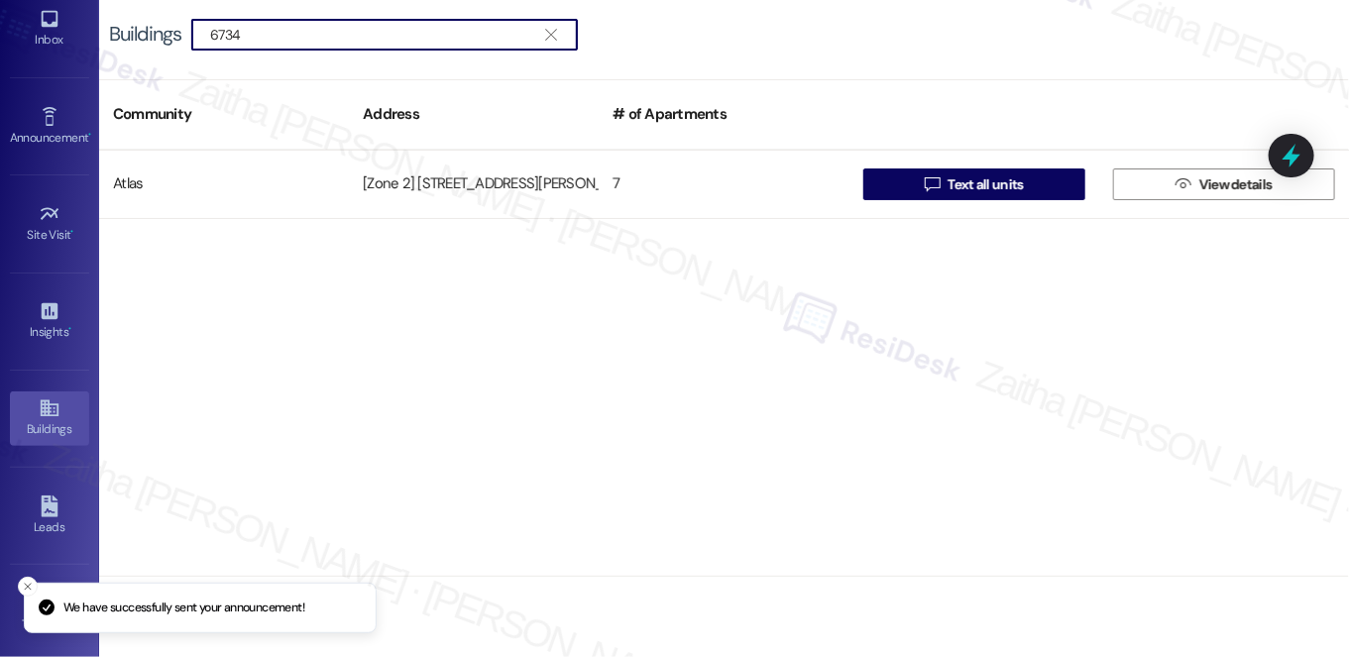
drag, startPoint x: 273, startPoint y: 43, endPoint x: 161, endPoint y: 40, distance: 112.0
click at [161, 40] on div "Buildings  6734 " at bounding box center [353, 35] width 489 height 32
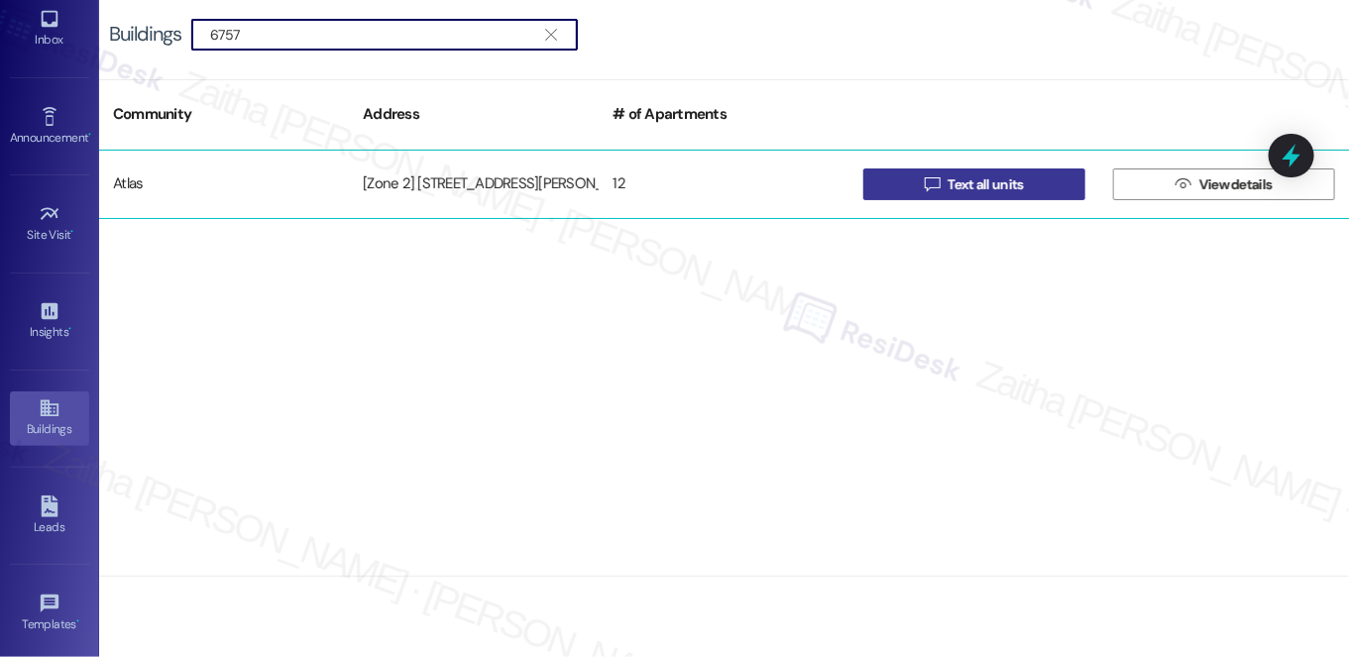
type input "6757"
click at [969, 177] on span "Text all units" at bounding box center [985, 184] width 75 height 21
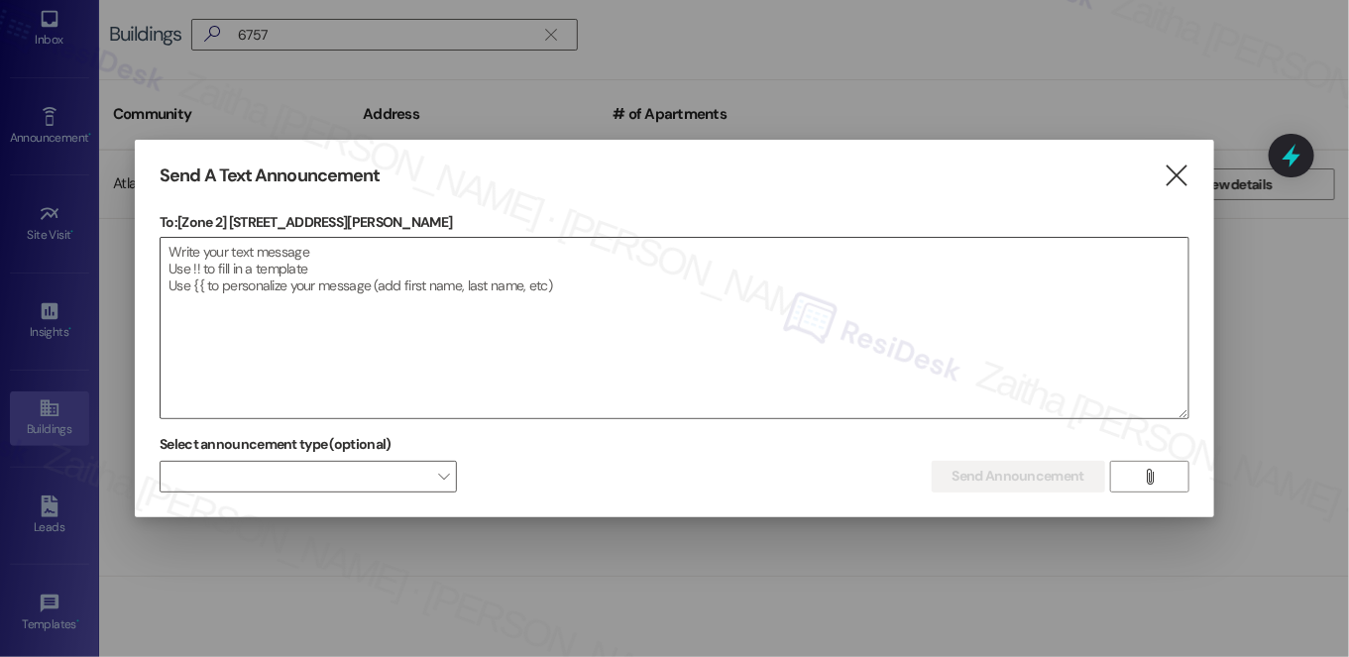
click at [452, 284] on textarea at bounding box center [675, 328] width 1028 height 180
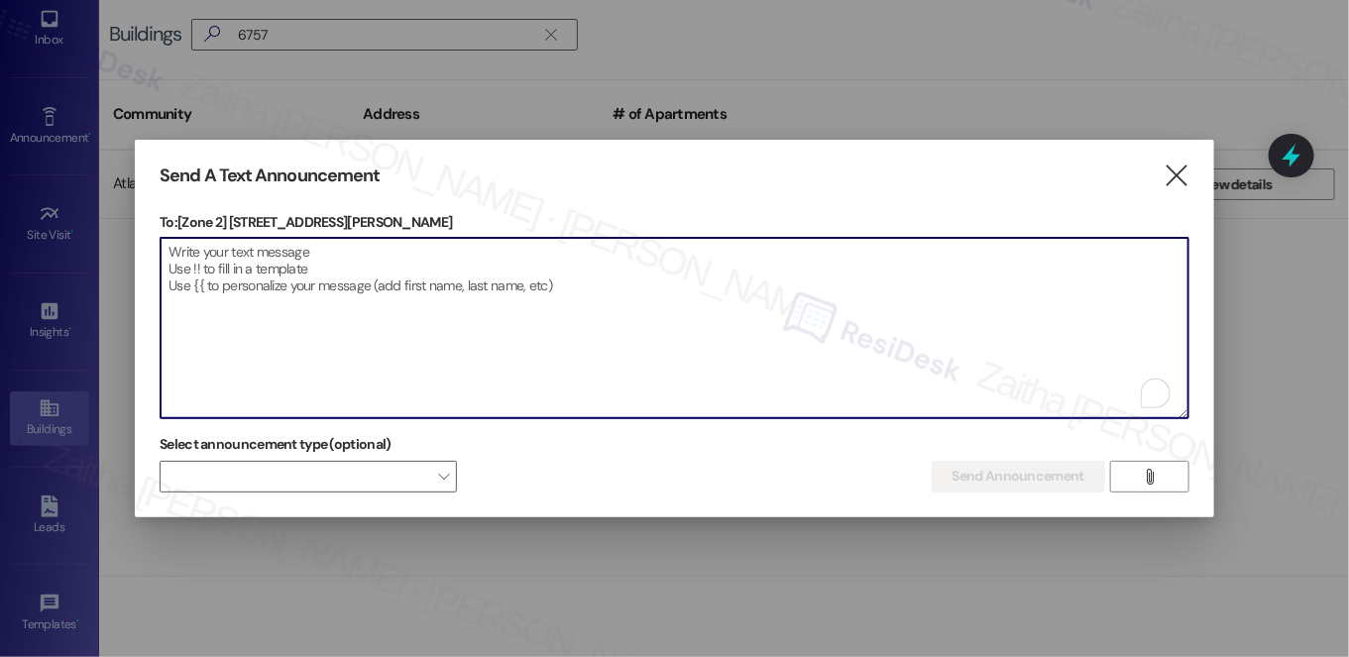
paste textarea "Hello {{first_name}}, Just a heads-up! Our routine pest control service will ta…"
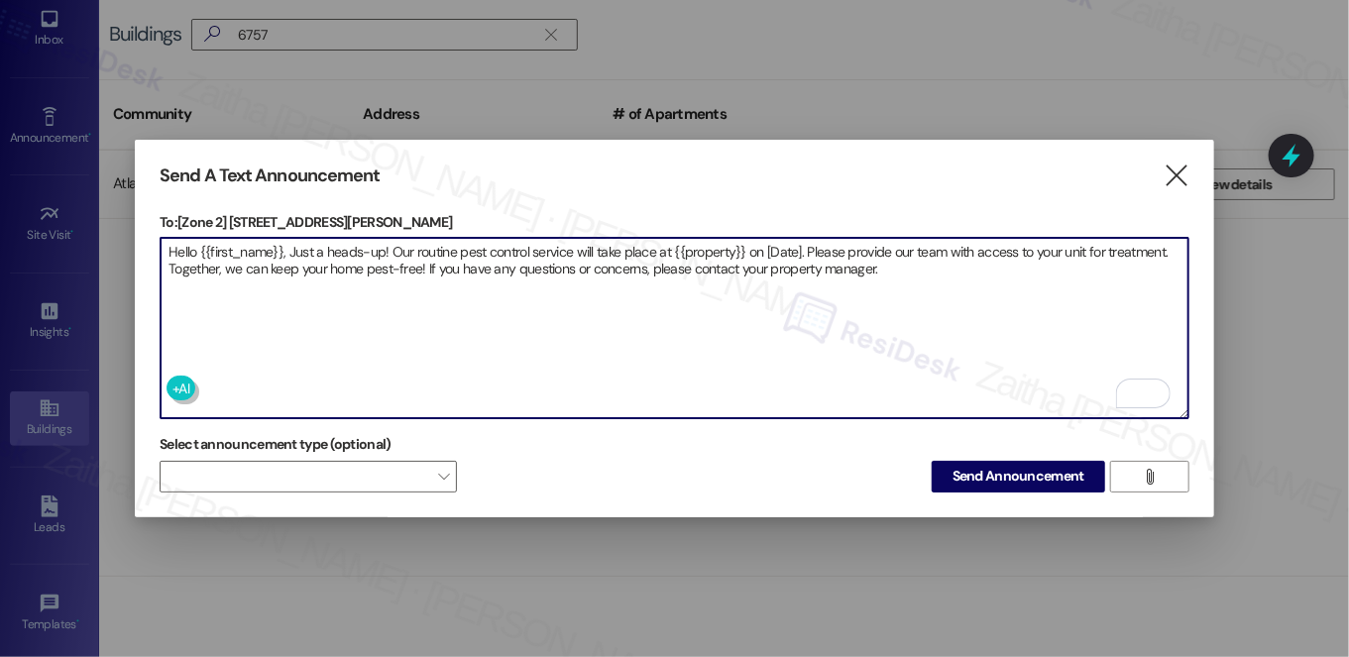
click at [230, 212] on p "To: [Zone 2] 6757-6759 S Clyde Ave" at bounding box center [675, 222] width 1030 height 20
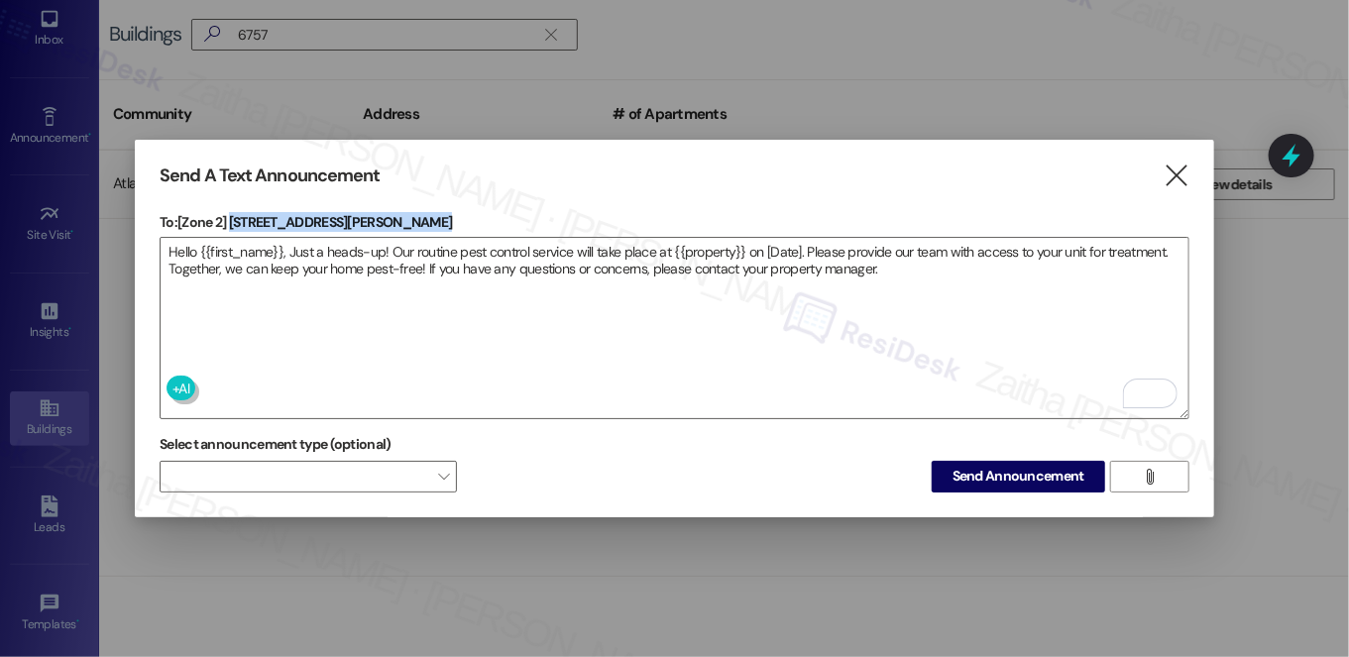
drag, startPoint x: 274, startPoint y: 214, endPoint x: 392, endPoint y: 214, distance: 118.0
click at [392, 214] on p "To: [Zone 2] 6757-6759 S Clyde Ave" at bounding box center [675, 222] width 1030 height 20
copy p "6757-6759 S Clyde Ave"
click at [707, 243] on textarea "Hello {{first_name}}, Just a heads-up! Our routine pest control service will ta…" at bounding box center [675, 328] width 1028 height 180
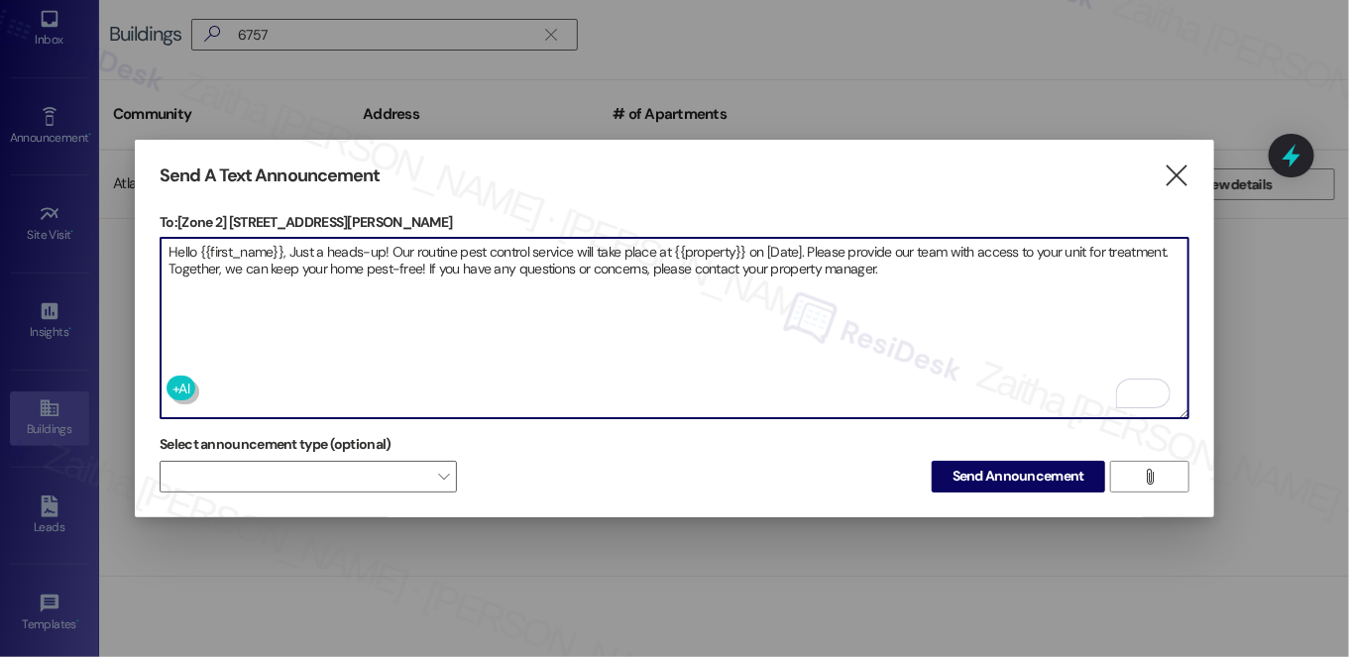
click at [707, 243] on textarea "Hello {{first_name}}, Just a heads-up! Our routine pest control service will ta…" at bounding box center [675, 328] width 1028 height 180
paste textarea "6757-6759 S Clyde Ave"
click at [838, 246] on textarea "Hello {{first_name}}, Just a heads-up! Our routine pest control service will ta…" at bounding box center [675, 328] width 1028 height 180
paste textarea "6757-6759 S Clyde Ave"
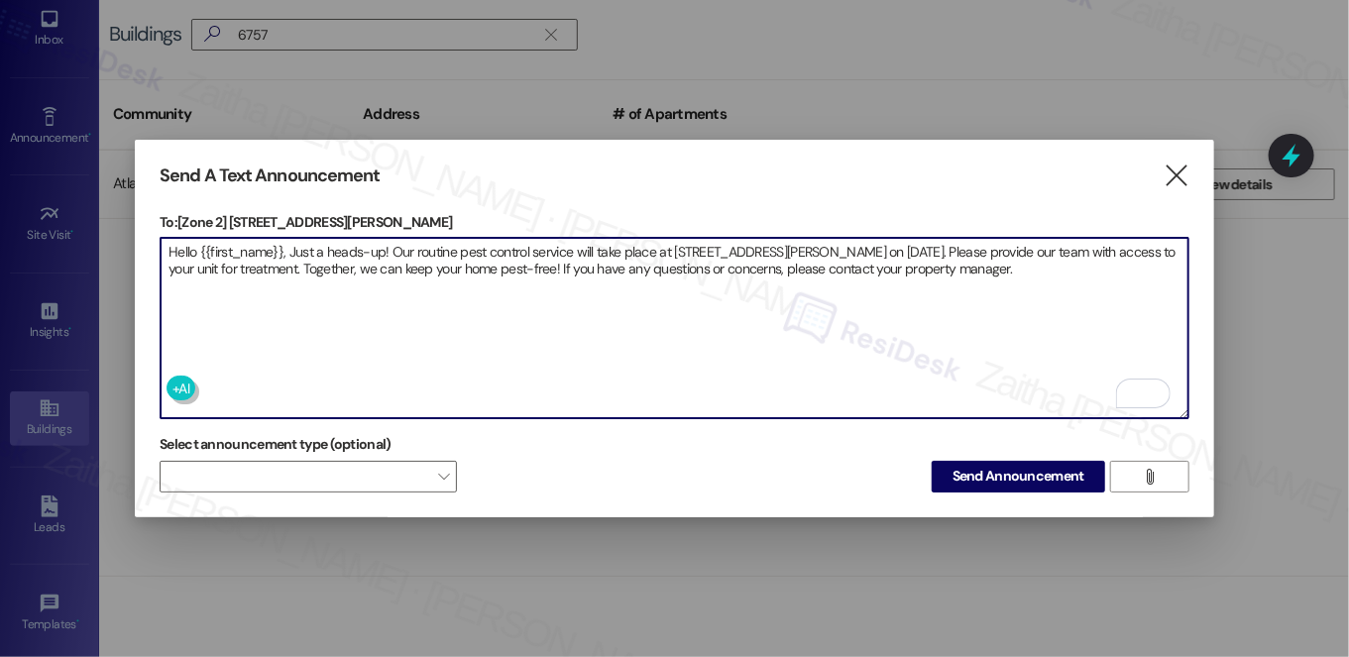
type textarea "Hello {{first_name}}, Just a heads-up! Our routine pest control service will ta…"
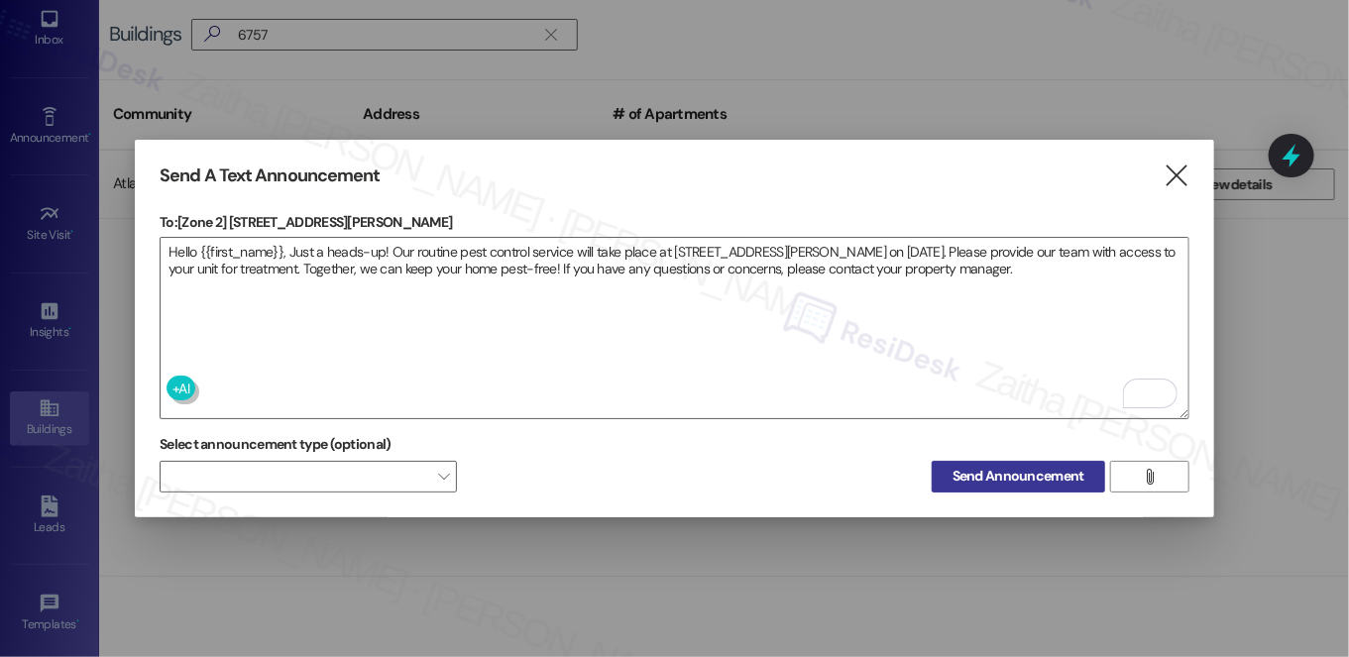
click at [1008, 466] on span "Send Announcement" at bounding box center [1019, 476] width 132 height 21
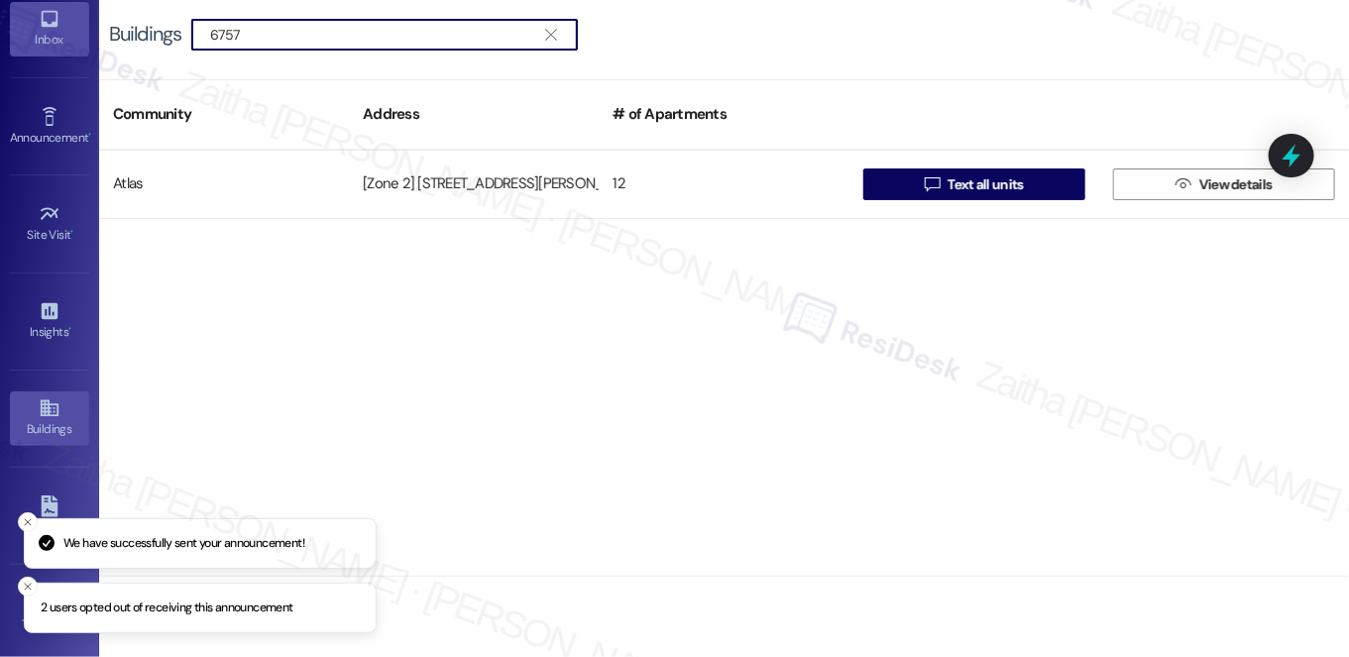
drag, startPoint x: 297, startPoint y: 22, endPoint x: 57, endPoint y: 43, distance: 240.8
click at [57, 43] on div "Inbox Go to Inbox Announcement • Send A Text Announcement Site Visit • Go to Si…" at bounding box center [674, 328] width 1349 height 657
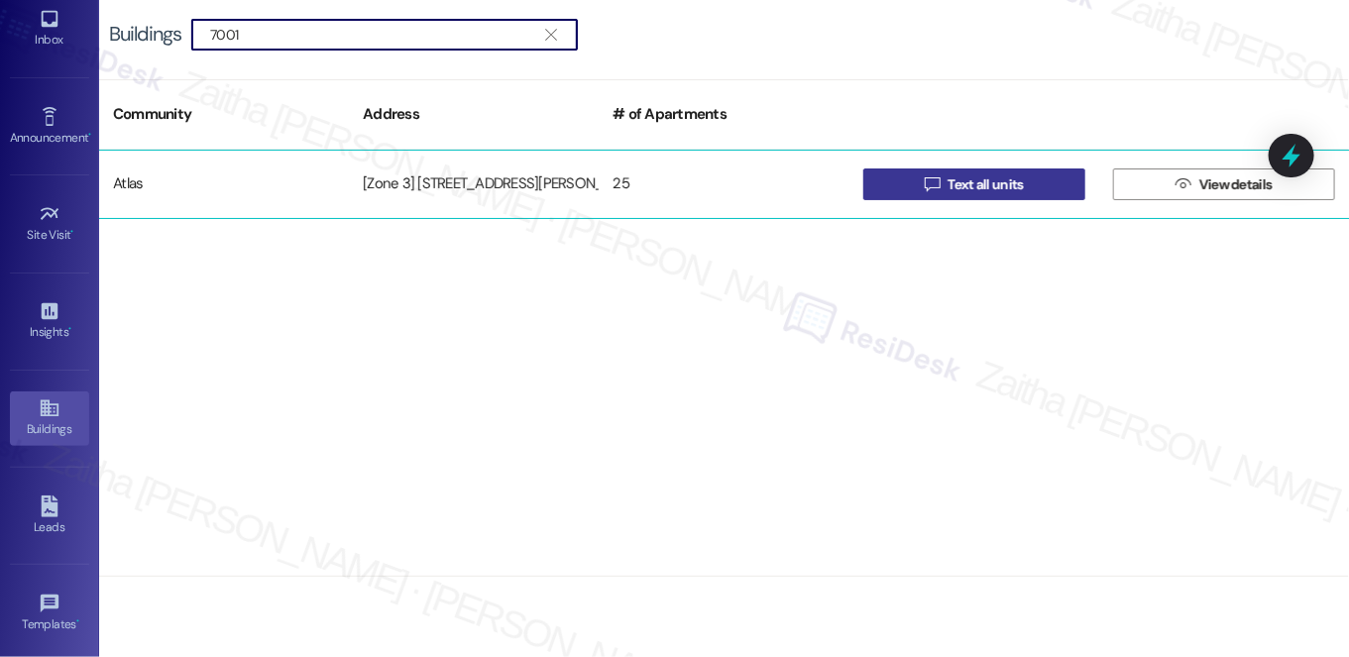
type input "7001"
click at [898, 176] on button " Text all units" at bounding box center [974, 185] width 222 height 32
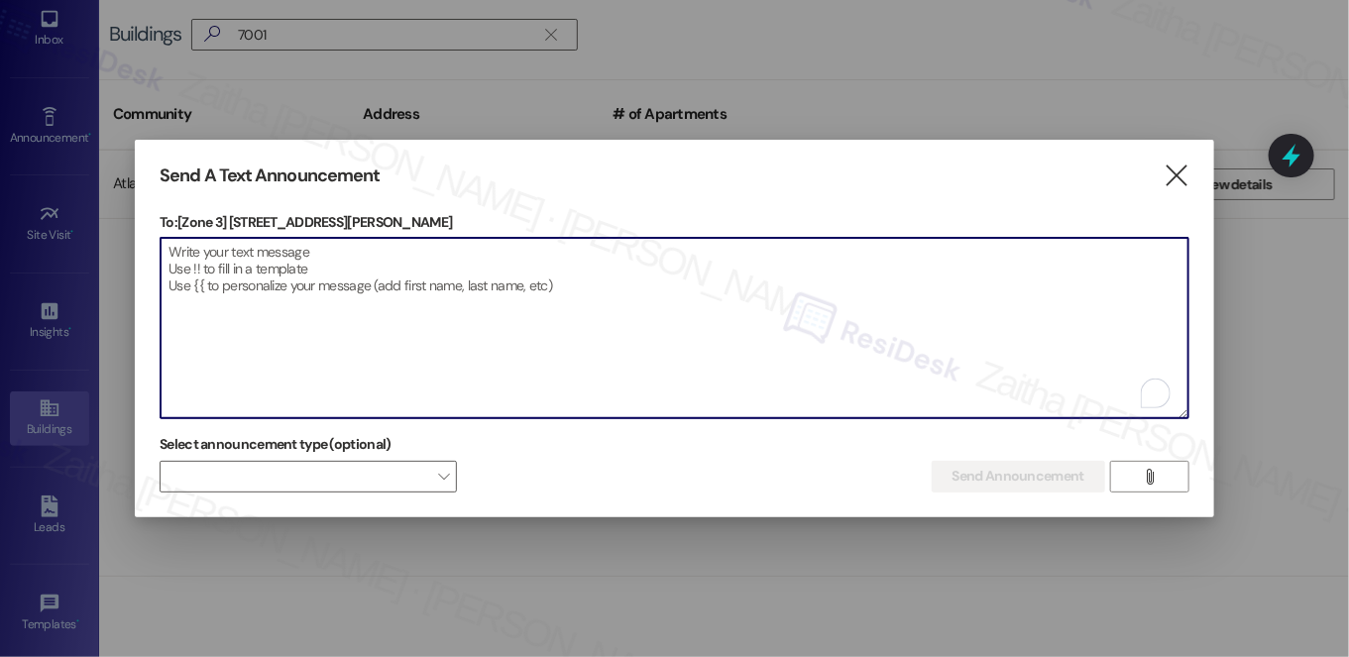
click at [434, 307] on textarea "To enrich screen reader interactions, please activate Accessibility in Grammarl…" at bounding box center [675, 328] width 1028 height 180
paste textarea "Hello {{first_name}}, Just a heads-up! Our routine pest control service will ta…"
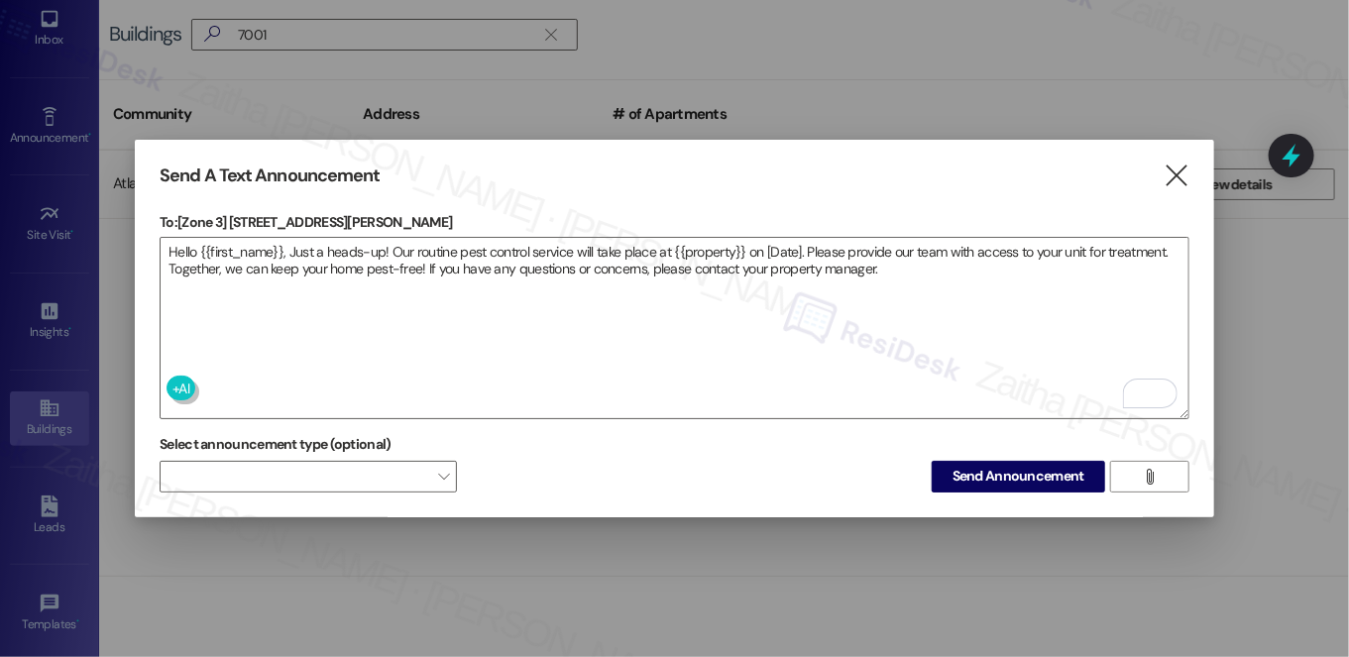
click at [235, 215] on p "To: [Zone 3] 7001-7007 S Merrill Ave" at bounding box center [675, 222] width 1030 height 20
drag, startPoint x: 235, startPoint y: 215, endPoint x: 381, endPoint y: 220, distance: 145.8
click at [381, 220] on p "To: [Zone 3] 7001-7007 S Merrill Ave" at bounding box center [675, 222] width 1030 height 20
copy p "7001-7007 S Merrill Ave"
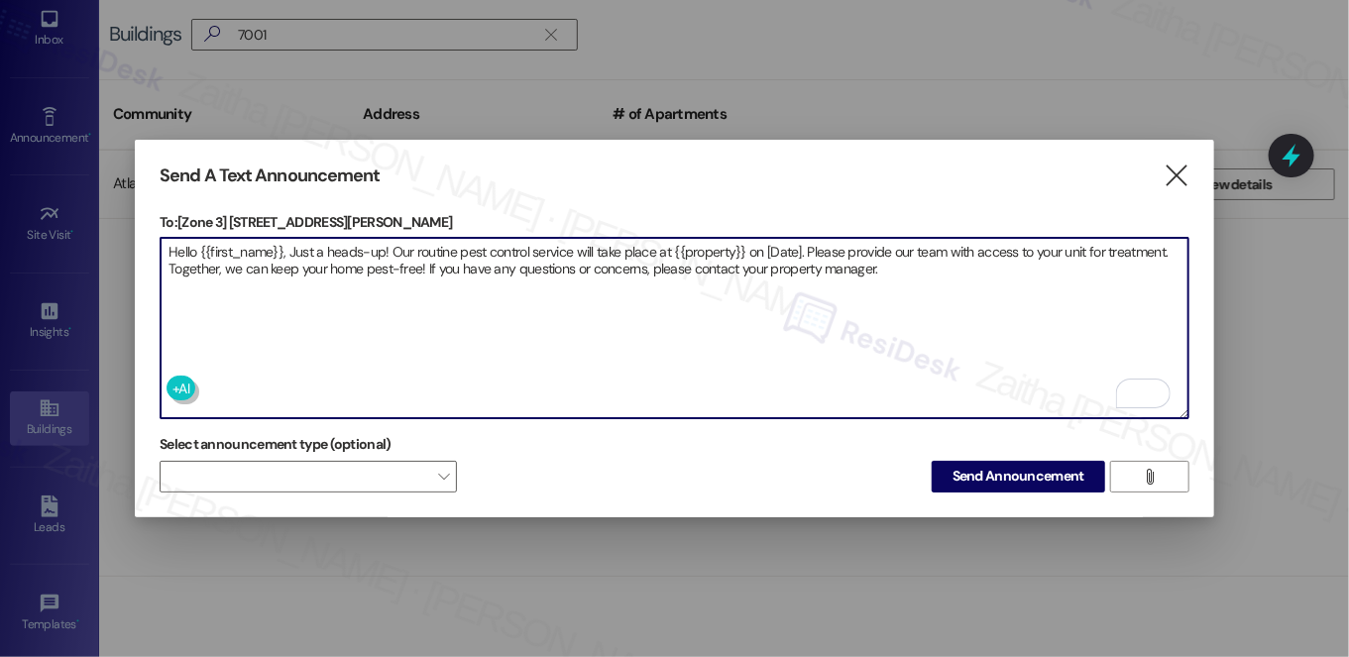
click at [692, 254] on textarea "Hello {{first_name}}, Just a heads-up! Our routine pest control service will ta…" at bounding box center [675, 328] width 1028 height 180
paste textarea "7001-7007 S Merrill Ave"
click at [841, 244] on textarea "Hello {{first_name}}, Just a heads-up! Our routine pest control service will ta…" at bounding box center [675, 328] width 1028 height 180
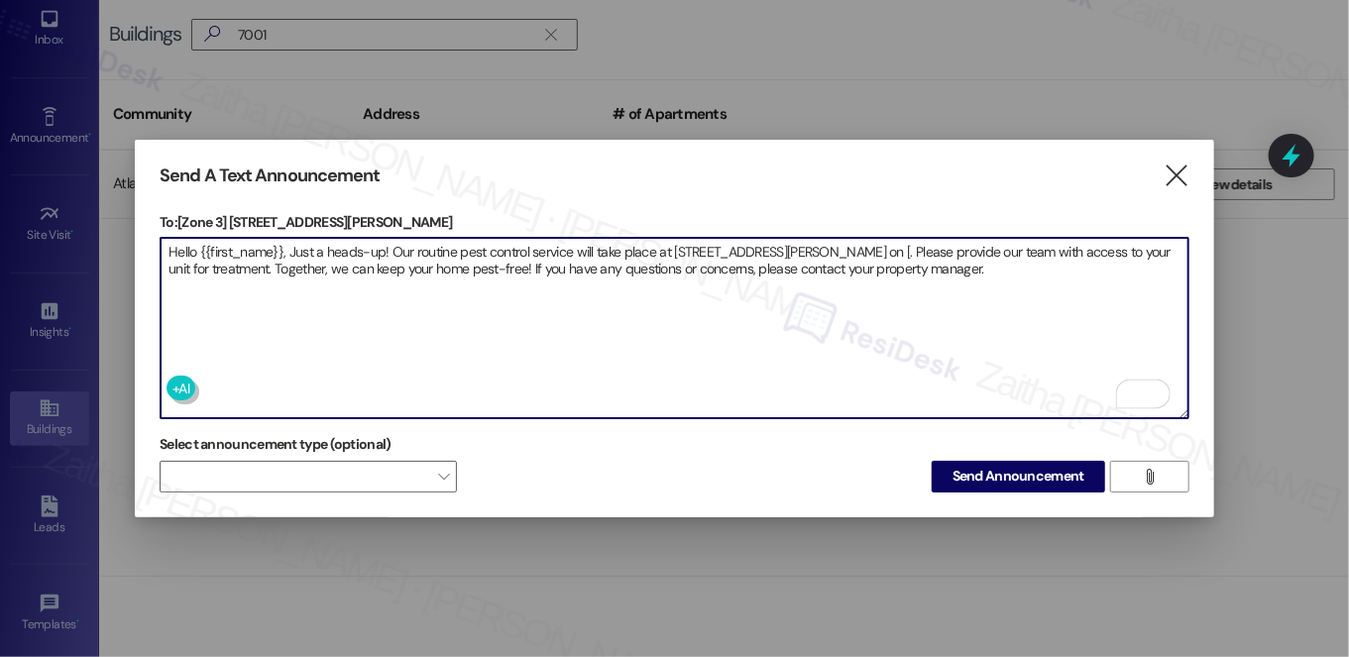
type textarea "Hello {{first_name}}, Just a heads-up! Our routine pest control service will ta…"
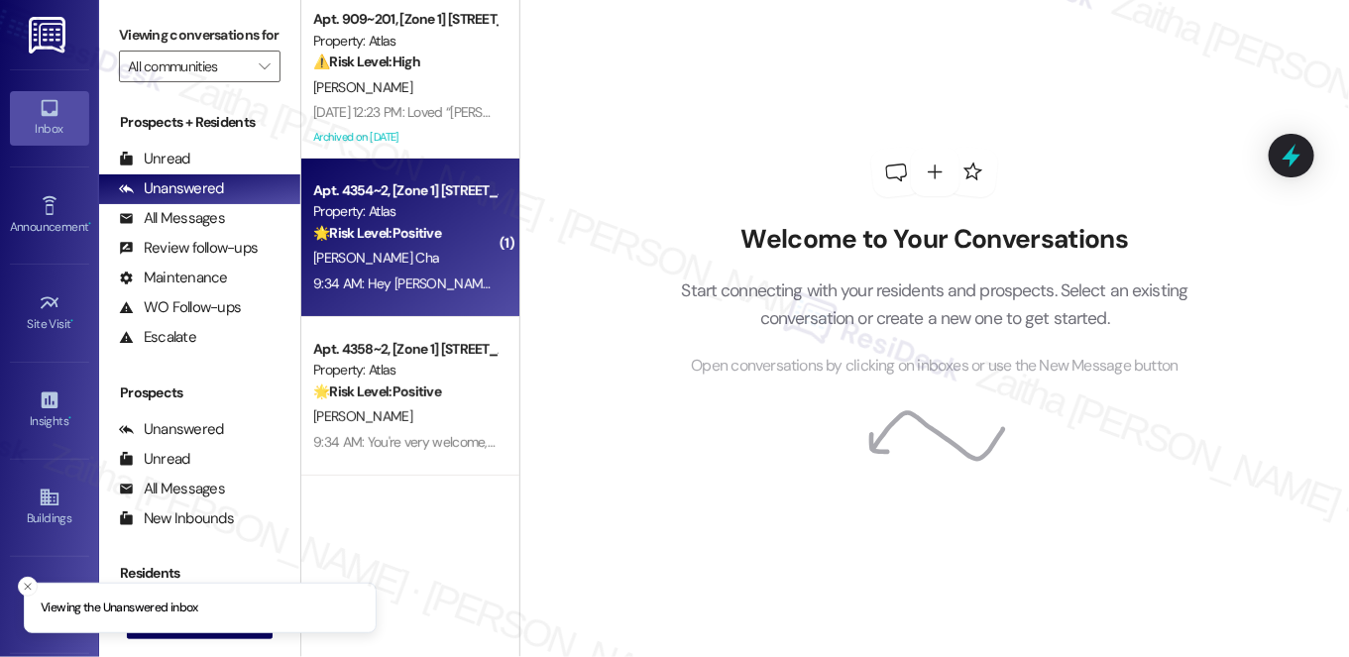
click at [458, 247] on div "F. Platt Cha" at bounding box center [404, 258] width 187 height 25
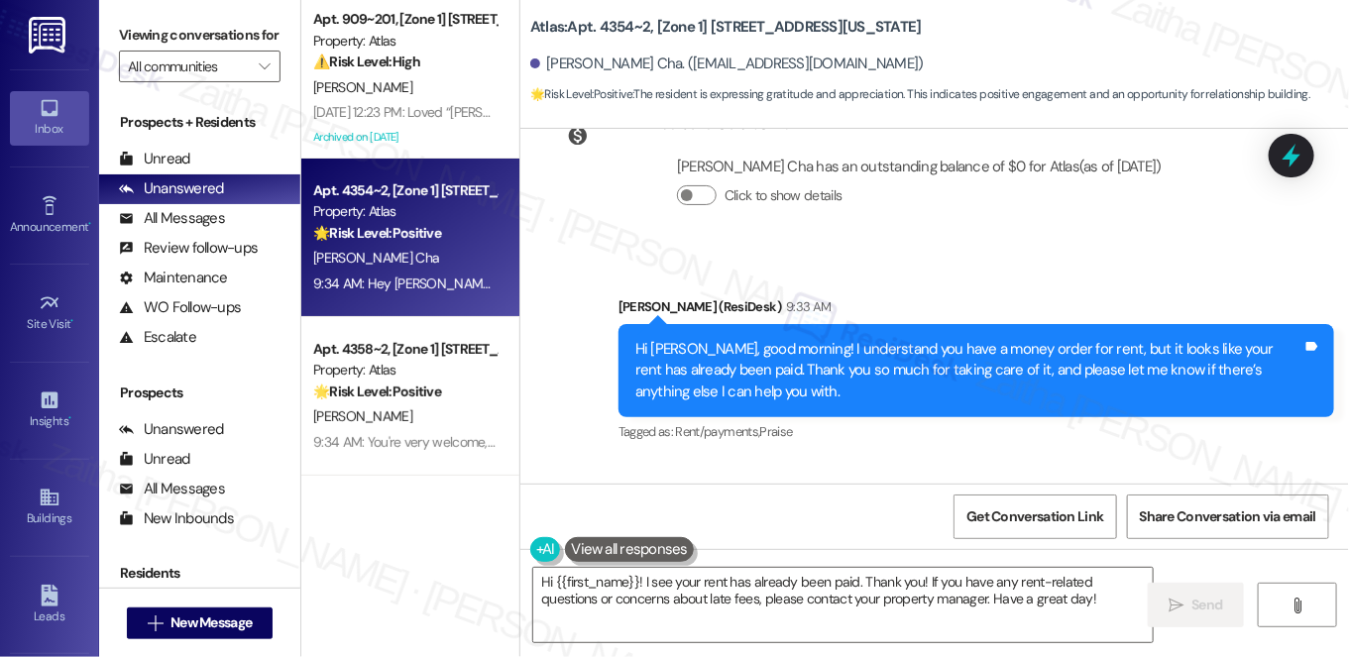
scroll to position [3320, 0]
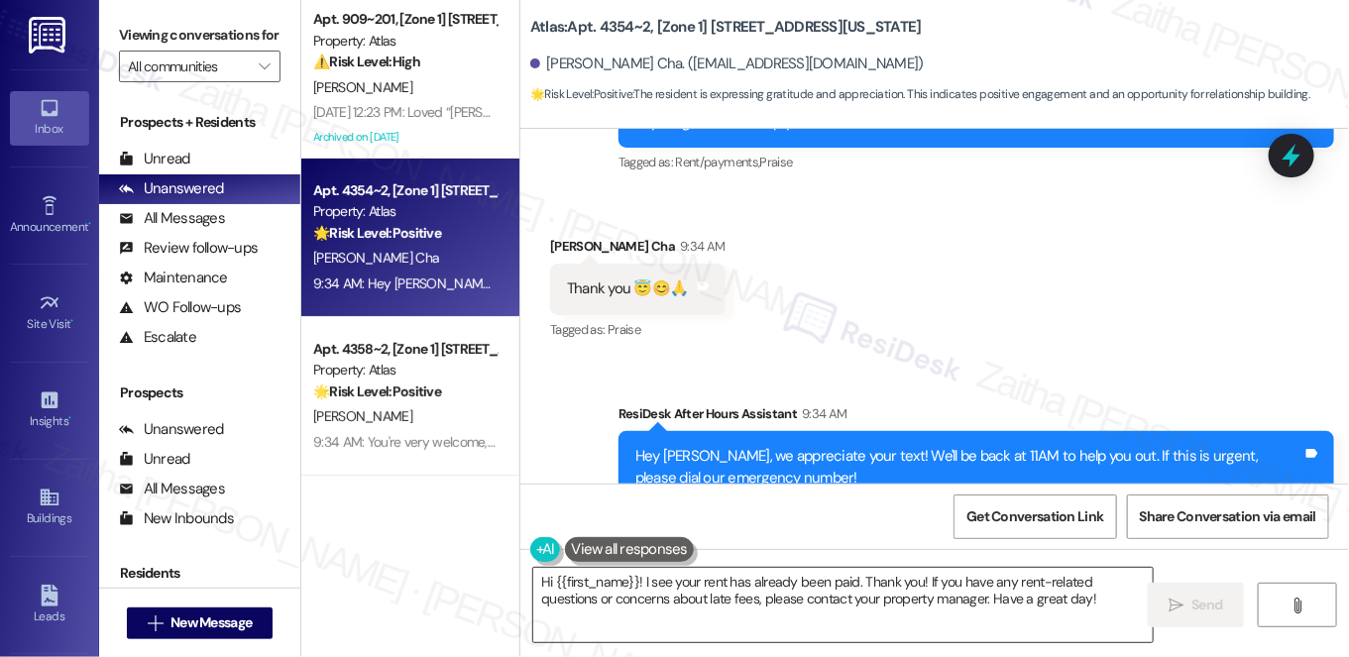
click at [548, 582] on textarea "Hi {{first_name}}! I see your rent has already been paid. Thank you! If you hav…" at bounding box center [843, 605] width 620 height 74
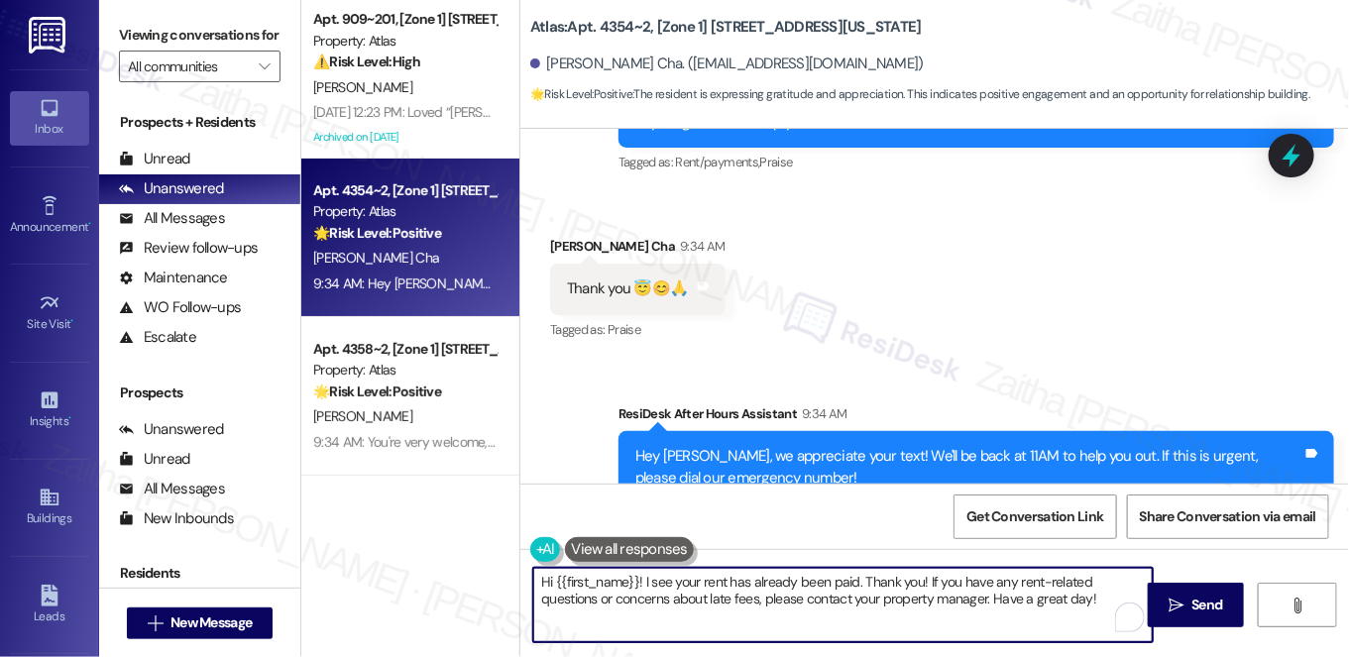
click at [544, 580] on textarea "Hi {{first_name}}! I see your rent has already been paid. Thank you! If you hav…" at bounding box center [843, 605] width 620 height 74
drag, startPoint x: 721, startPoint y: 578, endPoint x: 1078, endPoint y: 595, distance: 358.2
click at [1131, 603] on textarea "You're welcome, {{first_name}}! I see your rent has already been paid. Thank yo…" at bounding box center [843, 605] width 620 height 74
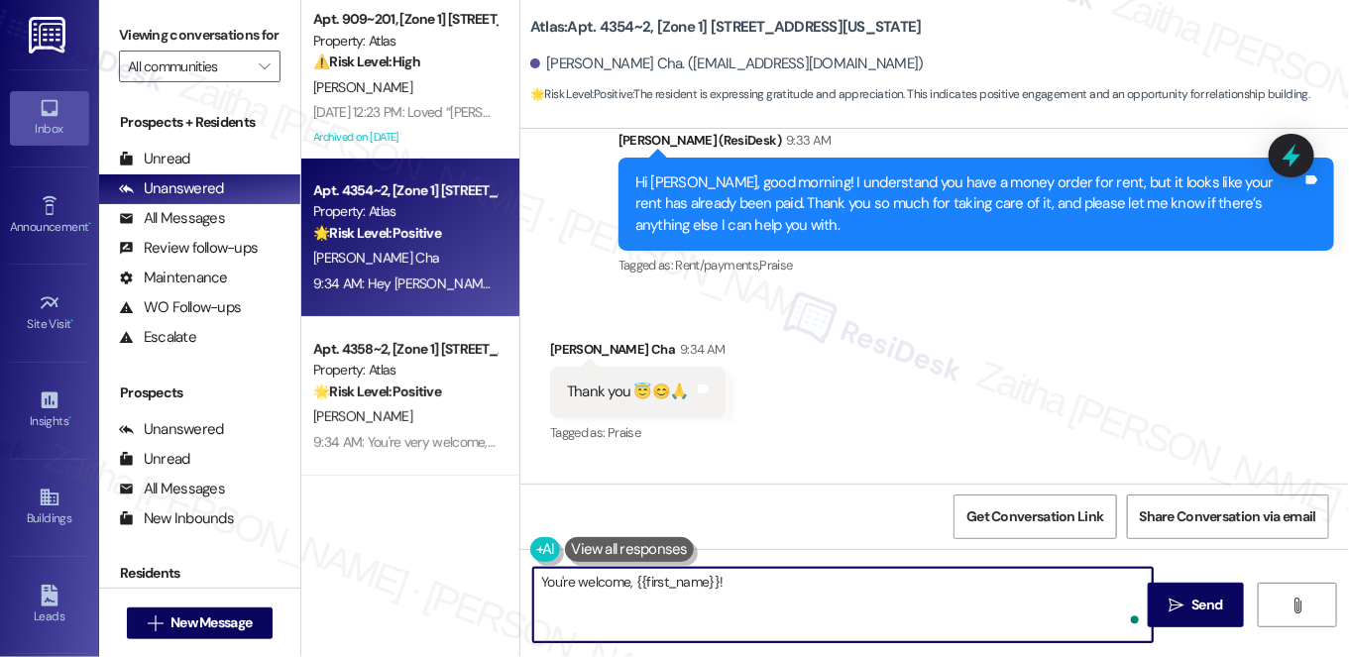
scroll to position [3139, 0]
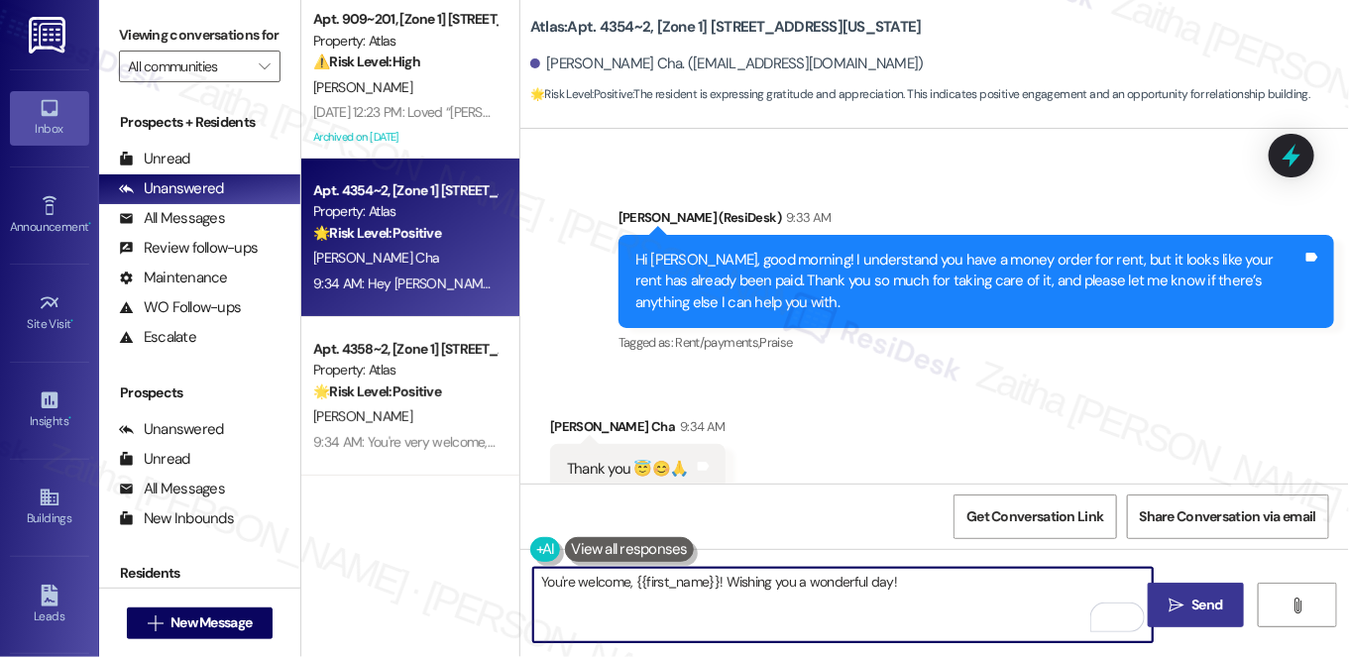
type textarea "You're welcome, {{first_name}}! Wishing you a wonderful day!"
click at [1205, 604] on span "Send" at bounding box center [1207, 605] width 31 height 21
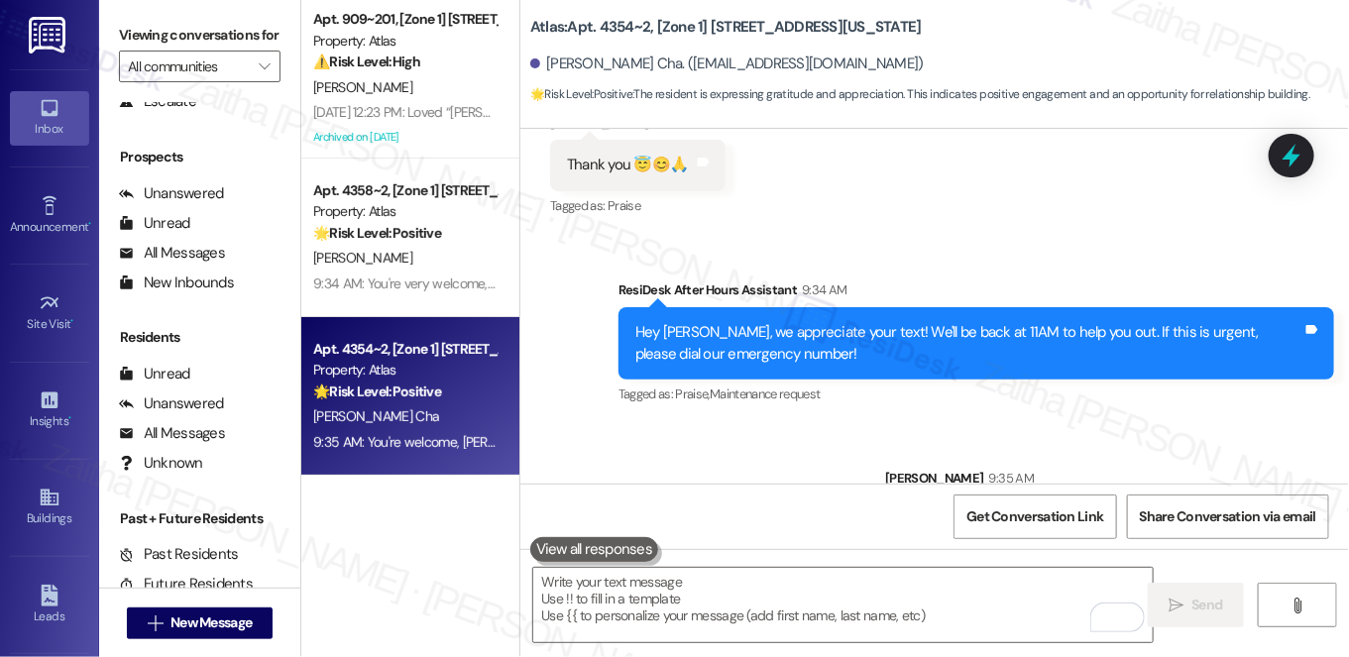
scroll to position [3457, 0]
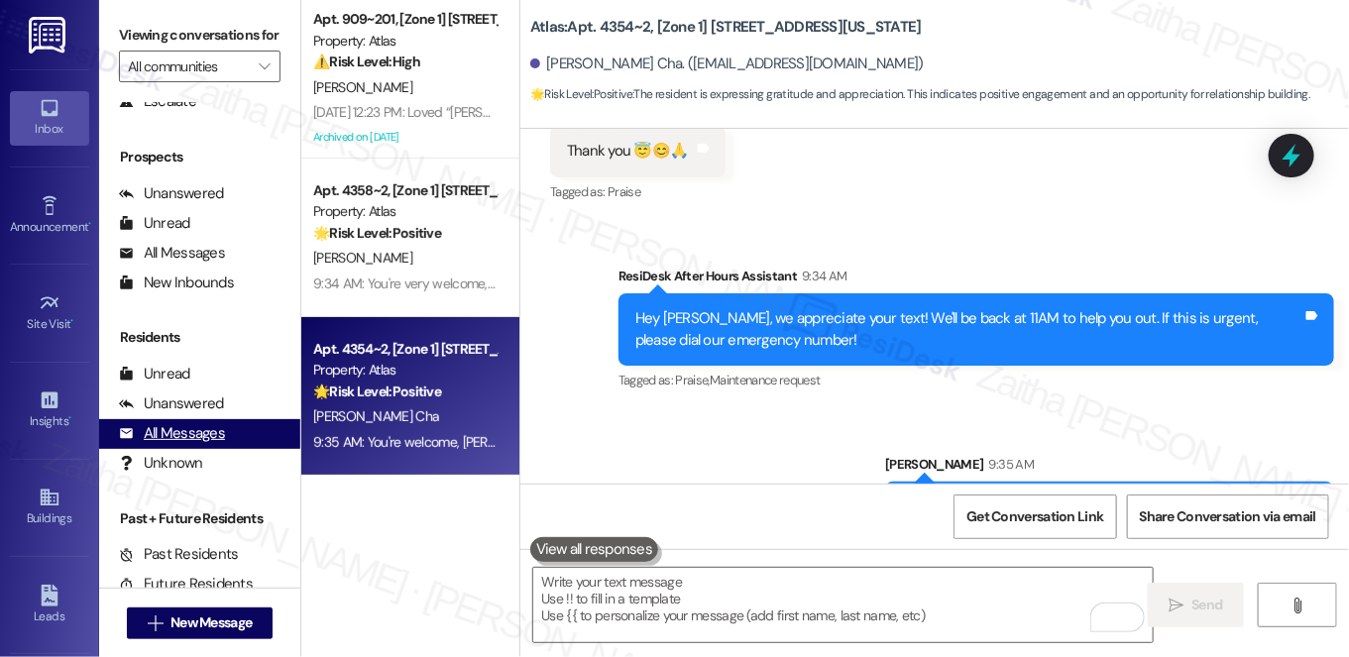
click at [172, 444] on div "All Messages" at bounding box center [172, 433] width 106 height 21
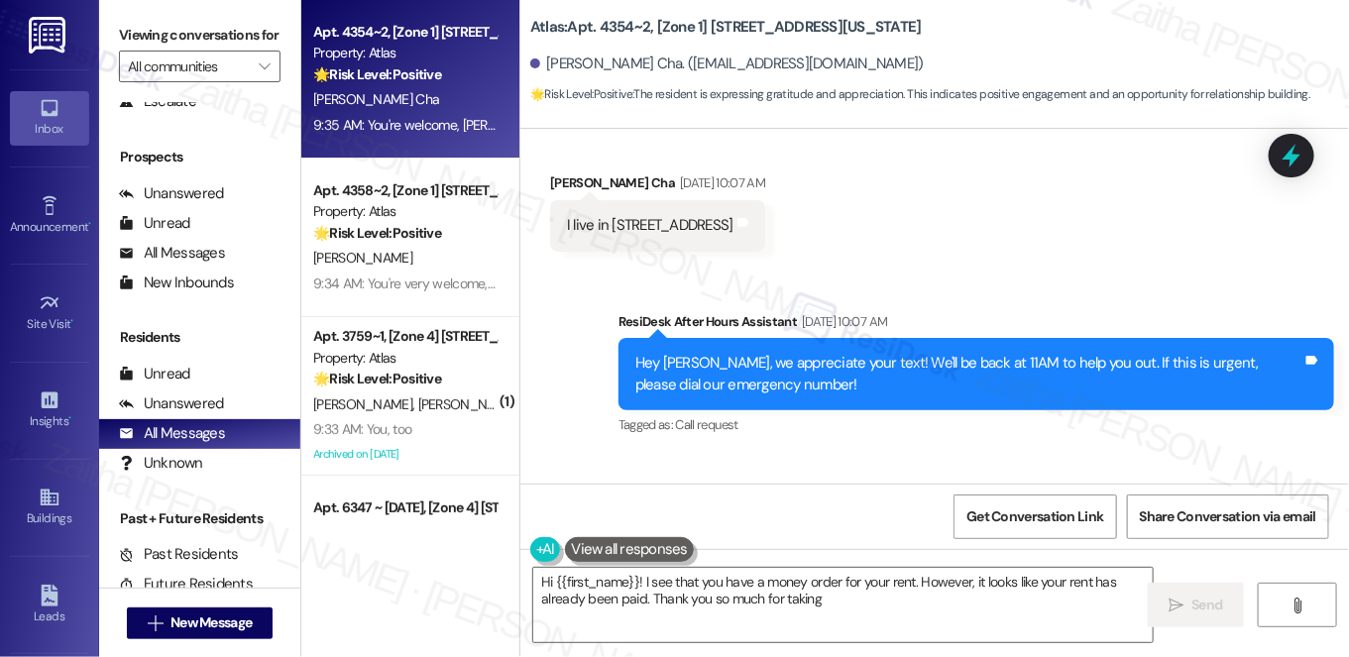
scroll to position [3130, 0]
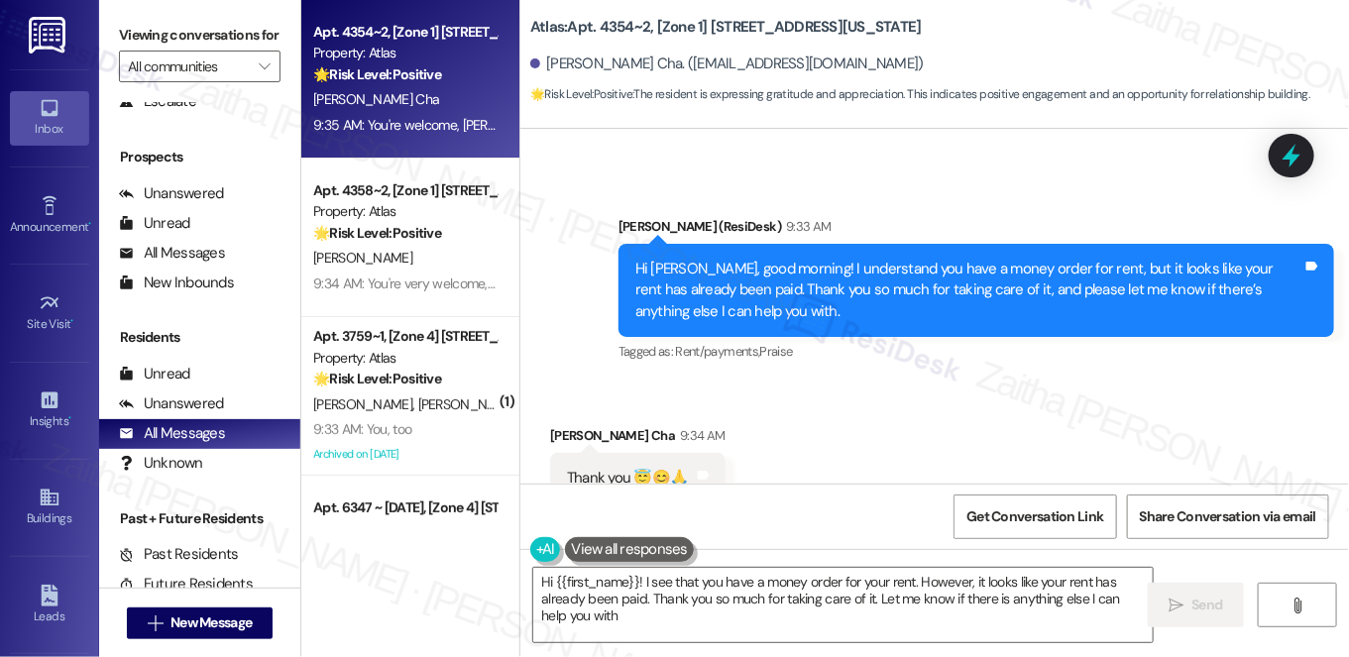
type textarea "Hi {{first_name}}! I see that you have a money order for your rent. However, it…"
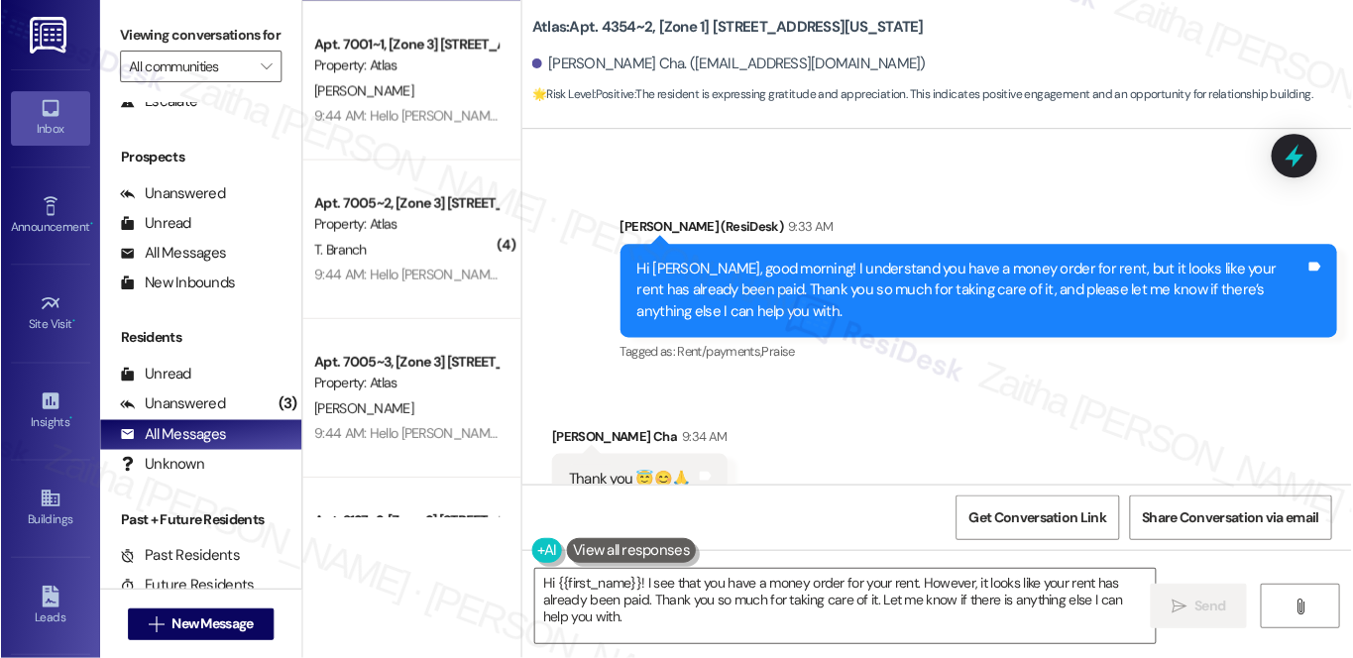
scroll to position [360, 0]
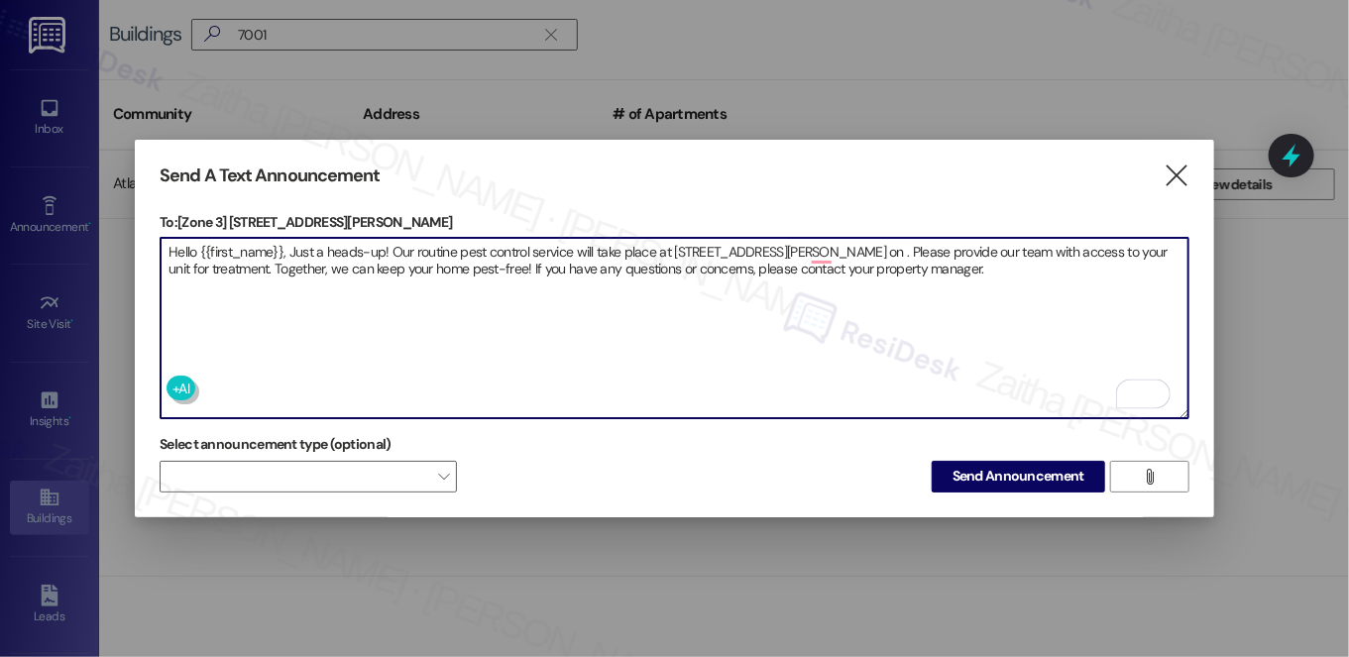
scroll to position [89, 0]
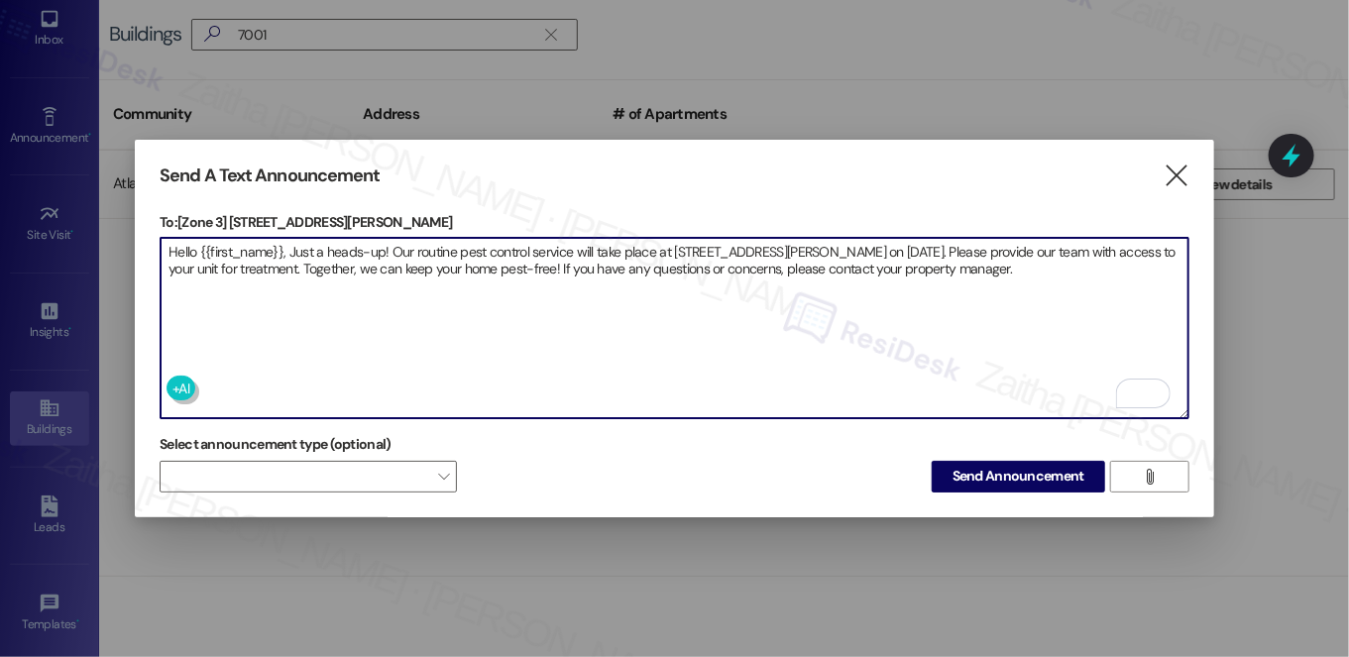
type textarea "Hello {{first_name}}, Just a heads-up! Our routine pest control service will ta…"
click at [1010, 479] on span "Send Announcement" at bounding box center [1019, 476] width 132 height 21
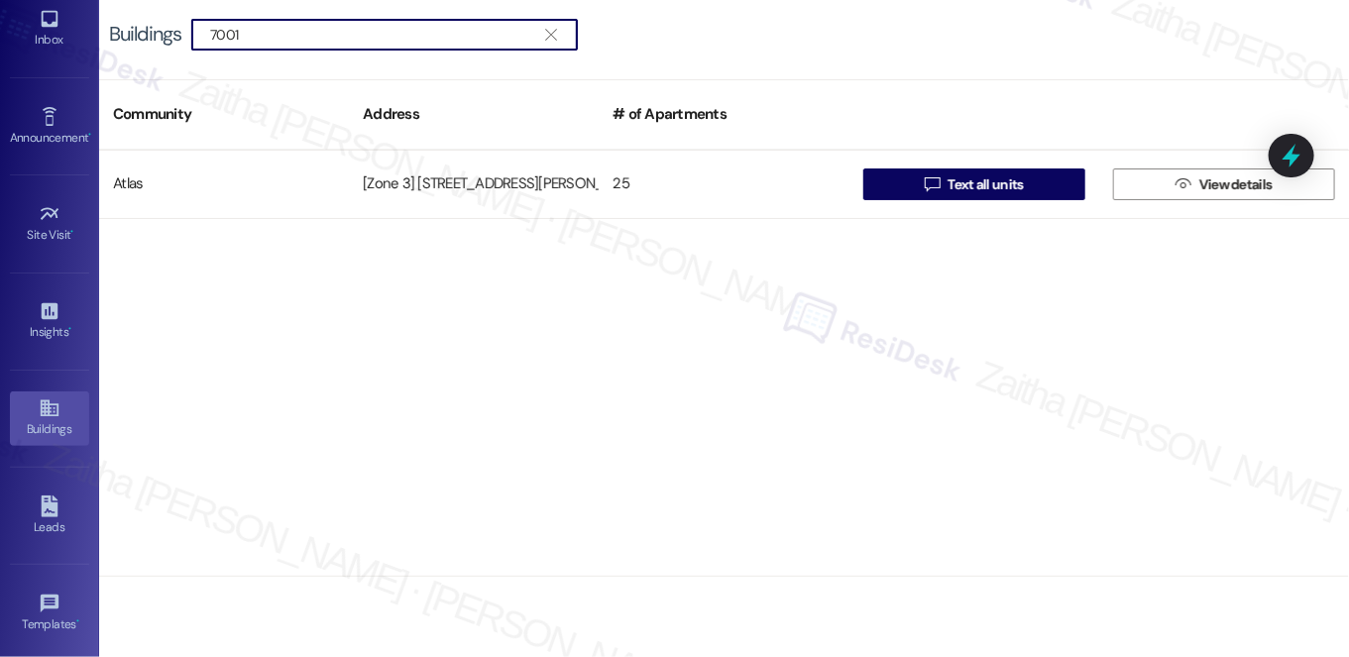
drag, startPoint x: 317, startPoint y: 25, endPoint x: 177, endPoint y: 25, distance: 139.8
click at [177, 25] on div "Buildings  7001 " at bounding box center [353, 35] width 489 height 32
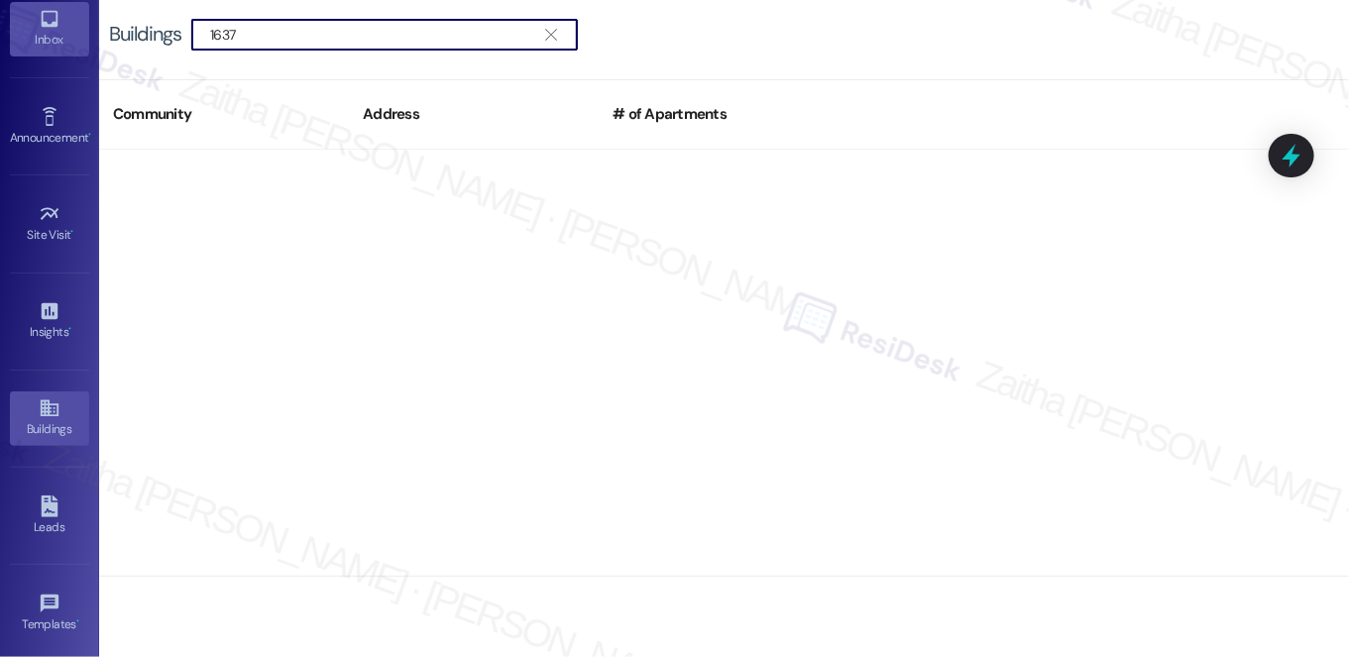
drag, startPoint x: 297, startPoint y: 28, endPoint x: 33, endPoint y: 29, distance: 264.7
click at [33, 29] on div "Inbox Go to Inbox Announcement • Send A Text Announcement Site Visit • Go to Si…" at bounding box center [674, 328] width 1349 height 657
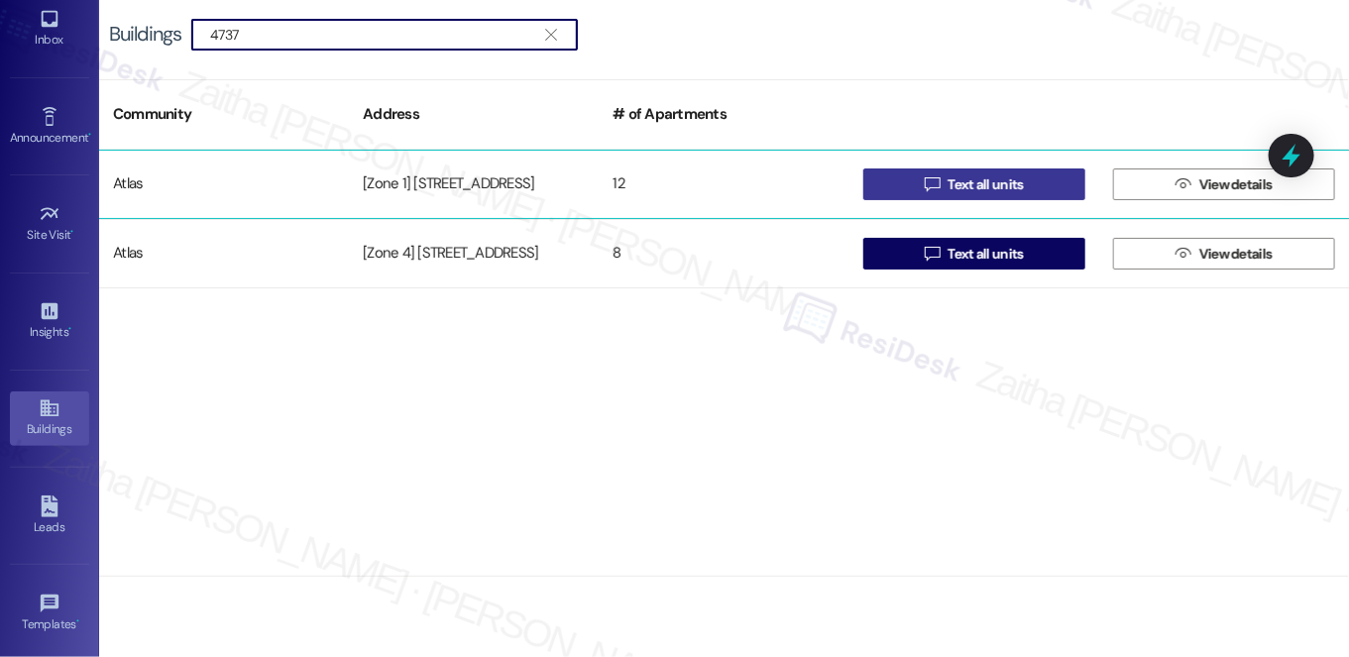
type input "4737"
click at [961, 183] on span "Text all units" at bounding box center [985, 184] width 75 height 21
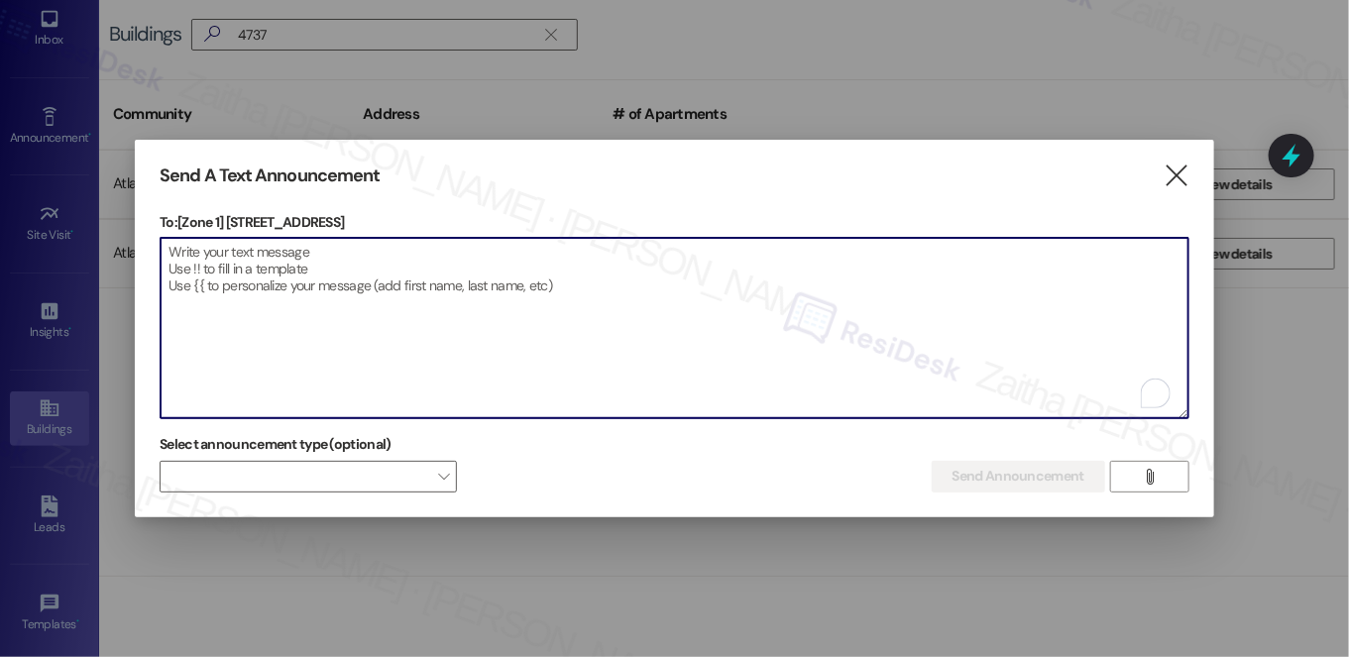
click at [467, 309] on textarea "To enrich screen reader interactions, please activate Accessibility in Grammarl…" at bounding box center [675, 328] width 1028 height 180
paste textarea "Hello {{first_name}}, Just a heads-up! Our routine pest control service will ta…"
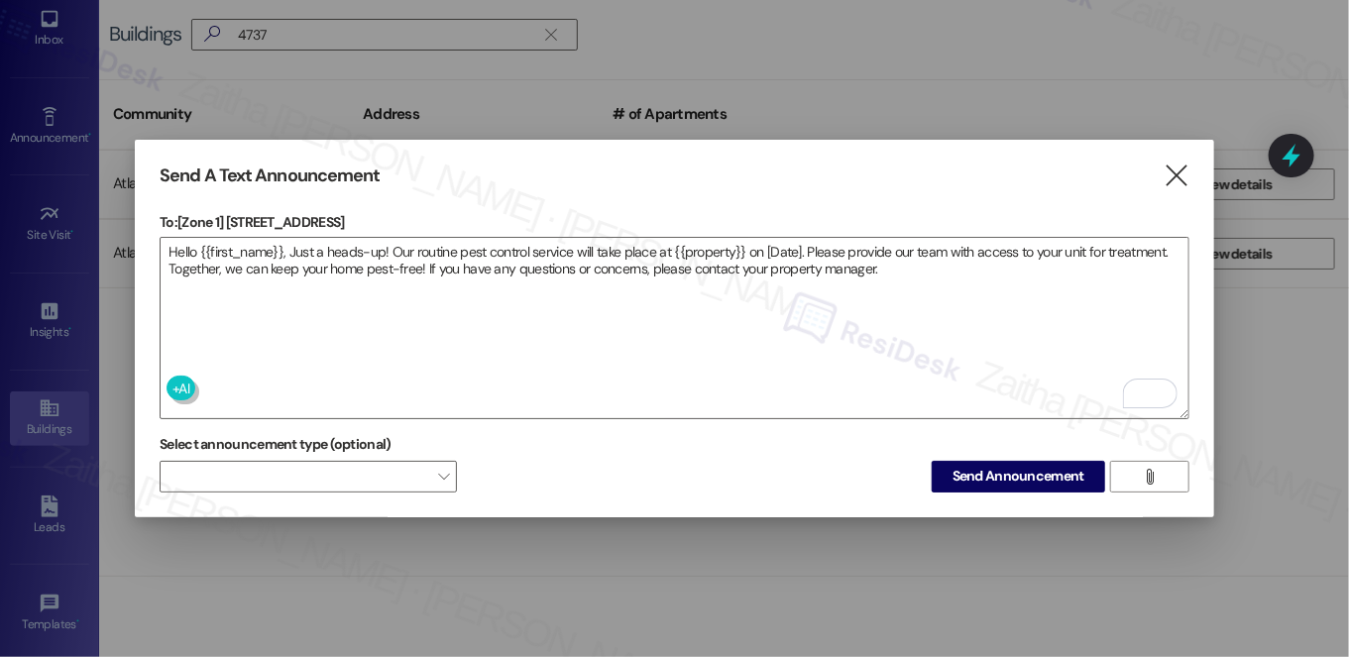
click at [230, 212] on p "To: [Zone 1] 4737-39 S Ingleside Avenue" at bounding box center [675, 222] width 1030 height 20
drag, startPoint x: 230, startPoint y: 212, endPoint x: 417, endPoint y: 209, distance: 187.4
click at [417, 212] on p "To: [Zone 1] 4737-39 S Ingleside Avenue" at bounding box center [675, 222] width 1030 height 20
copy p "4737-39 S Ingleside Avenue"
click at [708, 239] on textarea "Hello {{first_name}}, Just a heads-up! Our routine pest control service will ta…" at bounding box center [675, 328] width 1028 height 180
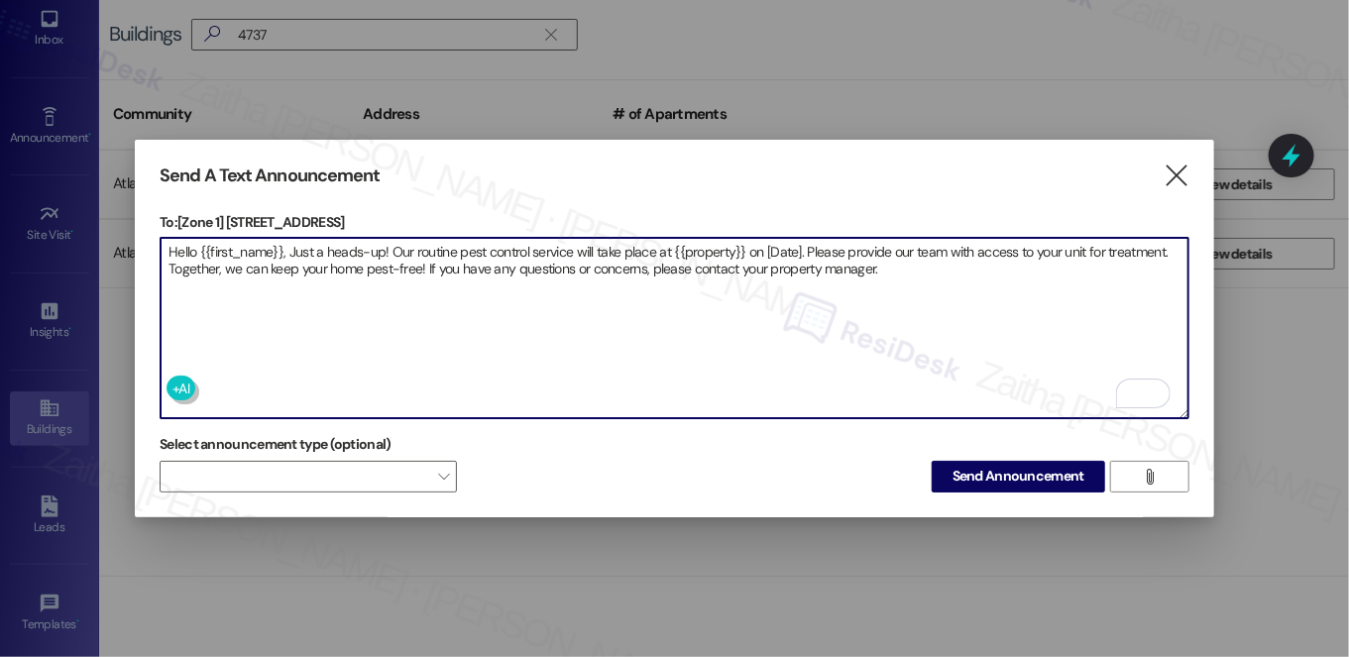
click at [708, 239] on textarea "Hello {{first_name}}, Just a heads-up! Our routine pest control service will ta…" at bounding box center [675, 328] width 1028 height 180
paste textarea "4737-39 S Ingleside Avenue"
click at [859, 244] on textarea "Hello {{first_name}}, Just a heads-up! Our routine pest control service will ta…" at bounding box center [675, 328] width 1028 height 180
type textarea "Hello {{first_name}}, Just a heads-up! Our routine pest control service will ta…"
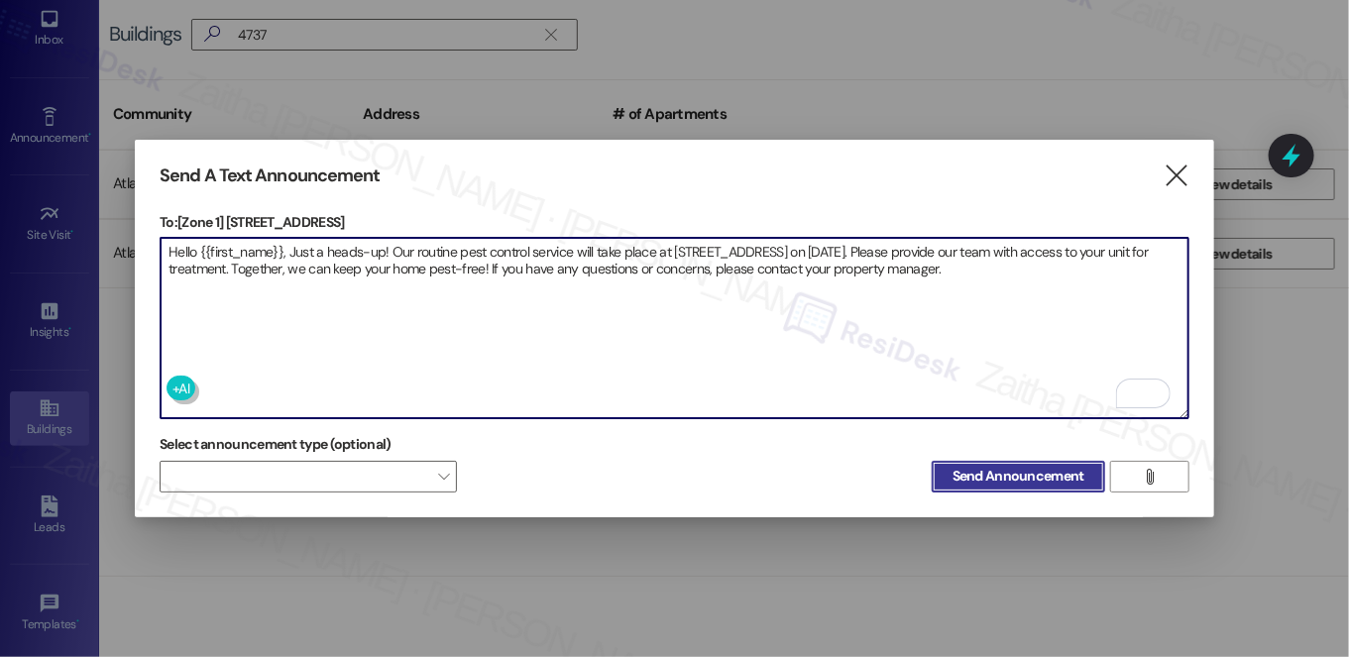
click at [963, 477] on span "Send Announcement" at bounding box center [1019, 476] width 132 height 21
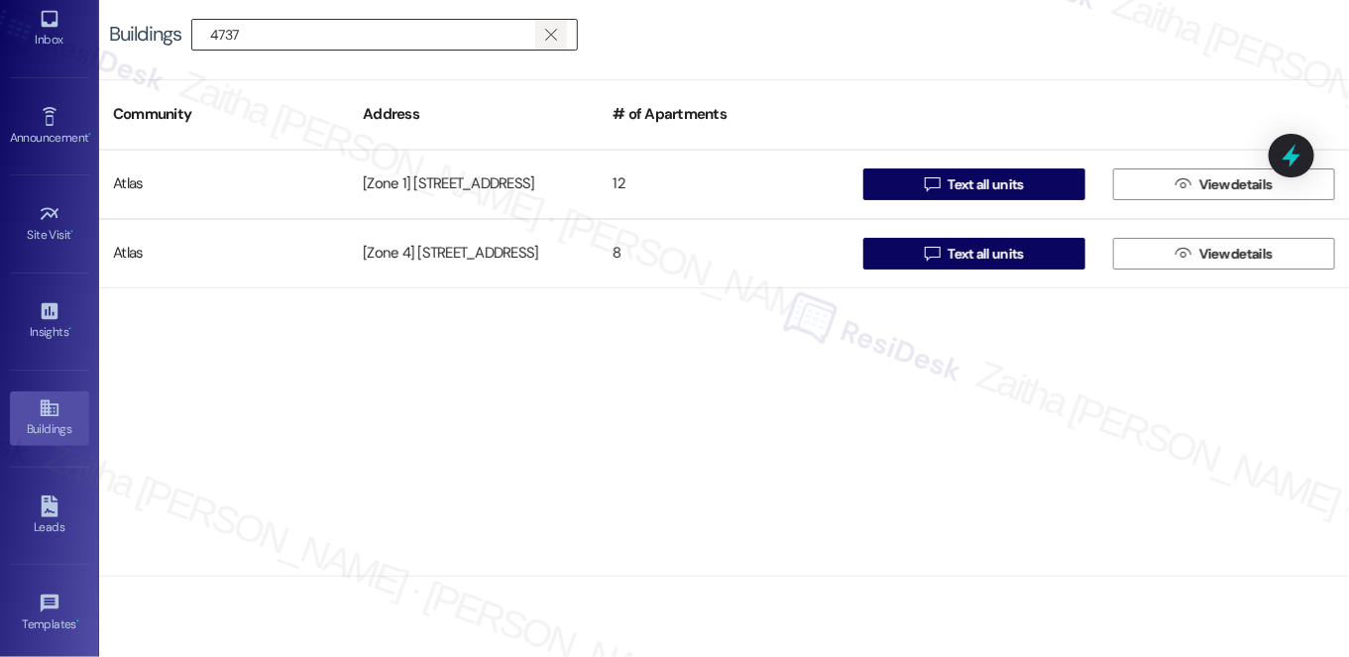
click at [551, 28] on icon "" at bounding box center [550, 35] width 11 height 16
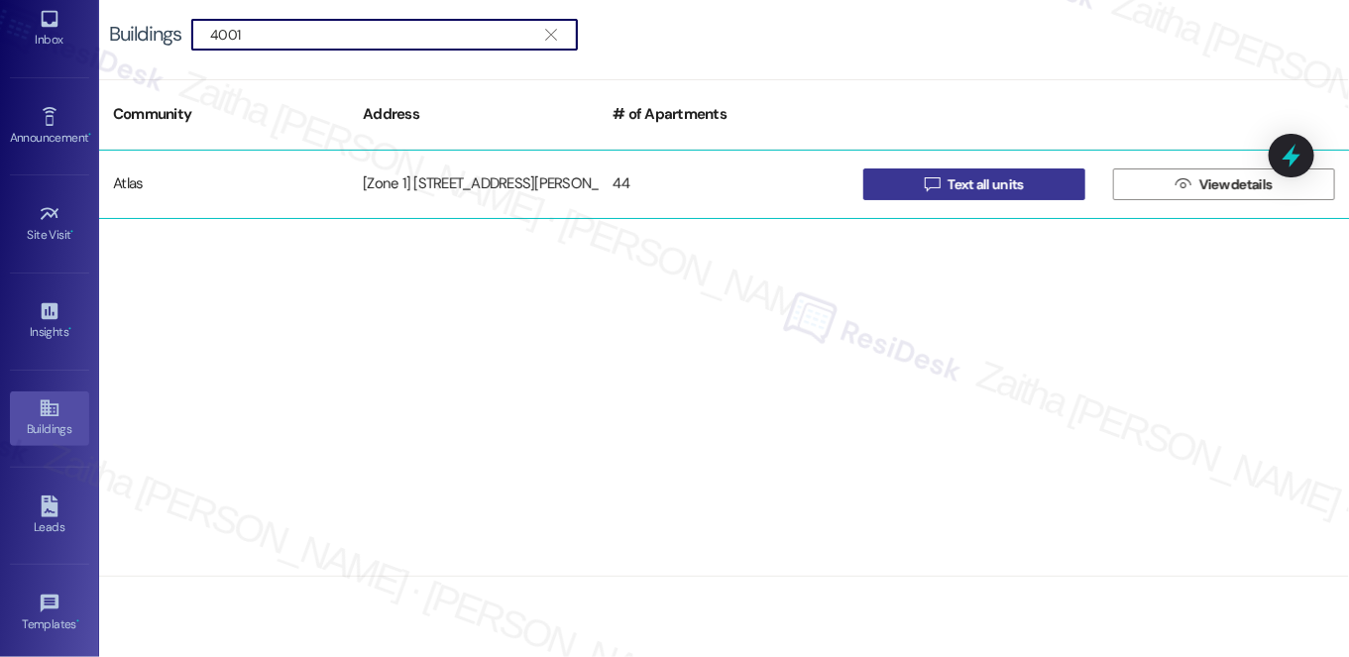
type input "4001"
click at [1006, 180] on span "Text all units" at bounding box center [985, 184] width 75 height 21
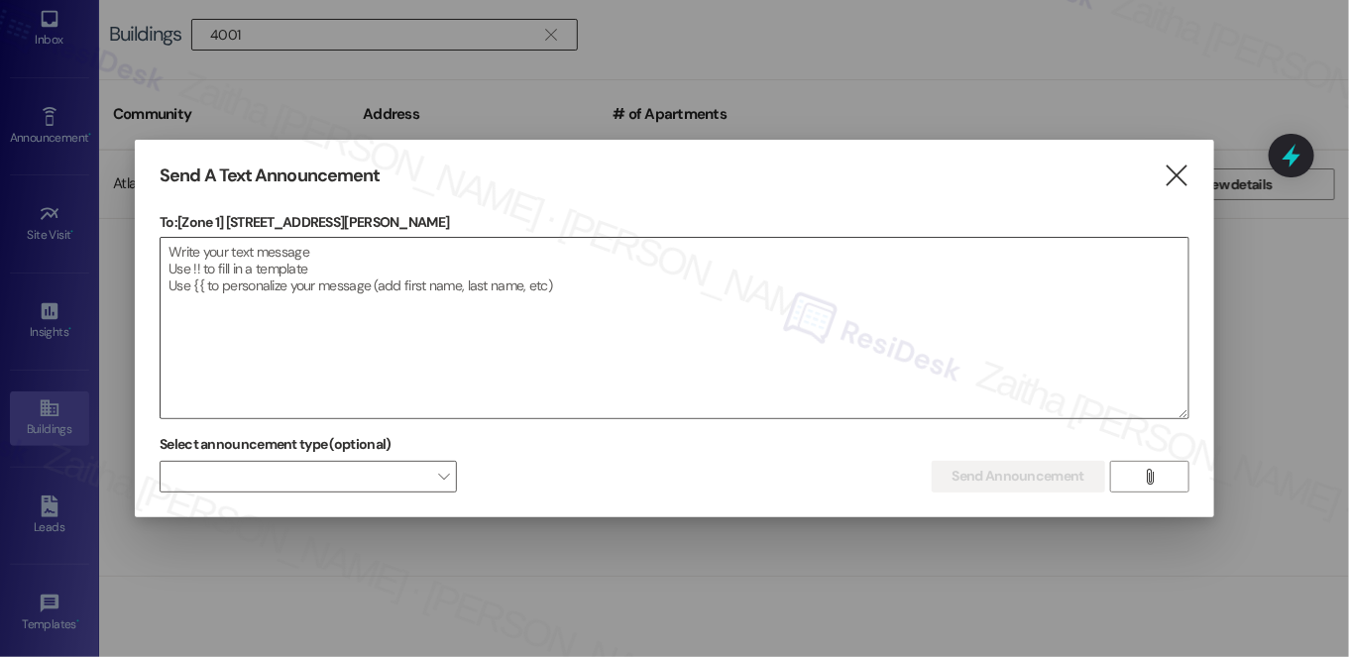
click at [525, 249] on textarea at bounding box center [675, 328] width 1028 height 180
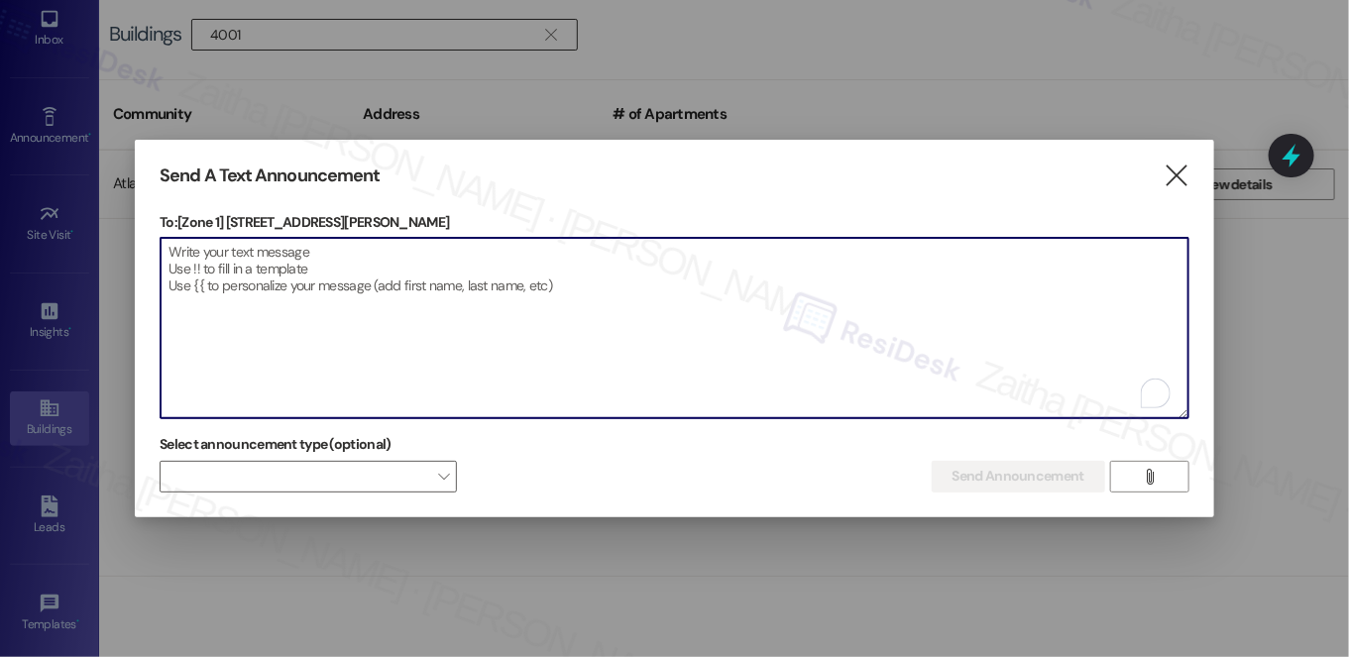
paste textarea "Hello {{first_name}}, Just a heads-up! Our routine pest control service will ta…"
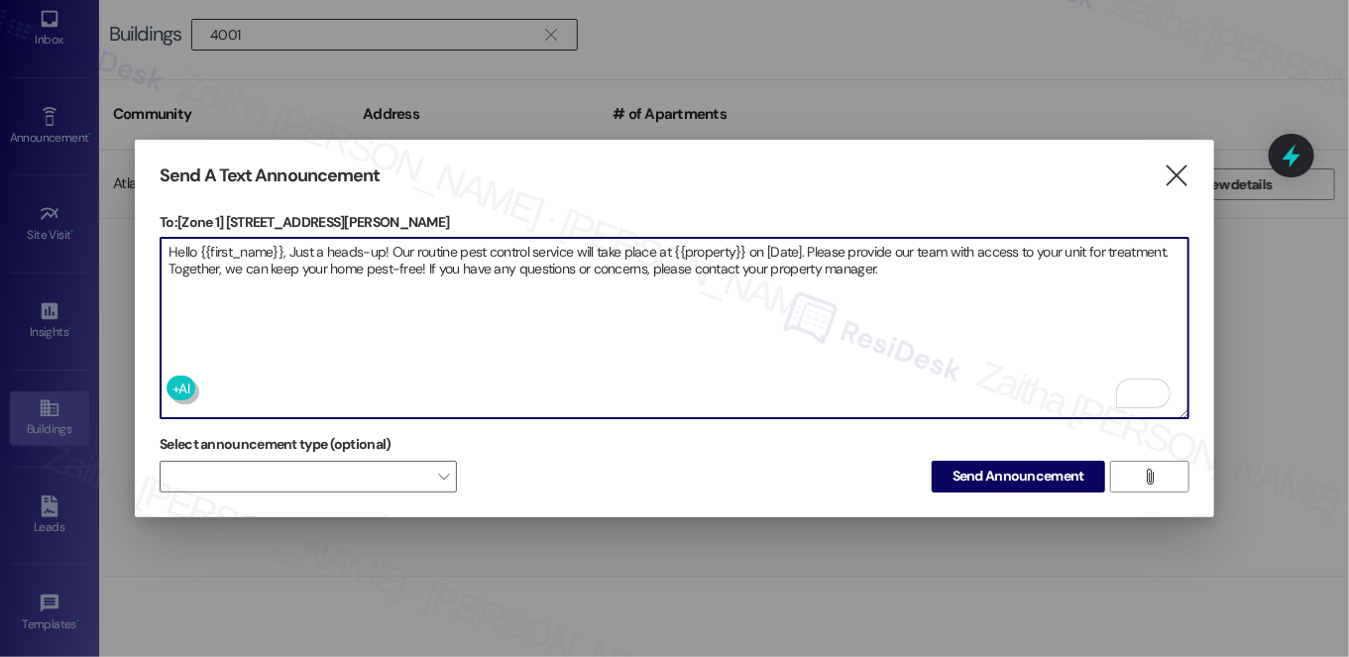
click at [686, 242] on textarea "Hello {{first_name}}, Just a heads-up! Our routine pest control service will ta…" at bounding box center [675, 328] width 1028 height 180
paste textarea "40th / Ellis"
click at [763, 245] on textarea "Hello {{first_name}}, Just a heads-up! Our routine pest control service will ta…" at bounding box center [675, 328] width 1028 height 180
click at [763, 246] on textarea "Hello {{first_name}}, Just a heads-up! Our routine pest control service will ta…" at bounding box center [675, 328] width 1028 height 180
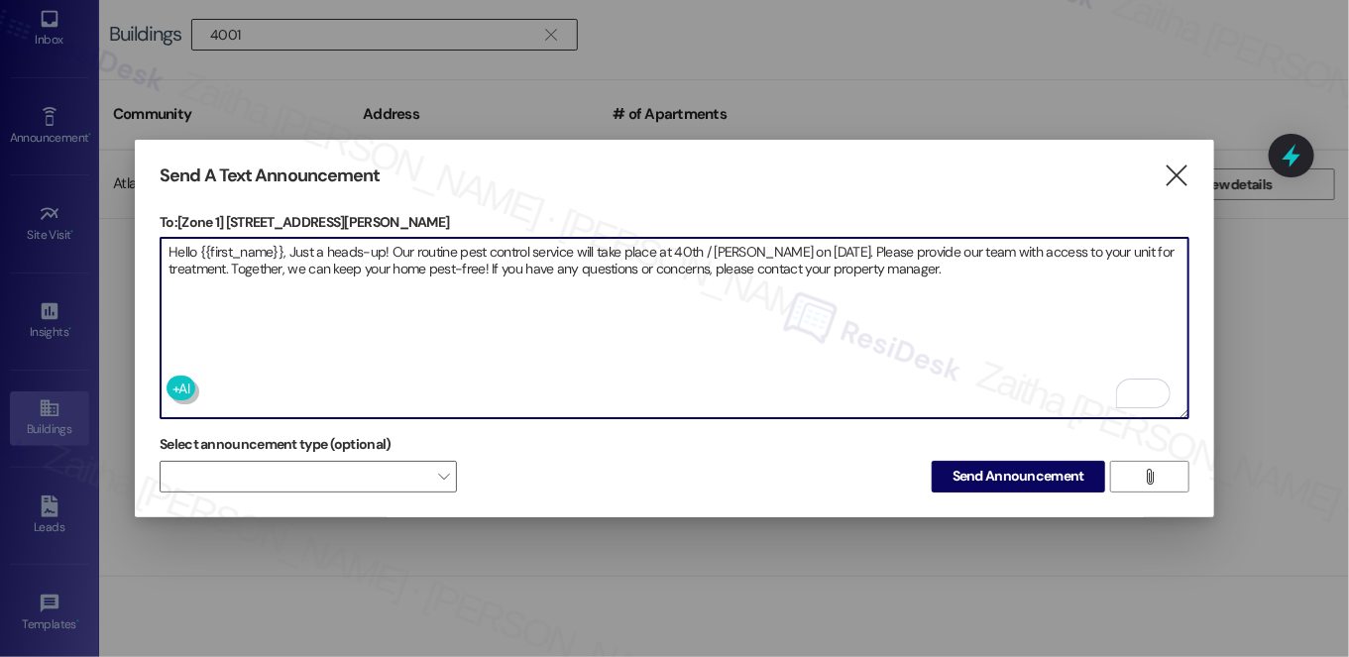
type textarea "Hello {{first_name}}, Just a heads-up! Our routine pest control service will ta…"
click at [1031, 473] on span "Send Announcement" at bounding box center [1019, 476] width 132 height 21
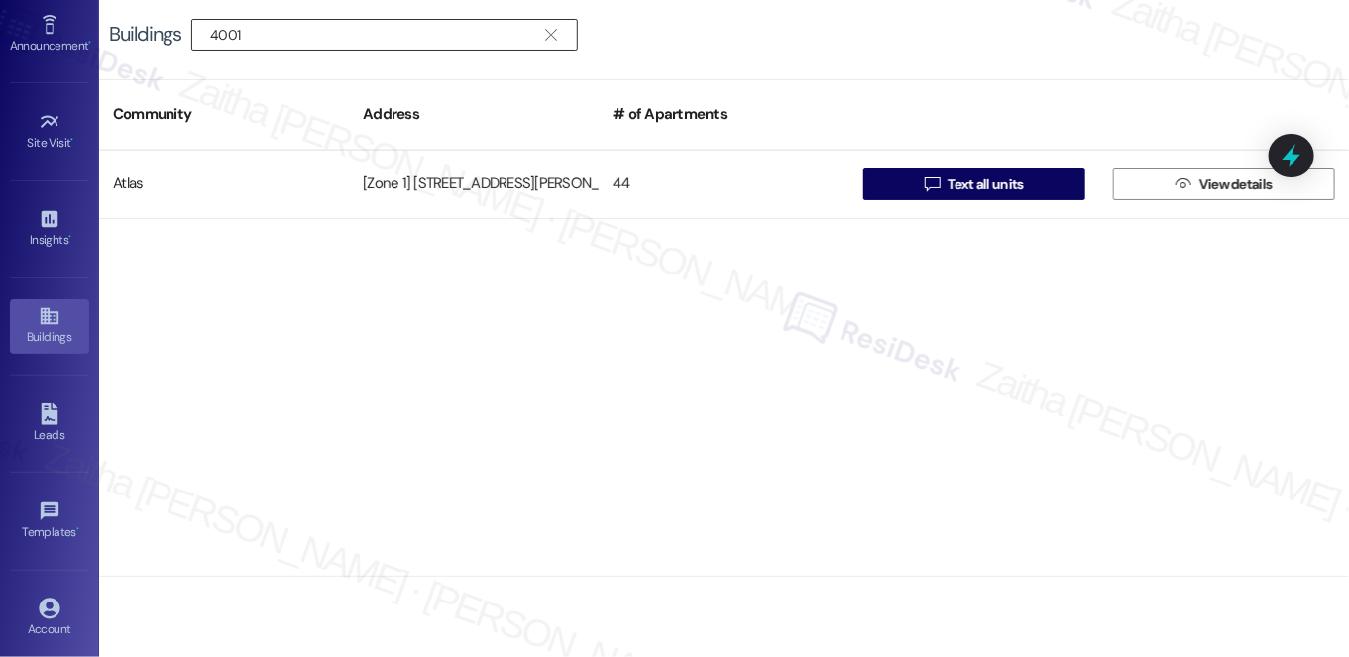
scroll to position [281, 0]
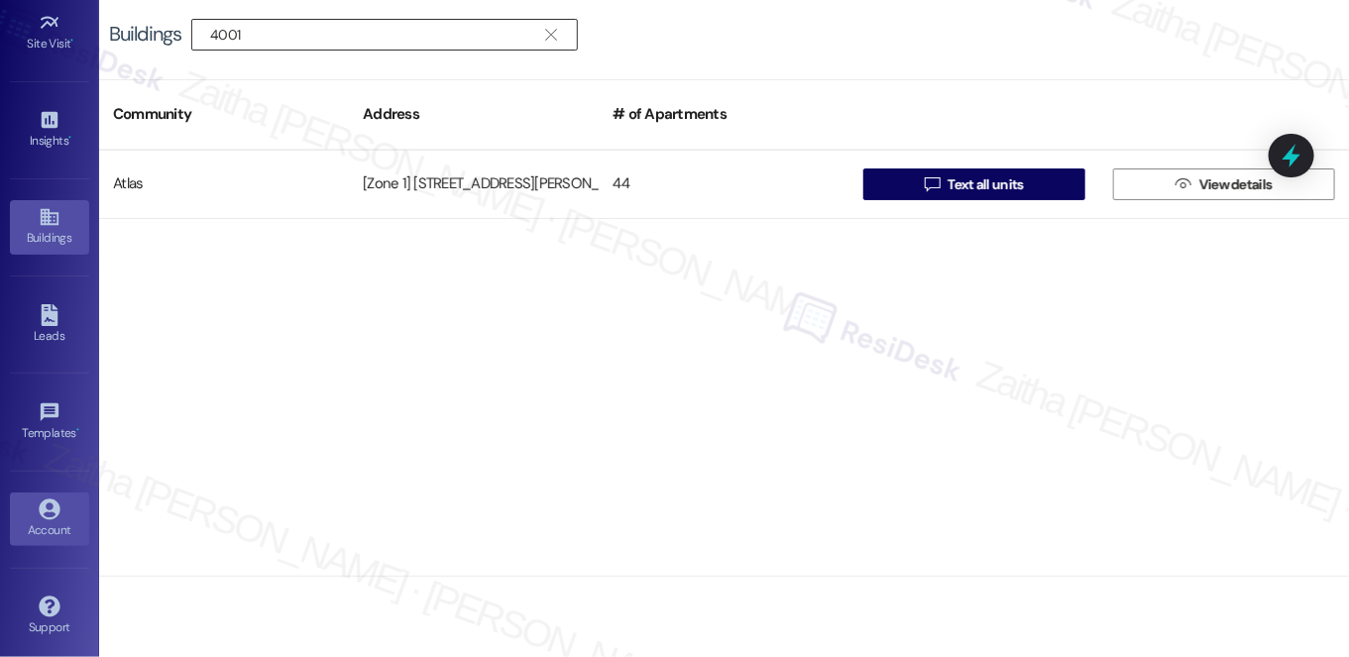
click at [50, 537] on link "Account" at bounding box center [49, 520] width 79 height 54
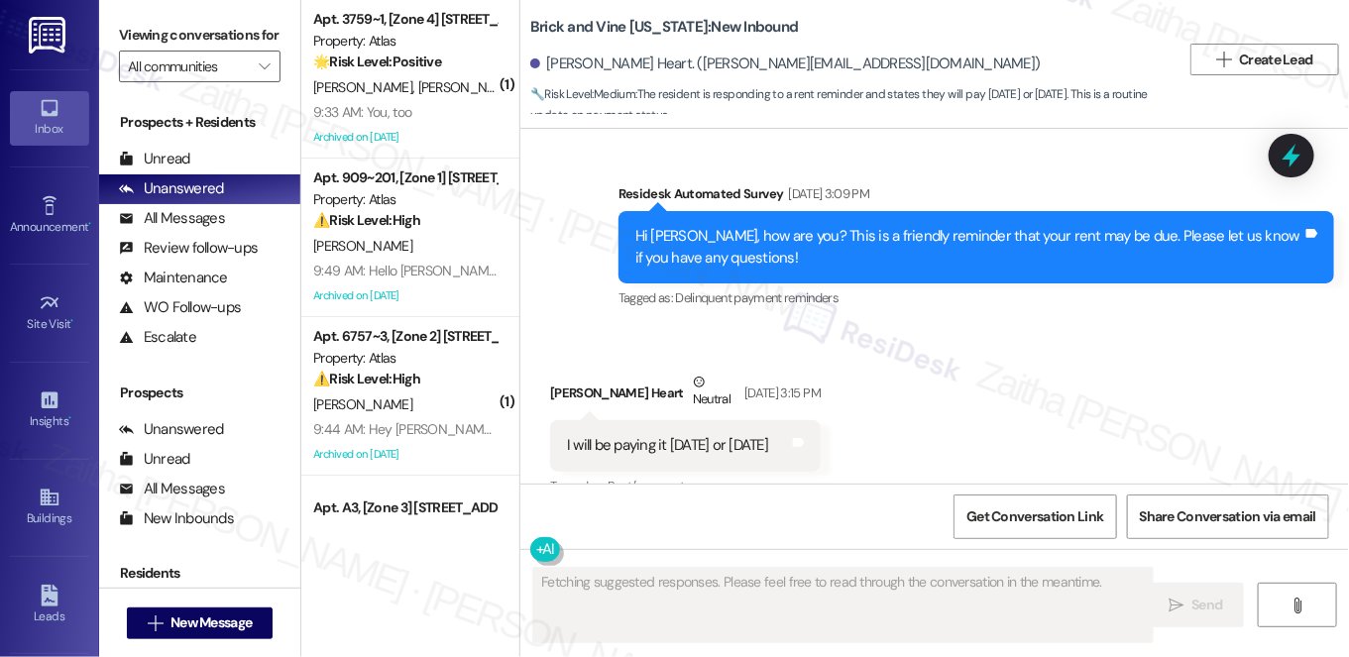
scroll to position [9219, 0]
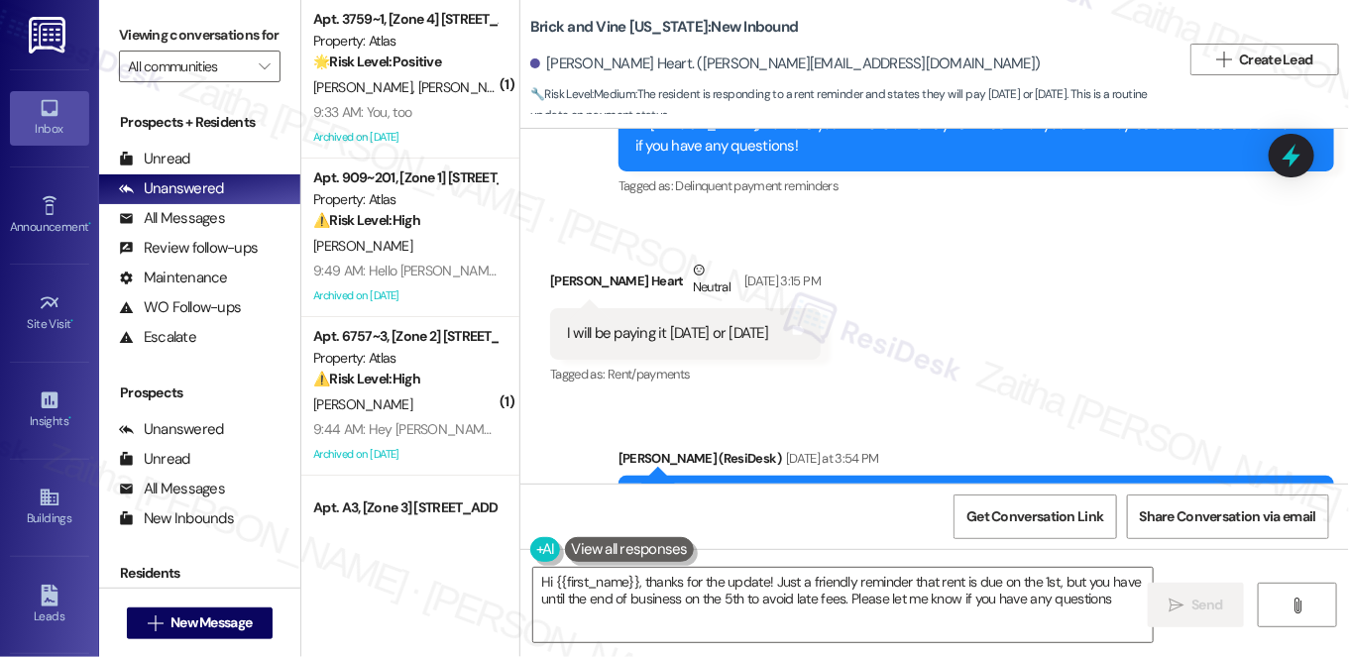
type textarea "Hi {{first_name}}, thanks for the update! Just a friendly reminder that rent is…"
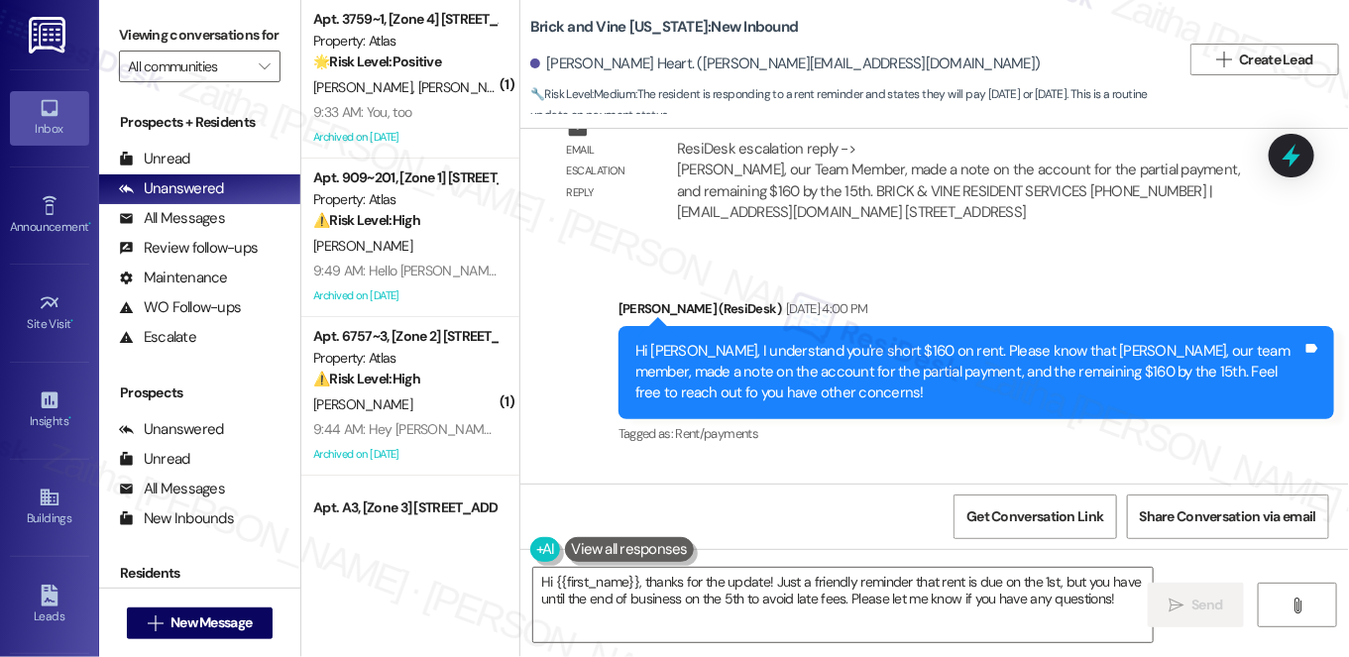
scroll to position [8770, 0]
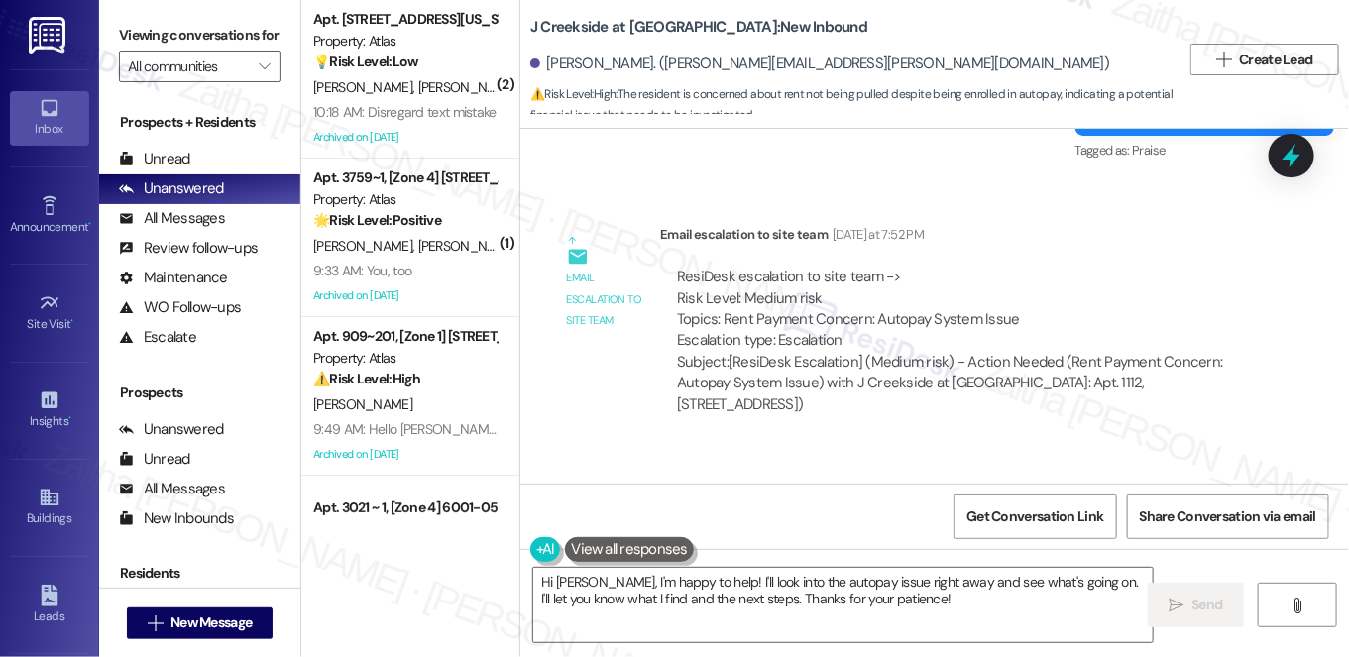
scroll to position [2476, 0]
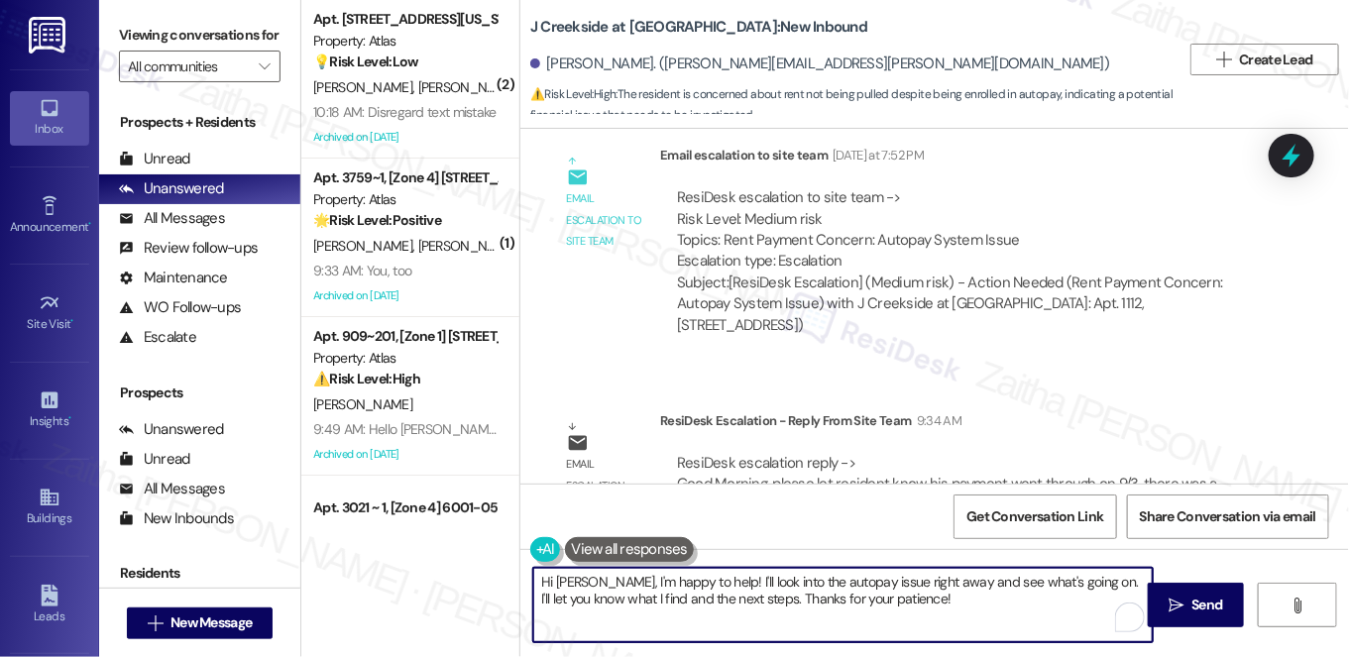
drag, startPoint x: 594, startPoint y: 579, endPoint x: 928, endPoint y: 608, distance: 335.3
click at [926, 609] on textarea "Hi [PERSON_NAME], I'm happy to help! I'll look into the autopay issue right awa…" at bounding box center [843, 605] width 620 height 74
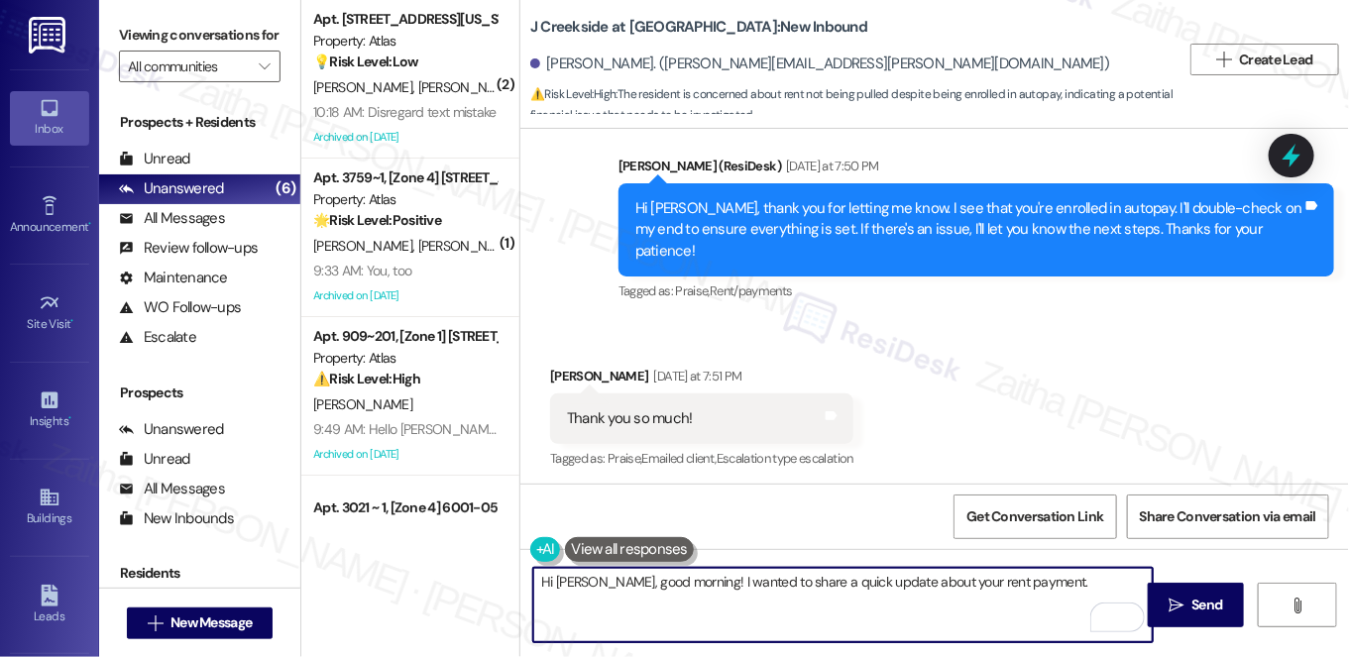
scroll to position [1575, 0]
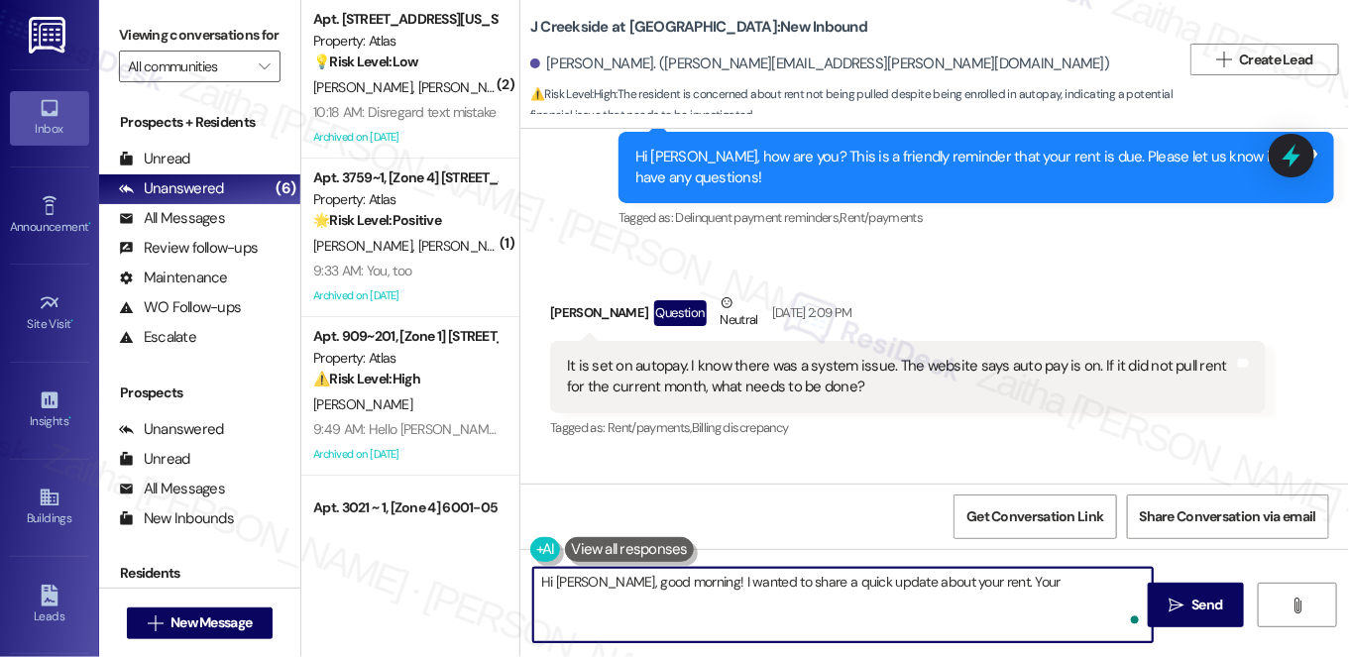
paste textarea "payment went through on 9/3, there was a delay due to the holiday. Their accoun…"
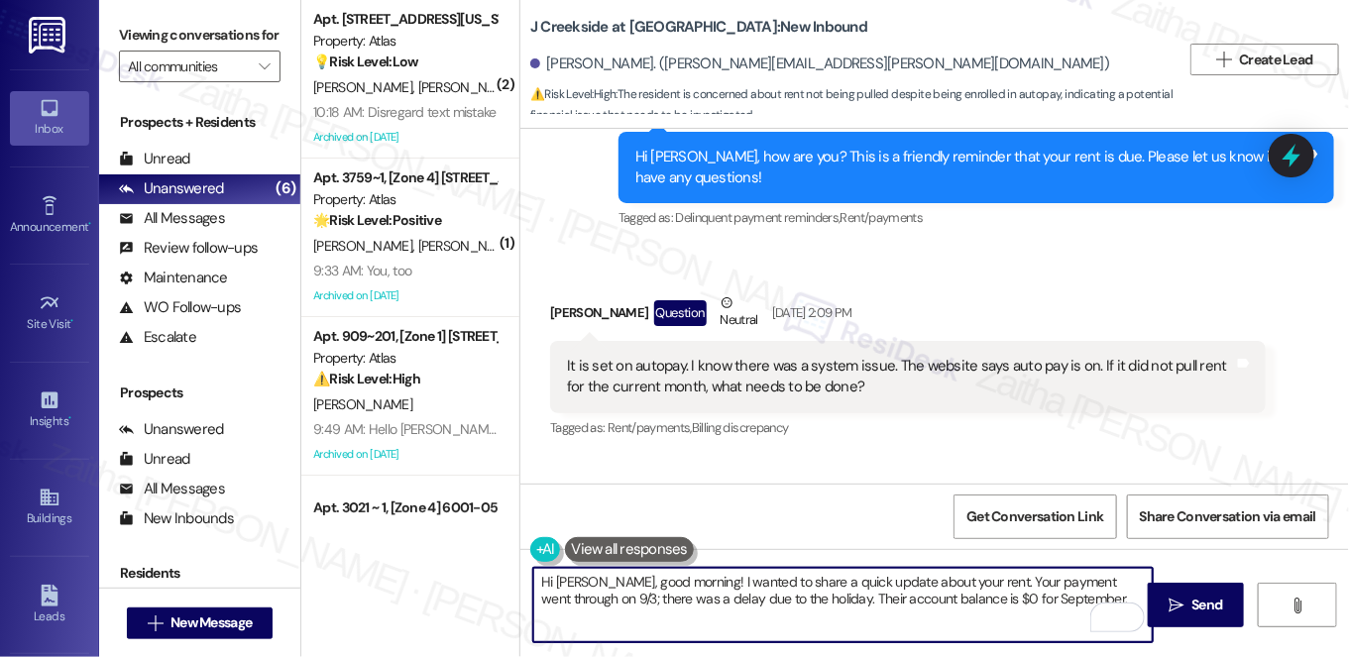
click at [803, 598] on textarea "Hi [PERSON_NAME], good morning! I wanted to share a quick update about your ren…" at bounding box center [843, 605] width 620 height 74
click at [804, 598] on textarea "Hi [PERSON_NAME], good morning! I wanted to share a quick update about your ren…" at bounding box center [843, 605] width 620 height 74
click at [964, 598] on textarea "Hi [PERSON_NAME], good morning! I wanted to share a quick update about your ren…" at bounding box center [843, 605] width 620 height 74
click at [687, 585] on textarea "Hi [PERSON_NAME], good morning! I wanted to share a quick update about your ren…" at bounding box center [843, 605] width 620 height 74
click at [1104, 595] on textarea "Hi [PERSON_NAME], good morning! I just wanted to share a quick update about you…" at bounding box center [843, 605] width 620 height 74
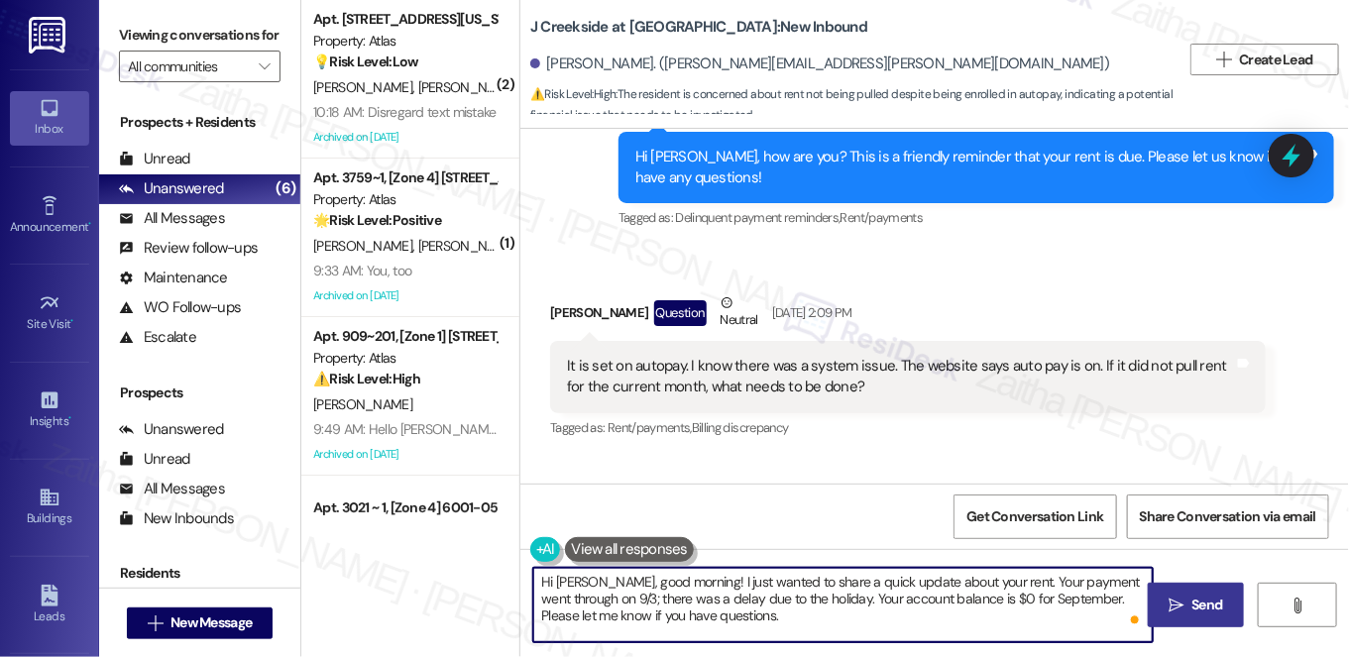
type textarea "Hi [PERSON_NAME], good morning! I just wanted to share a quick update about you…"
click at [1208, 598] on span "Send" at bounding box center [1207, 605] width 31 height 21
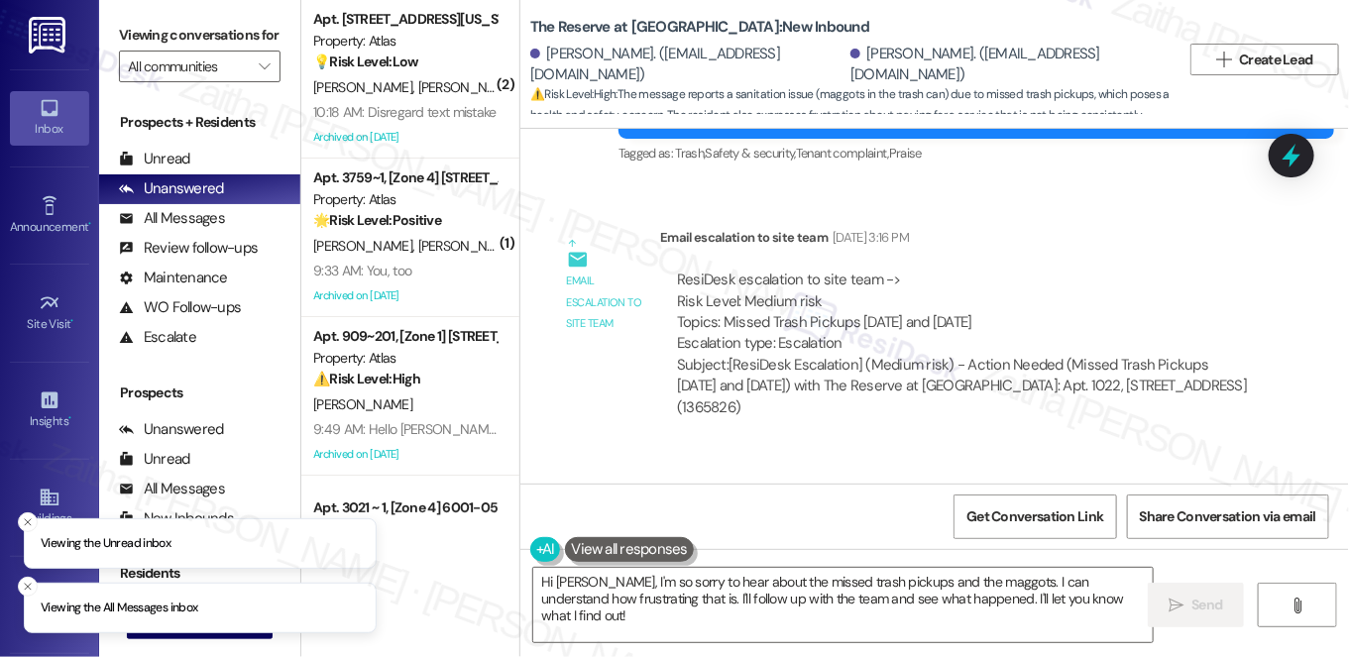
scroll to position [5297, 0]
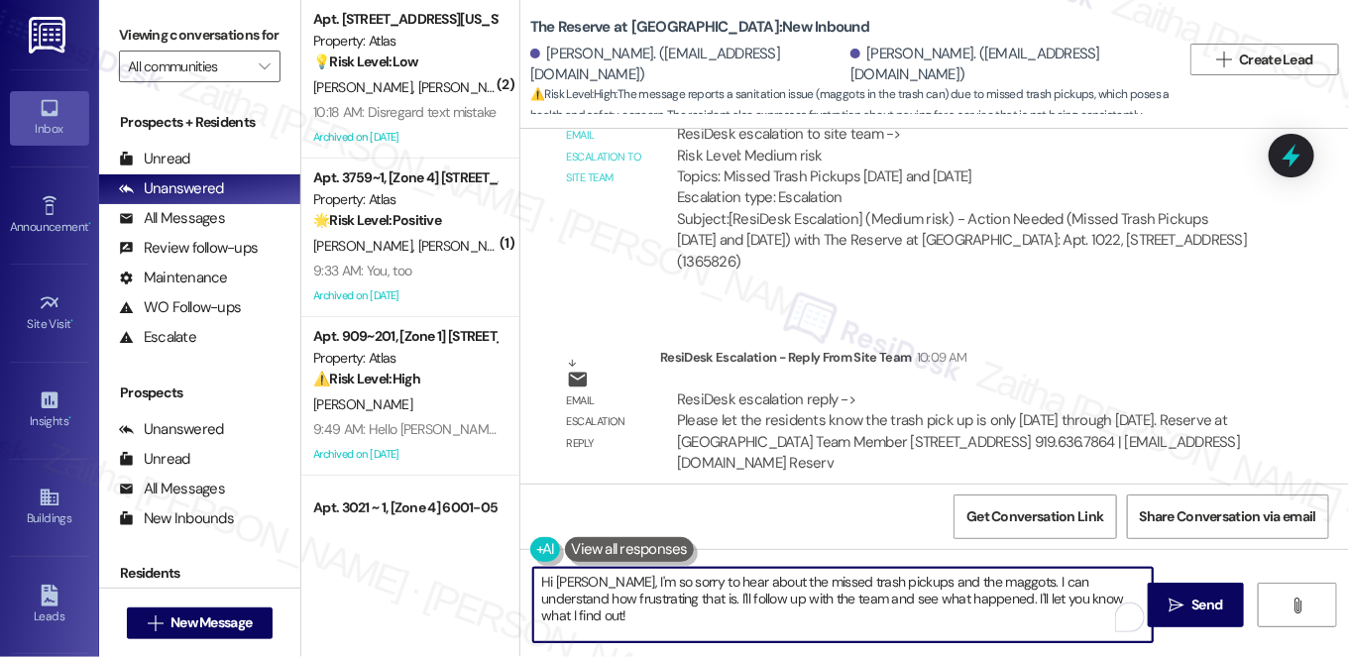
drag, startPoint x: 601, startPoint y: 579, endPoint x: 1131, endPoint y: 595, distance: 530.5
click at [1131, 595] on textarea "Hi [PERSON_NAME], I'm so sorry to hear about the missed trash pickups and the m…" at bounding box center [843, 605] width 620 height 74
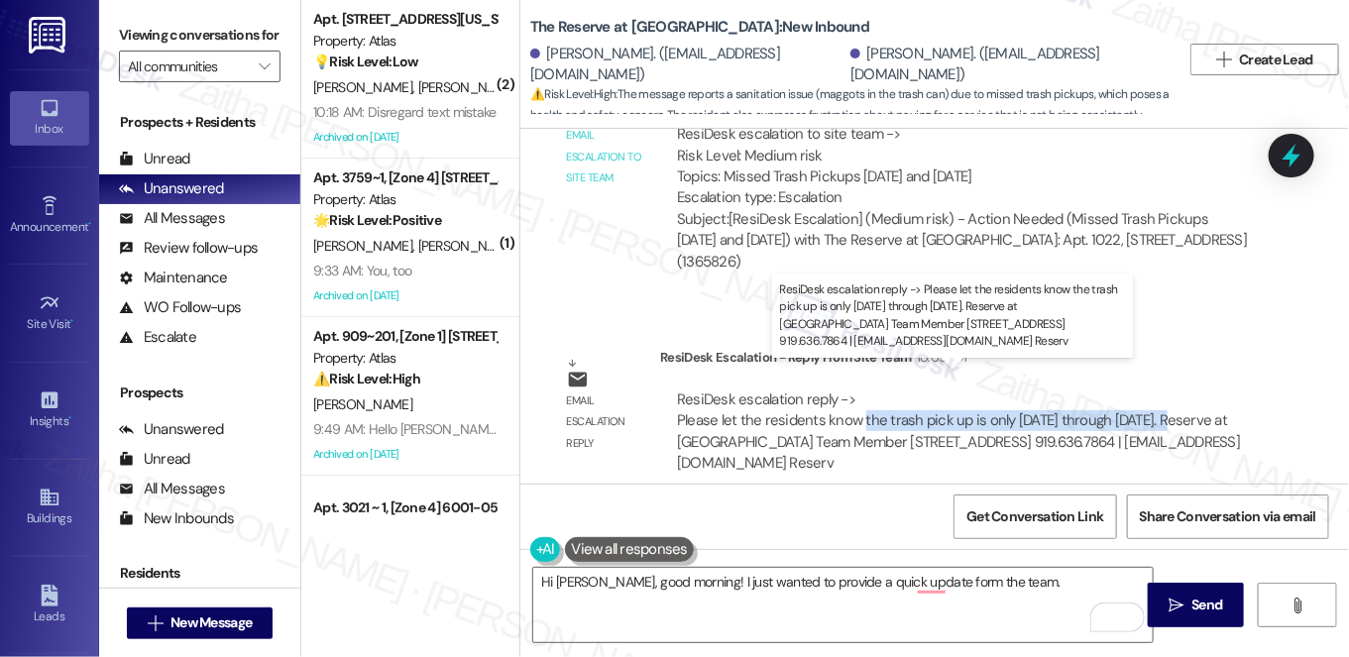
drag, startPoint x: 856, startPoint y: 396, endPoint x: 1166, endPoint y: 391, distance: 309.3
click at [1166, 391] on div "ResiDesk escalation reply -> Please let the residents know the trash pick up is…" at bounding box center [958, 431] width 563 height 83
copy div "the trash pick up is only [DATE] through [DATE]."
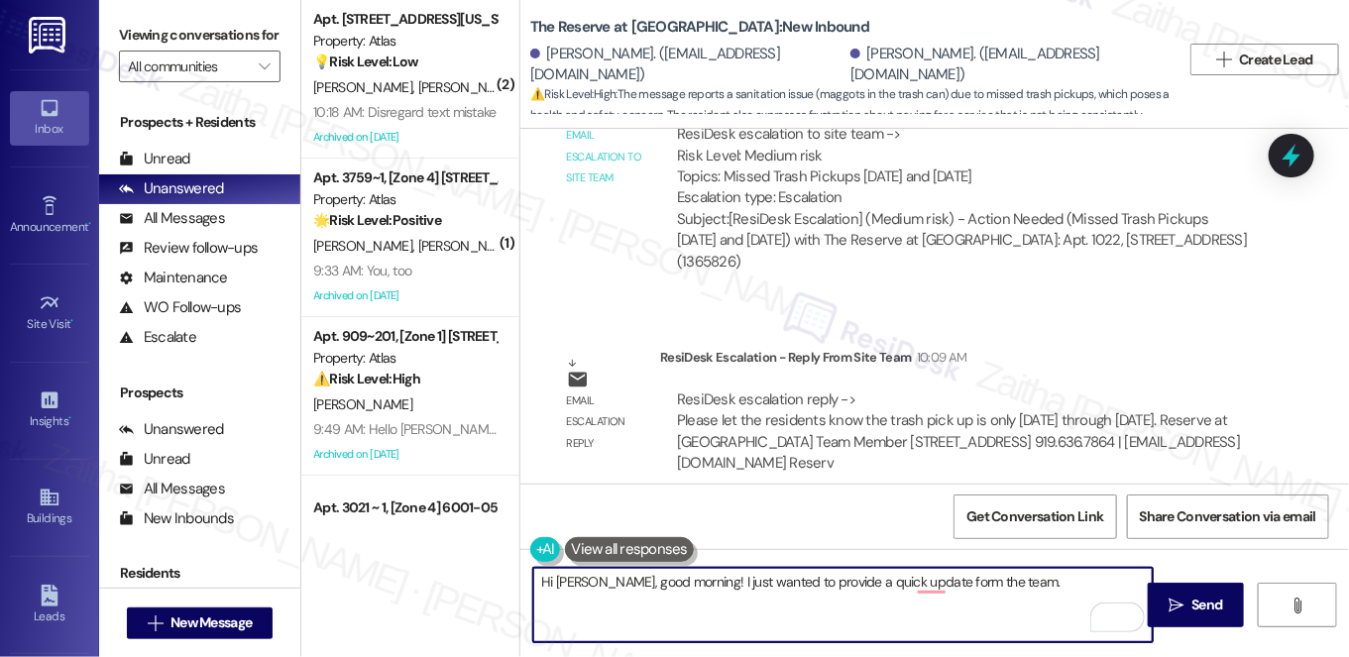
click at [1038, 585] on textarea "Hi [PERSON_NAME], good morning! I just wanted to provide a quick update form th…" at bounding box center [843, 605] width 620 height 74
paste textarea "the trash pick up is only [DATE] through [DATE]."
type textarea "Hi [PERSON_NAME], good morning! I just wanted to provide a quick update form th…"
drag, startPoint x: 535, startPoint y: 576, endPoint x: 780, endPoint y: 602, distance: 246.2
click at [780, 602] on textarea "Hi [PERSON_NAME], good morning! I just wanted to provide a quick update form th…" at bounding box center [843, 605] width 620 height 74
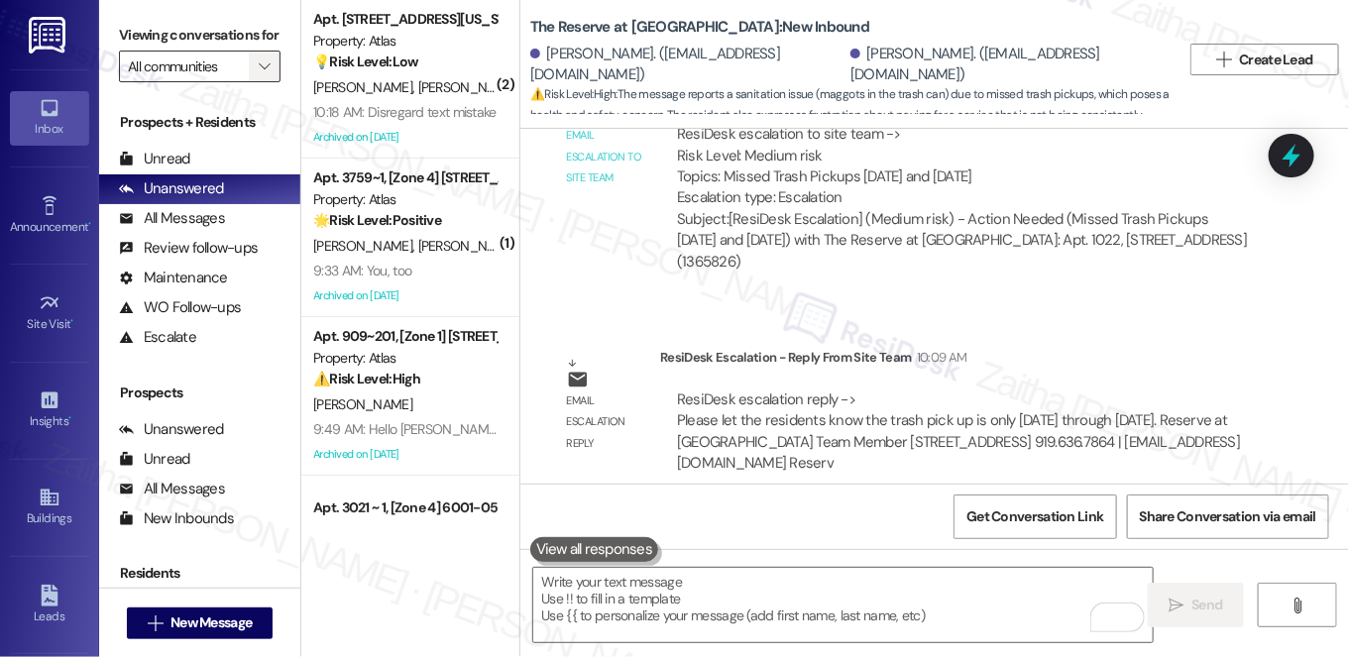
click at [255, 82] on span "" at bounding box center [264, 67] width 19 height 32
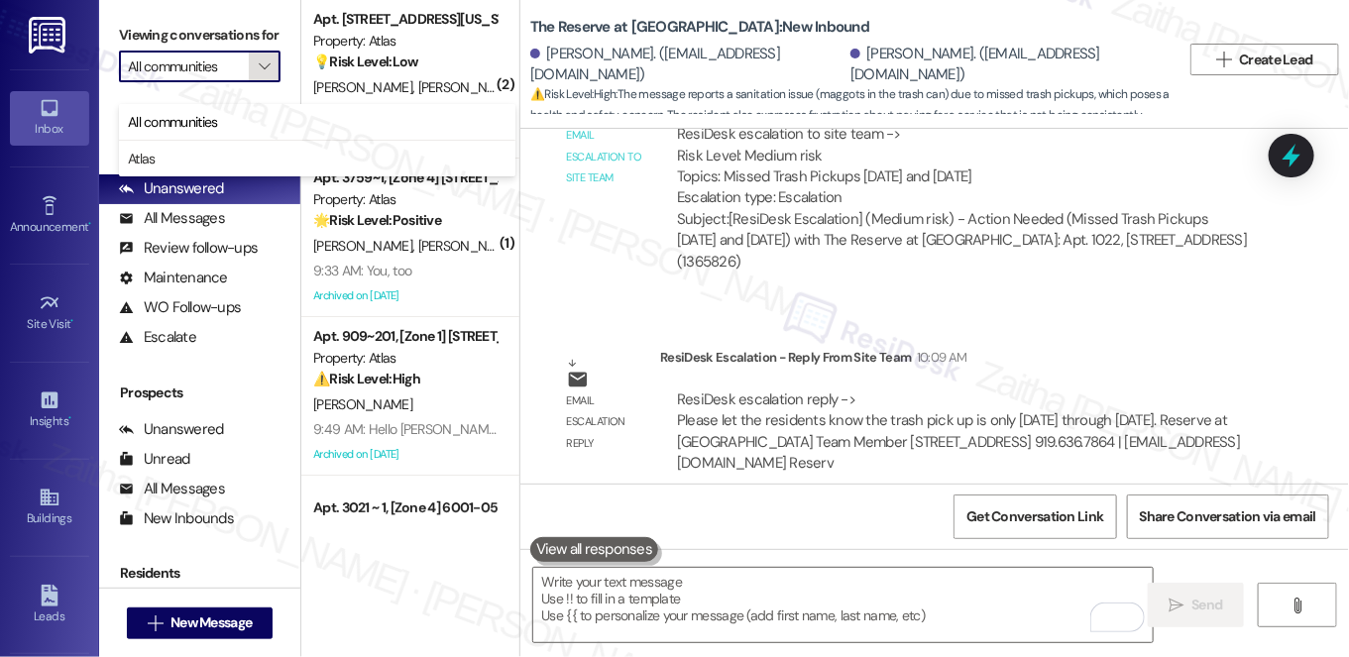
click at [255, 82] on span "" at bounding box center [264, 67] width 19 height 32
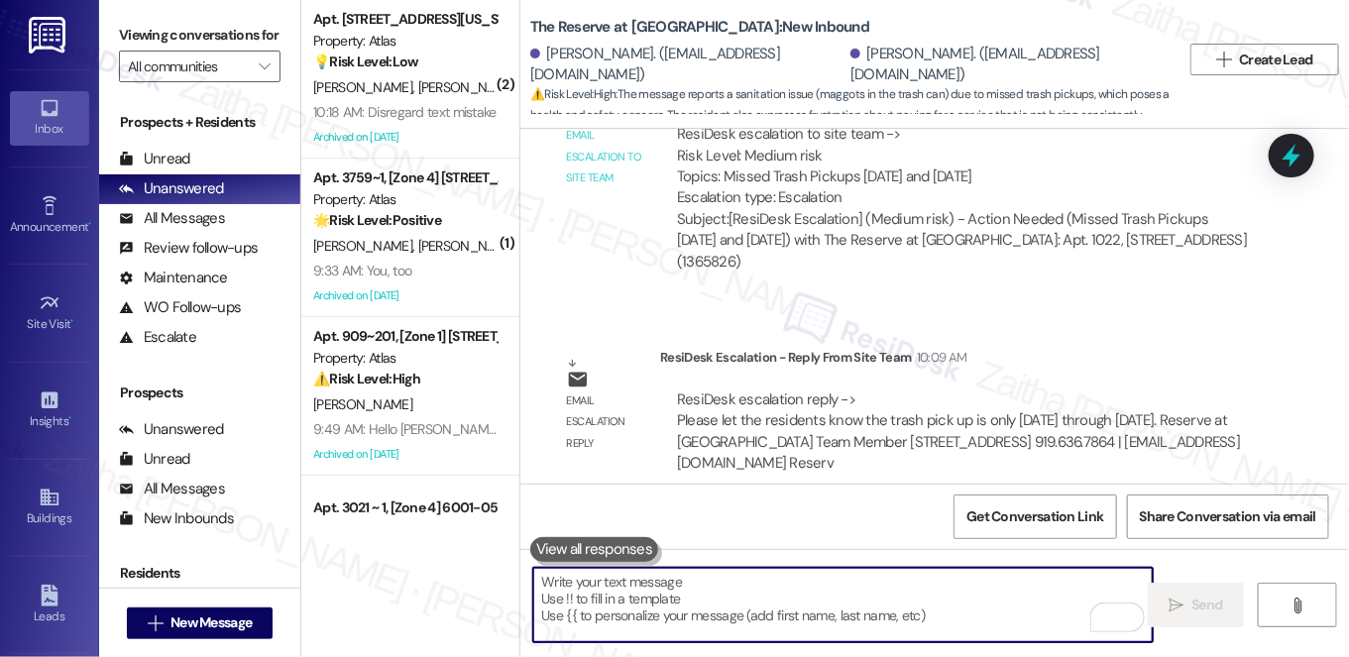
click at [731, 610] on textarea "To enrich screen reader interactions, please activate Accessibility in Grammarl…" at bounding box center [843, 605] width 620 height 74
paste textarea "Hi [PERSON_NAME], good morning! I just wanted to give you a quick update from t…"
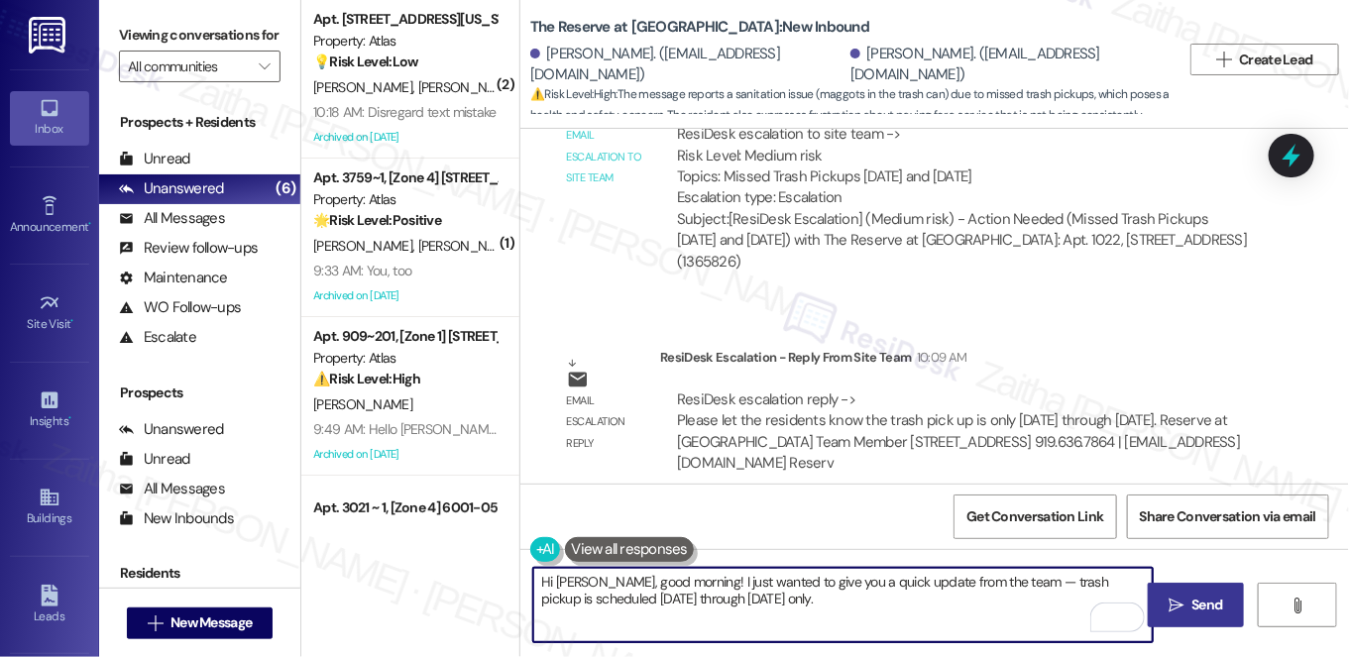
type textarea "Hi [PERSON_NAME], good morning! I just wanted to give you a quick update from t…"
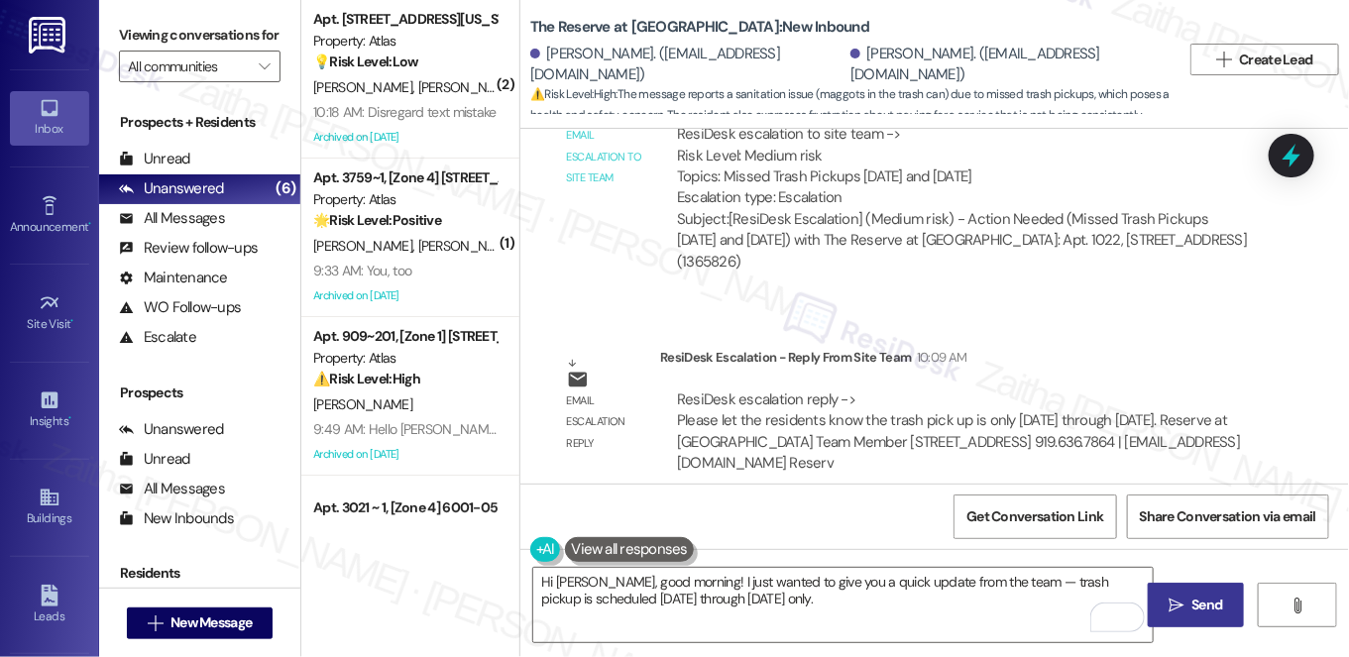
click at [1204, 602] on span "Send" at bounding box center [1207, 605] width 31 height 21
